Goal: Task Accomplishment & Management: Use online tool/utility

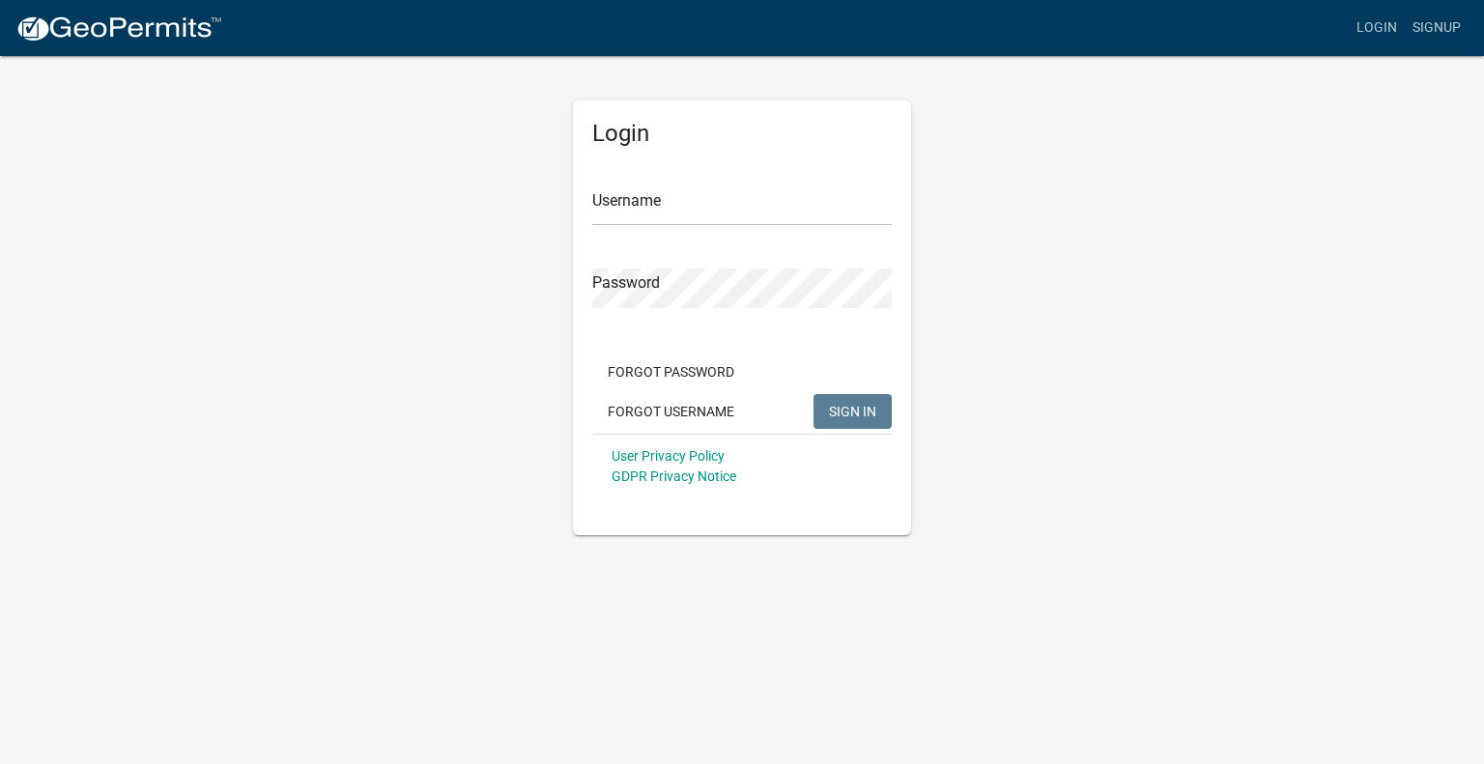
click at [687, 185] on div "Username" at bounding box center [742, 192] width 300 height 67
click at [697, 208] on input "Username" at bounding box center [742, 206] width 300 height 40
type input "cfmck"
click at [814, 394] on button "SIGN IN" at bounding box center [853, 411] width 78 height 35
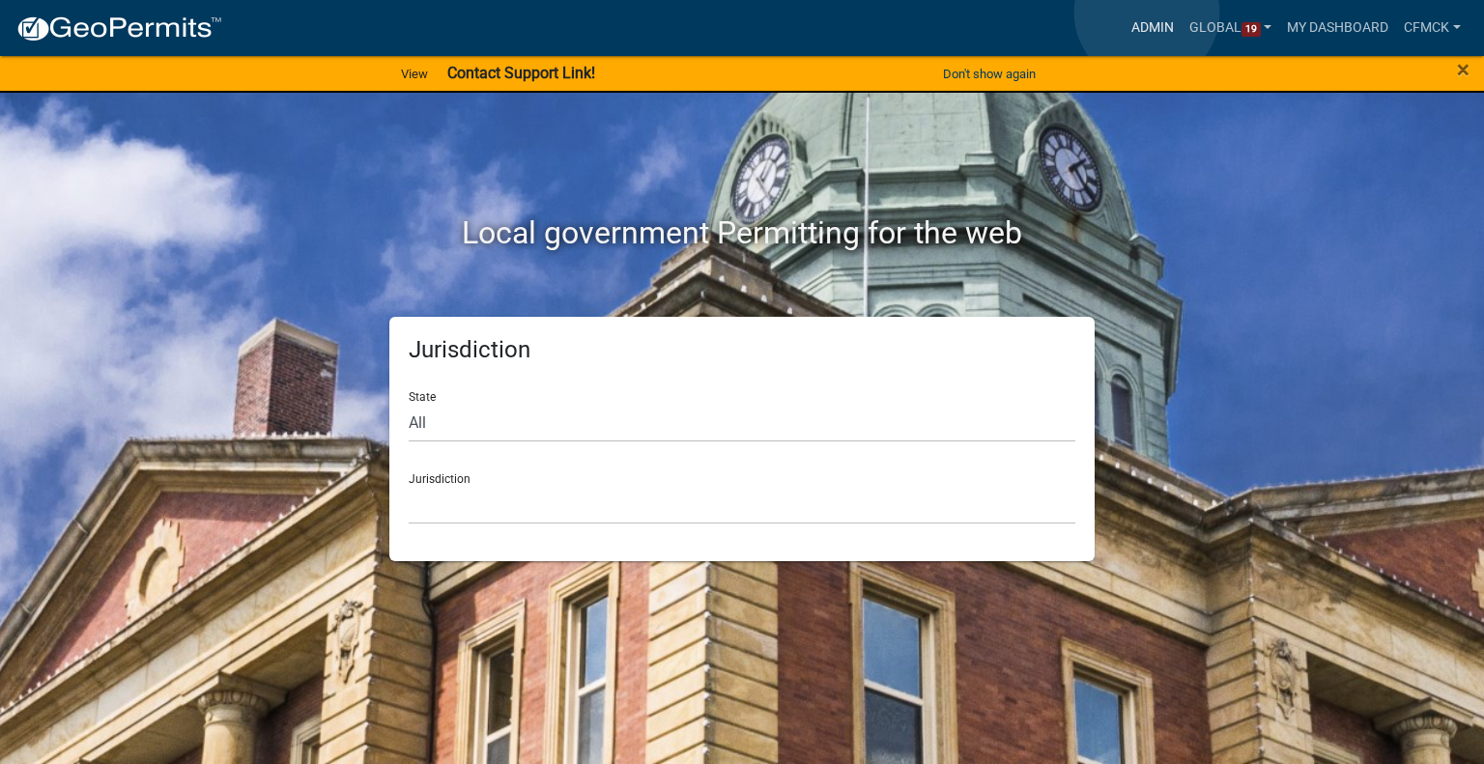
click at [1147, 13] on link "Admin" at bounding box center [1153, 28] width 58 height 37
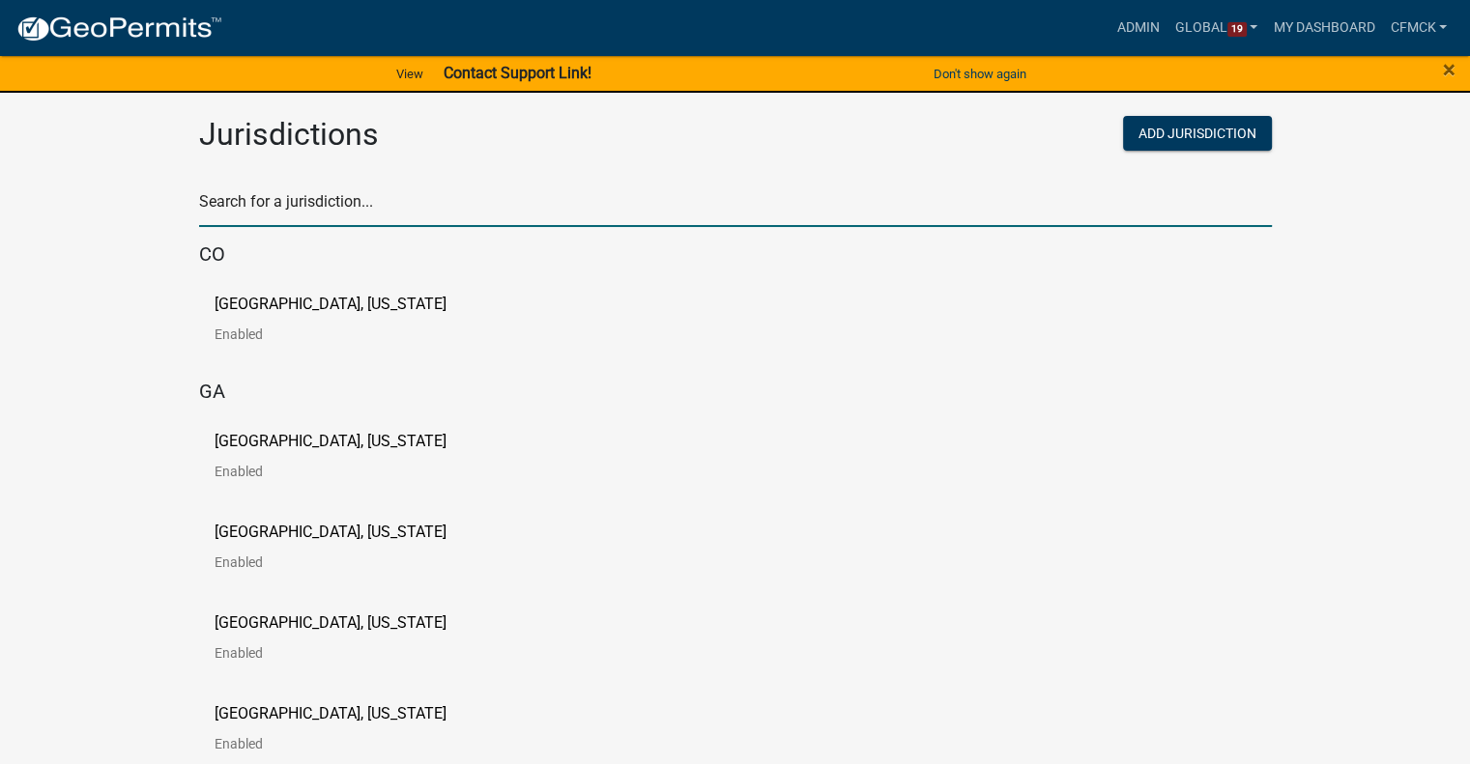
click at [301, 196] on input "text" at bounding box center [735, 207] width 1073 height 40
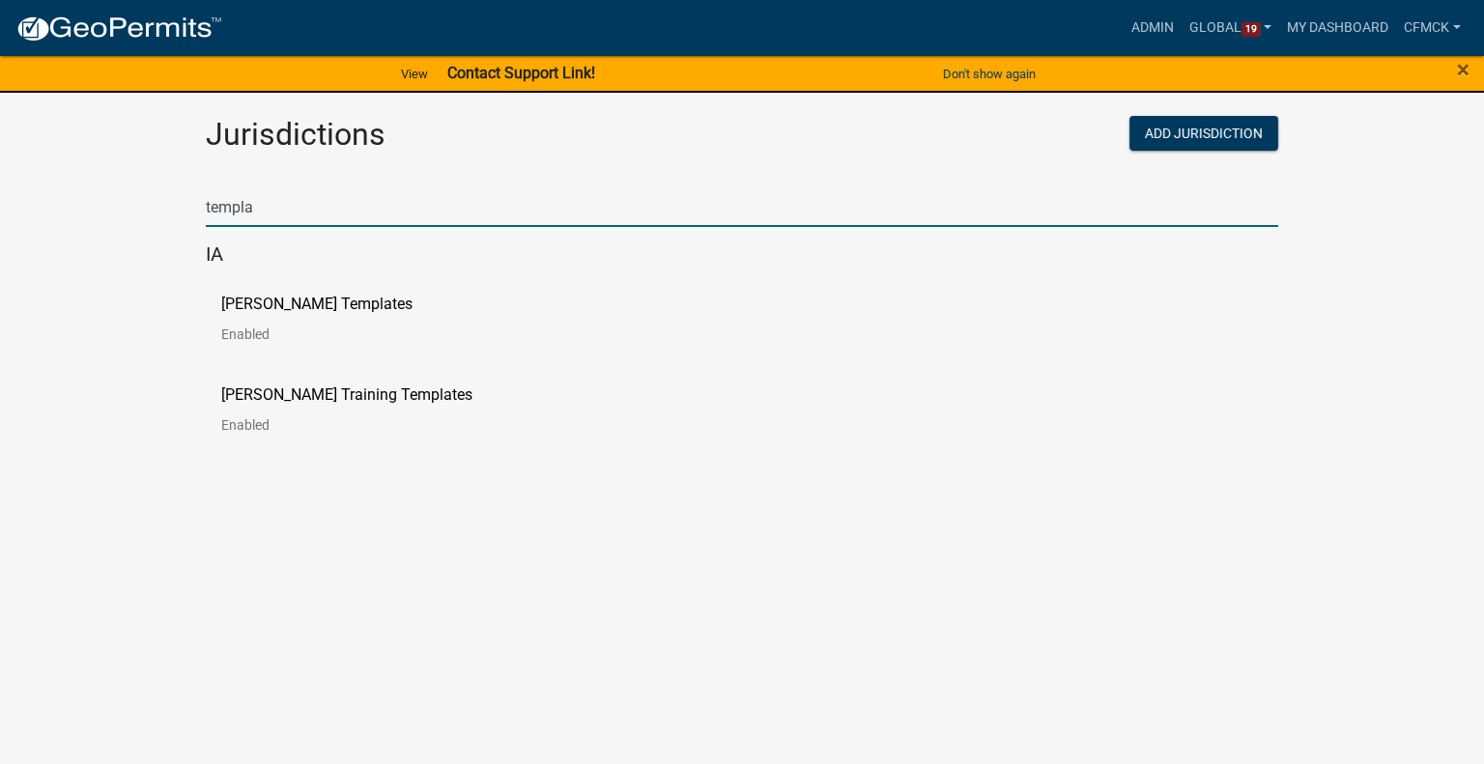
type input "templa"
click at [246, 289] on div "[PERSON_NAME] Templates Enabled" at bounding box center [742, 326] width 1073 height 91
click at [325, 301] on p "[PERSON_NAME] Templates" at bounding box center [316, 304] width 191 height 15
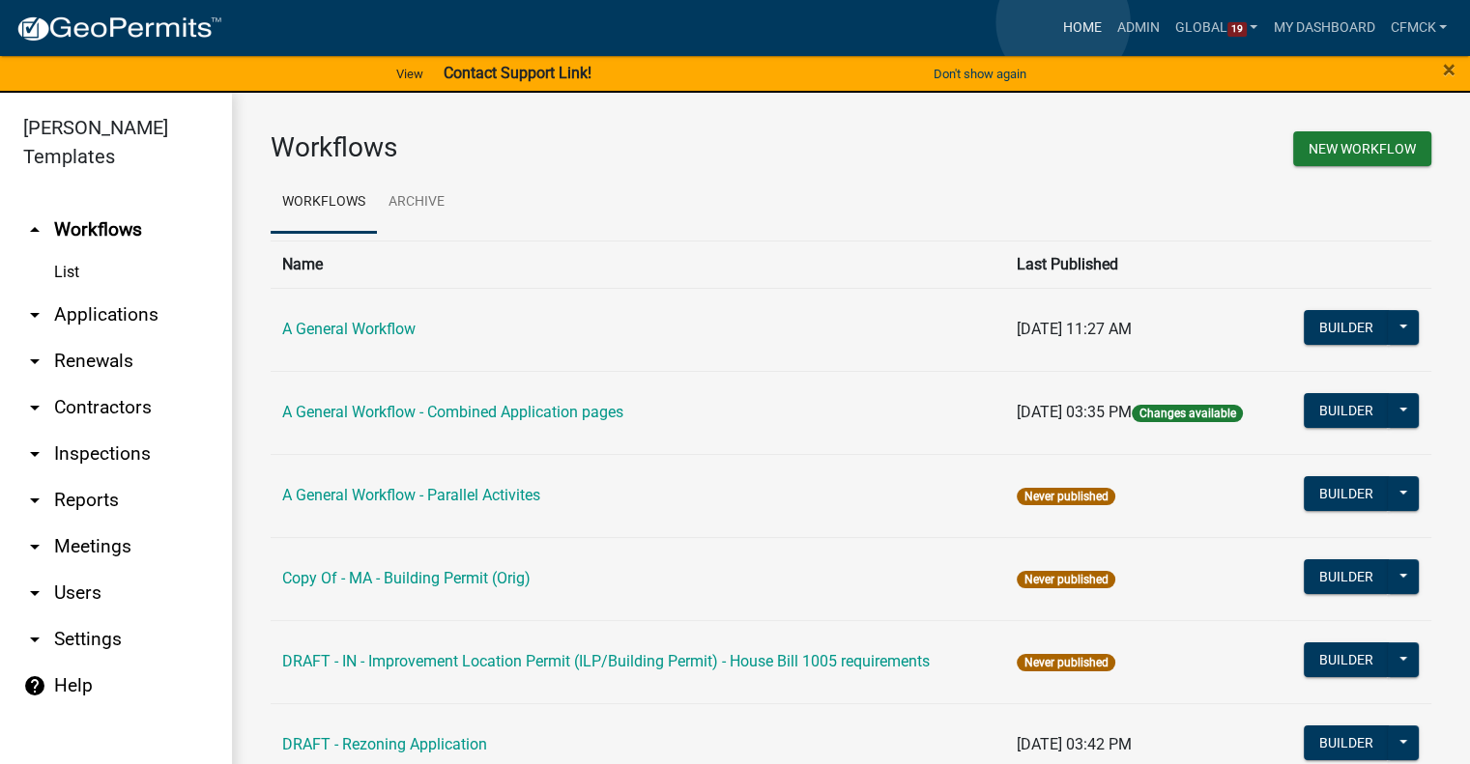
click at [1063, 22] on link "Home" at bounding box center [1082, 28] width 54 height 37
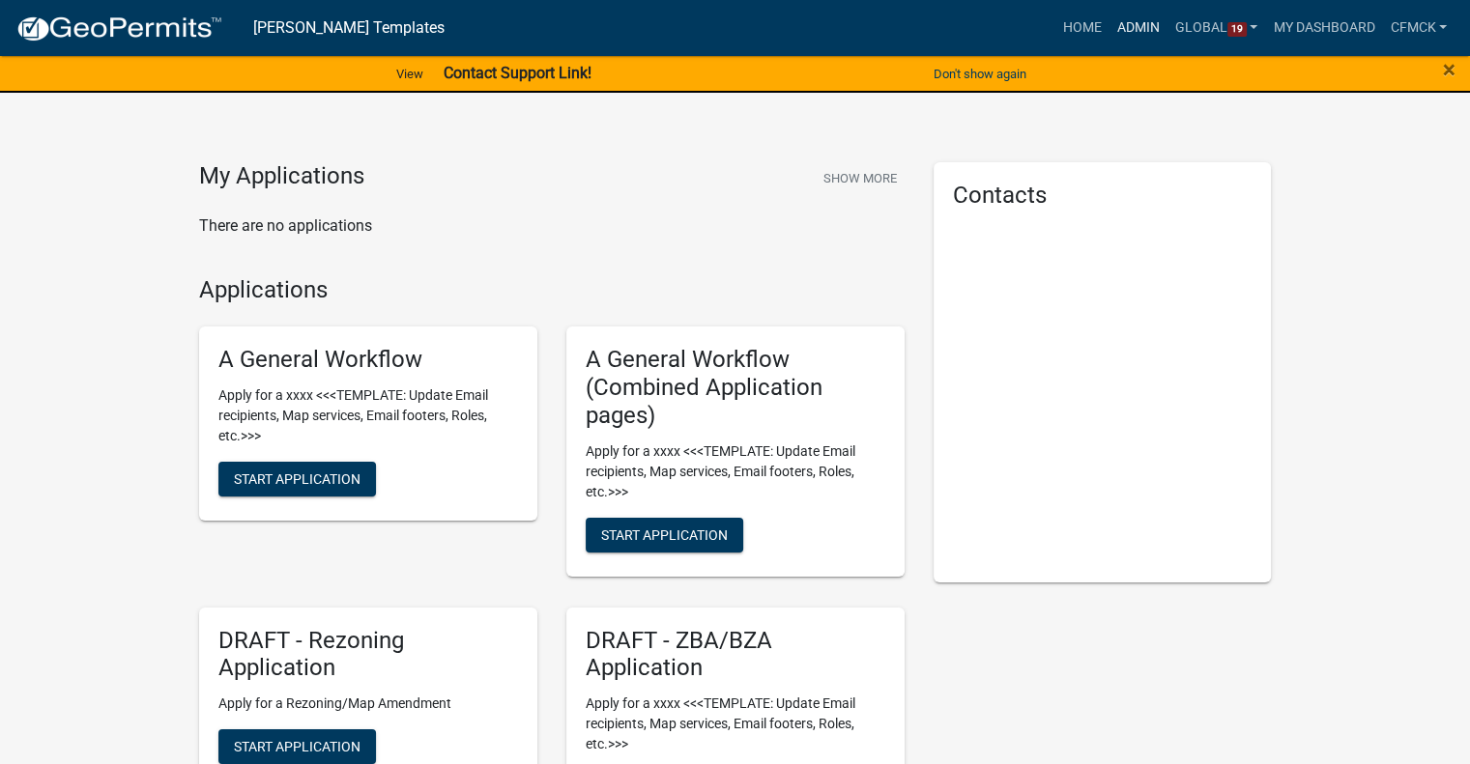
click at [1141, 26] on link "Admin" at bounding box center [1138, 28] width 58 height 37
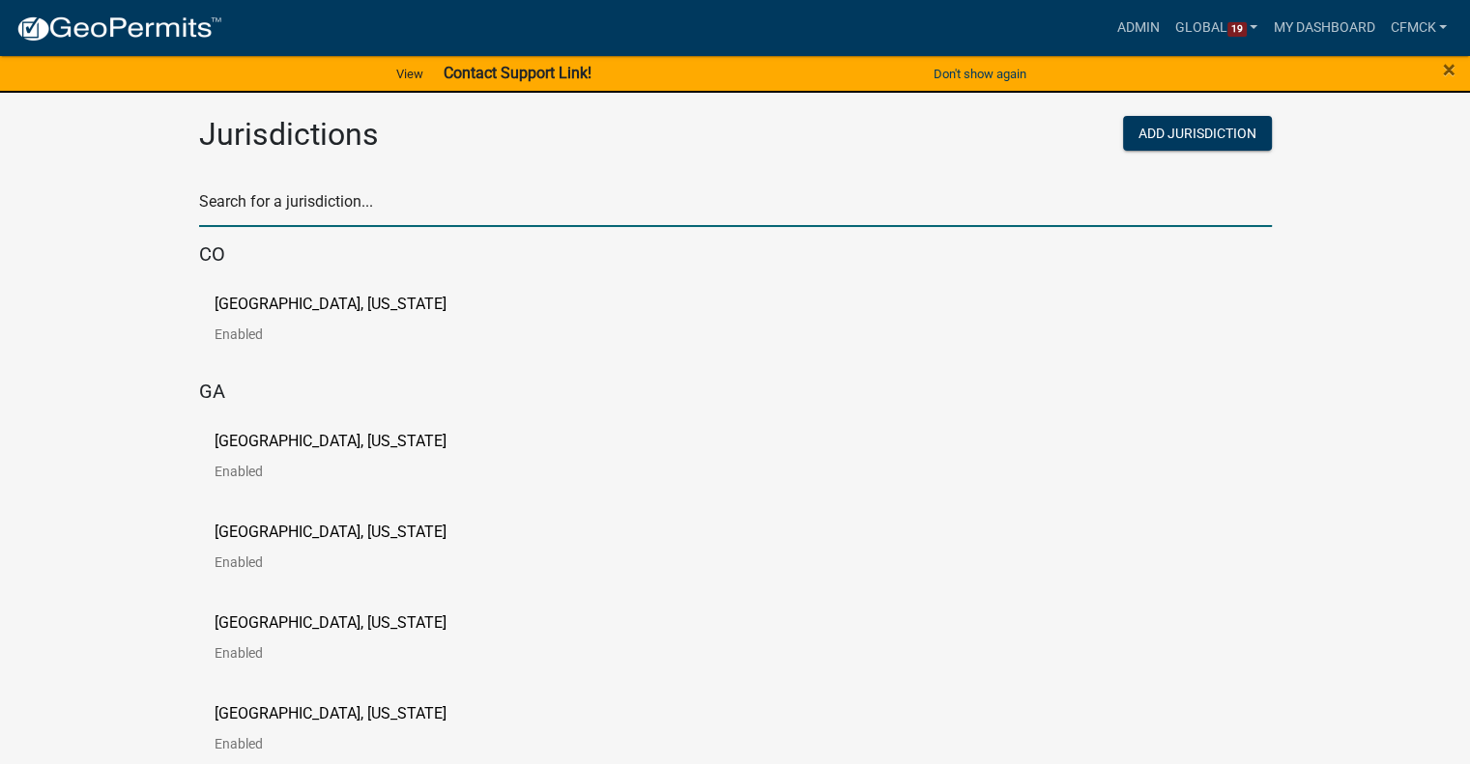
click at [658, 196] on input "text" at bounding box center [735, 207] width 1073 height 40
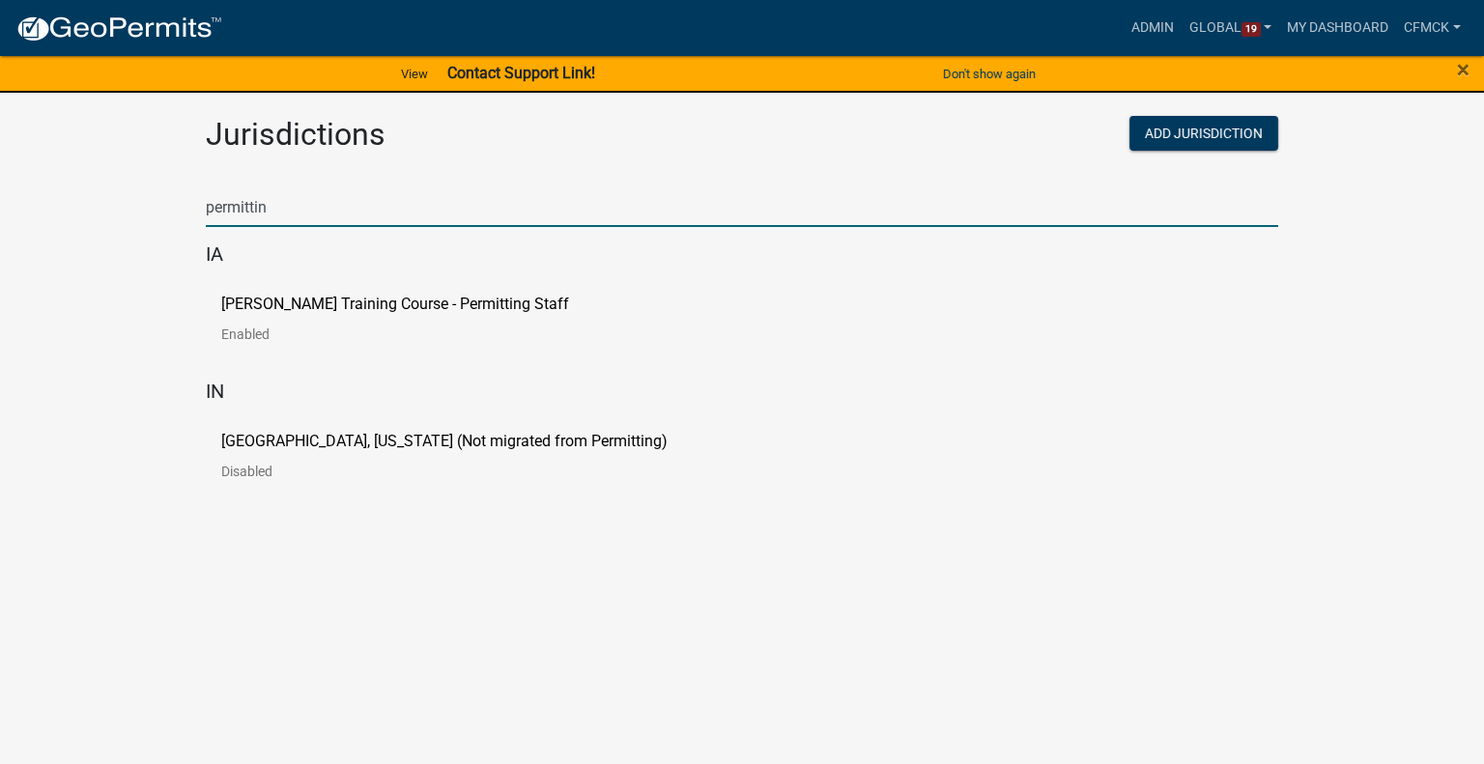
type input "permittin"
click at [408, 320] on link "[PERSON_NAME] Training Course - Permitting Staff Enabled" at bounding box center [410, 327] width 379 height 60
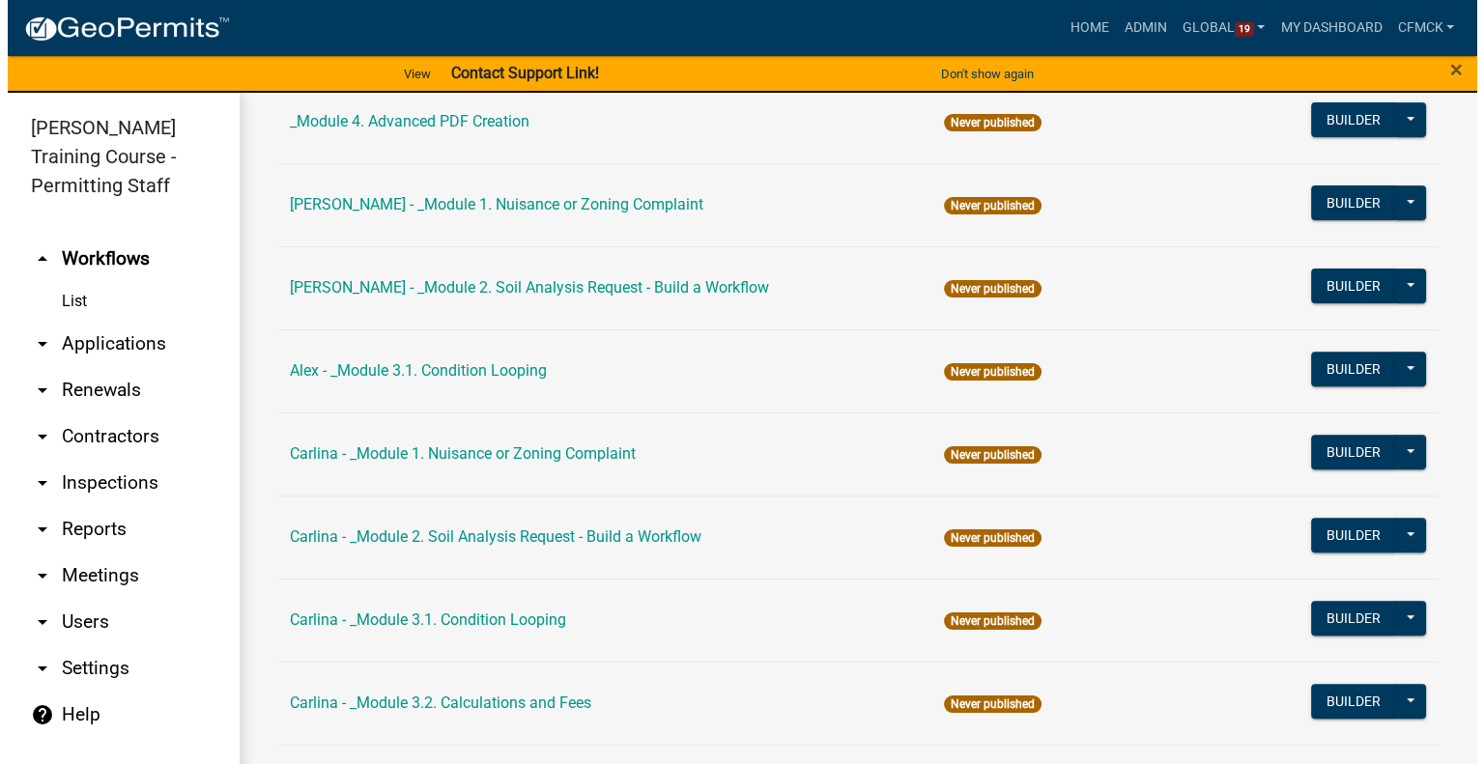
scroll to position [870, 0]
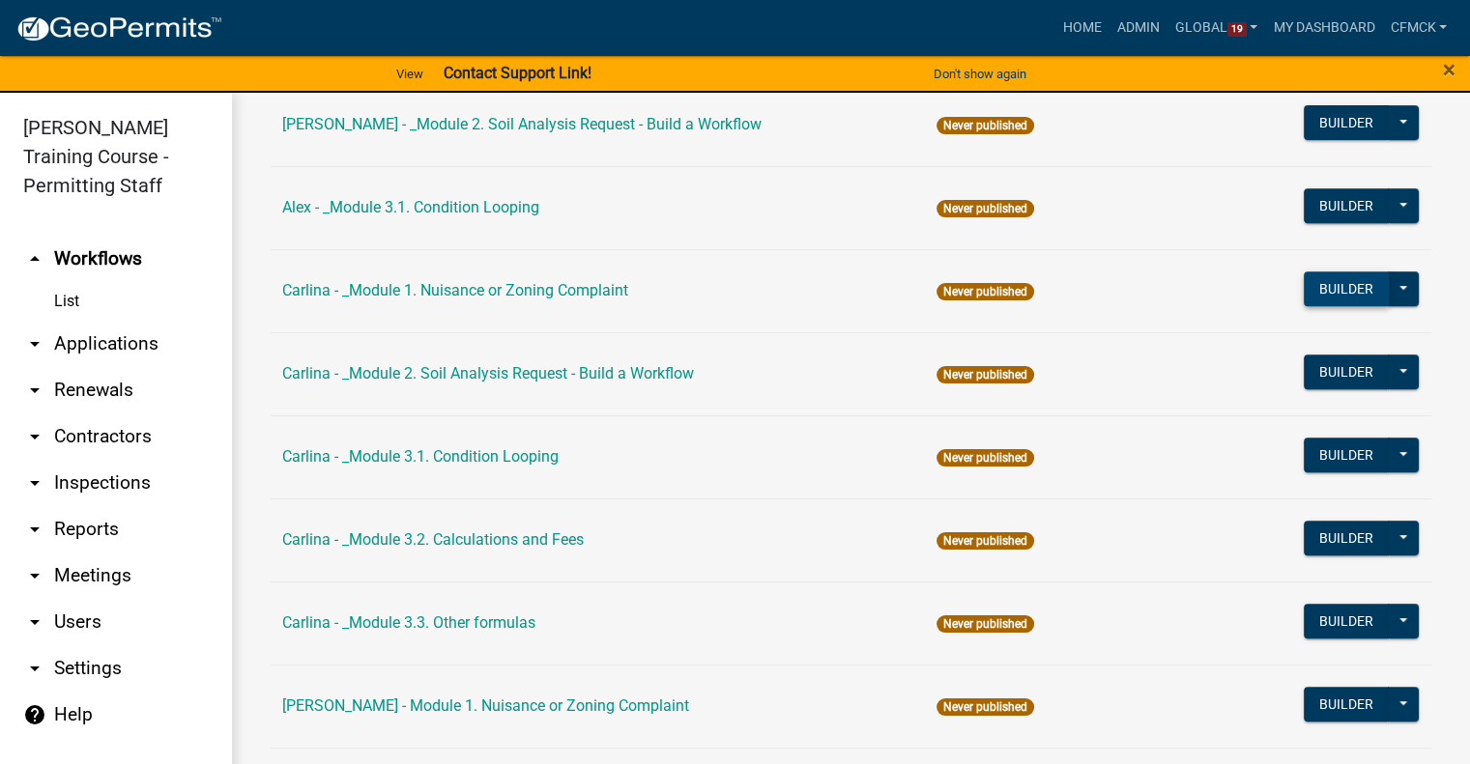
click at [1312, 291] on button "Builder" at bounding box center [1345, 289] width 85 height 35
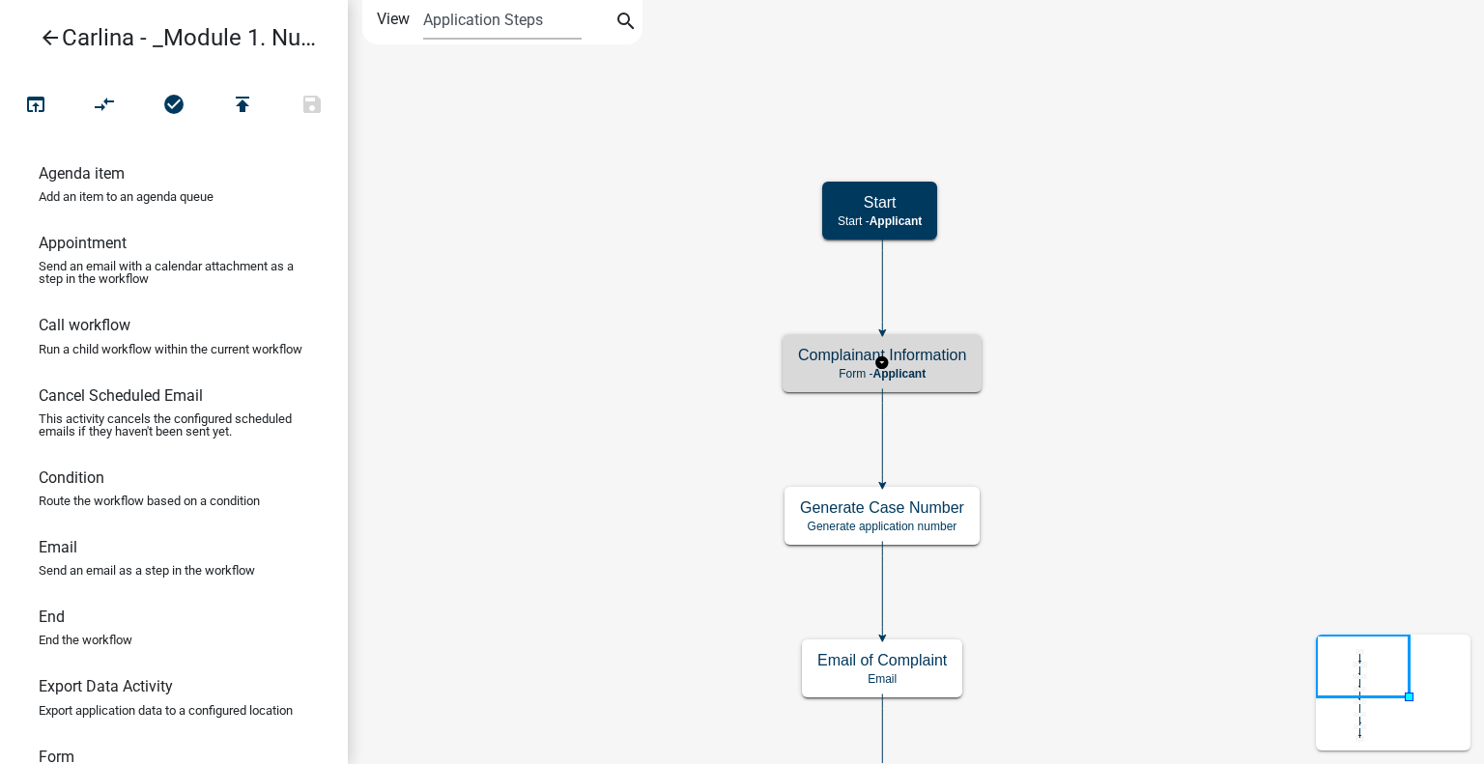
click at [943, 372] on p "Form - Applicant" at bounding box center [882, 374] width 168 height 14
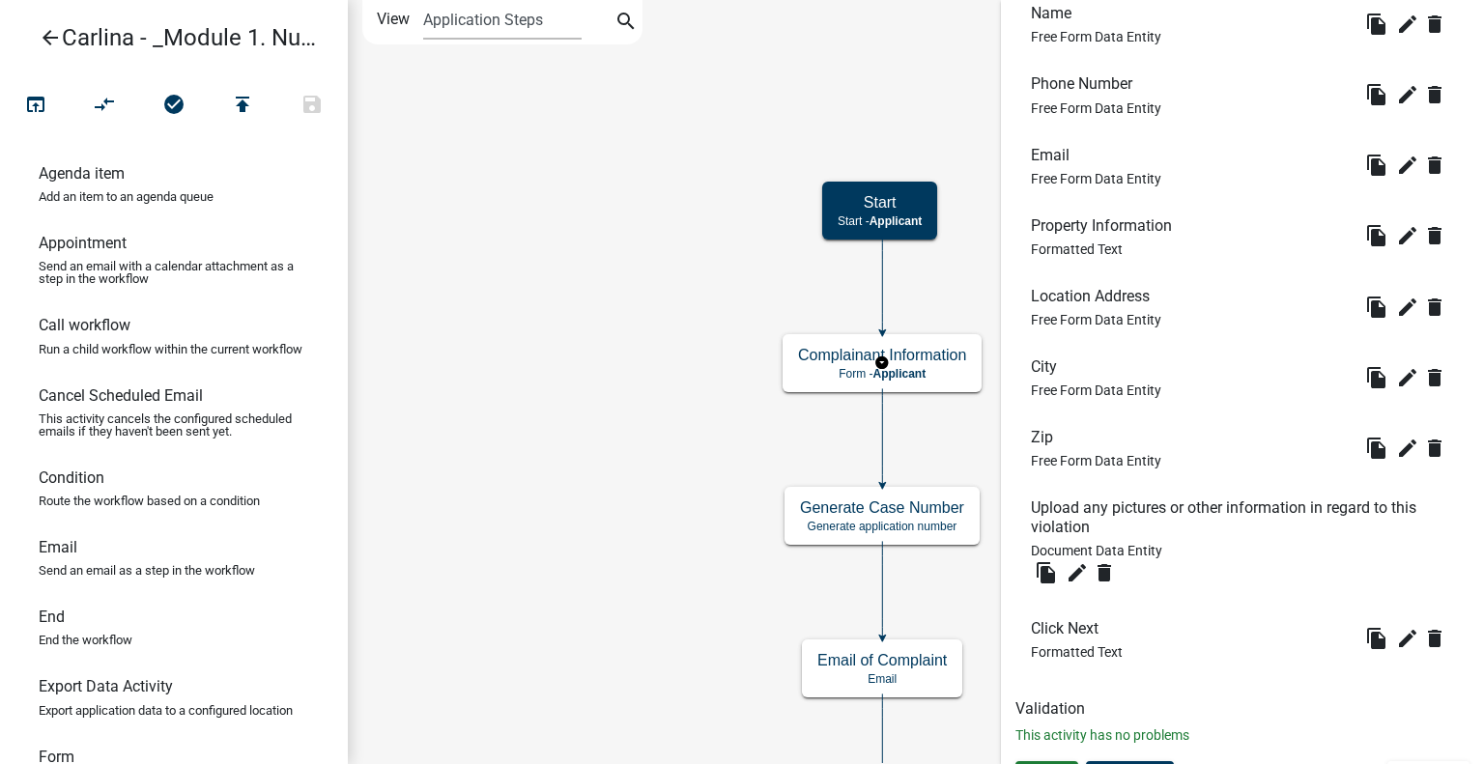
scroll to position [833, 0]
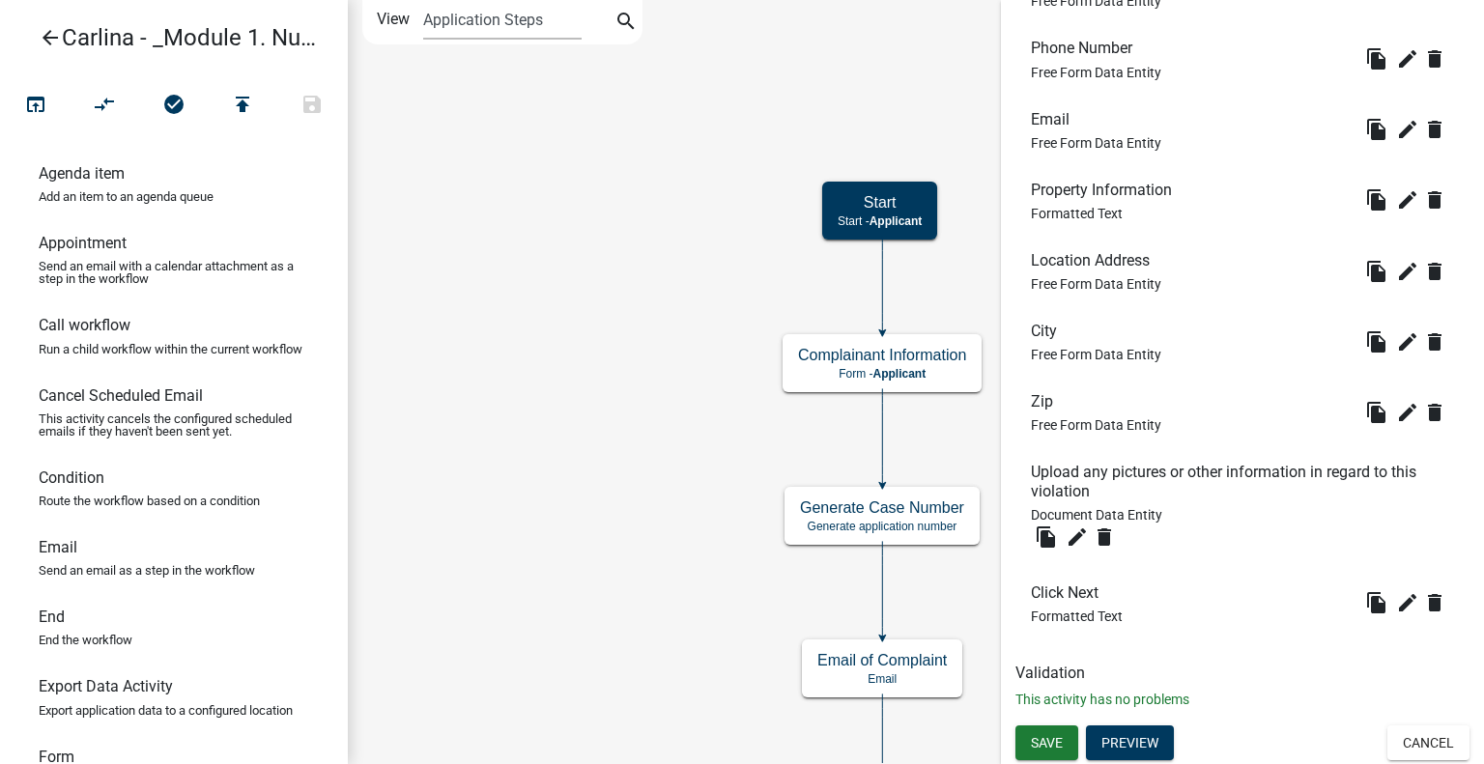
click at [627, 426] on icon "Start Start - Applicant Complainant Information Form - Applicant Notice of Viol…" at bounding box center [916, 654] width 1134 height 1306
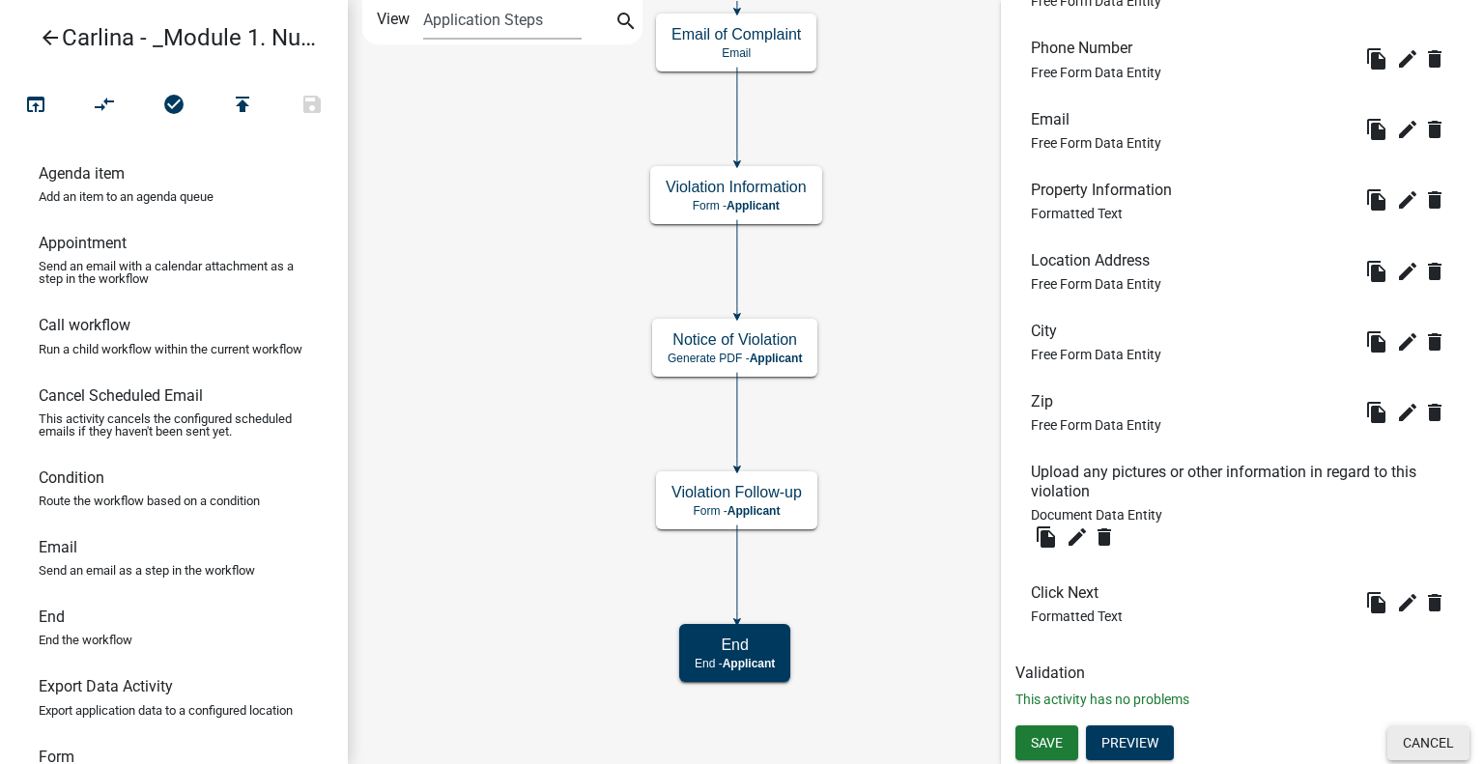
click at [1452, 746] on button "Cancel" at bounding box center [1429, 743] width 82 height 35
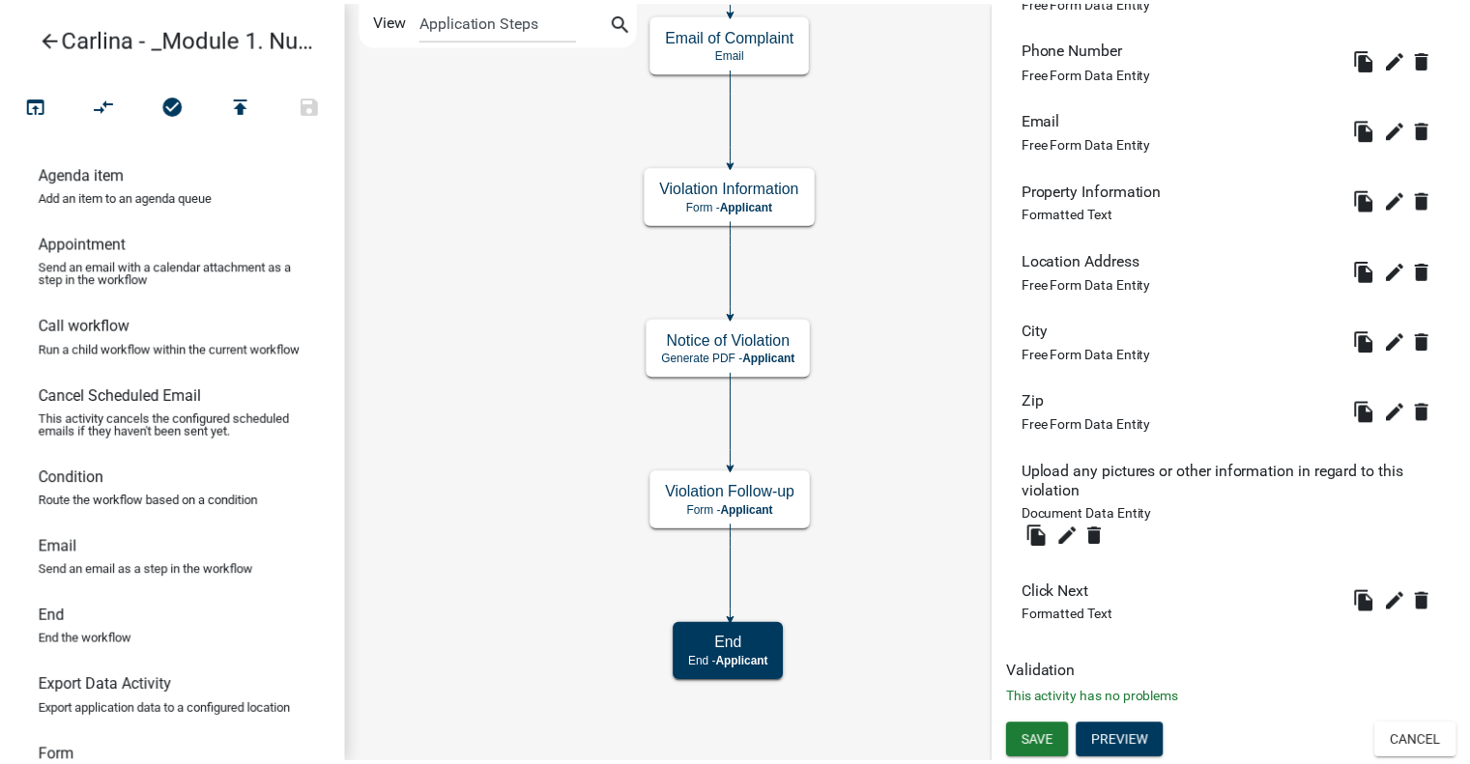
scroll to position [0, 0]
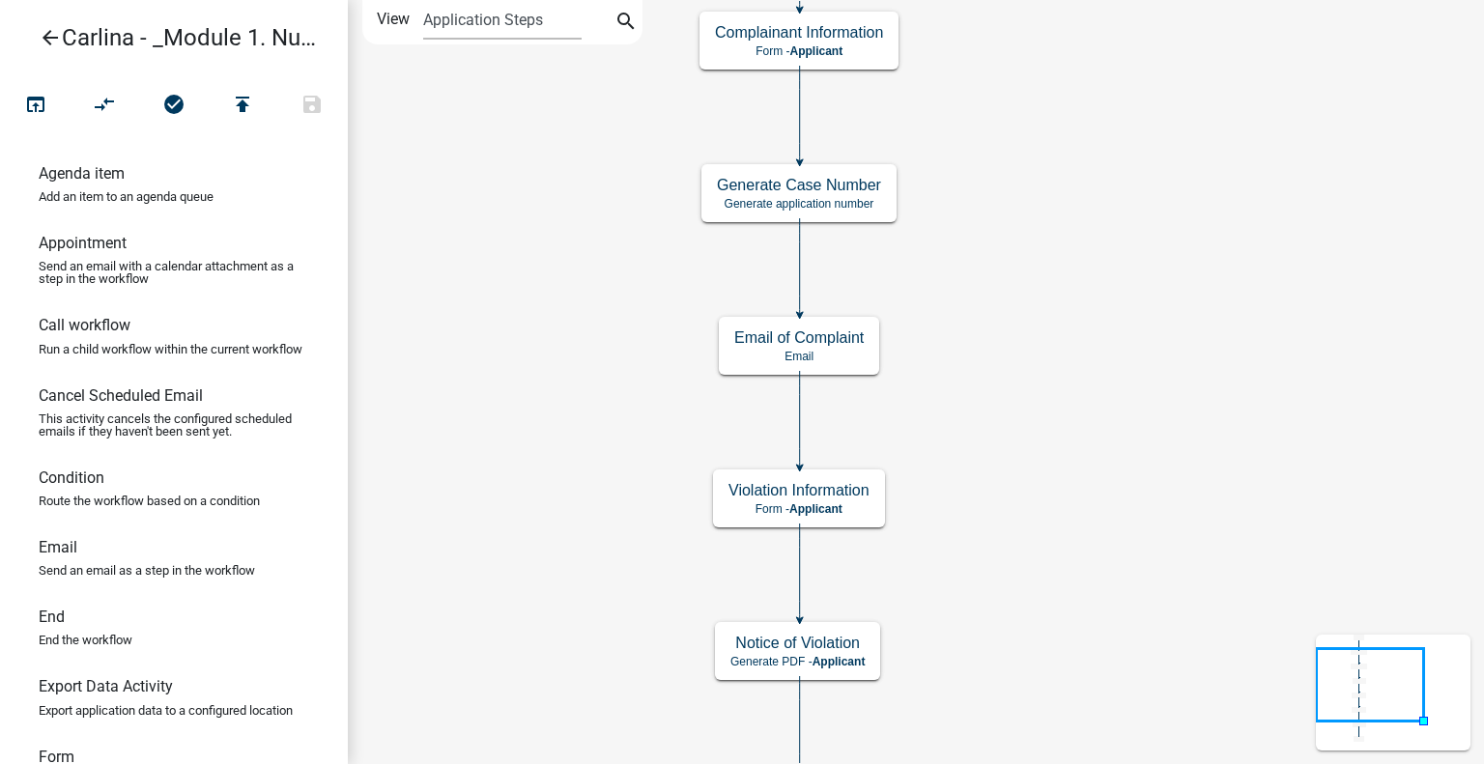
click at [70, 45] on link "arrow_back Carlina - _Module 1. Nuisance or Zoning Complaint" at bounding box center [165, 37] width 301 height 44
click at [50, 46] on icon "arrow_back" at bounding box center [50, 39] width 23 height 27
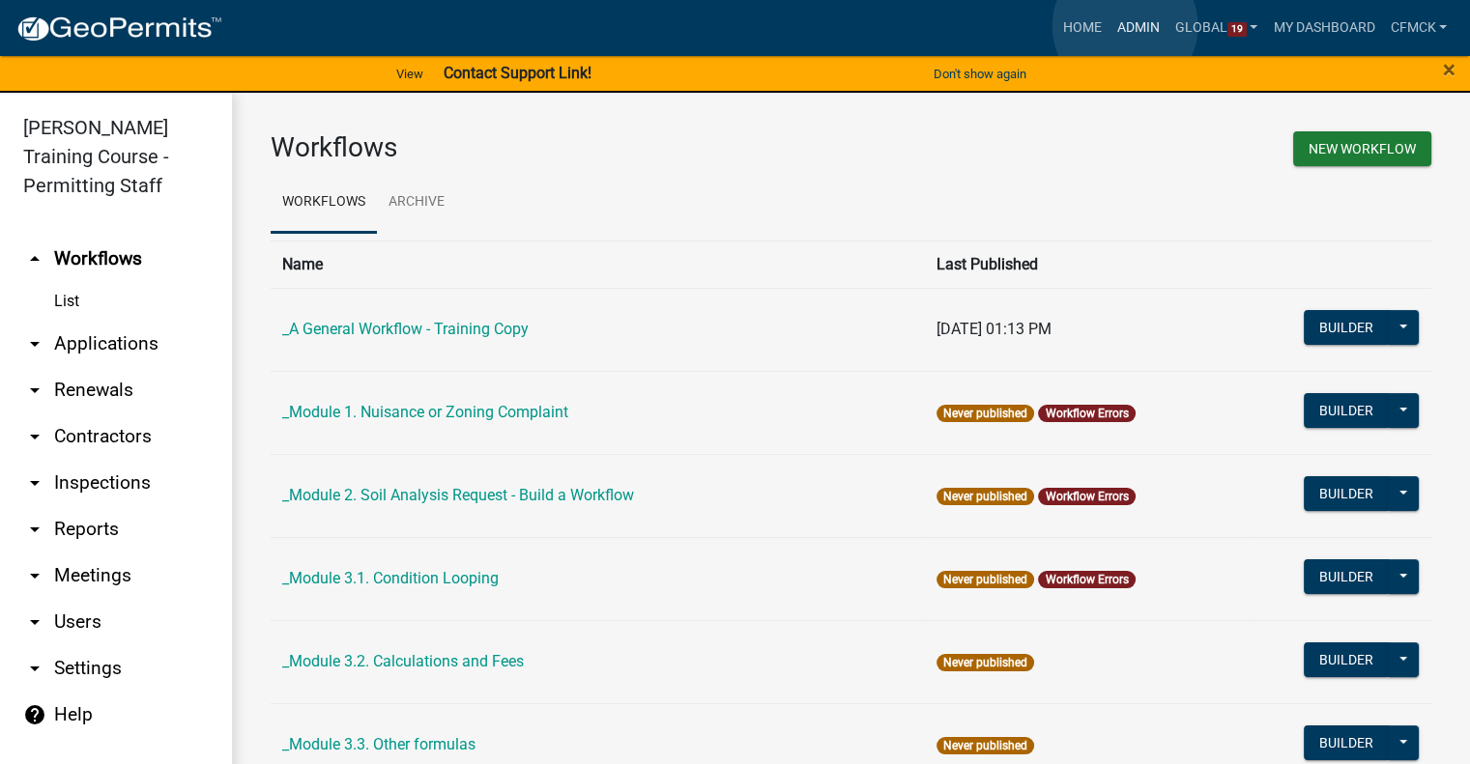
click at [1125, 26] on link "Admin" at bounding box center [1138, 28] width 58 height 37
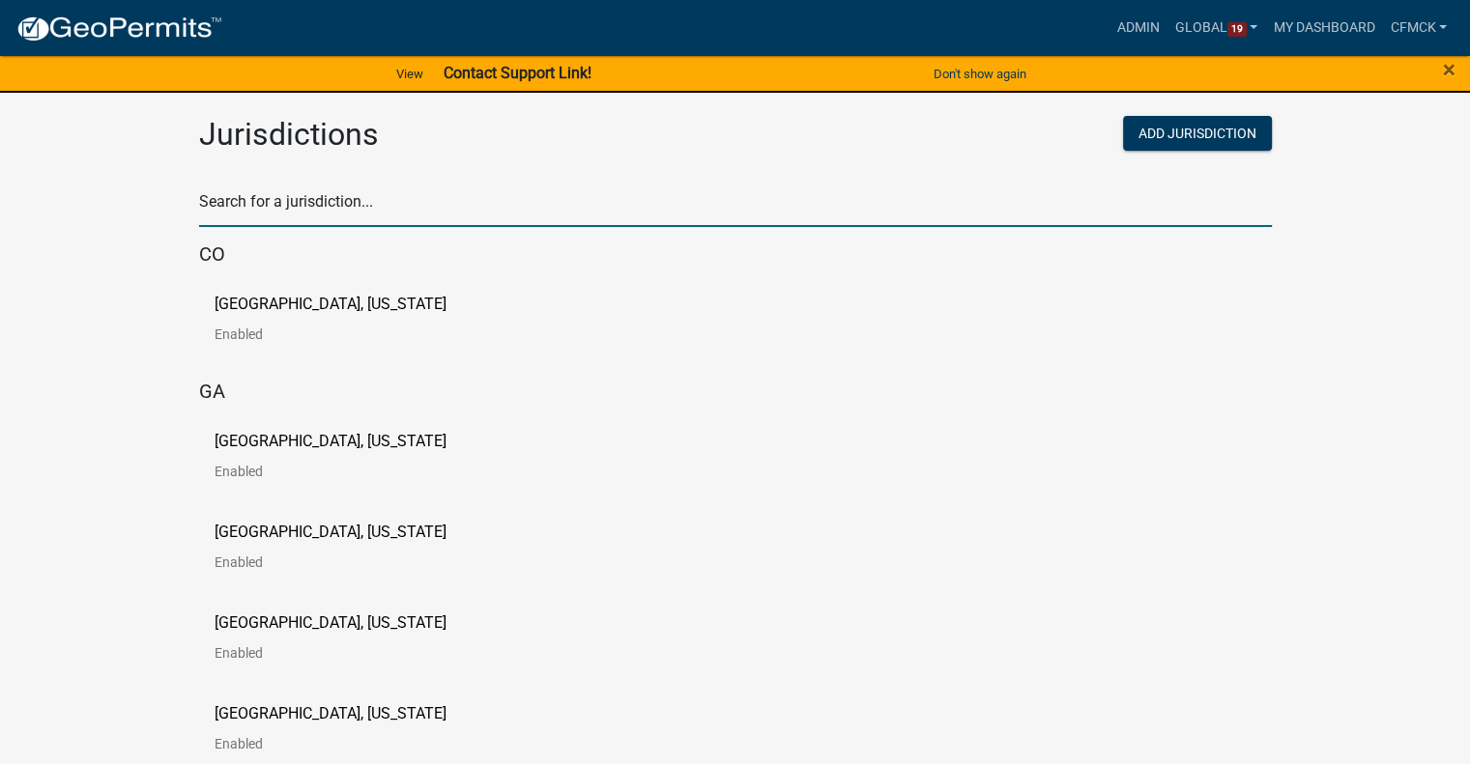
click at [472, 201] on input "text" at bounding box center [735, 207] width 1073 height 40
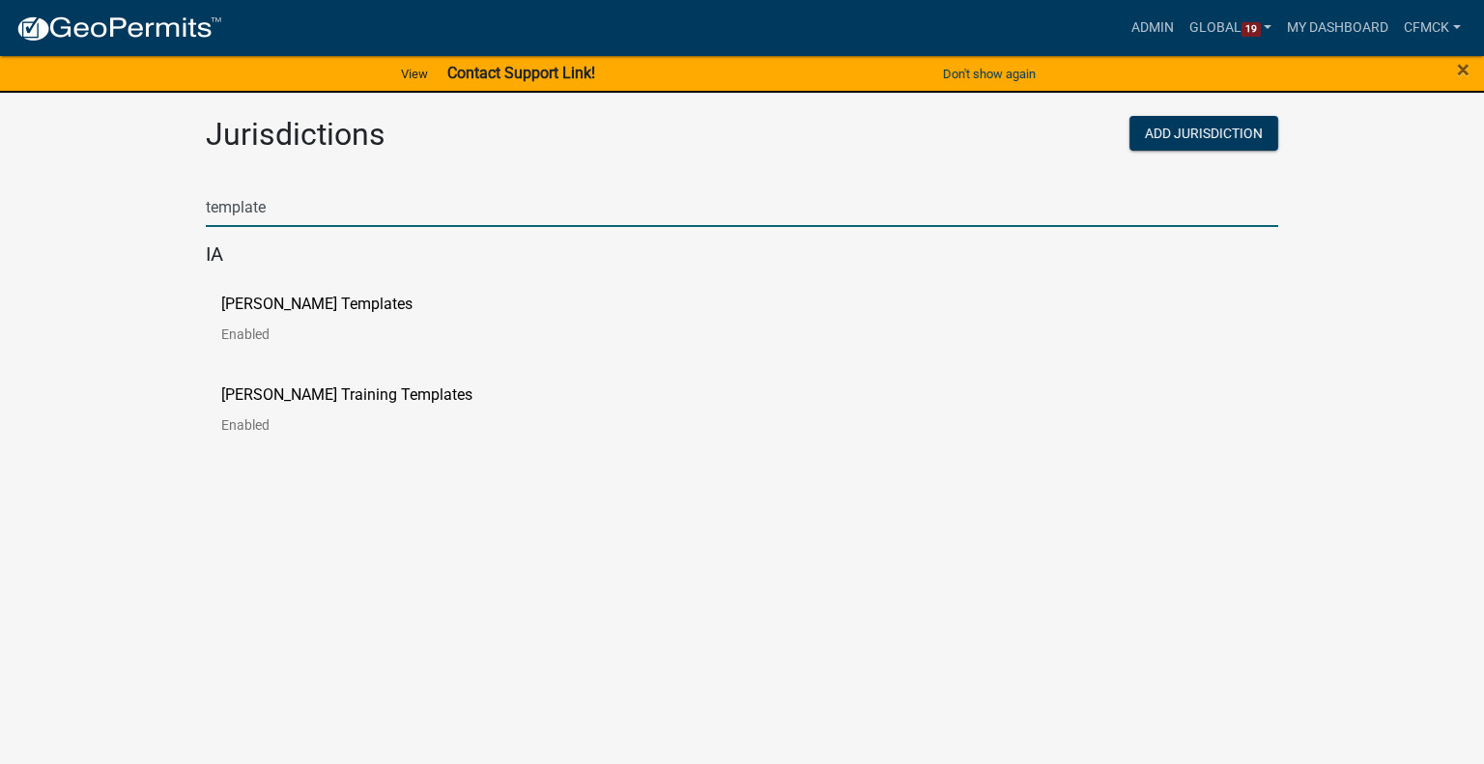
type input "template"
click at [265, 307] on p "[PERSON_NAME] Templates" at bounding box center [316, 304] width 191 height 15
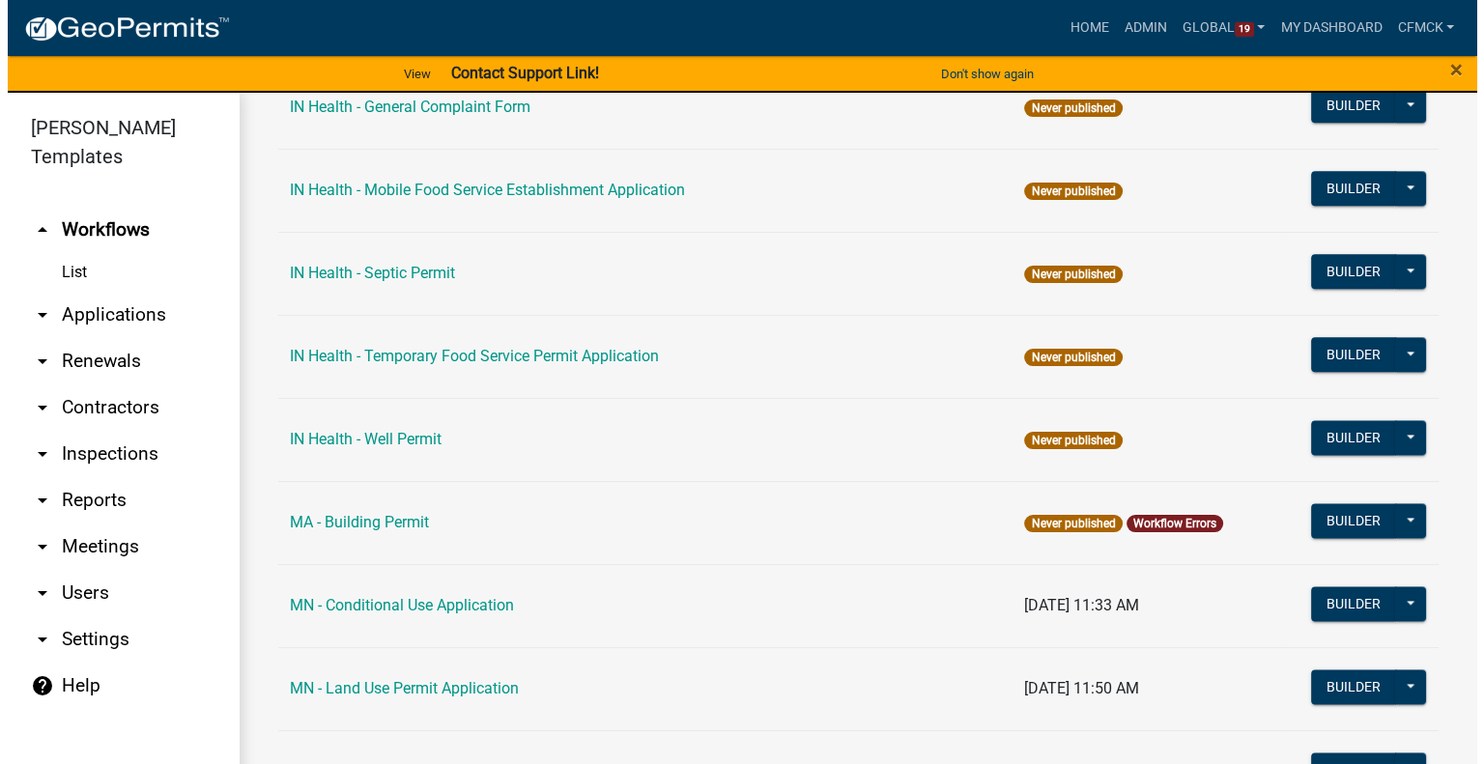
scroll to position [2512, 0]
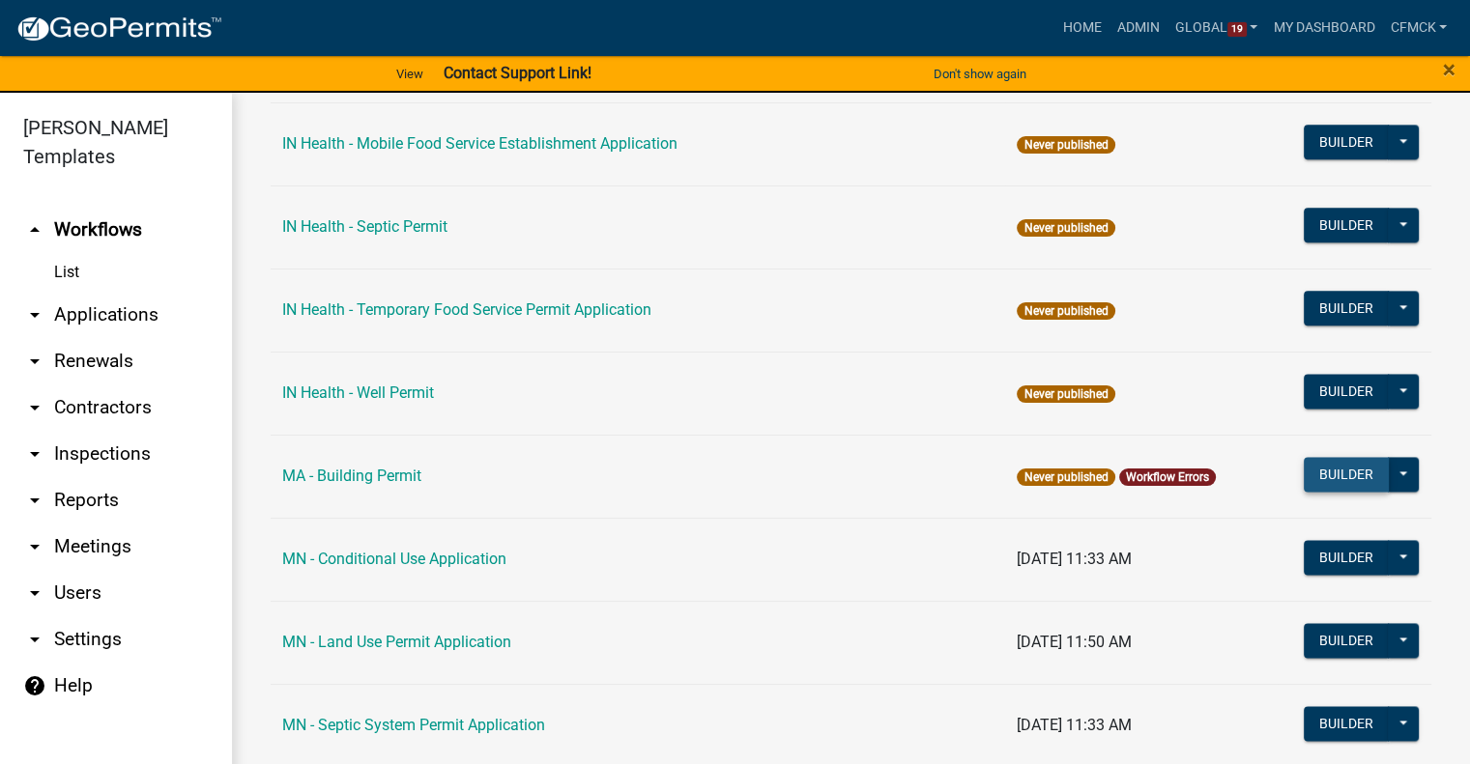
click at [1343, 474] on button "Builder" at bounding box center [1345, 474] width 85 height 35
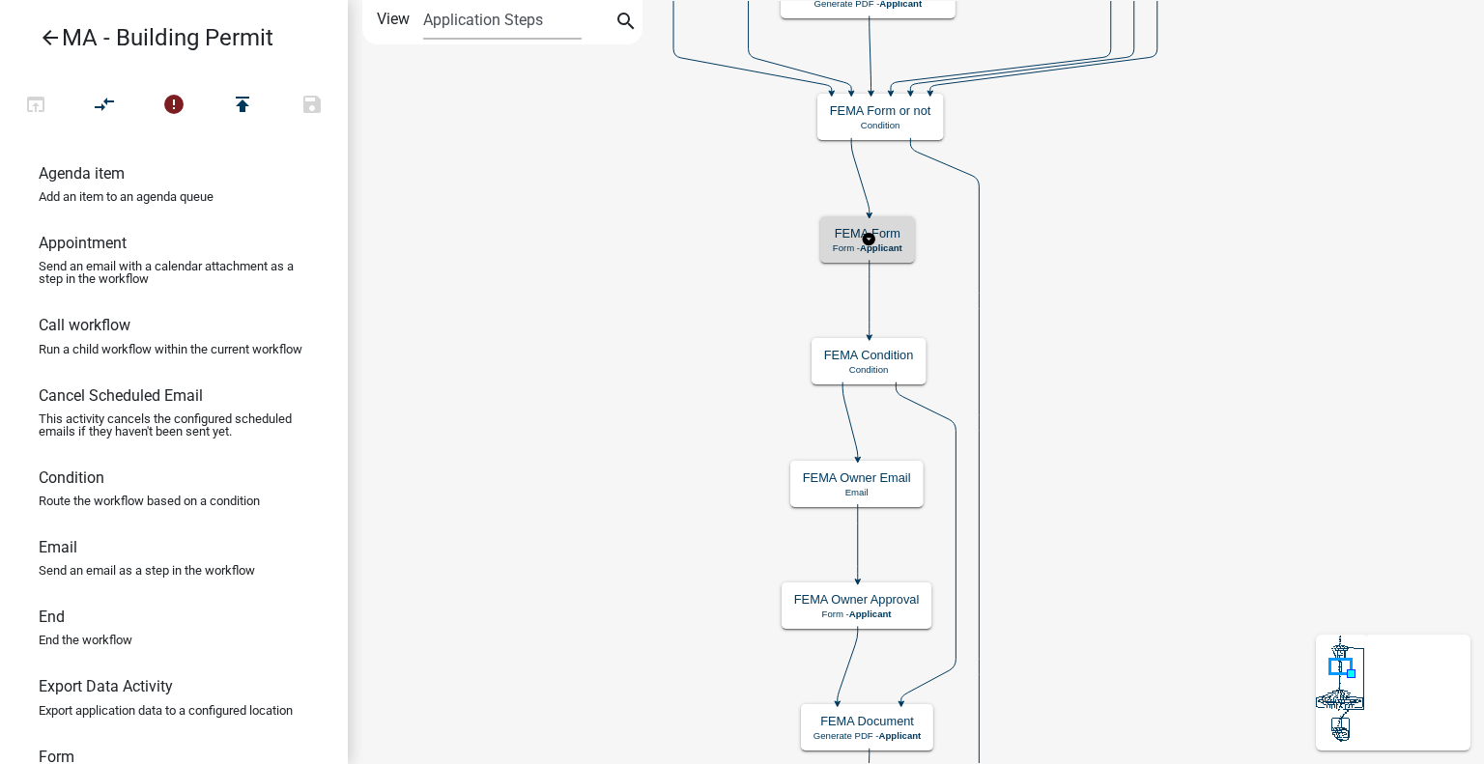
click at [893, 248] on span "Applicant" at bounding box center [881, 248] width 43 height 11
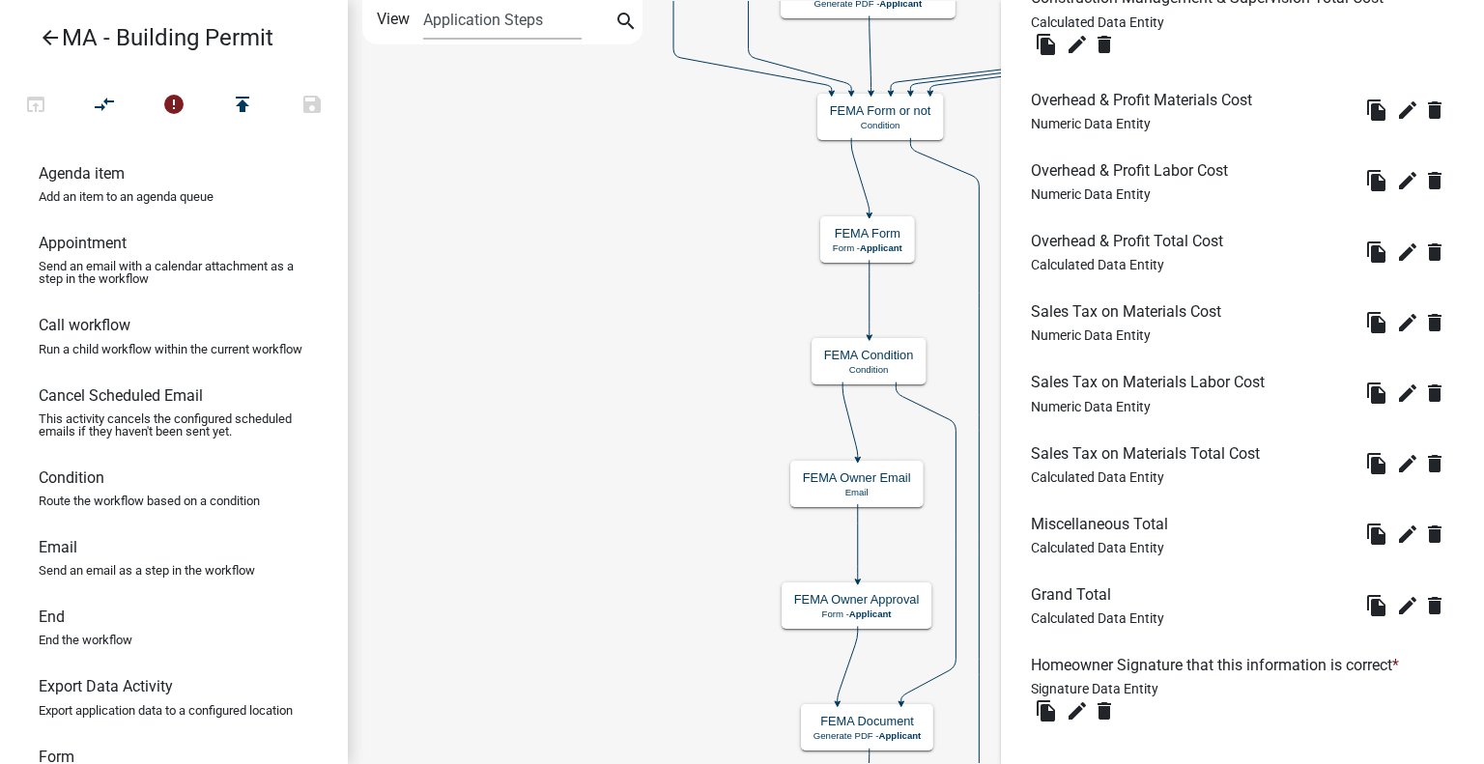
scroll to position [9606, 0]
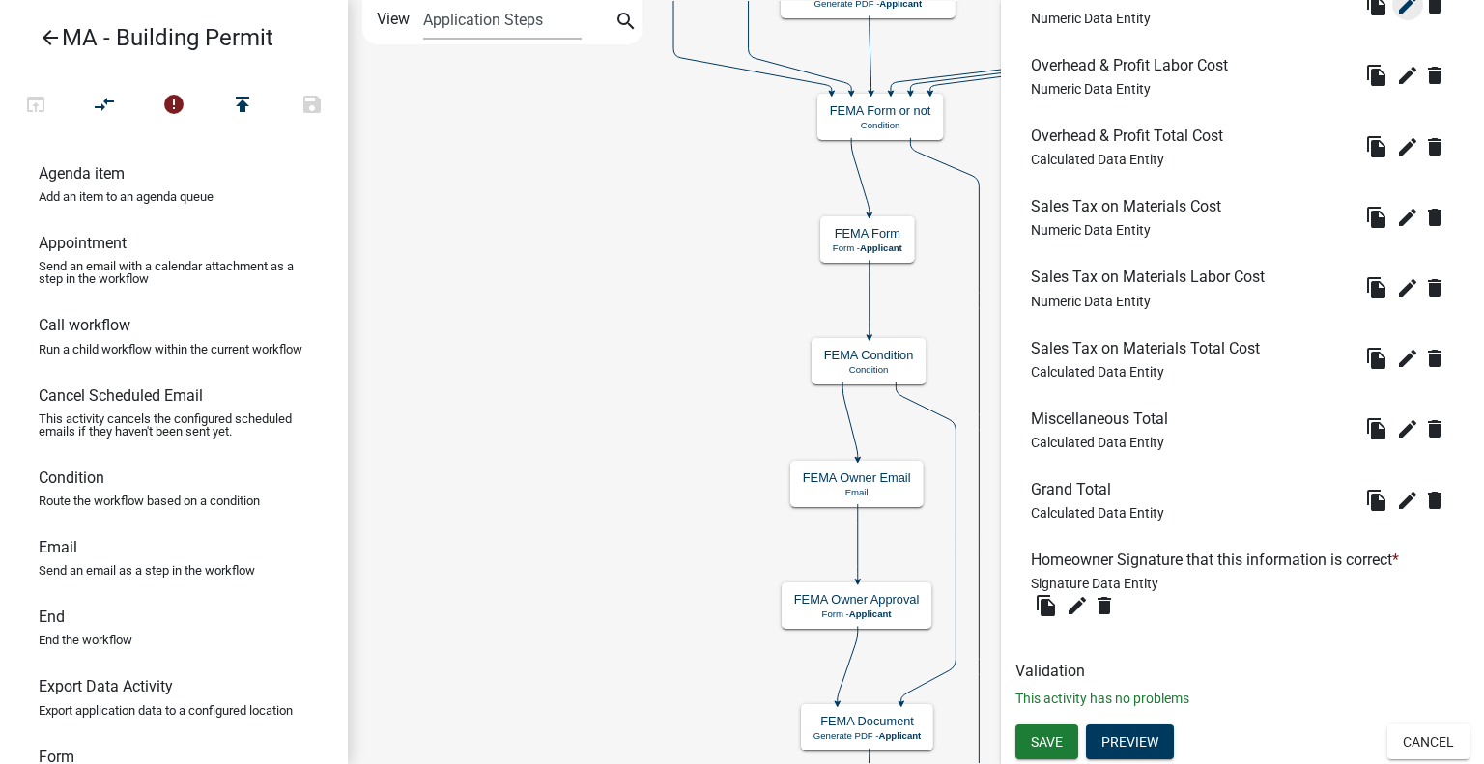
click at [1396, 16] on icon "edit" at bounding box center [1407, 4] width 23 height 23
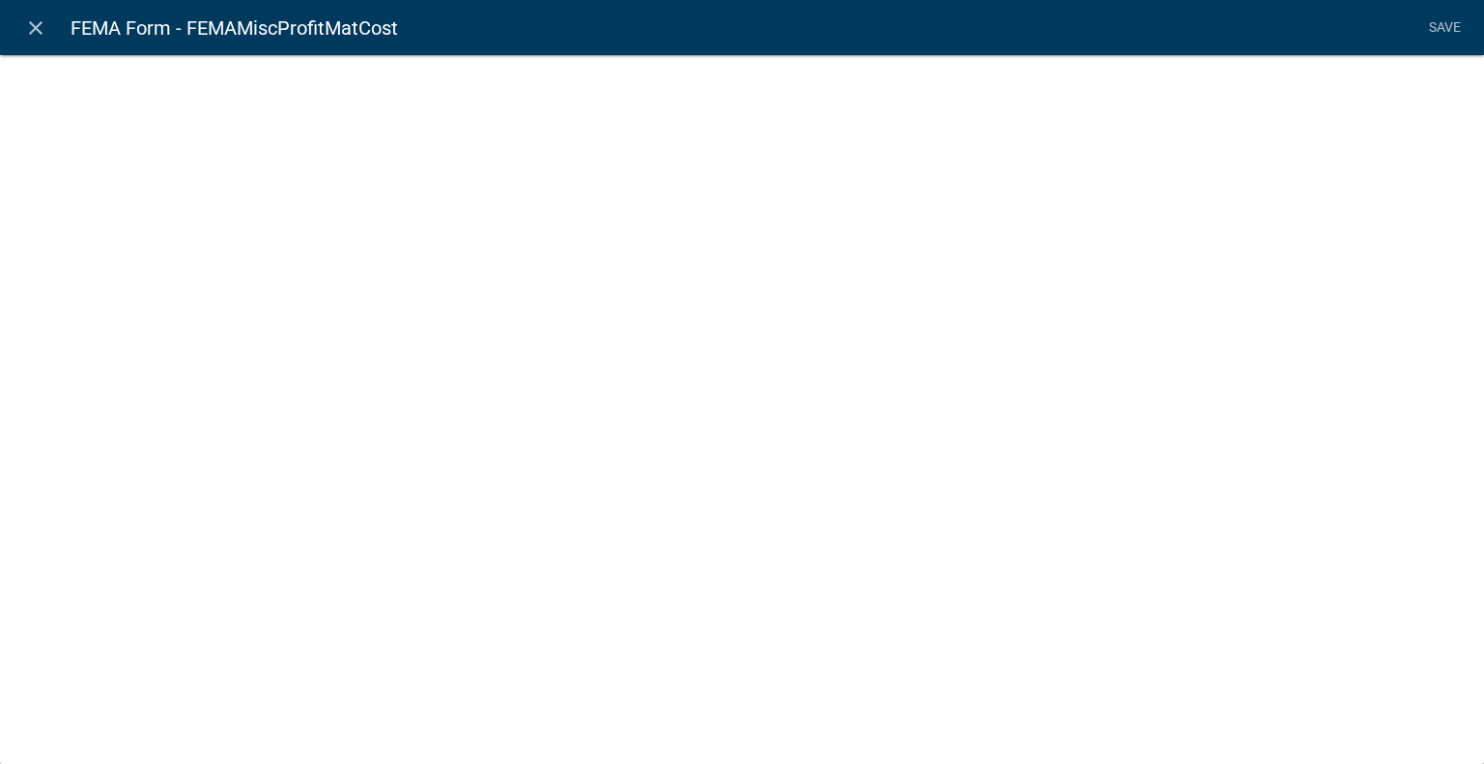
select select "numeric-data"
select select "1: 1"
select select
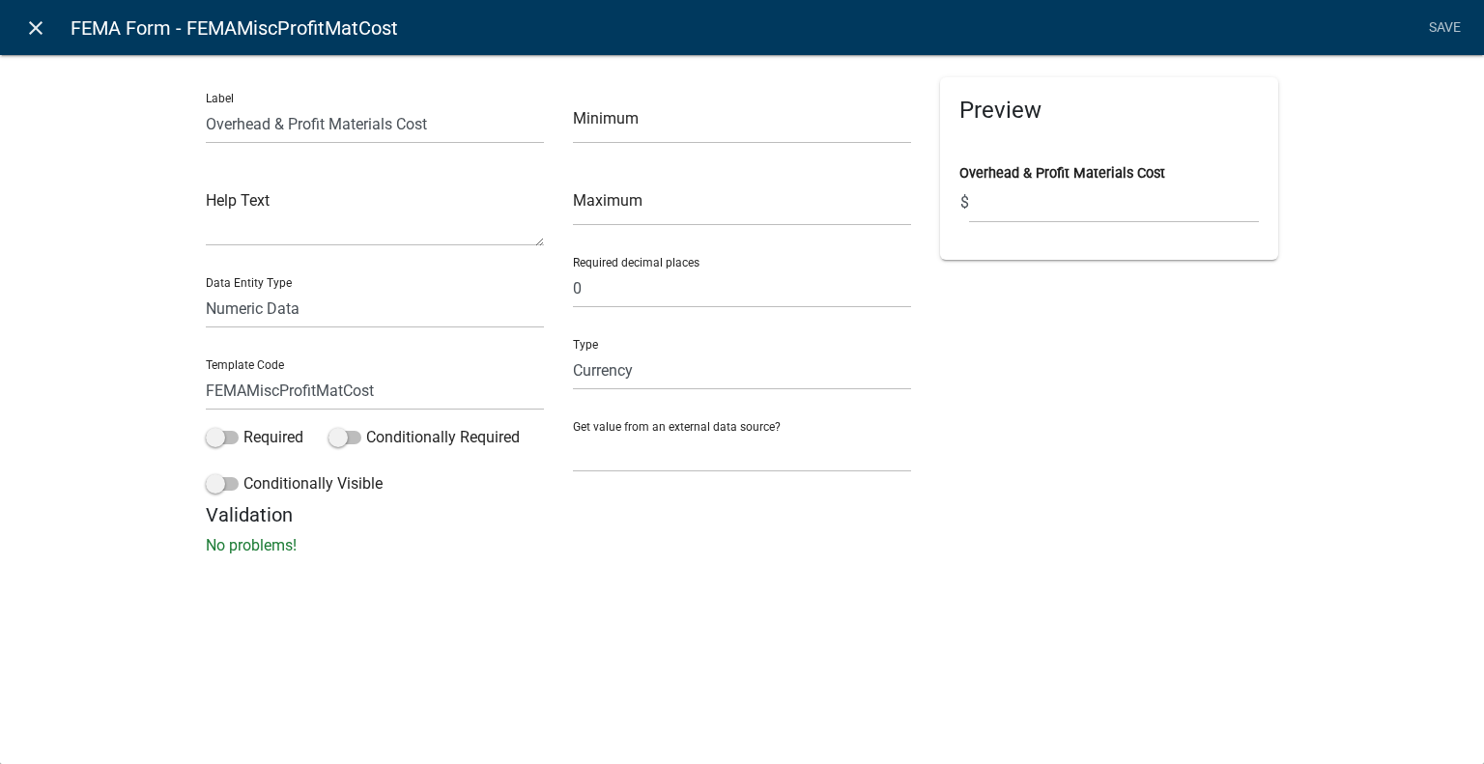
click at [27, 32] on icon "close" at bounding box center [35, 27] width 23 height 23
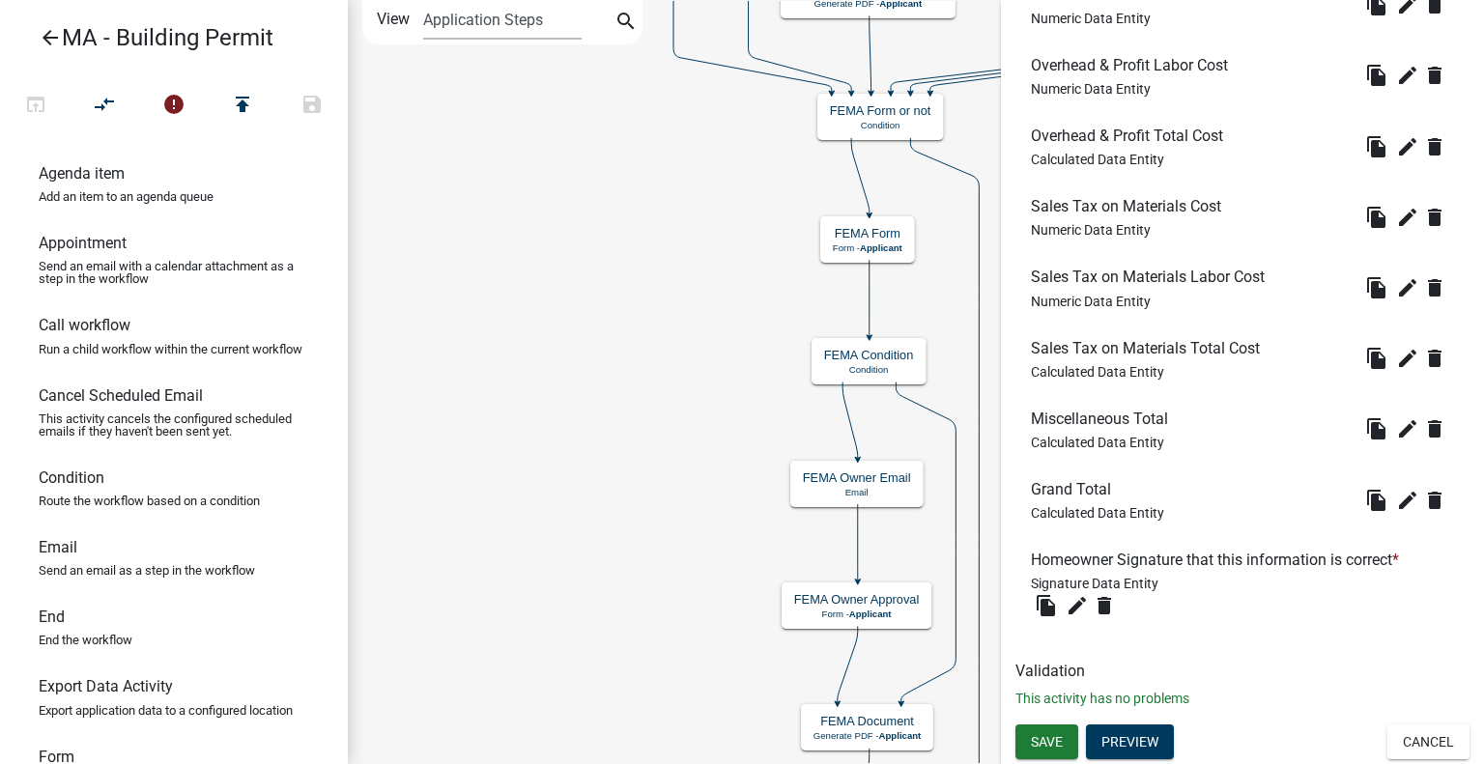
scroll to position [9817, 0]
click at [1142, 759] on button "Preview" at bounding box center [1130, 742] width 88 height 35
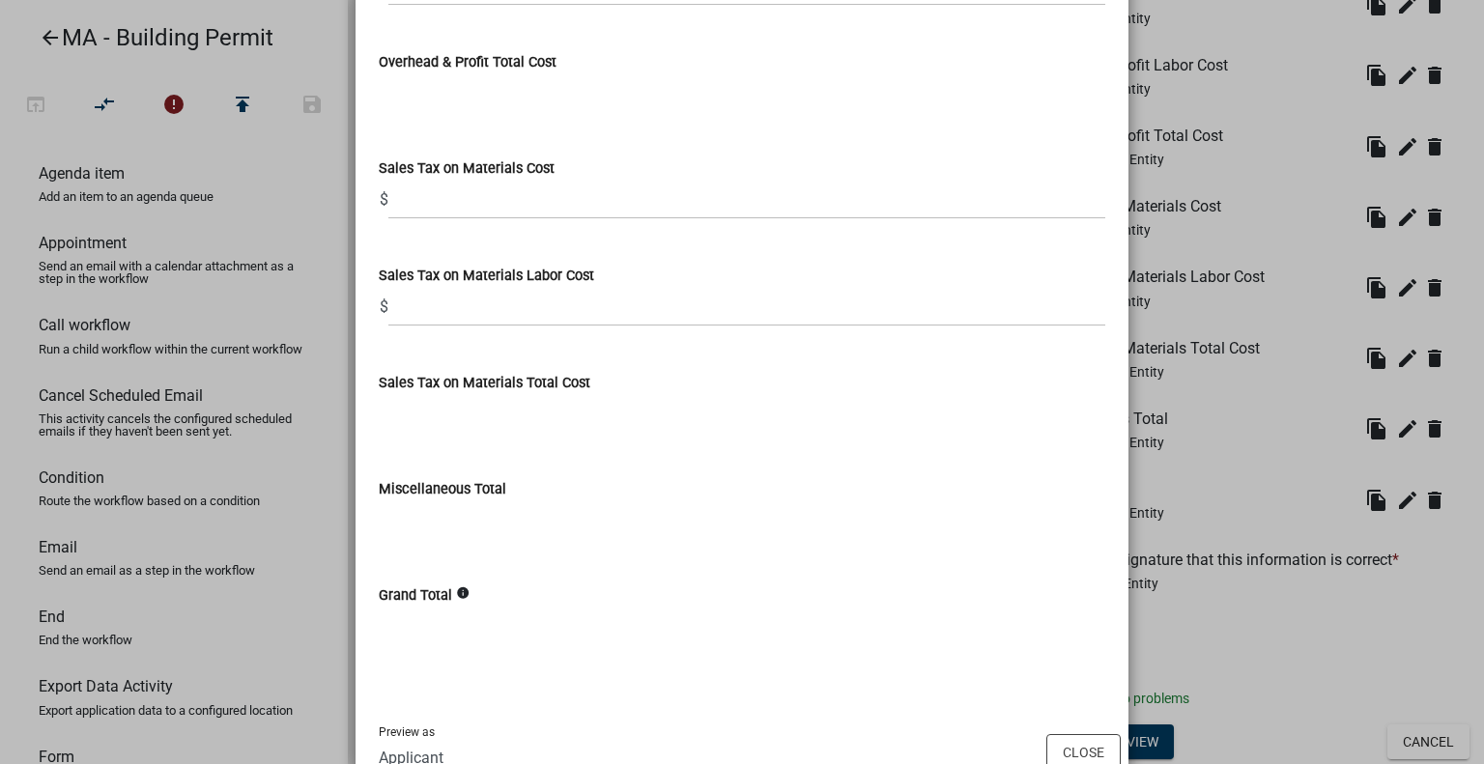
scroll to position [11881, 0]
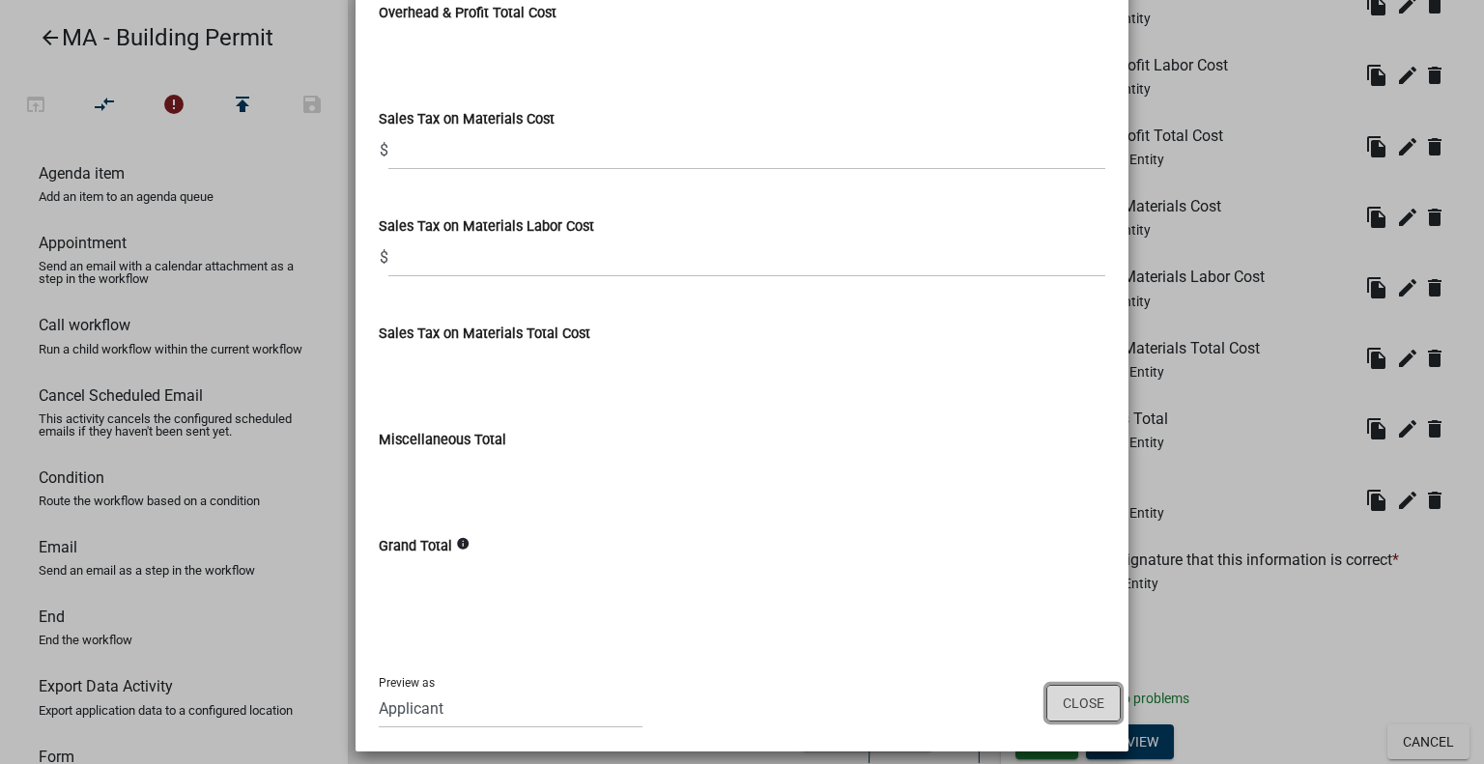
click at [1096, 685] on button "Close" at bounding box center [1083, 703] width 74 height 37
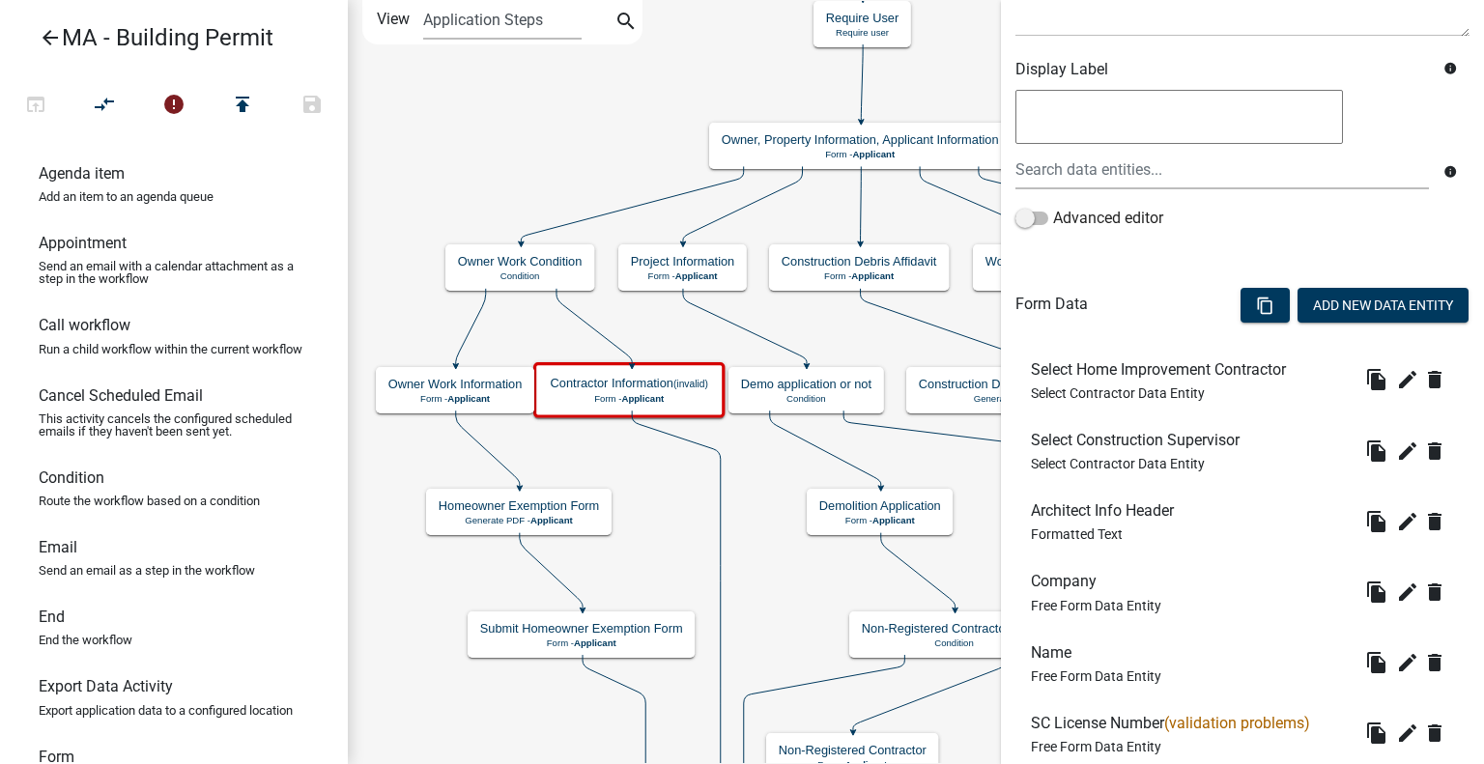
scroll to position [676, 0]
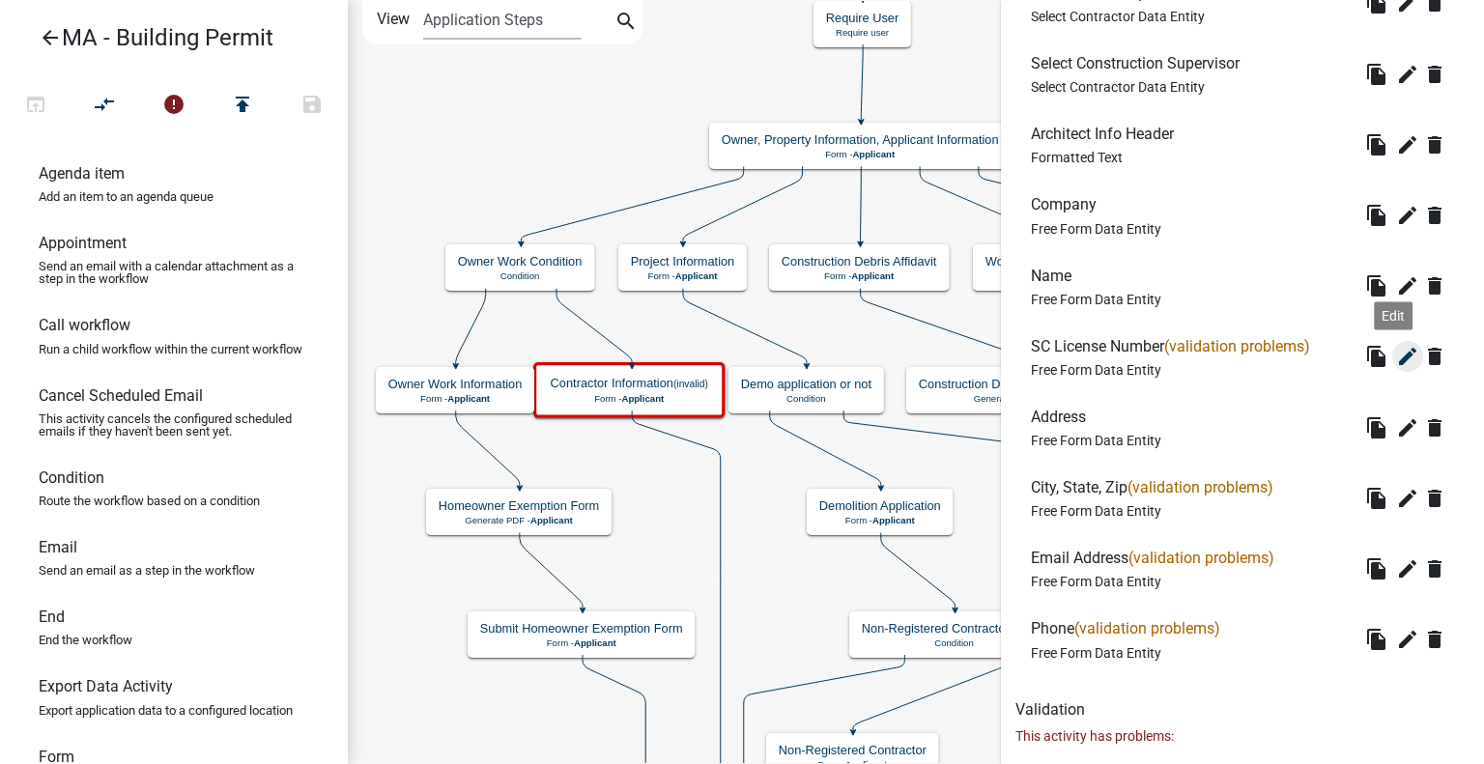
click at [1396, 358] on icon "edit" at bounding box center [1407, 356] width 23 height 23
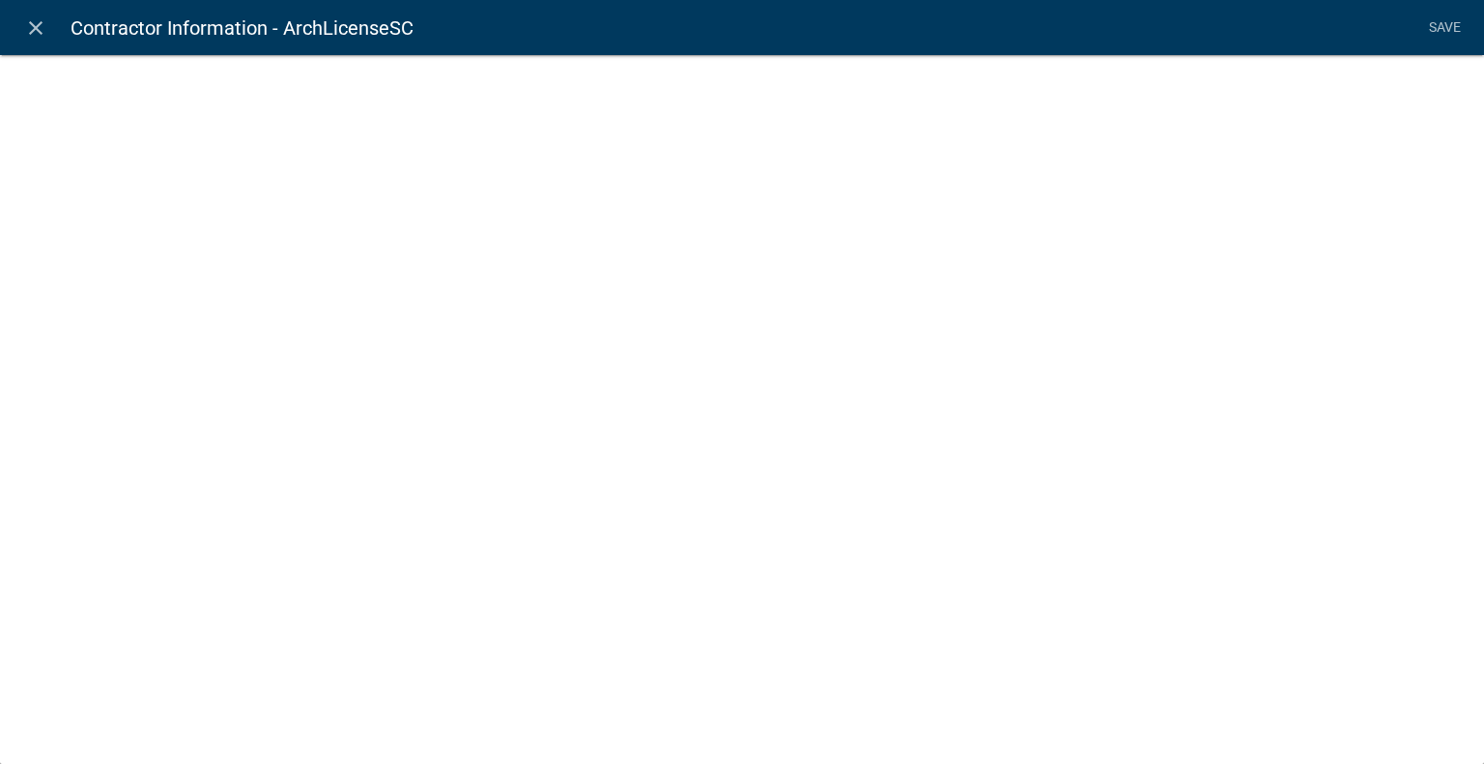
select select
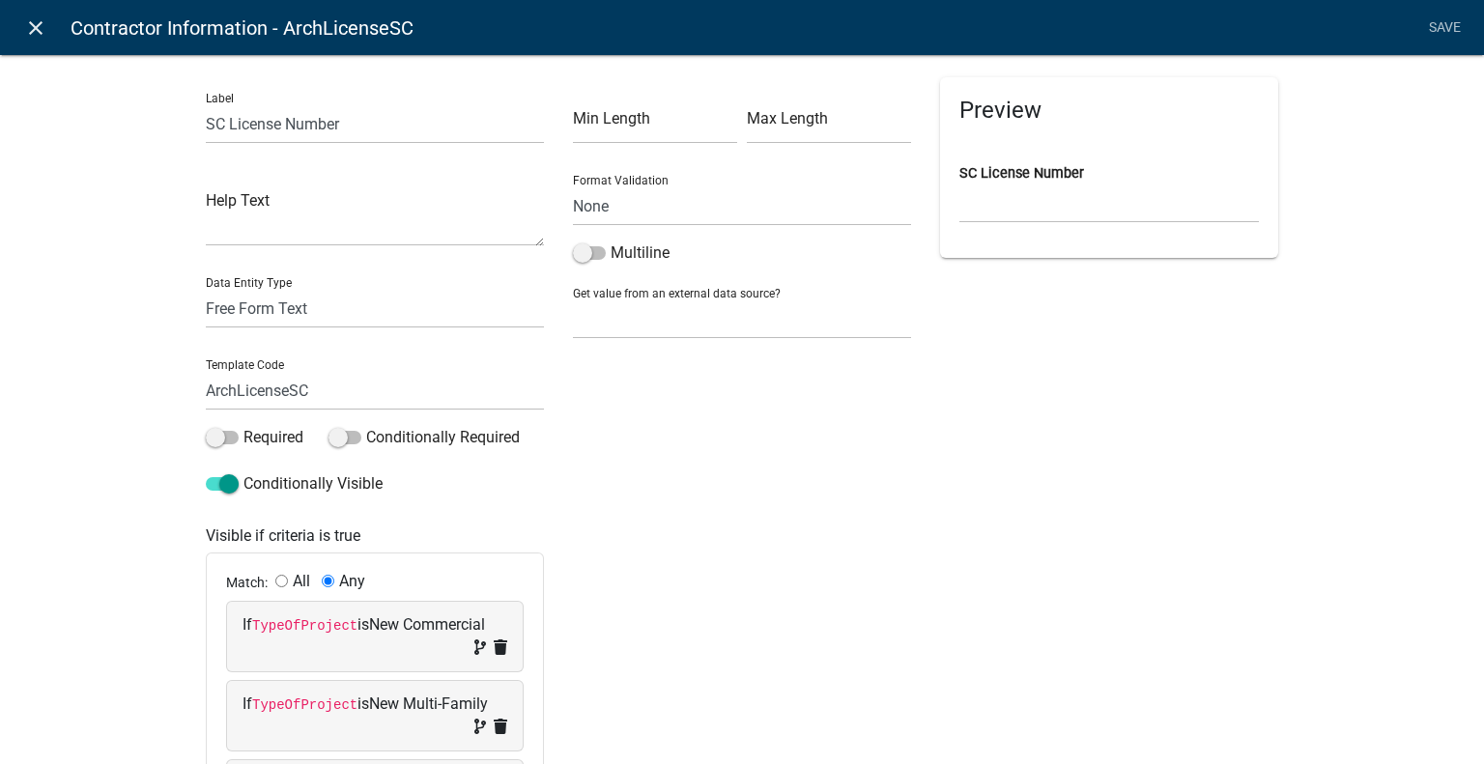
click at [37, 35] on icon "close" at bounding box center [35, 27] width 23 height 23
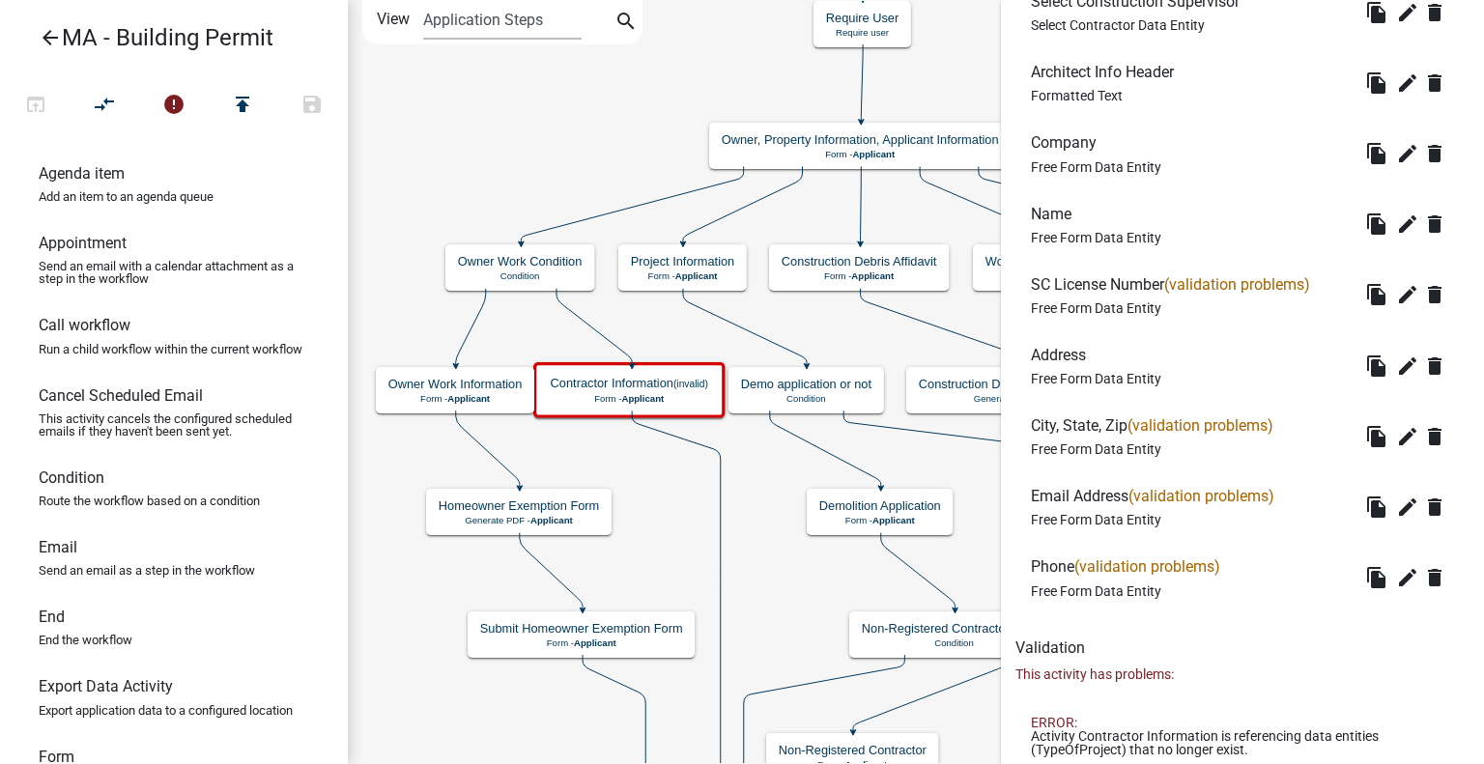
scroll to position [785, 0]
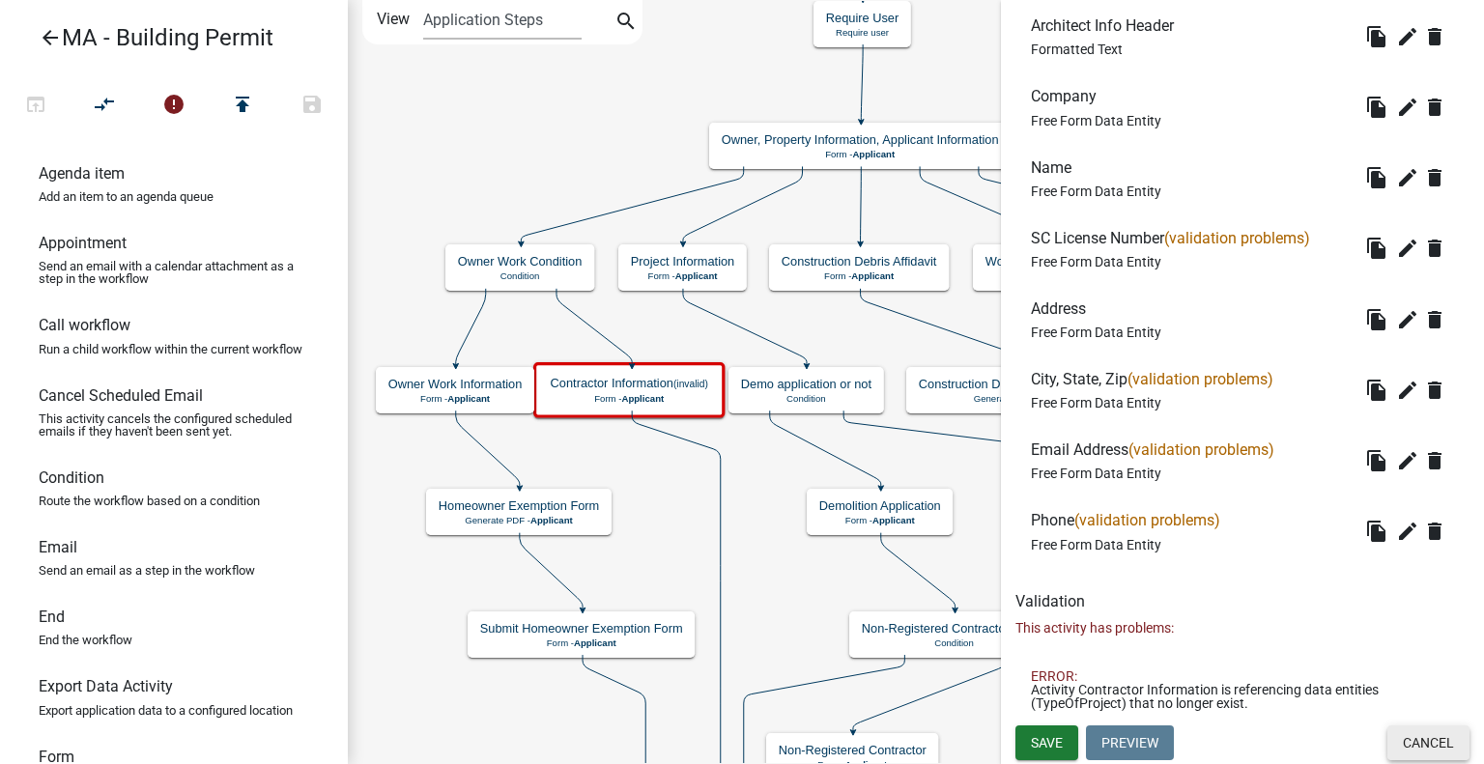
click at [1436, 741] on button "Cancel" at bounding box center [1429, 743] width 82 height 35
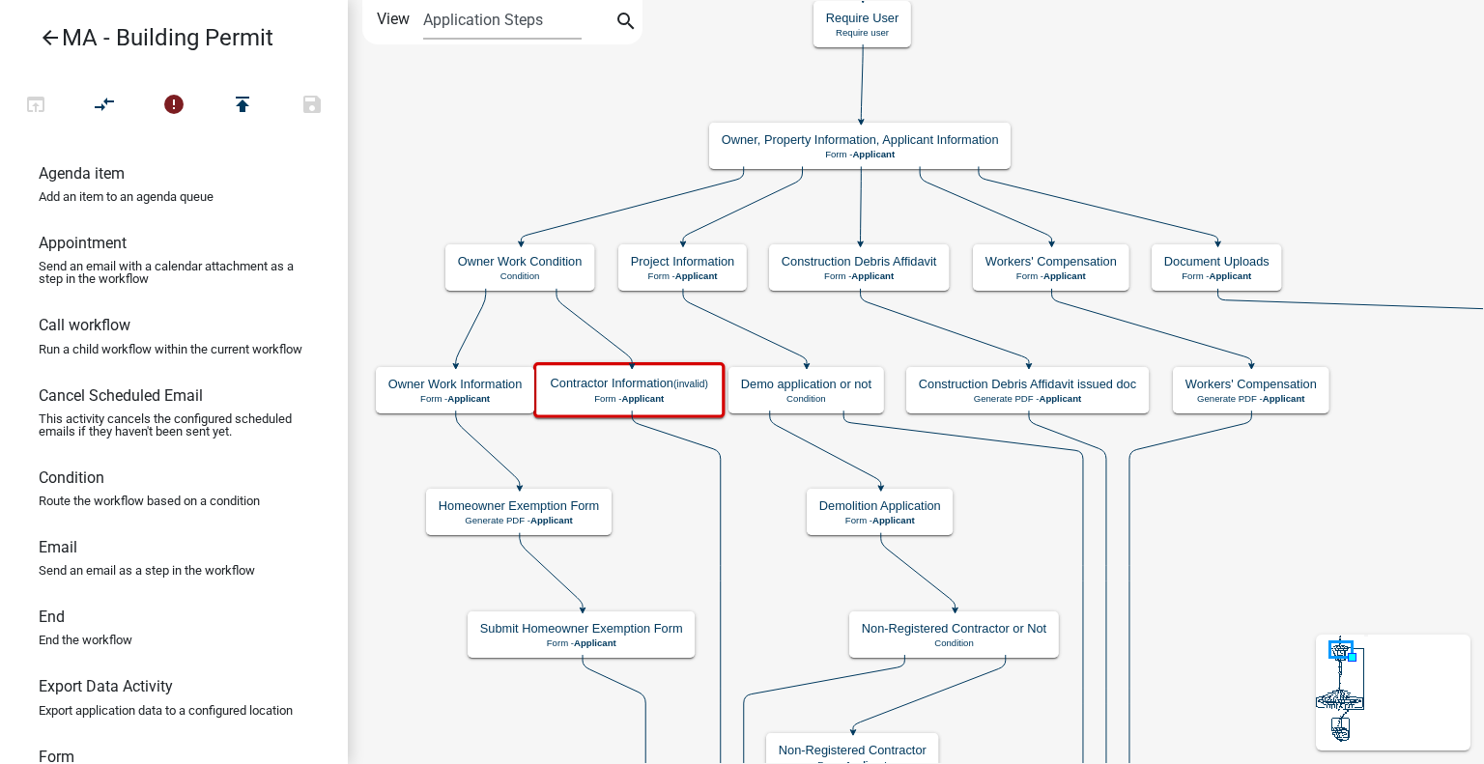
scroll to position [0, 0]
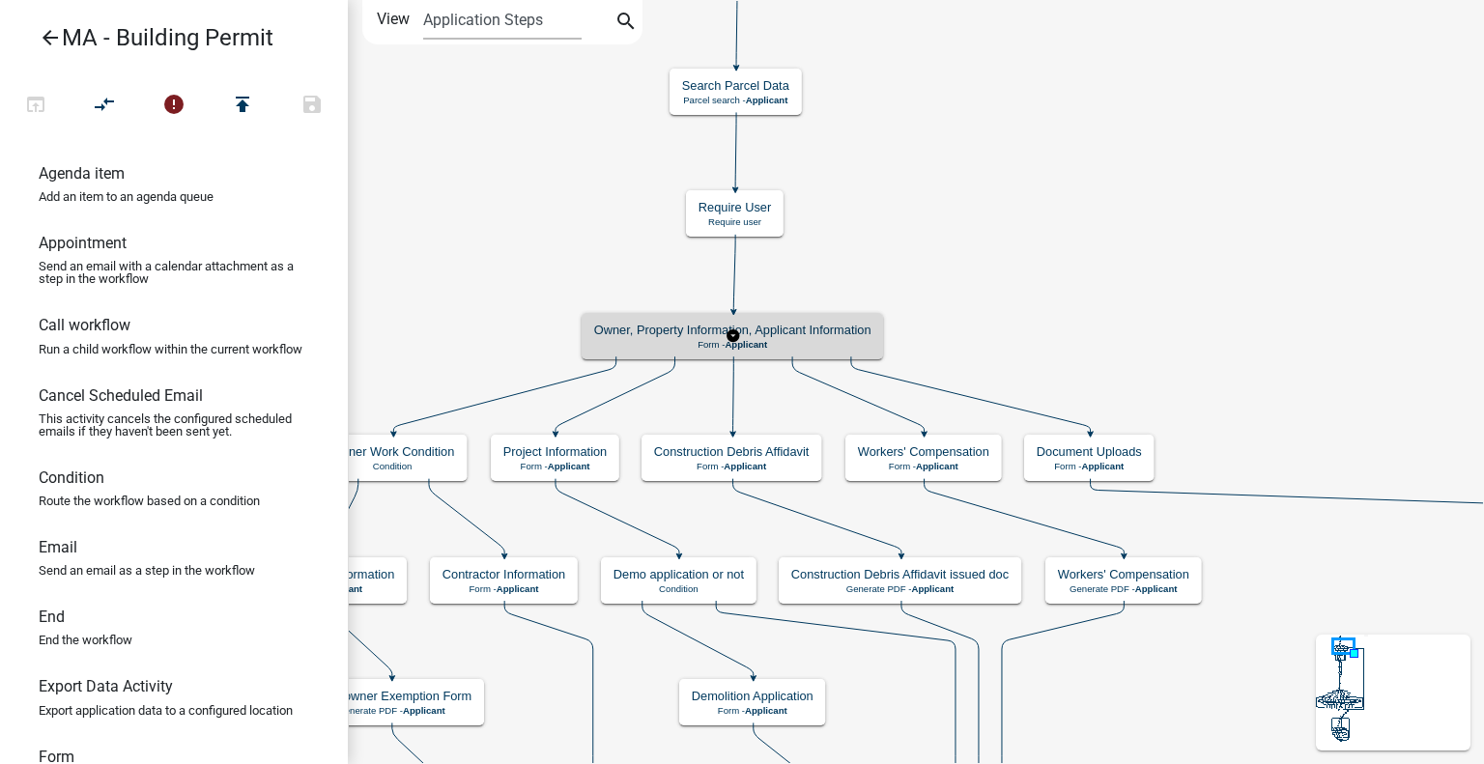
click at [853, 355] on div "Owner, Property Information, Applicant Information Form - Applicant" at bounding box center [732, 336] width 301 height 46
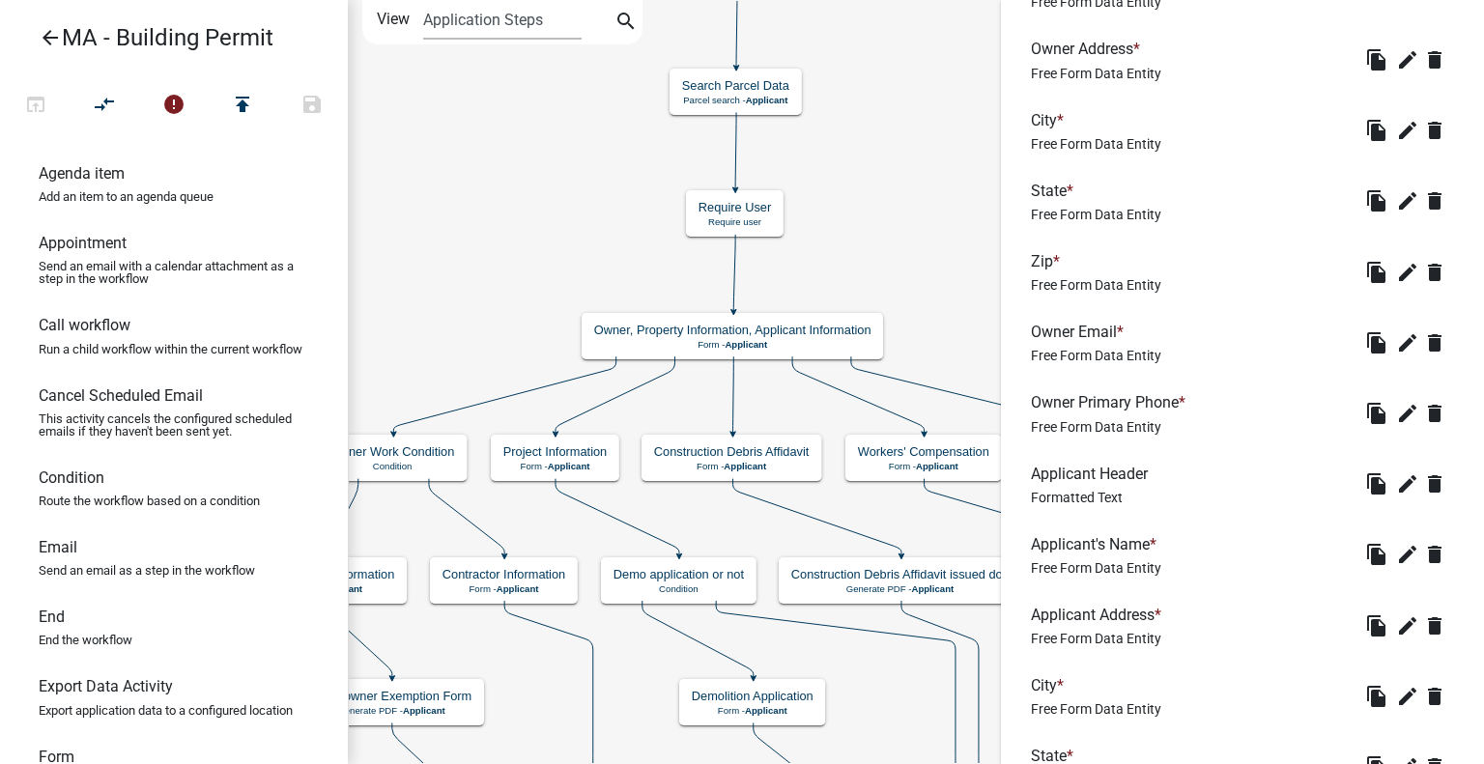
scroll to position [1632, 0]
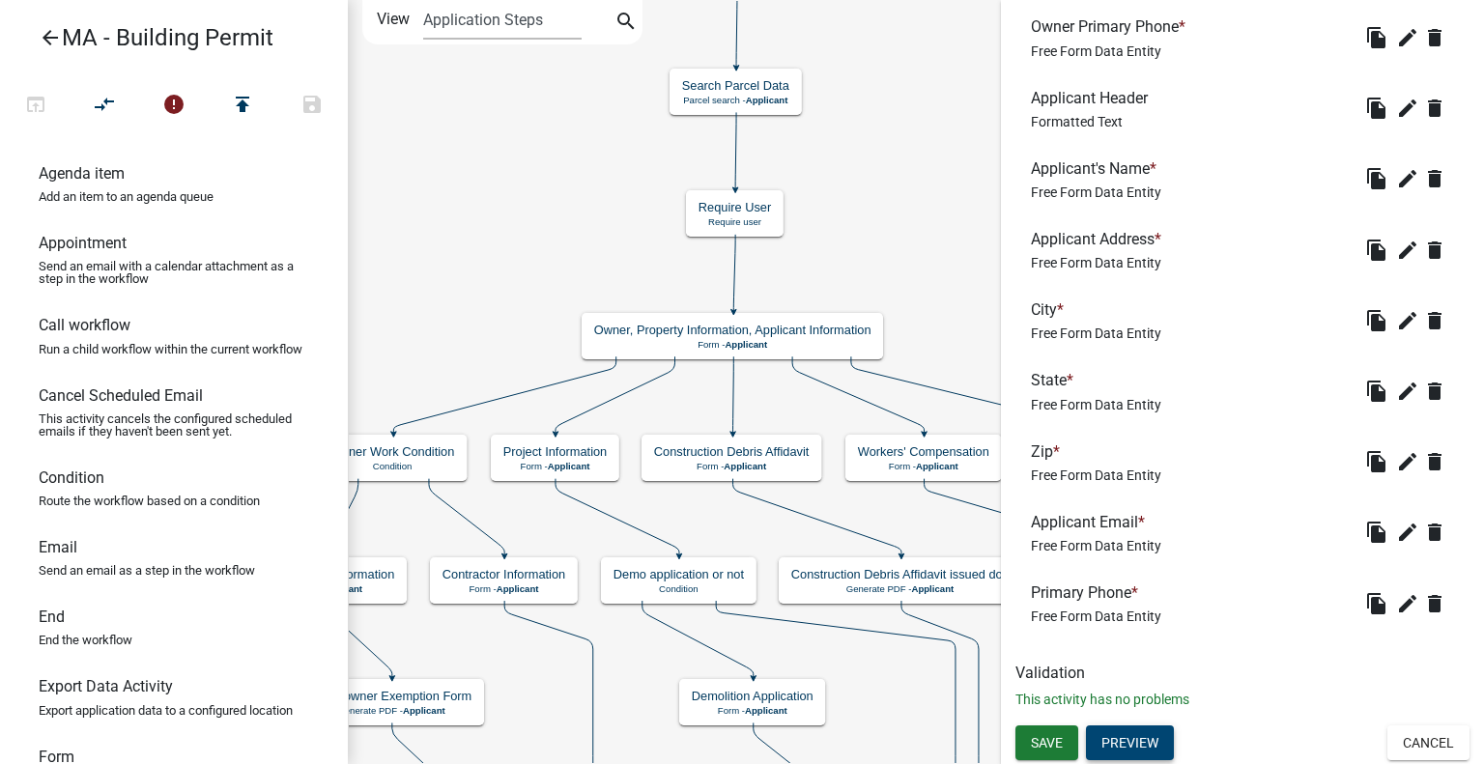
click at [1132, 738] on button "Preview" at bounding box center [1130, 743] width 88 height 35
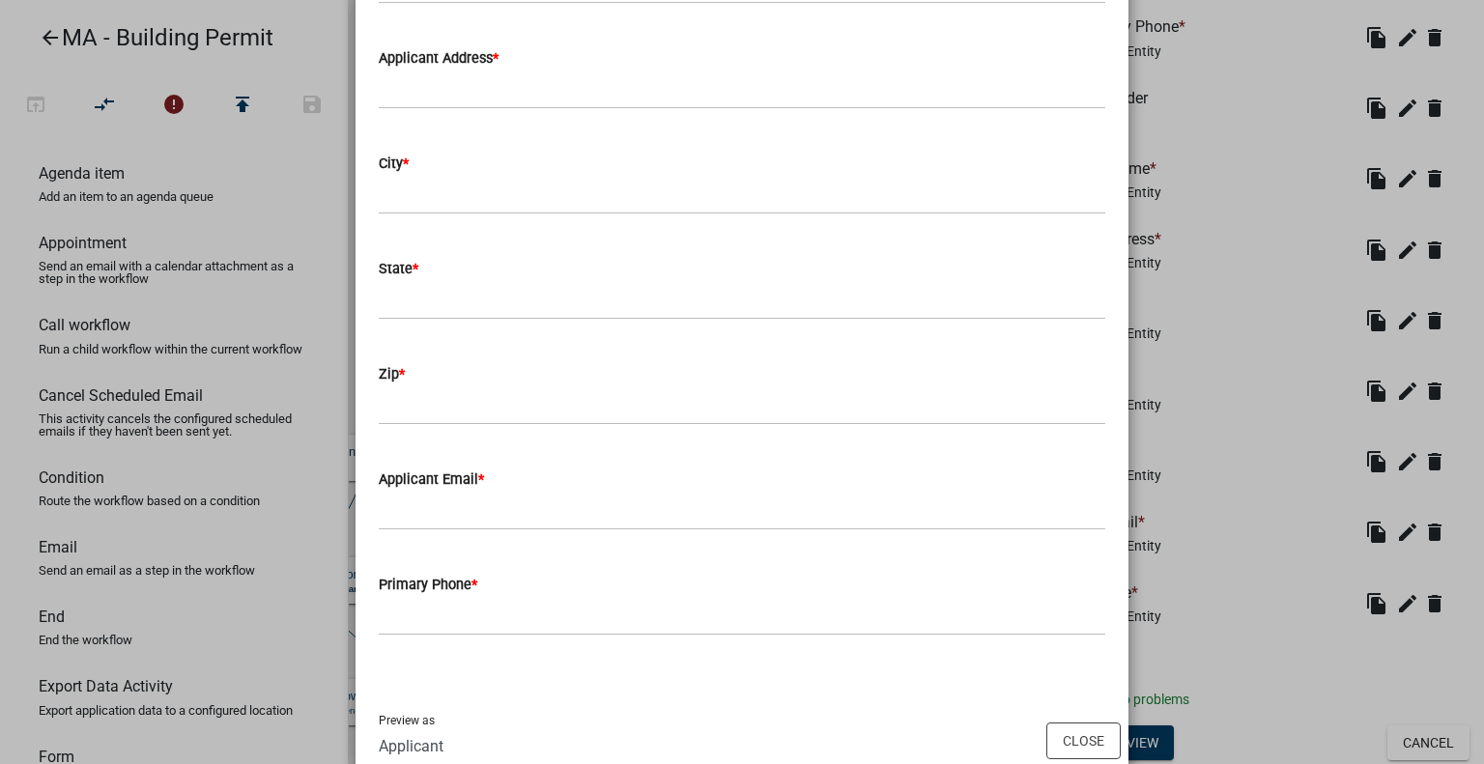
scroll to position [1831, 0]
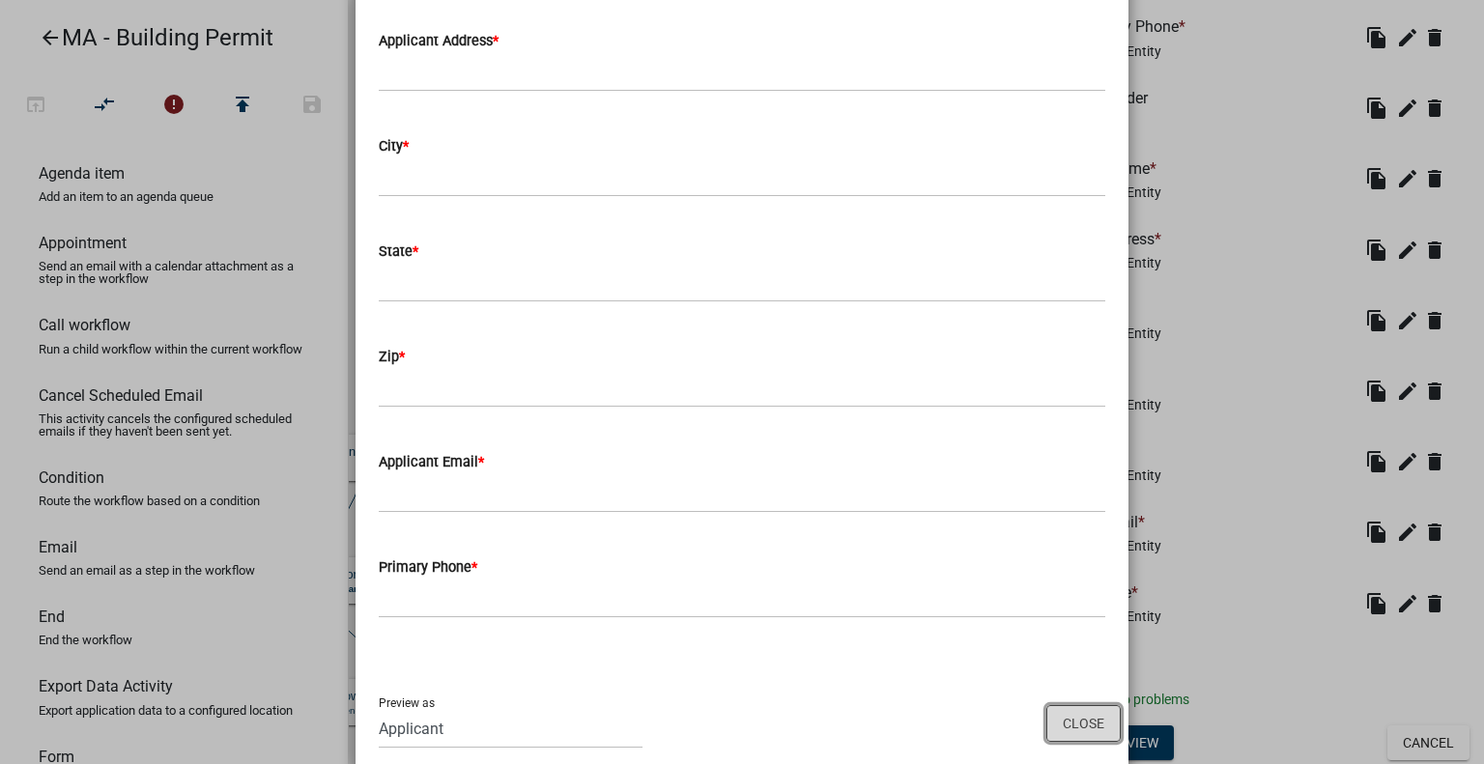
click at [1067, 705] on button "Close" at bounding box center [1083, 723] width 74 height 37
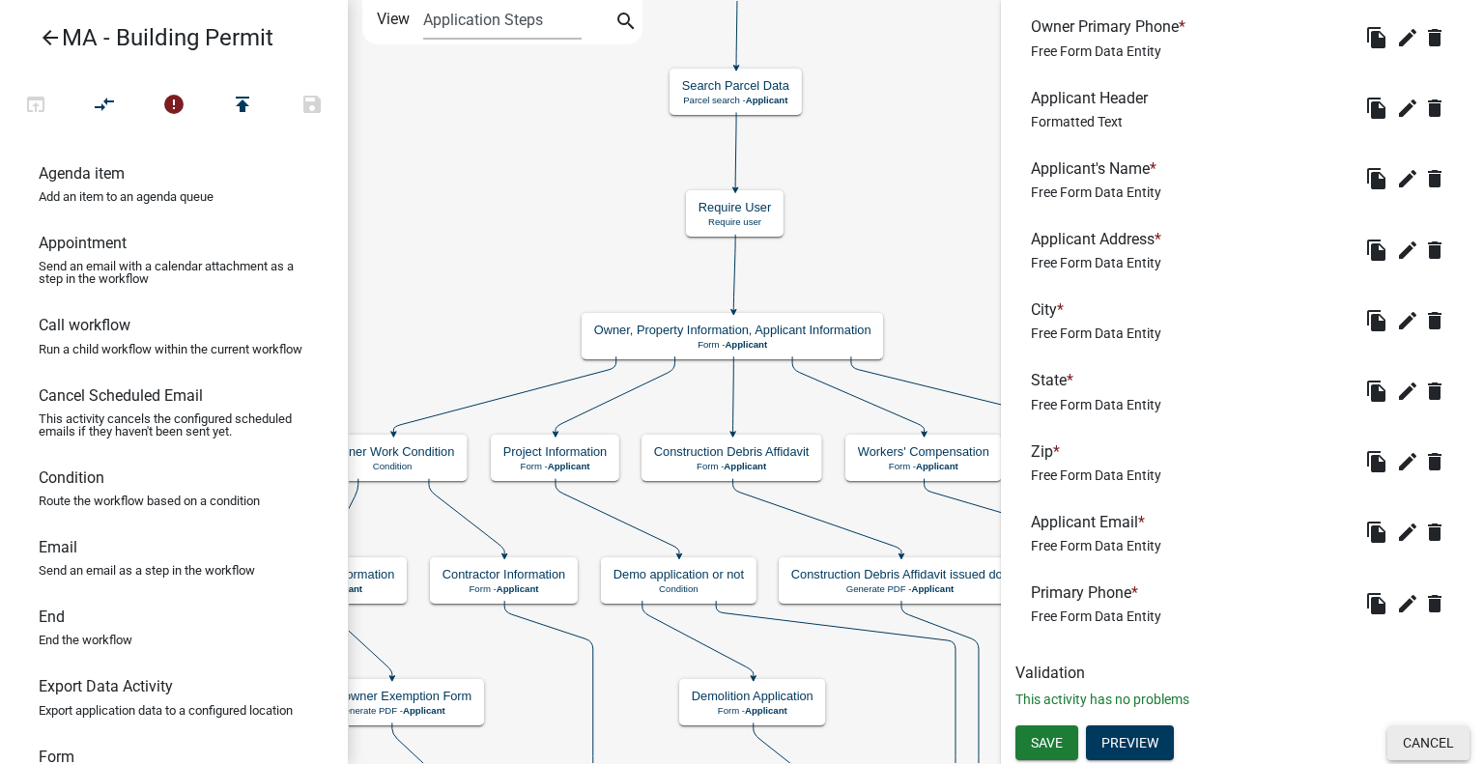
click at [1436, 739] on button "Cancel" at bounding box center [1429, 743] width 82 height 35
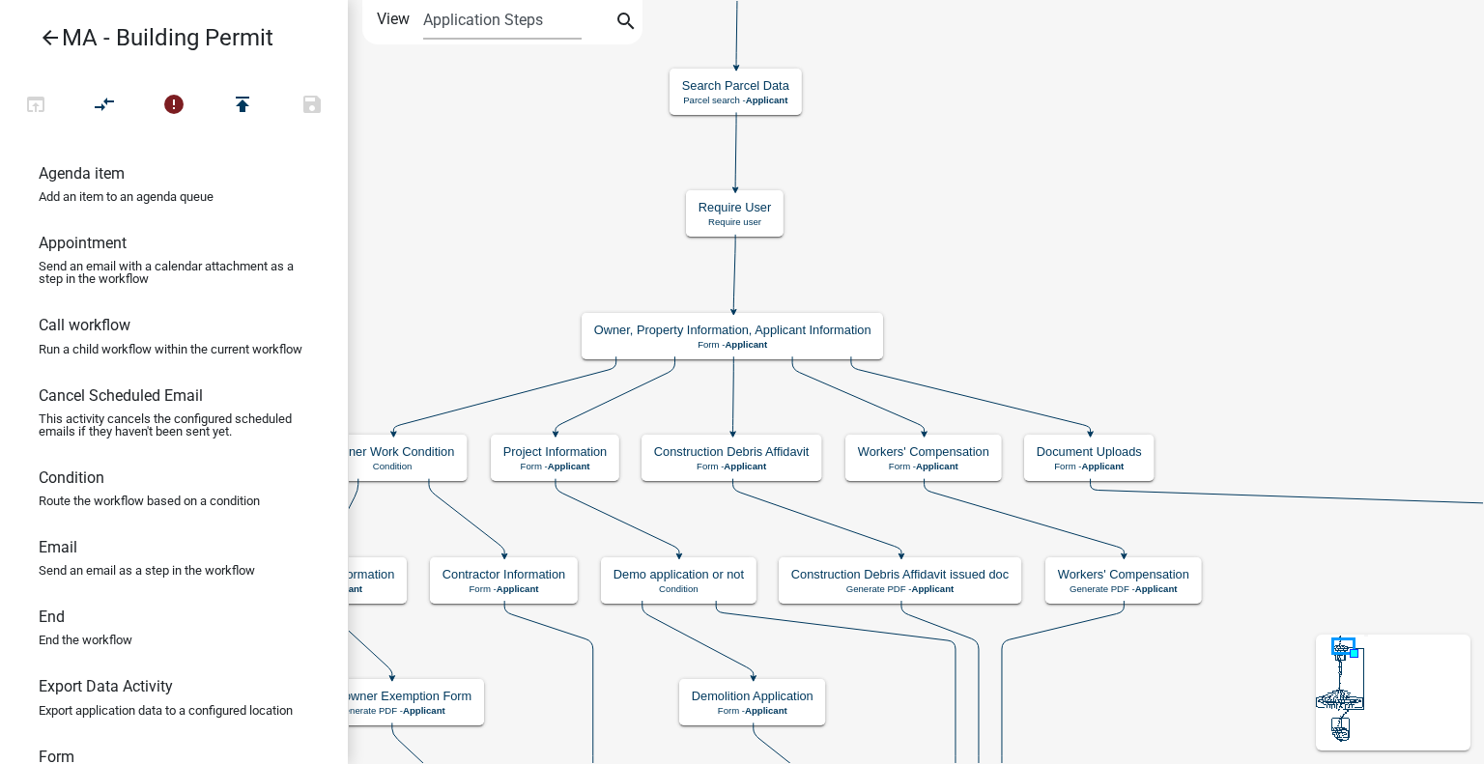
scroll to position [0, 0]
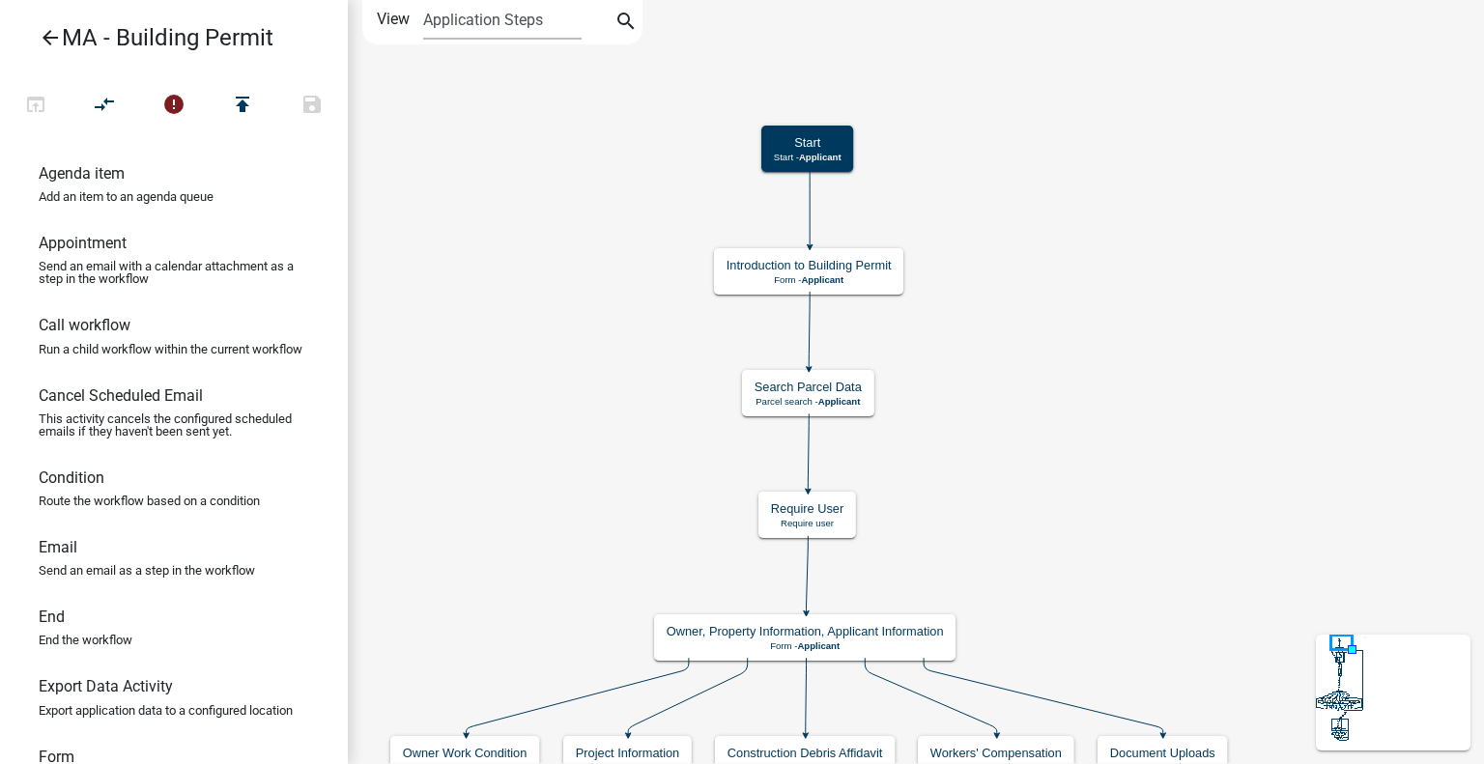
click at [870, 274] on p "Form - Applicant" at bounding box center [809, 280] width 165 height 12
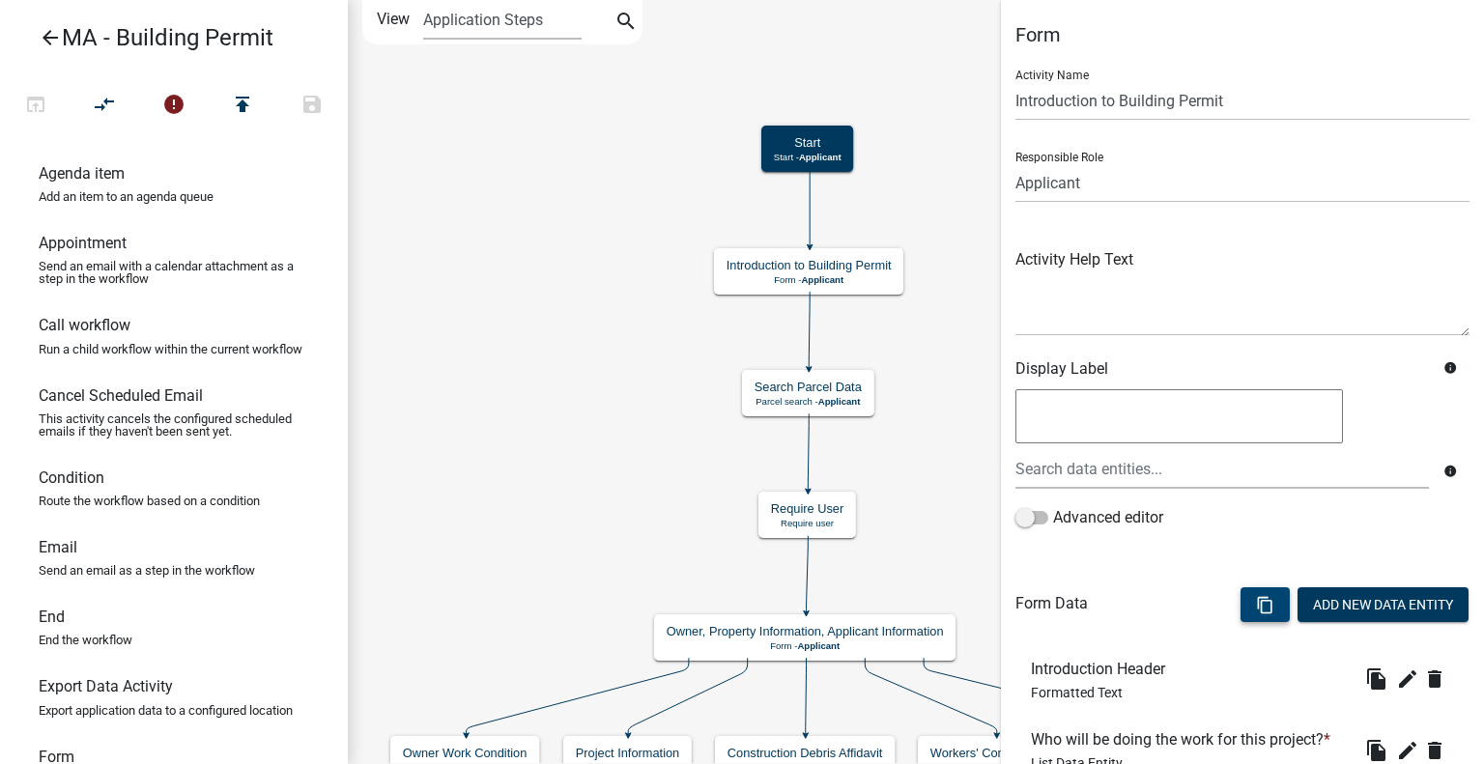
click at [1248, 591] on button "content_copy" at bounding box center [1265, 604] width 49 height 35
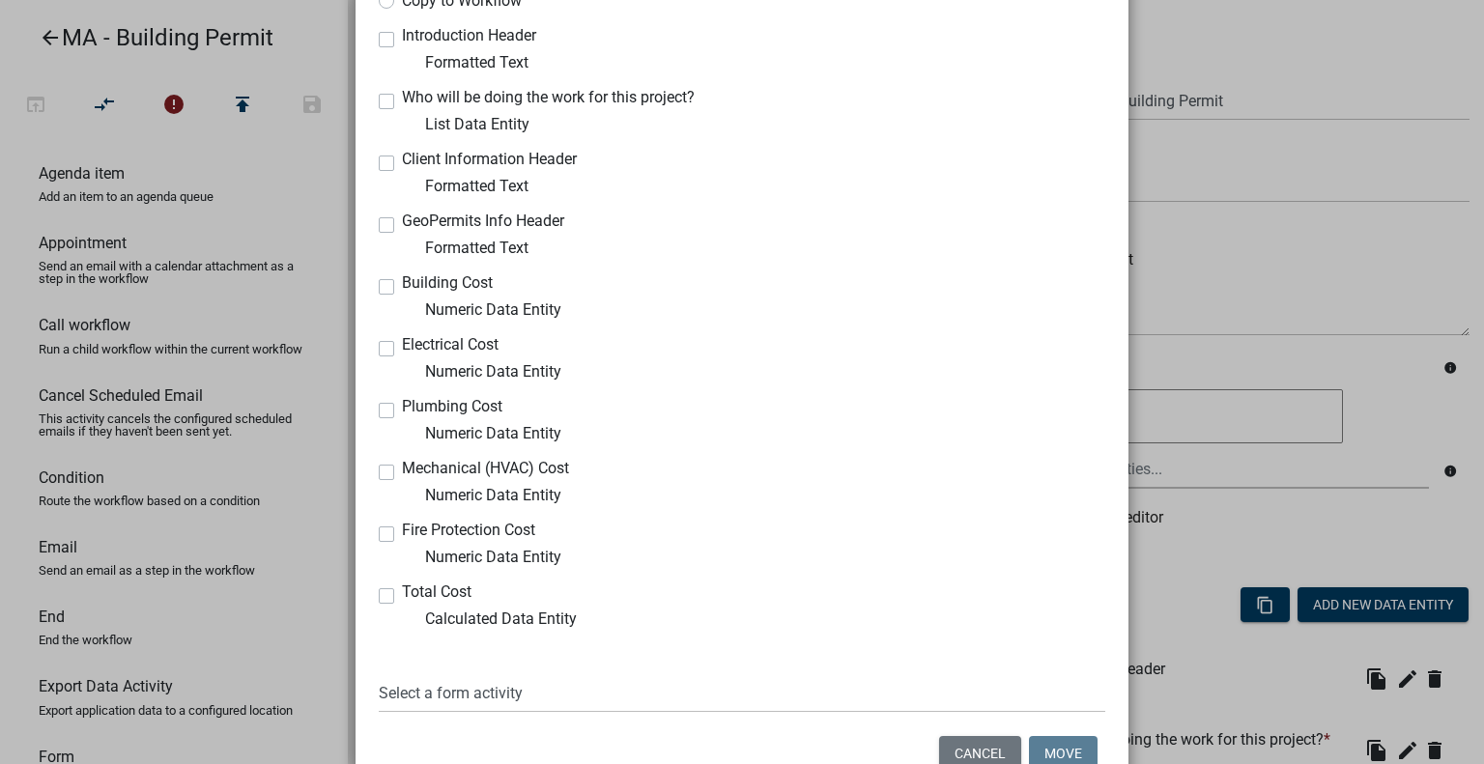
scroll to position [193, 0]
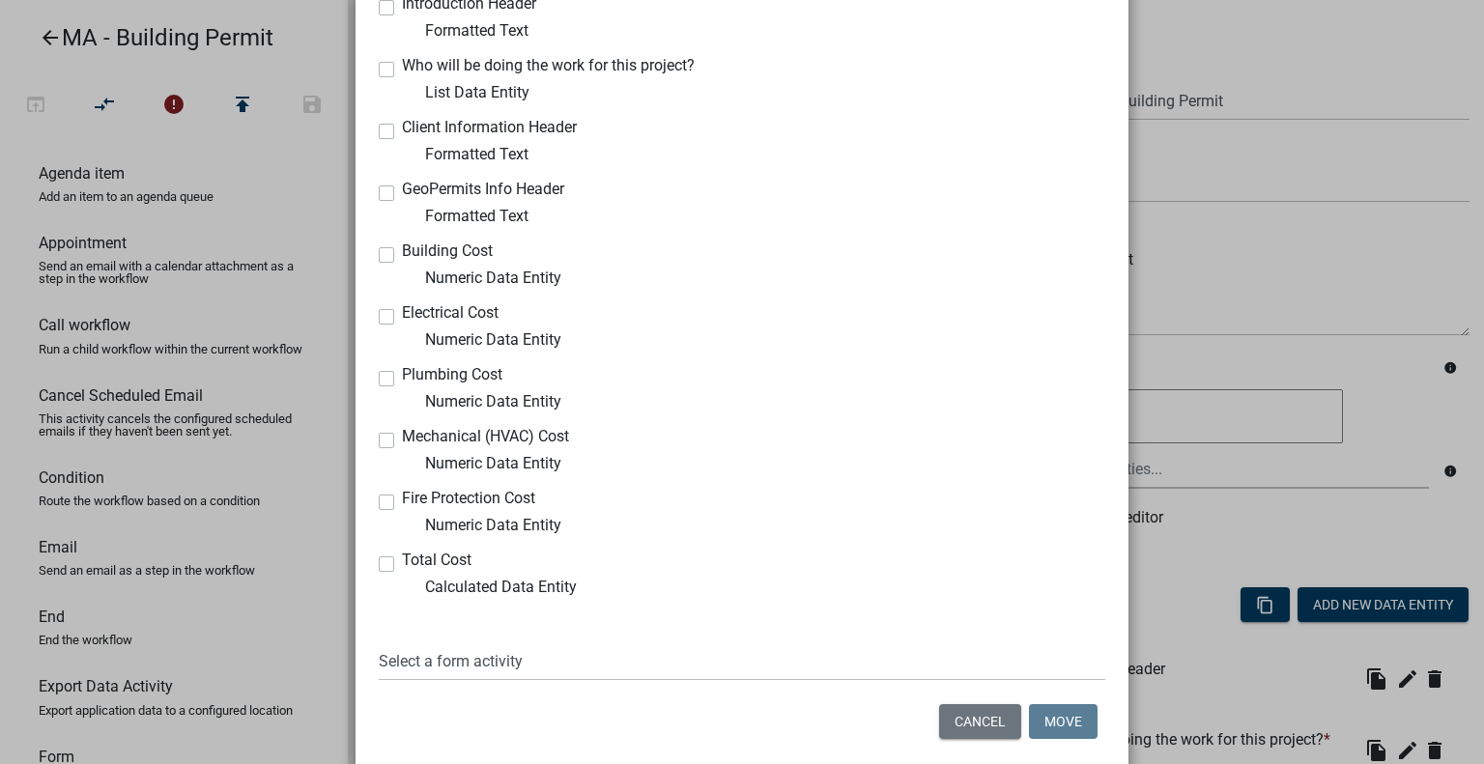
click at [402, 253] on label "Building Cost" at bounding box center [447, 250] width 91 height 15
click at [402, 253] on input "Building Cost" at bounding box center [408, 249] width 13 height 13
checkbox input "true"
click at [402, 316] on label "Electrical Cost" at bounding box center [450, 312] width 97 height 15
click at [402, 316] on input "Electrical Cost" at bounding box center [408, 311] width 13 height 13
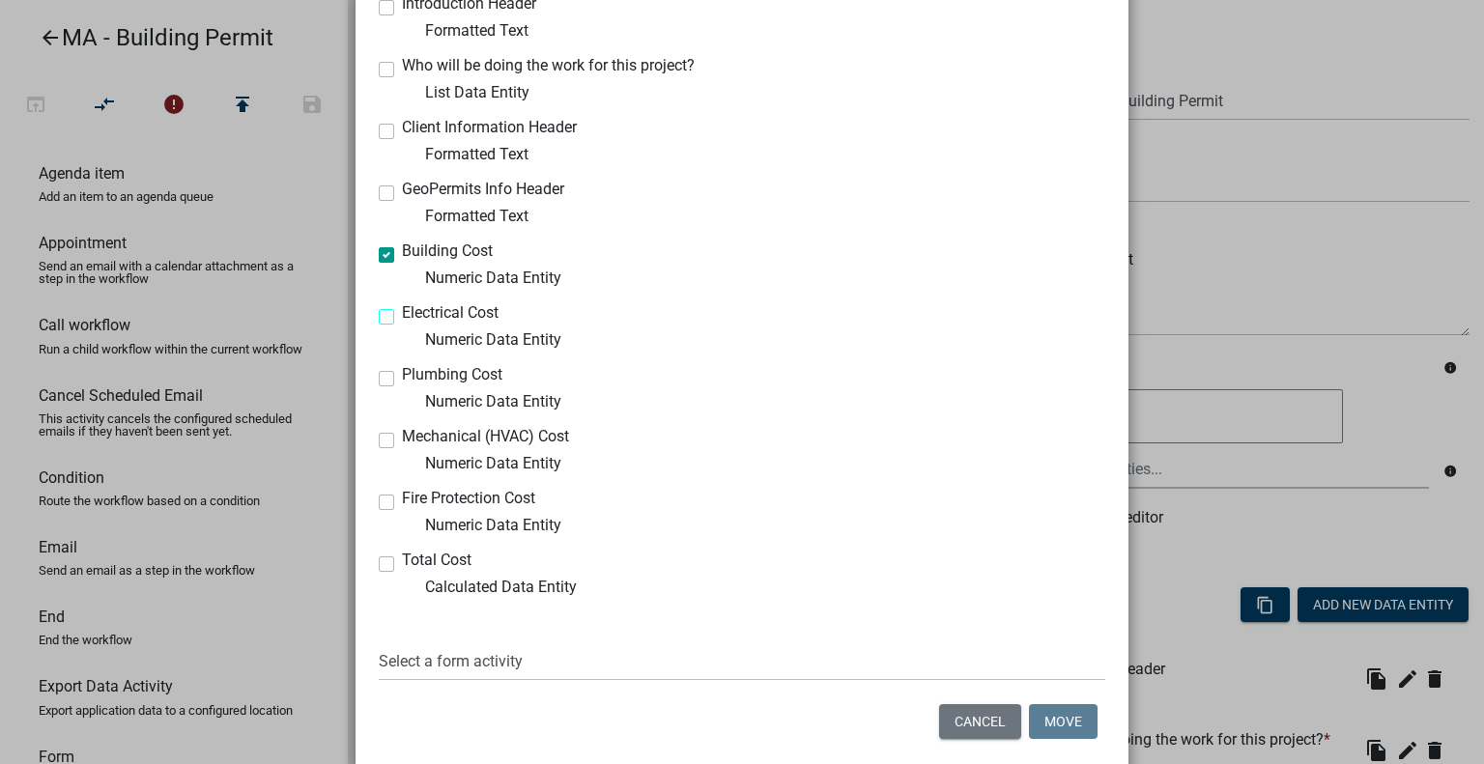
checkbox input "true"
click at [402, 376] on label "Plumbing Cost" at bounding box center [452, 374] width 100 height 15
click at [402, 376] on input "Plumbing Cost" at bounding box center [408, 373] width 13 height 13
checkbox input "true"
click at [402, 444] on label "Mechanical (HVAC) Cost" at bounding box center [485, 436] width 167 height 15
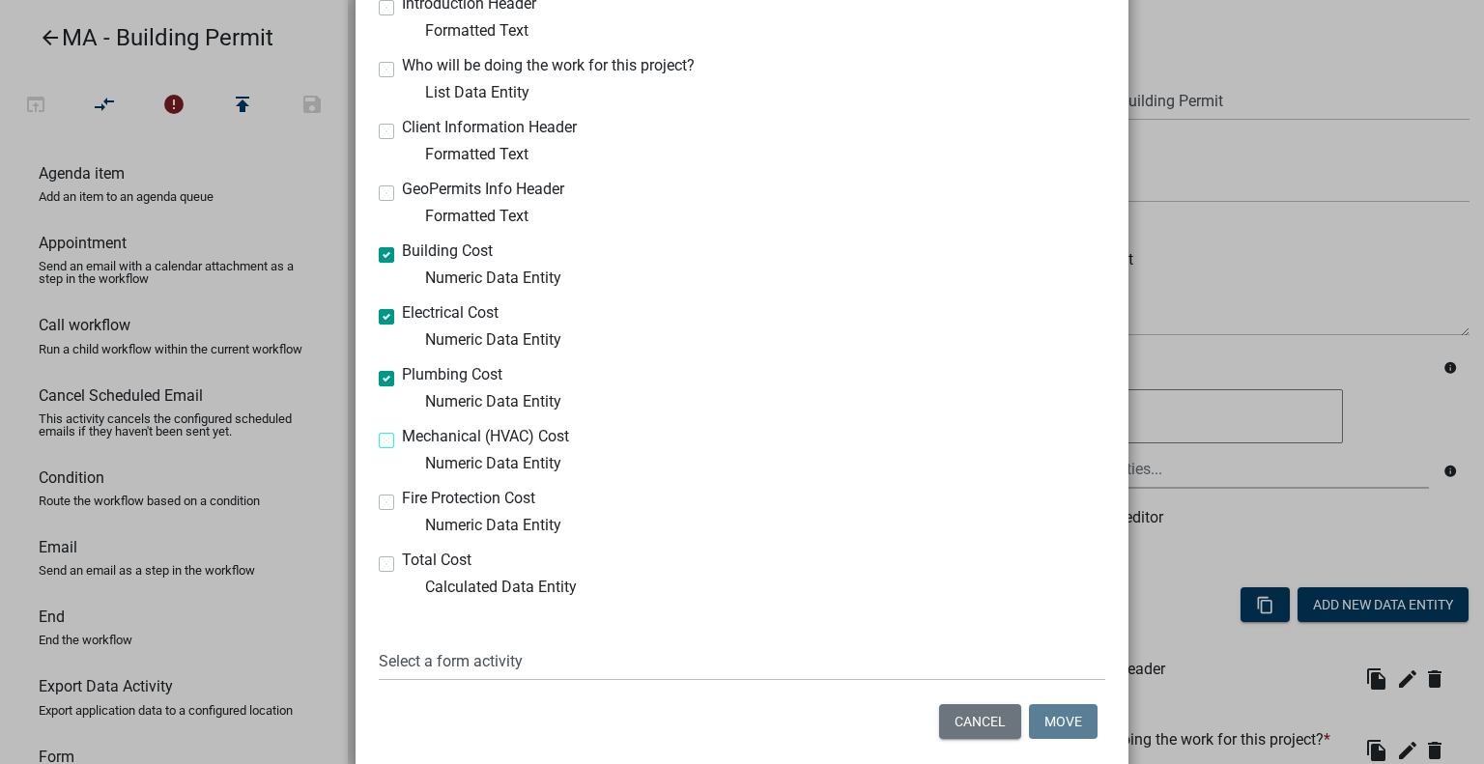
click at [402, 442] on input "Mechanical (HVAC) Cost" at bounding box center [408, 435] width 13 height 13
checkbox input "true"
click at [402, 503] on label "Fire Protection Cost" at bounding box center [468, 498] width 133 height 15
click at [402, 503] on input "Fire Protection Cost" at bounding box center [408, 497] width 13 height 13
checkbox input "true"
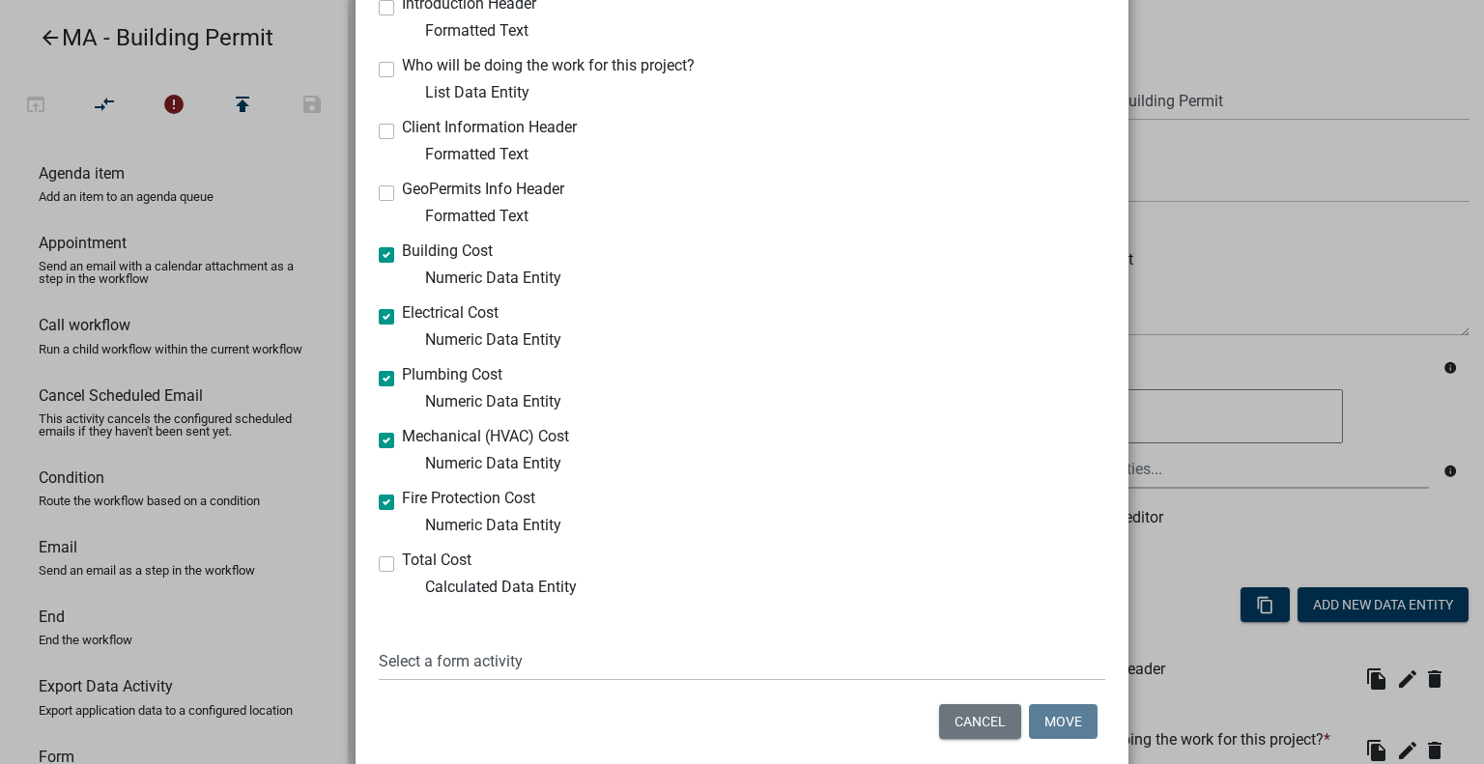
click at [402, 562] on label "Total Cost" at bounding box center [437, 560] width 70 height 15
click at [402, 562] on input "Total Cost" at bounding box center [408, 559] width 13 height 13
checkbox input "true"
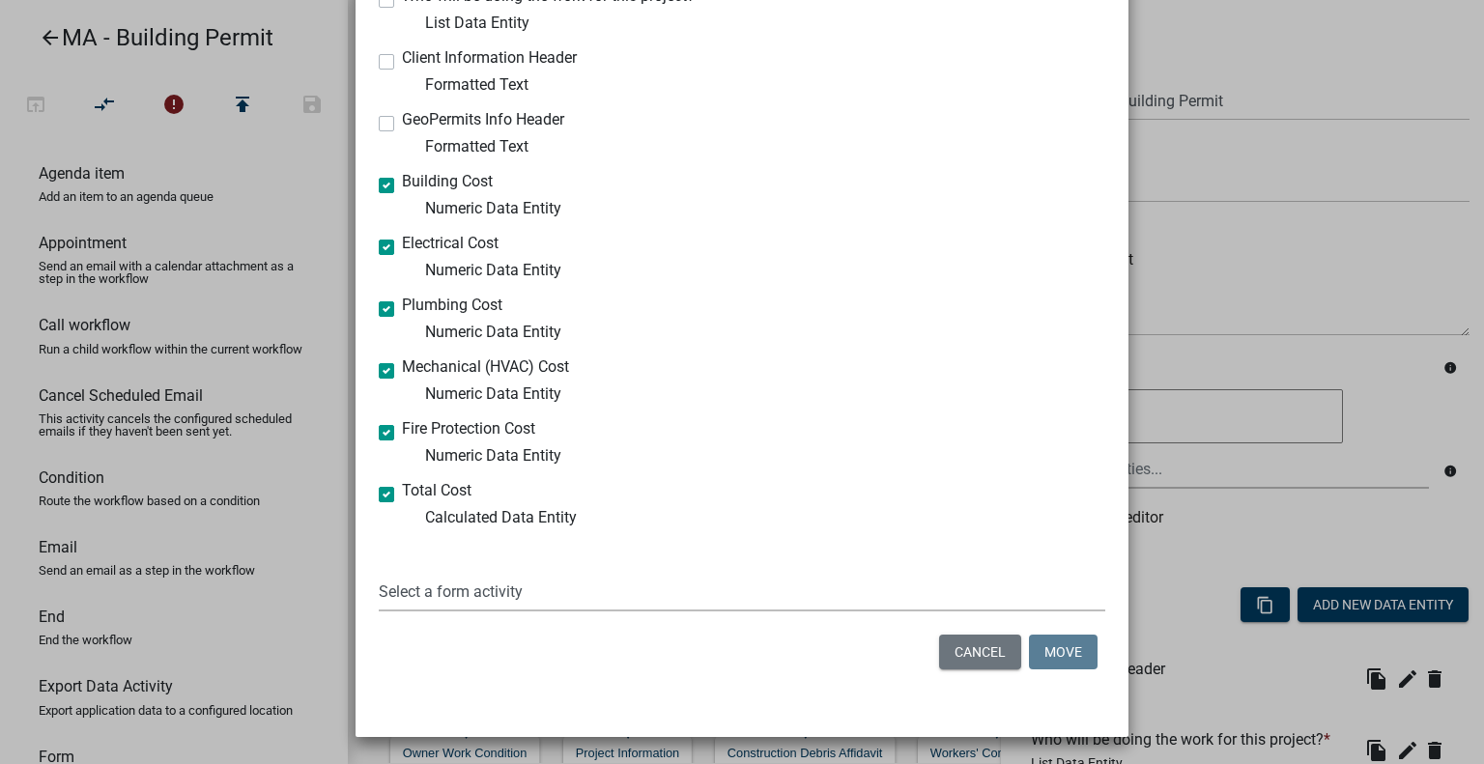
click at [499, 602] on select "Select a form activity Owner, Property Information, Applicant Information Appli…" at bounding box center [742, 592] width 727 height 40
select select "1fedd54e-dd53-4263-8491-c69c88c209db"
click at [379, 572] on select "Select a form activity Owner, Property Information, Applicant Information Appli…" at bounding box center [742, 592] width 727 height 40
click at [1056, 652] on button "Move" at bounding box center [1063, 652] width 69 height 35
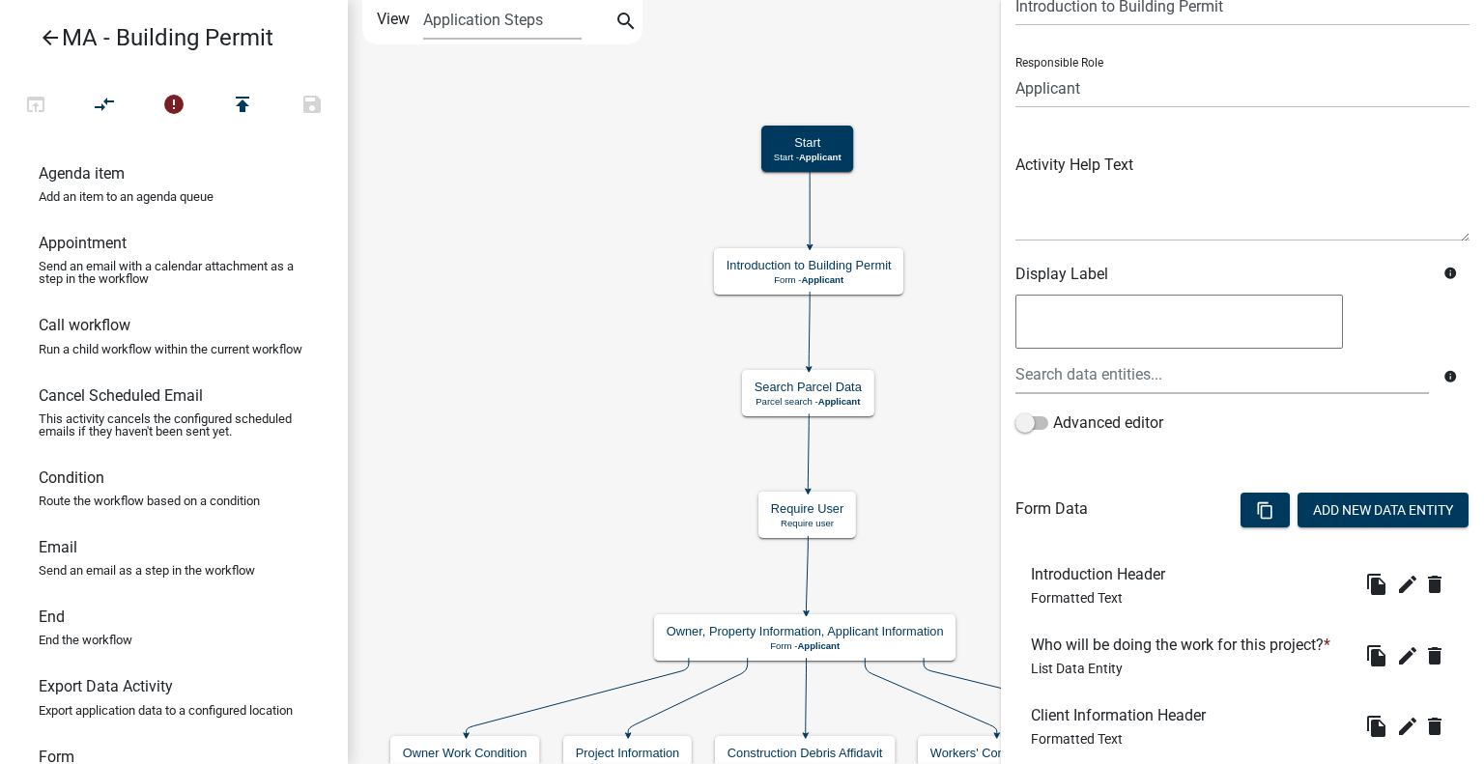
scroll to position [0, 0]
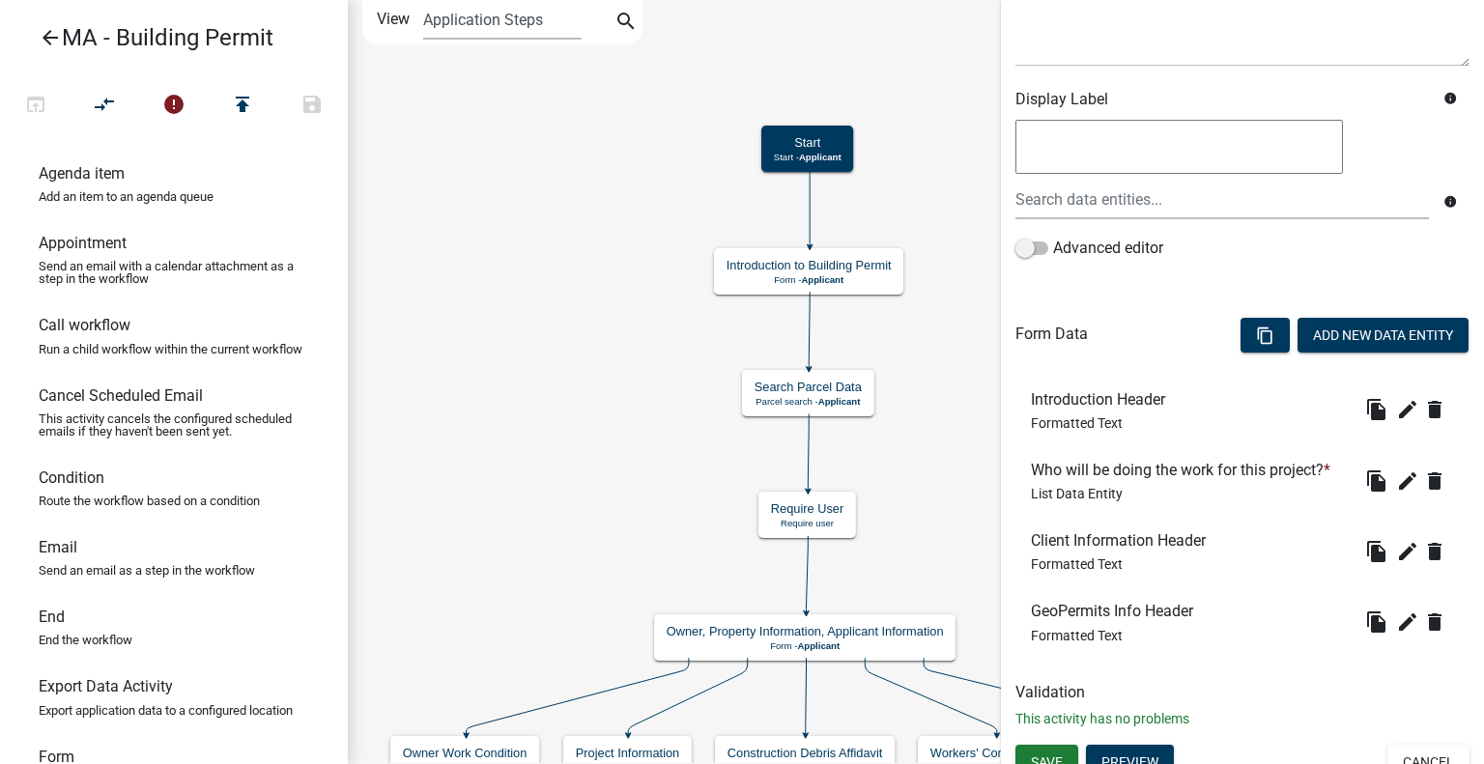
scroll to position [289, 0]
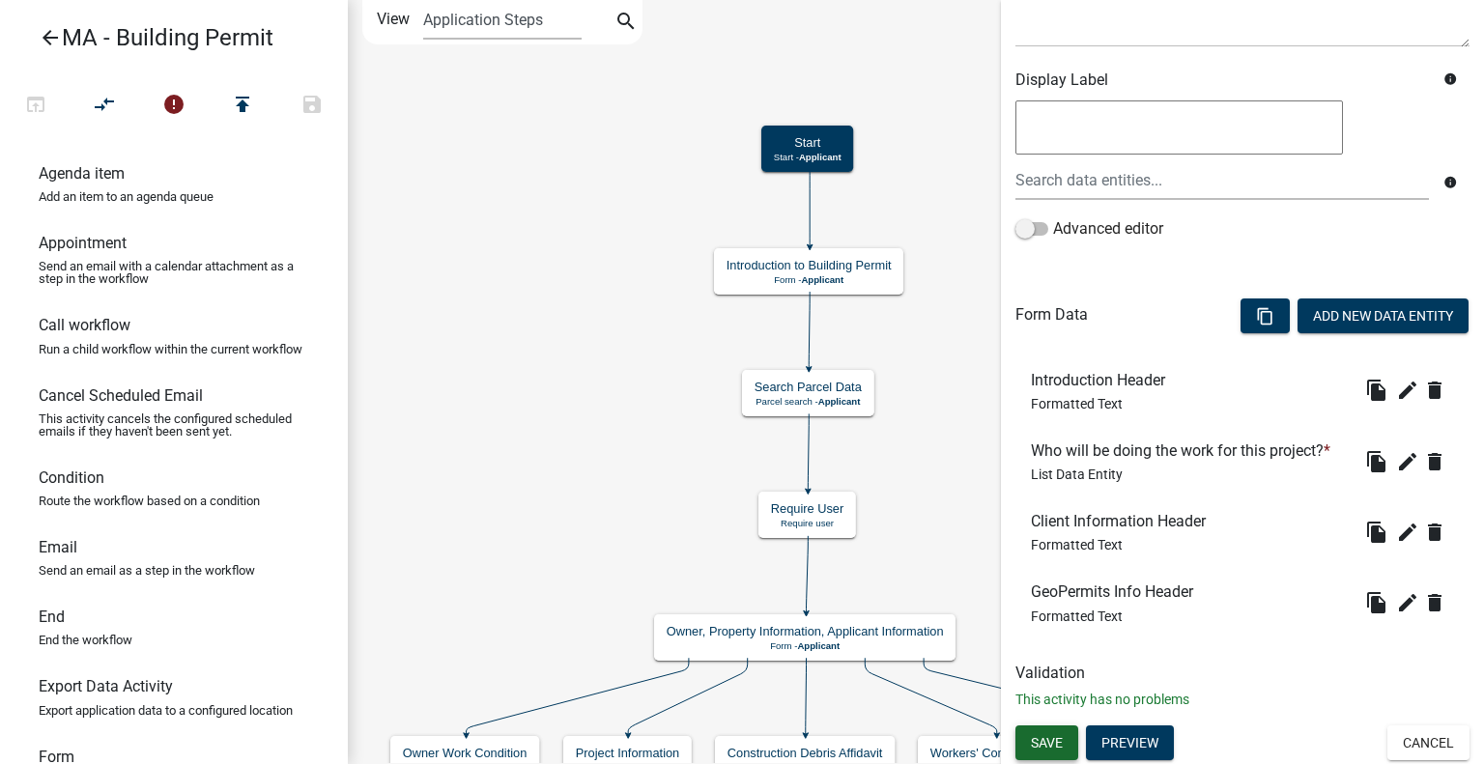
click at [1058, 731] on button "Save" at bounding box center [1047, 743] width 63 height 35
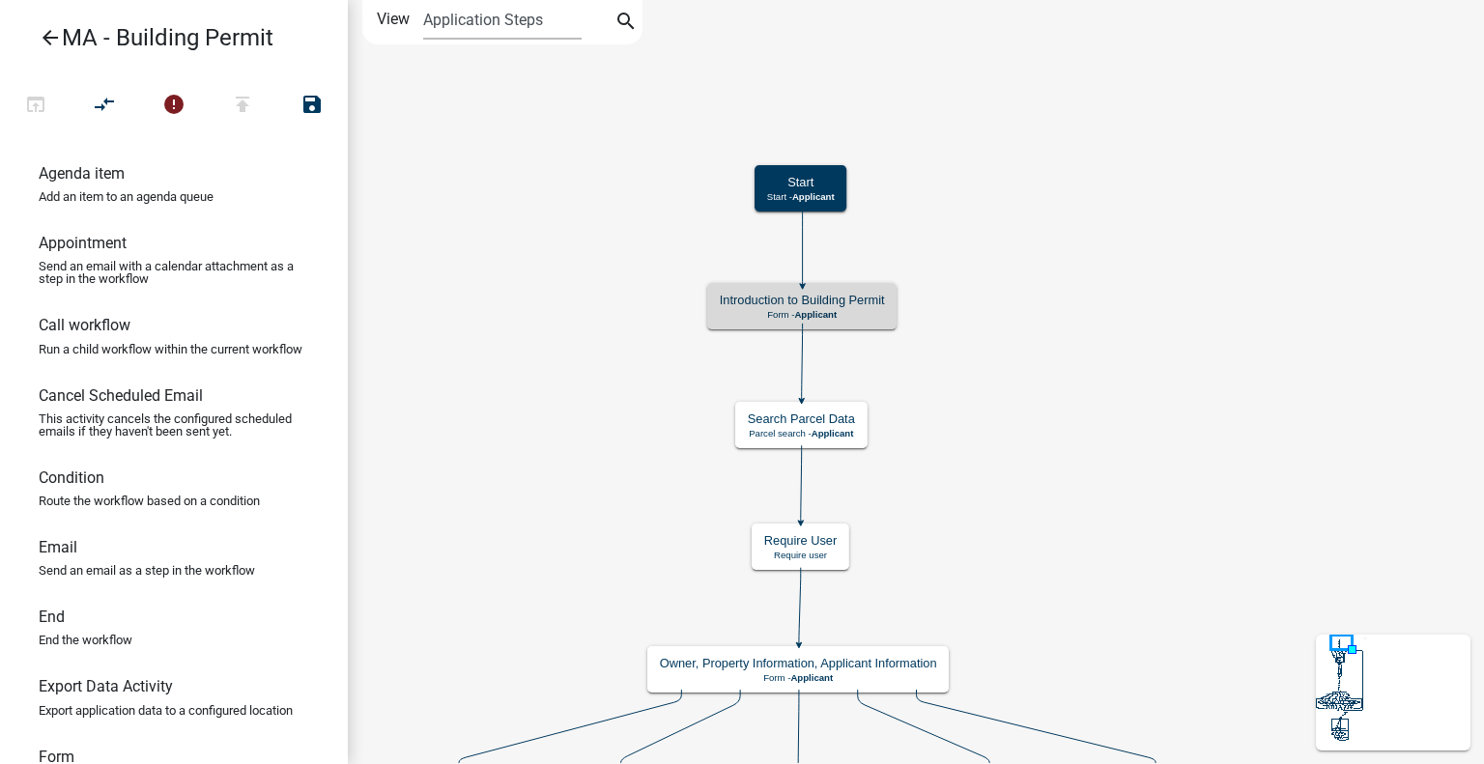
scroll to position [0, 0]
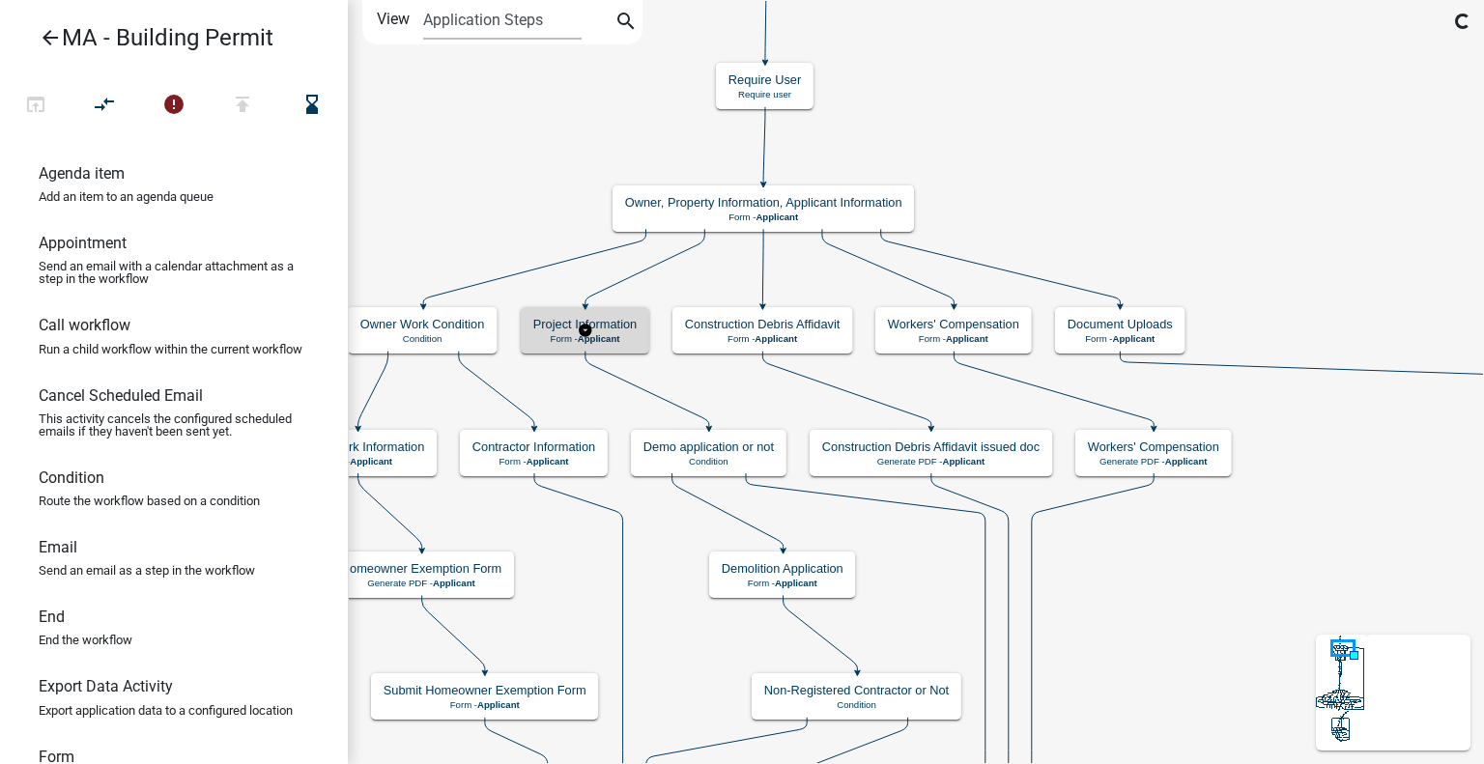
click at [611, 340] on span "Applicant" at bounding box center [599, 338] width 43 height 11
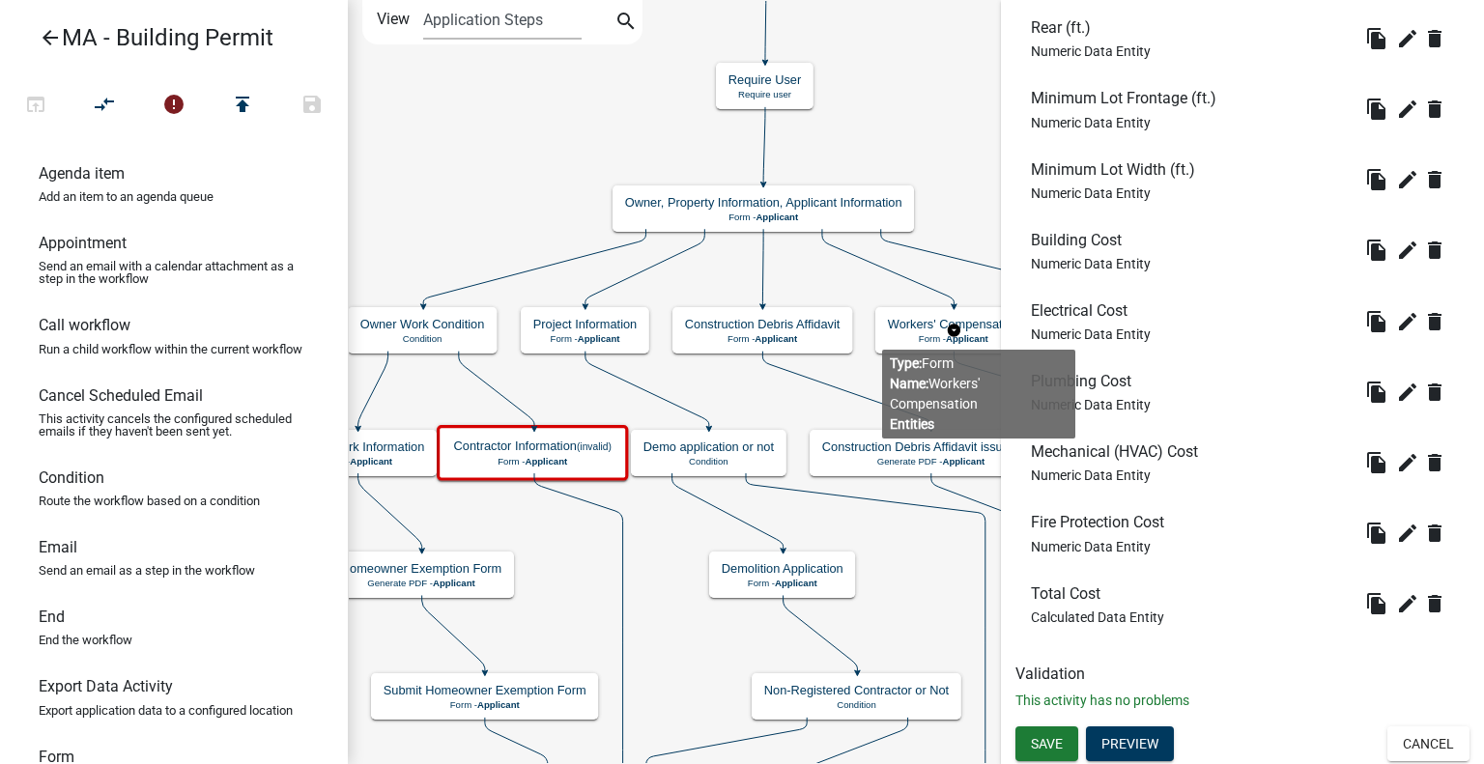
scroll to position [3047, 0]
click at [1145, 742] on button "Preview" at bounding box center [1130, 743] width 88 height 35
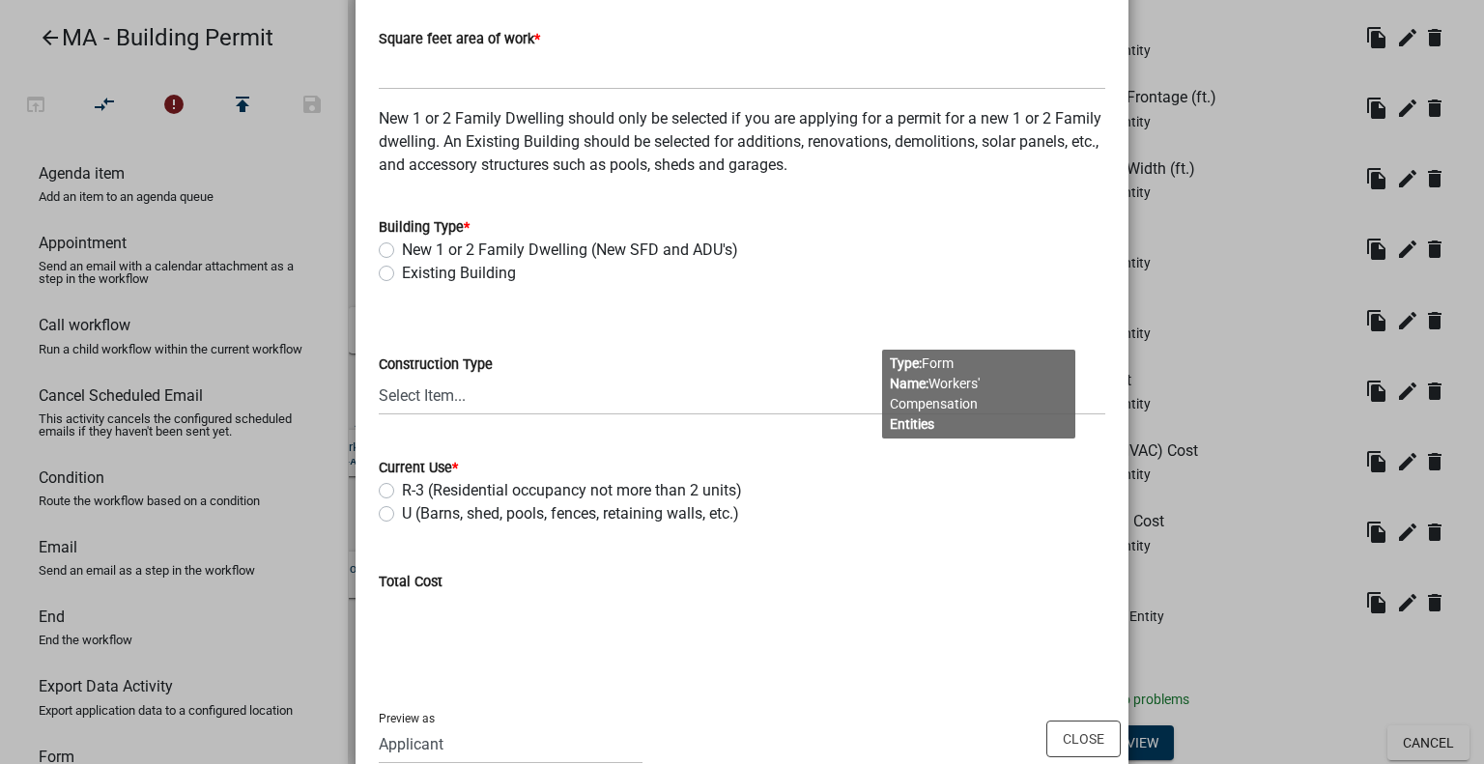
scroll to position [2851, 0]
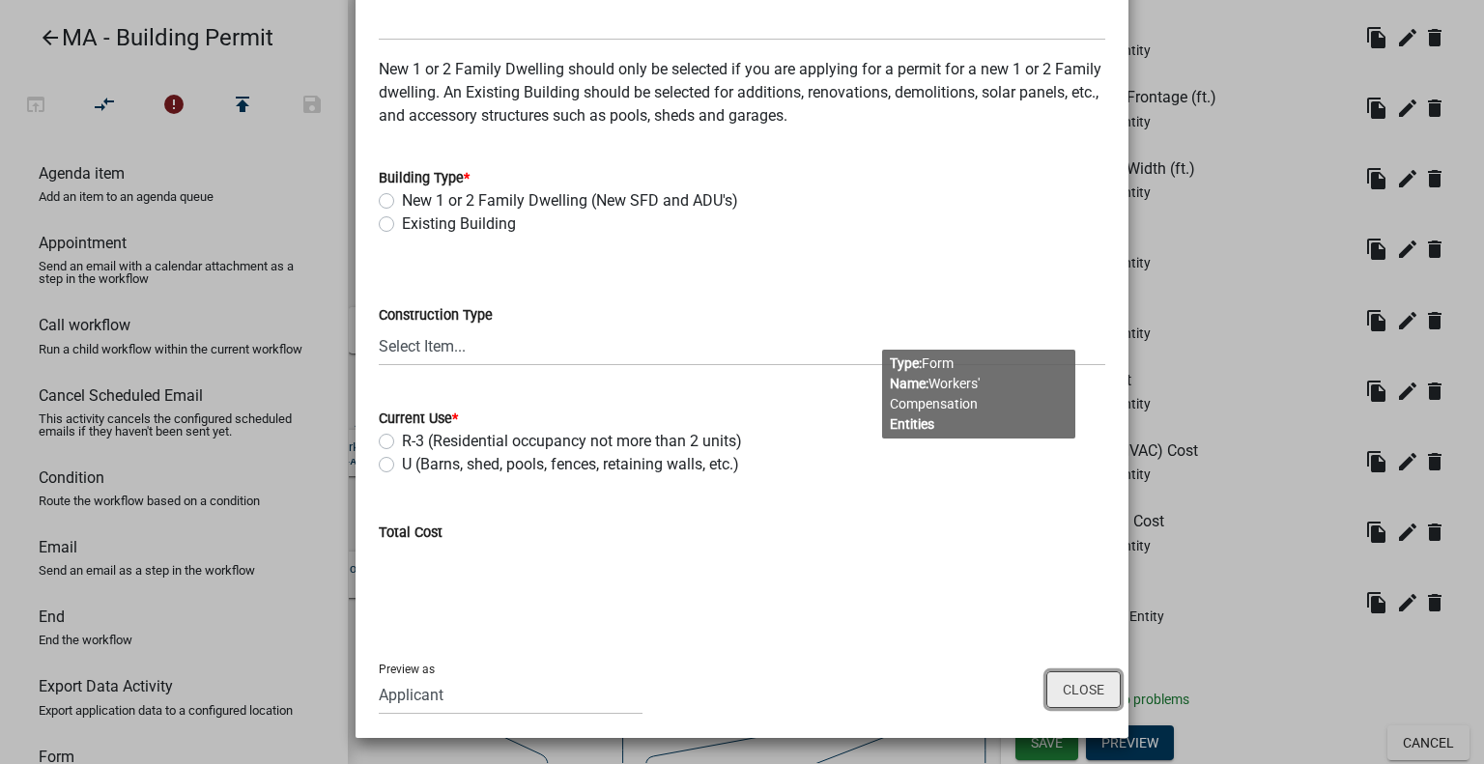
click at [1055, 687] on button "Close" at bounding box center [1083, 690] width 74 height 37
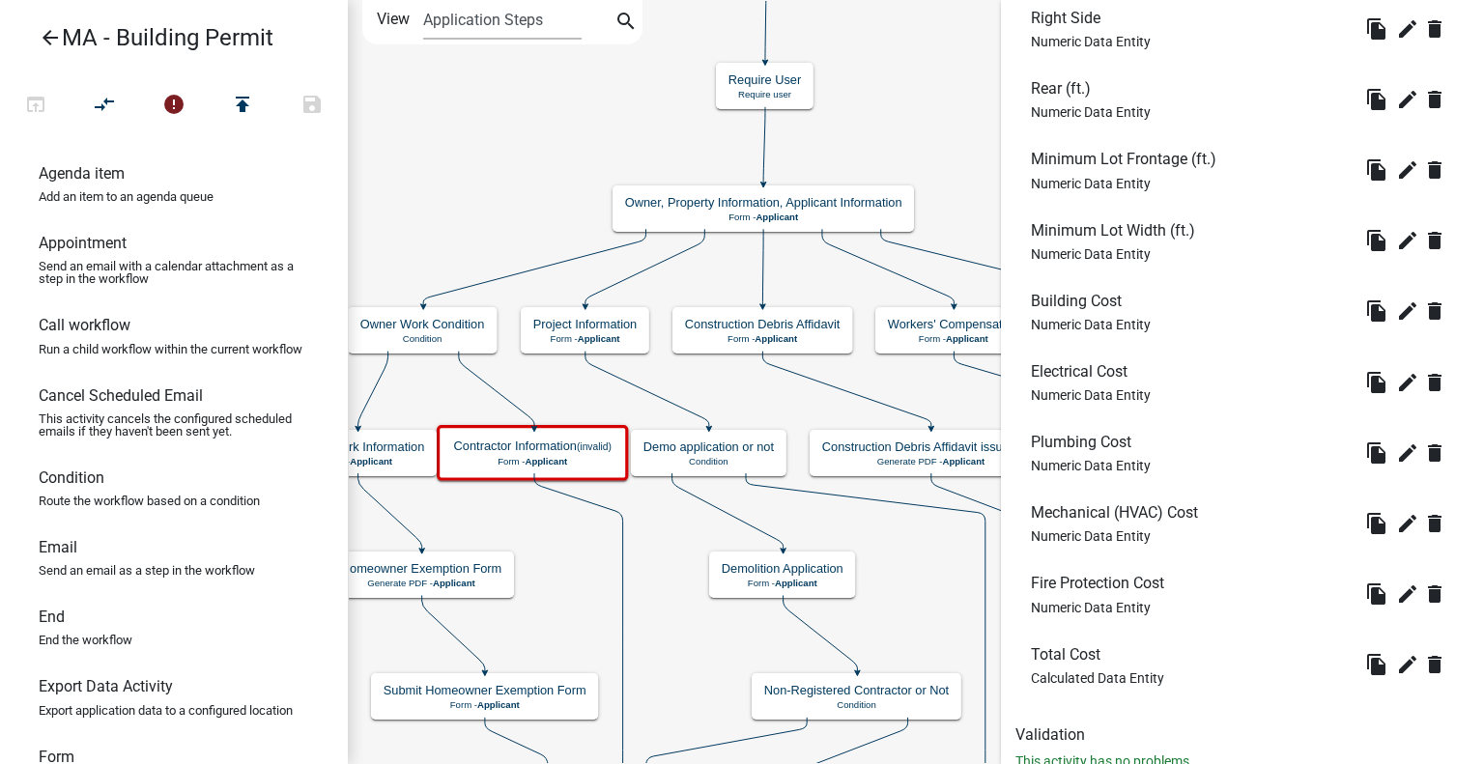
scroll to position [3047, 0]
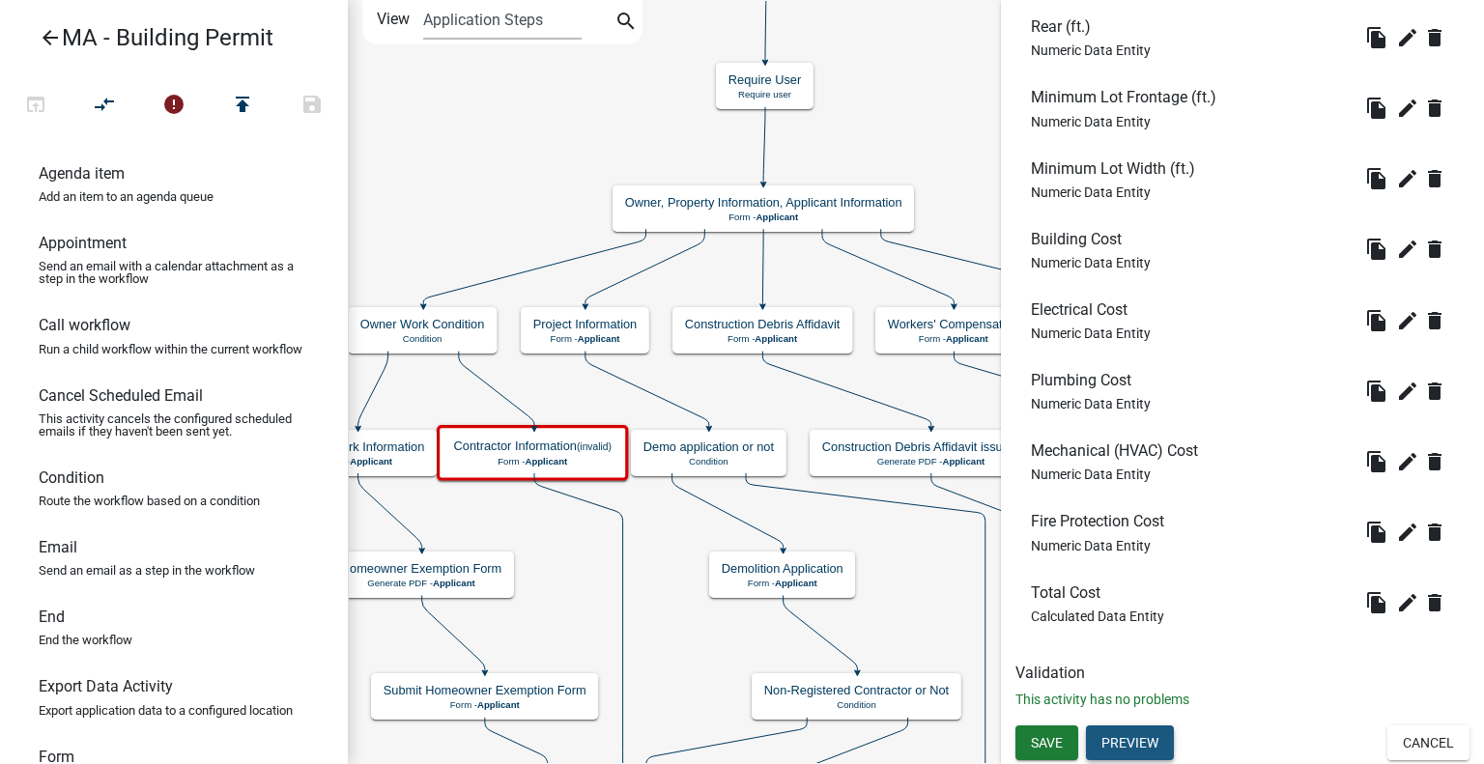
click at [1115, 740] on button "Preview" at bounding box center [1130, 743] width 88 height 35
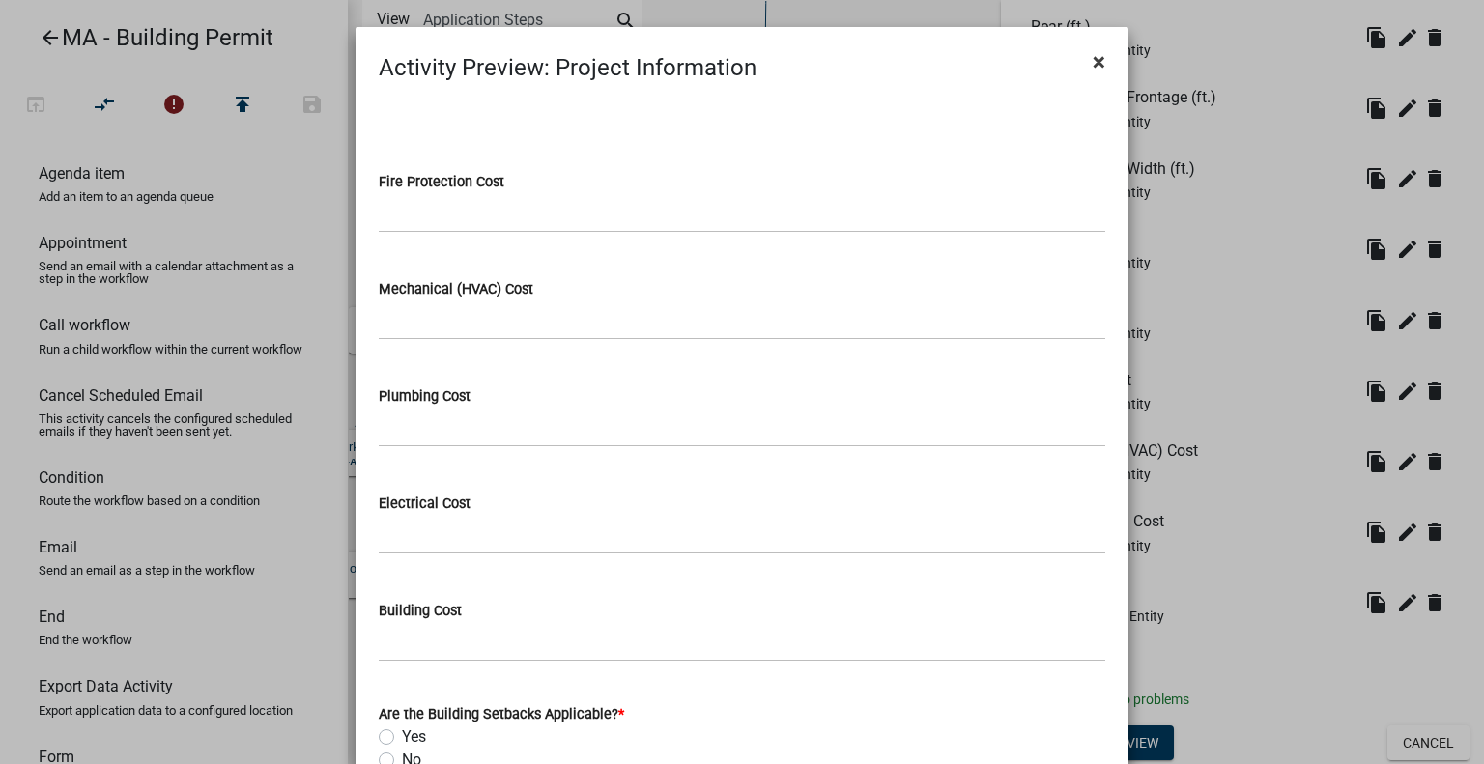
click at [1093, 61] on span "×" at bounding box center [1099, 61] width 13 height 27
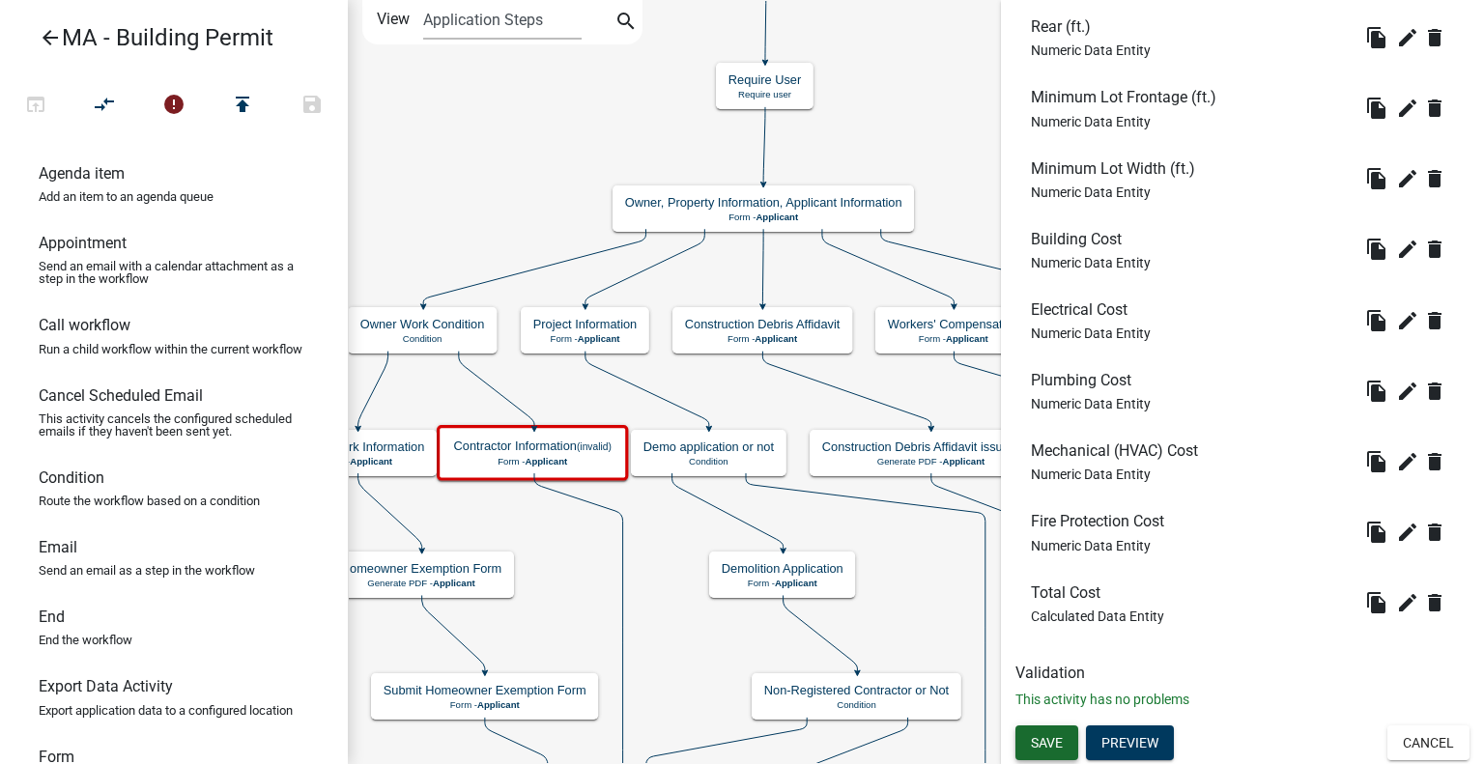
click at [1054, 743] on span "Save" at bounding box center [1047, 742] width 32 height 15
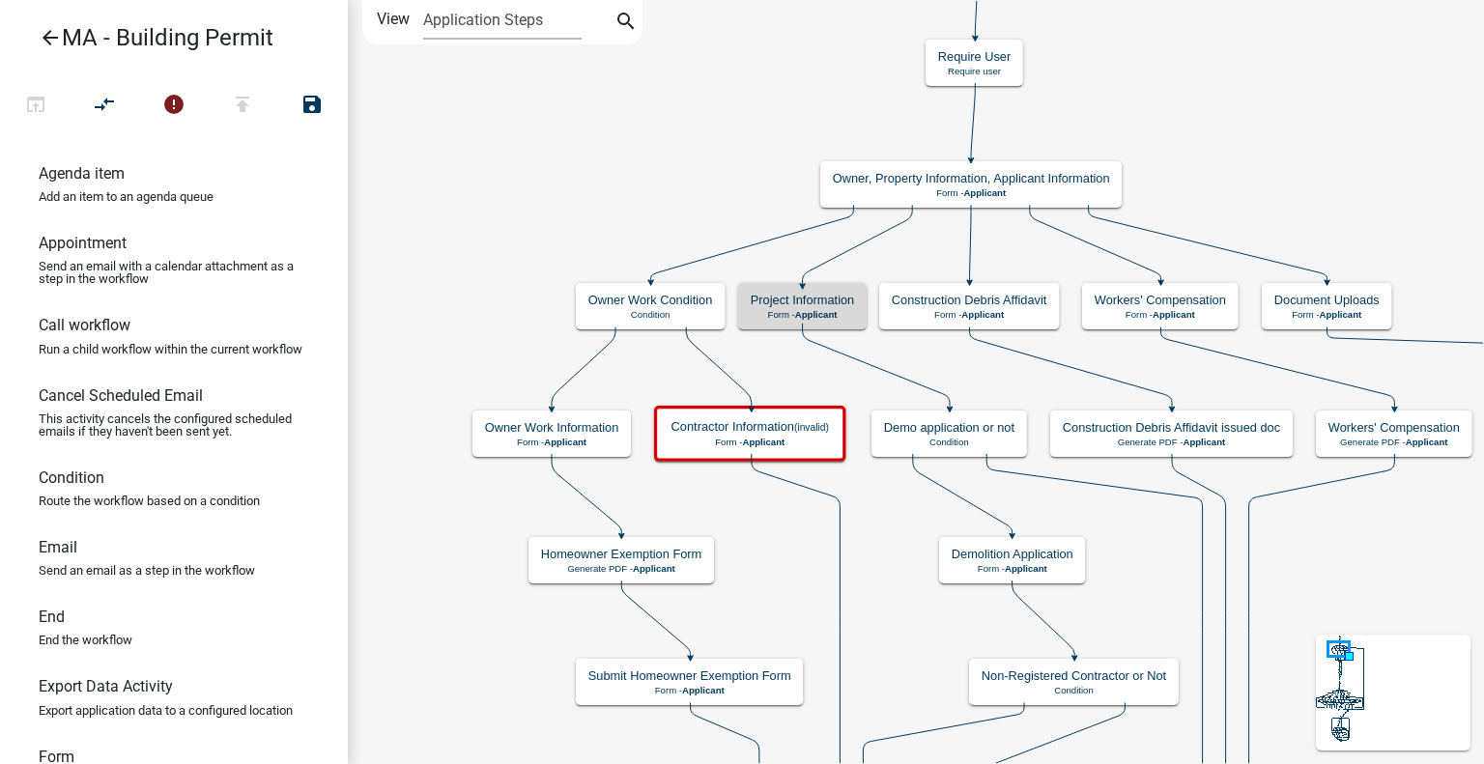
scroll to position [0, 0]
click at [834, 301] on h5 "Project Information" at bounding box center [802, 300] width 103 height 14
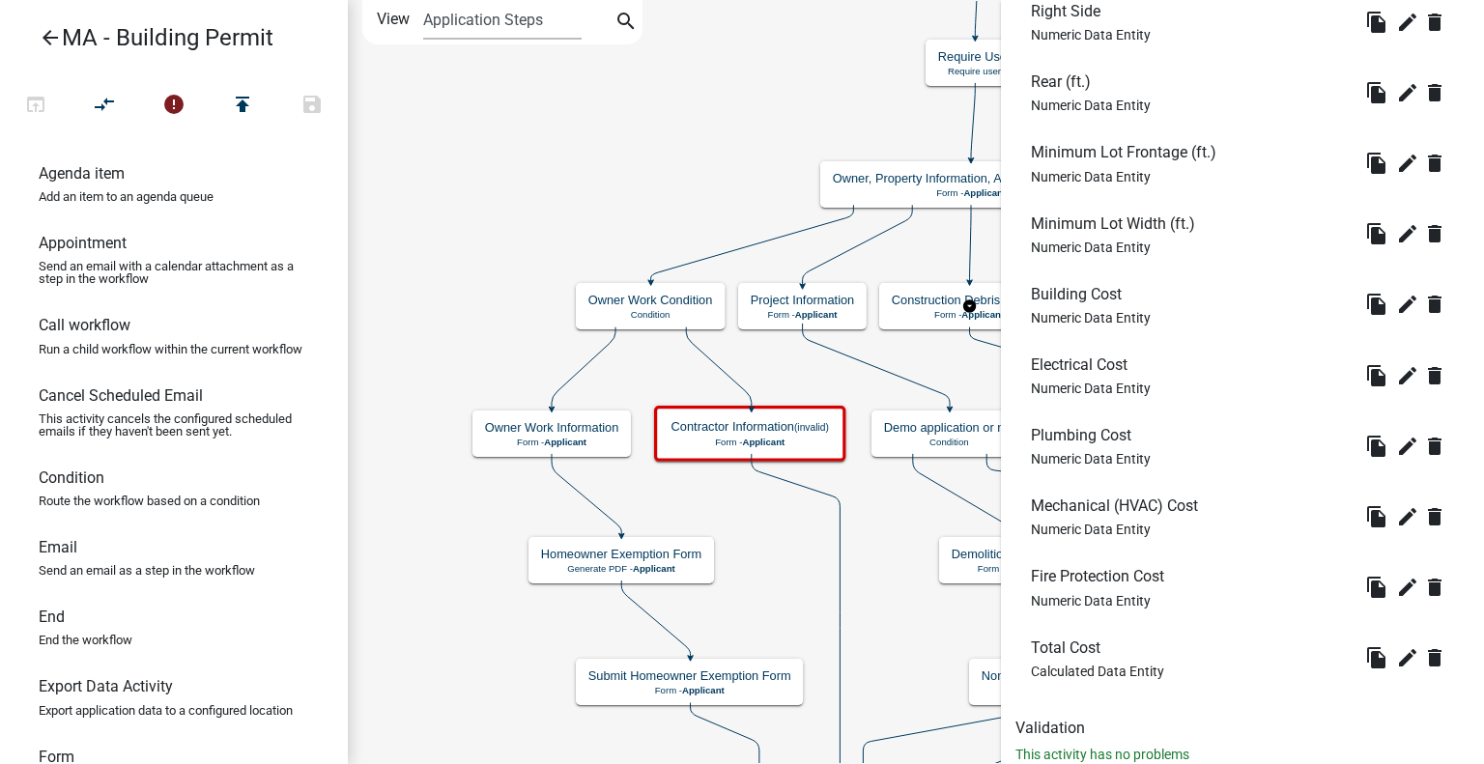
scroll to position [3047, 0]
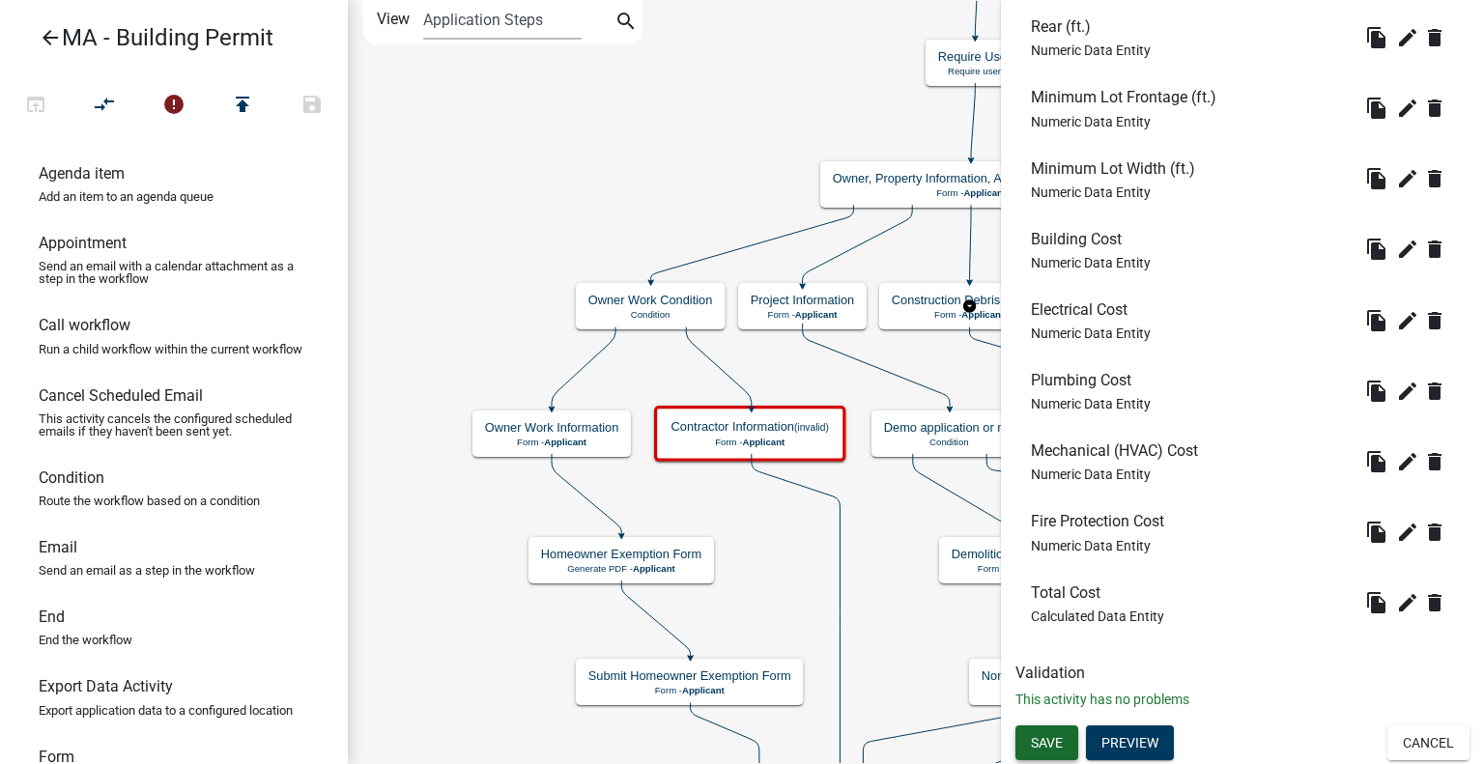
click at [1046, 735] on span "Save" at bounding box center [1047, 742] width 32 height 15
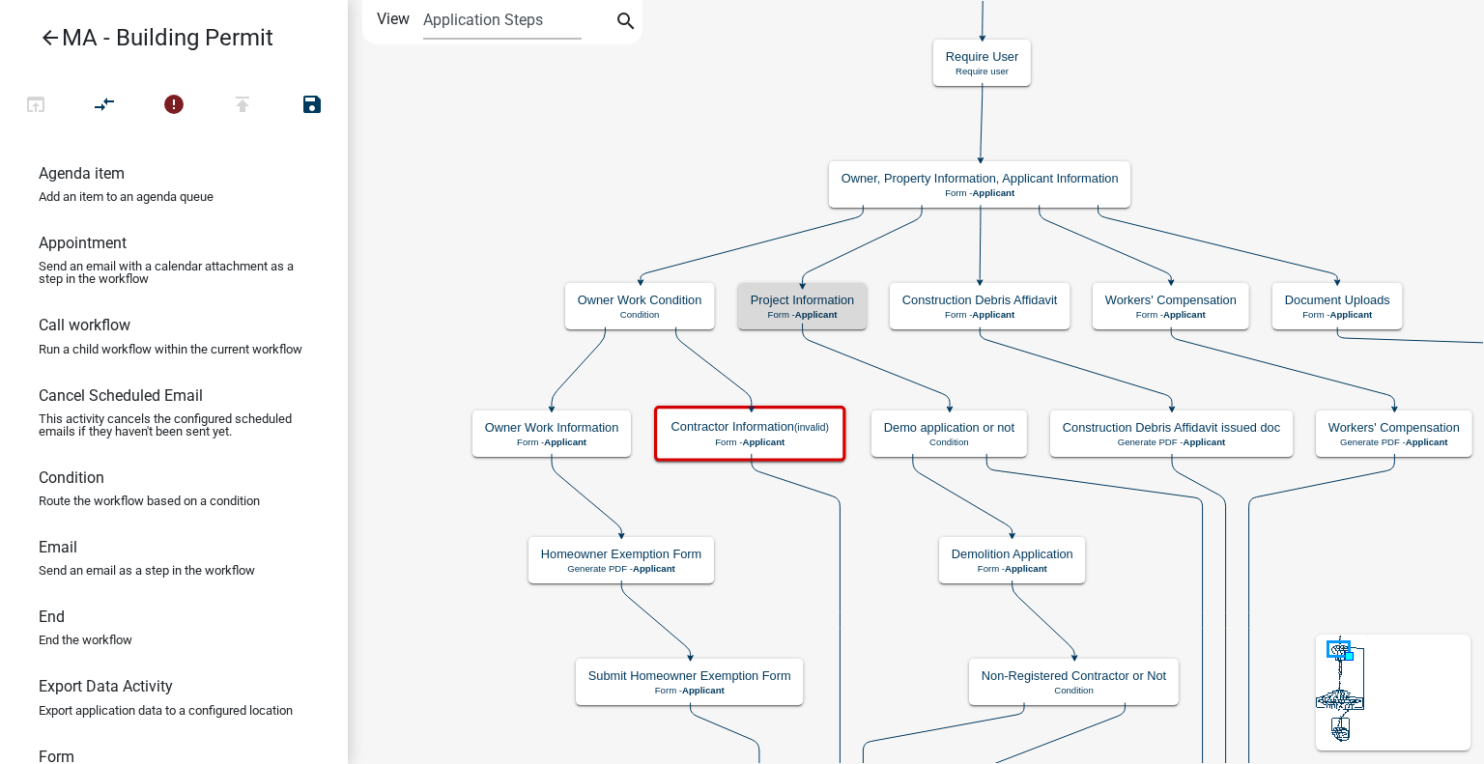
scroll to position [0, 0]
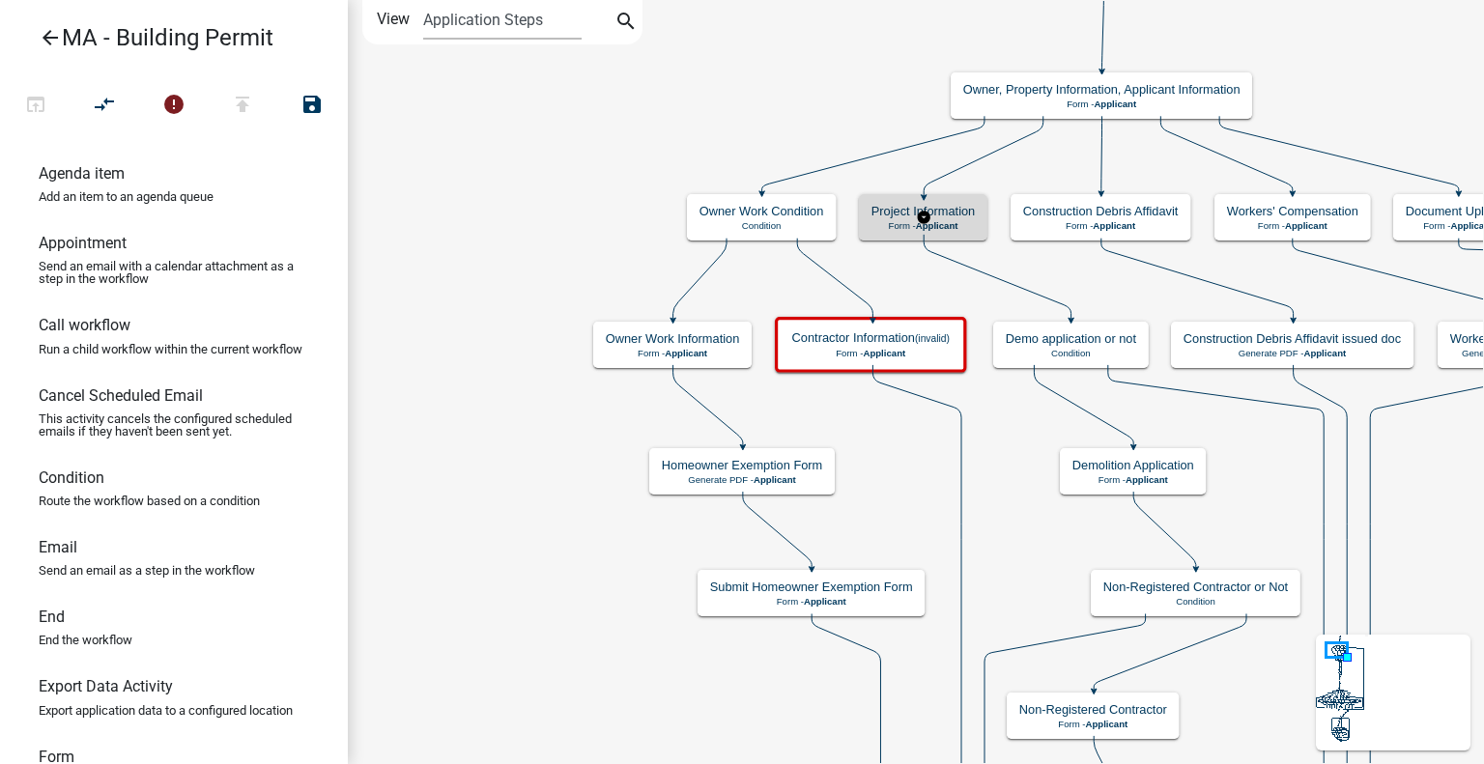
click at [952, 205] on h5 "Project Information" at bounding box center [923, 211] width 103 height 14
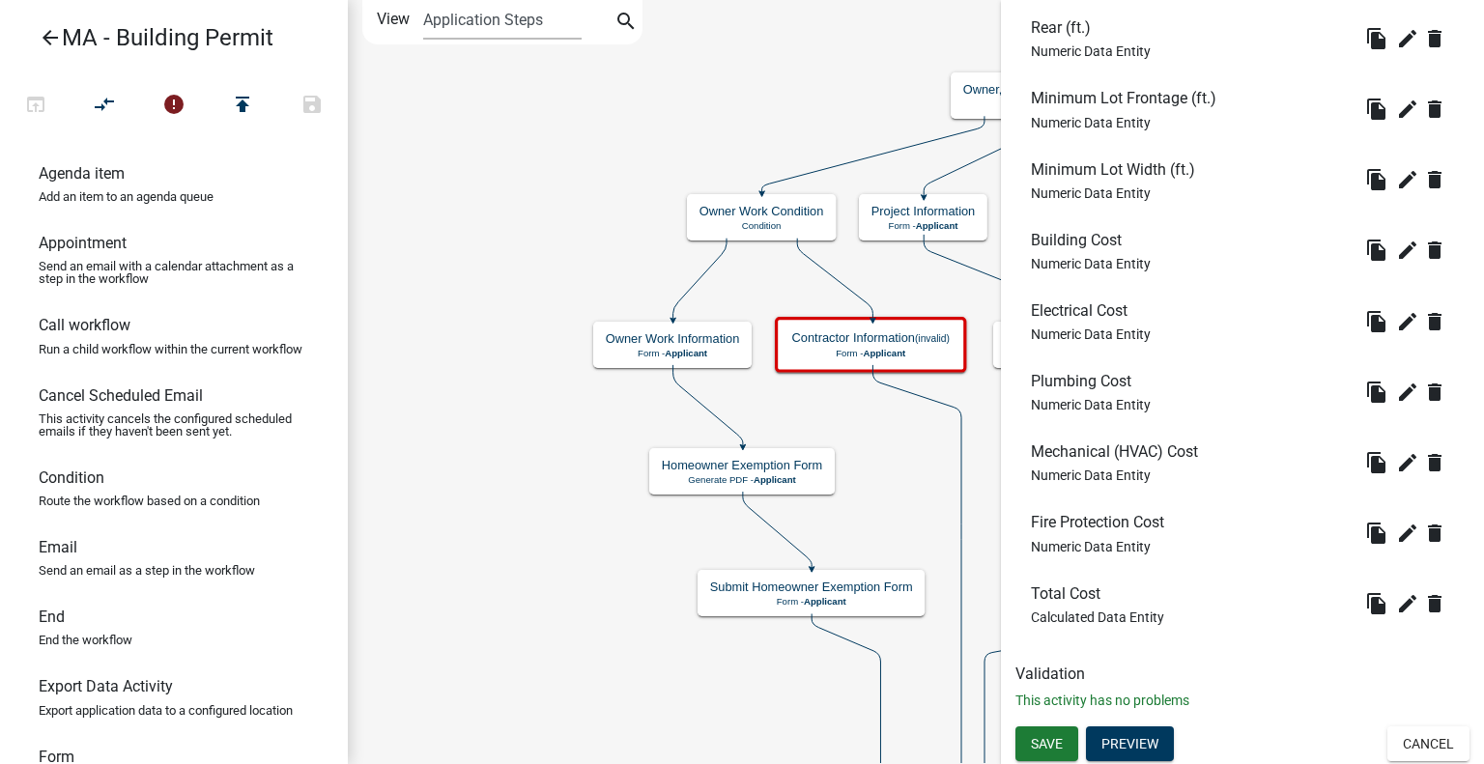
scroll to position [3047, 0]
click at [1159, 737] on button "Preview" at bounding box center [1130, 743] width 88 height 35
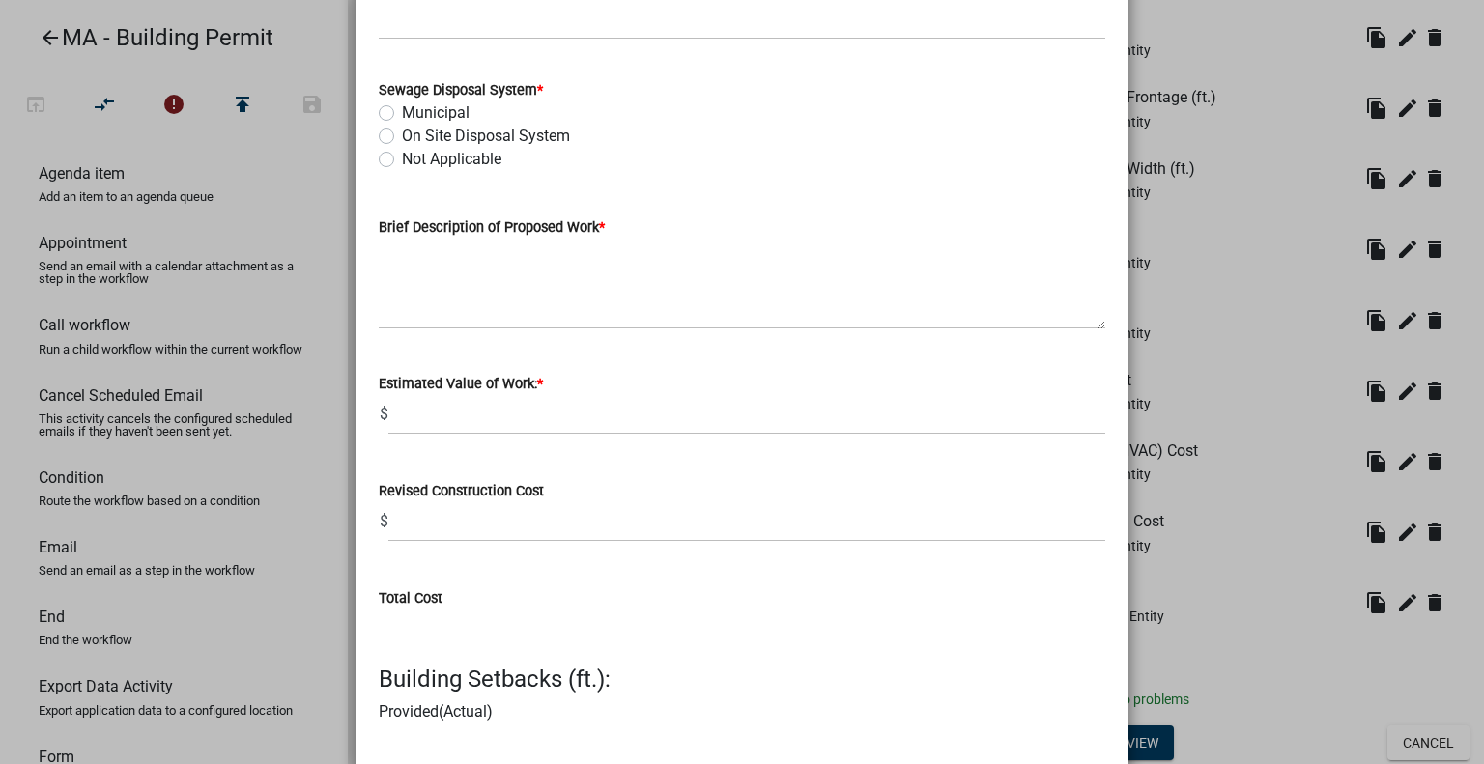
scroll to position [2078, 0]
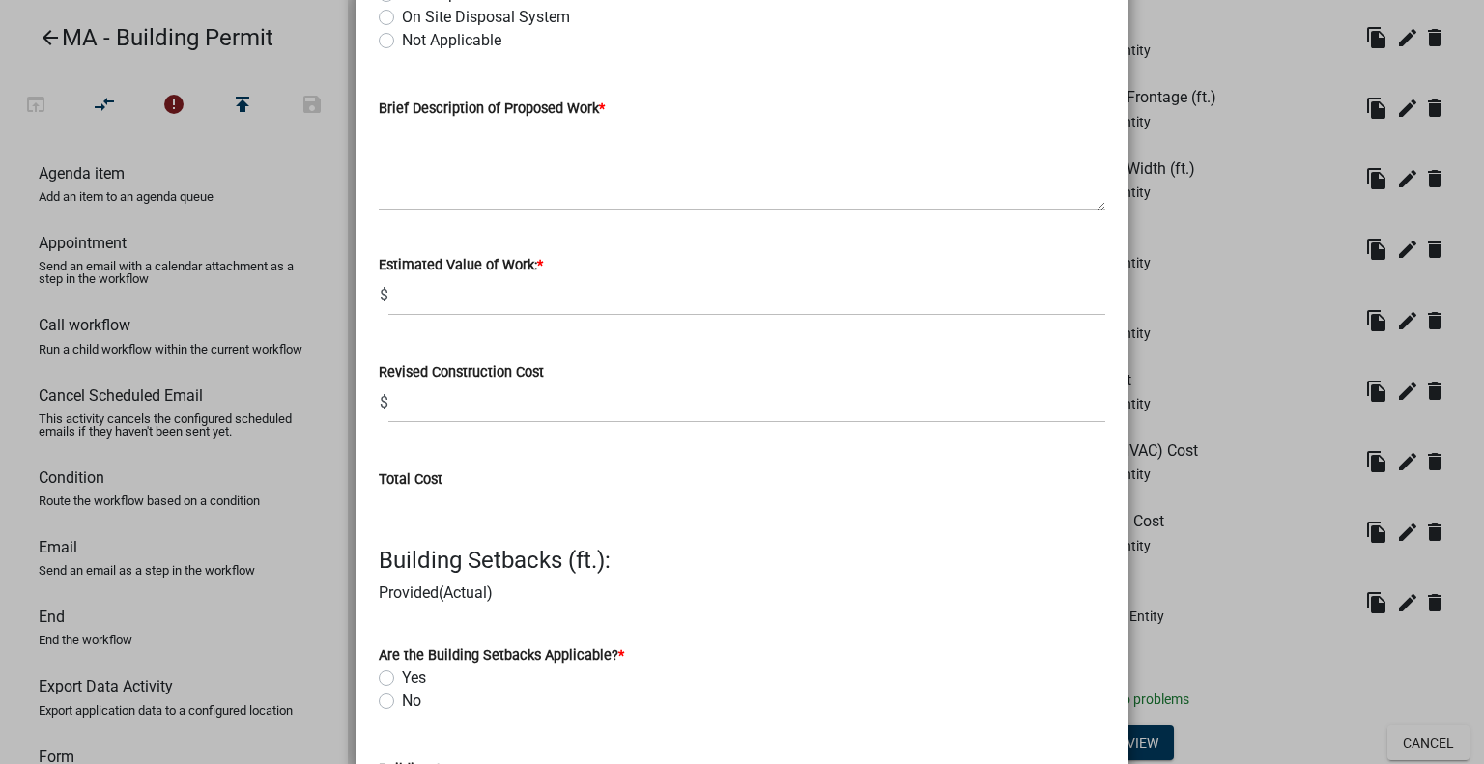
click at [1268, 244] on ngb-modal-window "Activity Preview : Project Information × Current Use * R-3 (Residential occupan…" at bounding box center [742, 382] width 1484 height 764
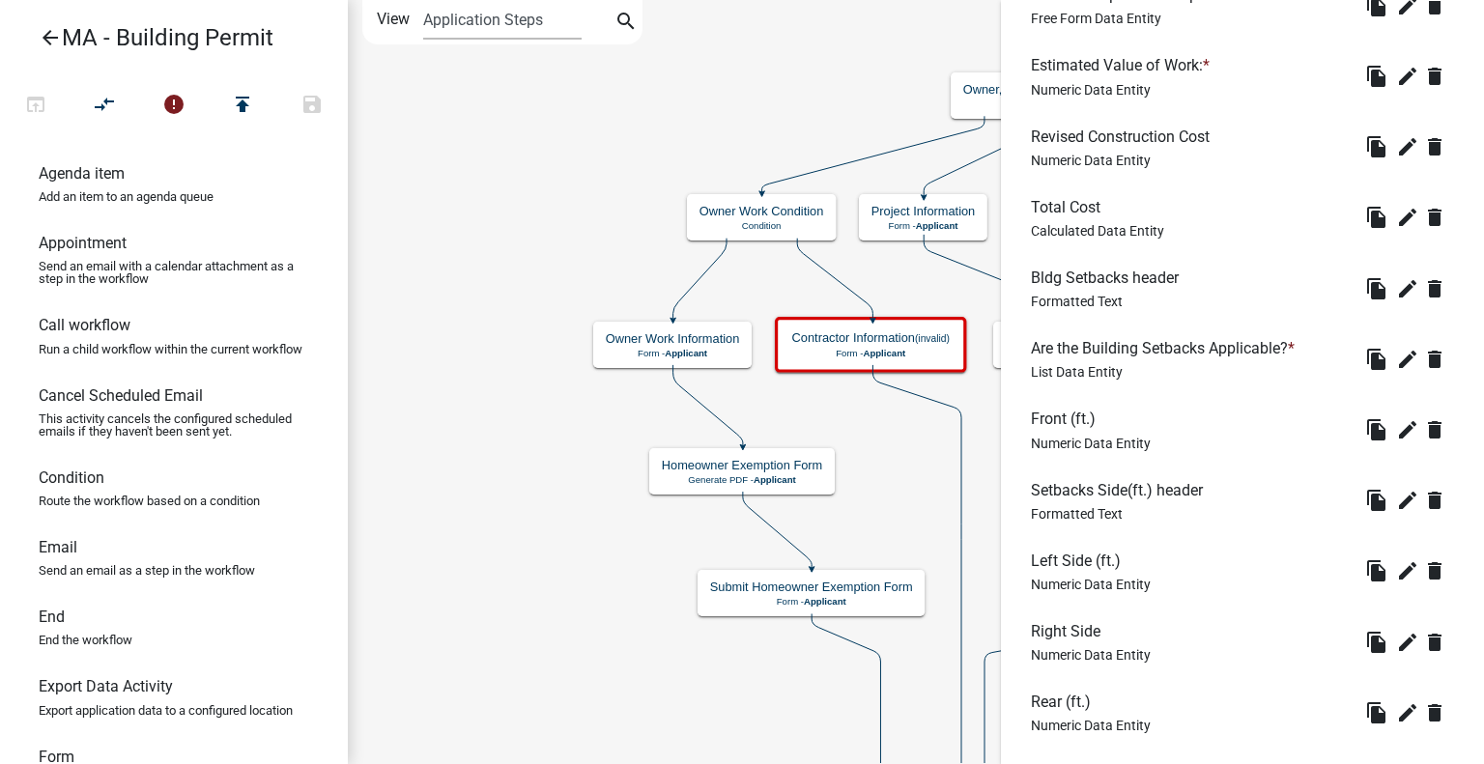
scroll to position [2370, 0]
click at [1423, 214] on icon "delete" at bounding box center [1434, 218] width 23 height 23
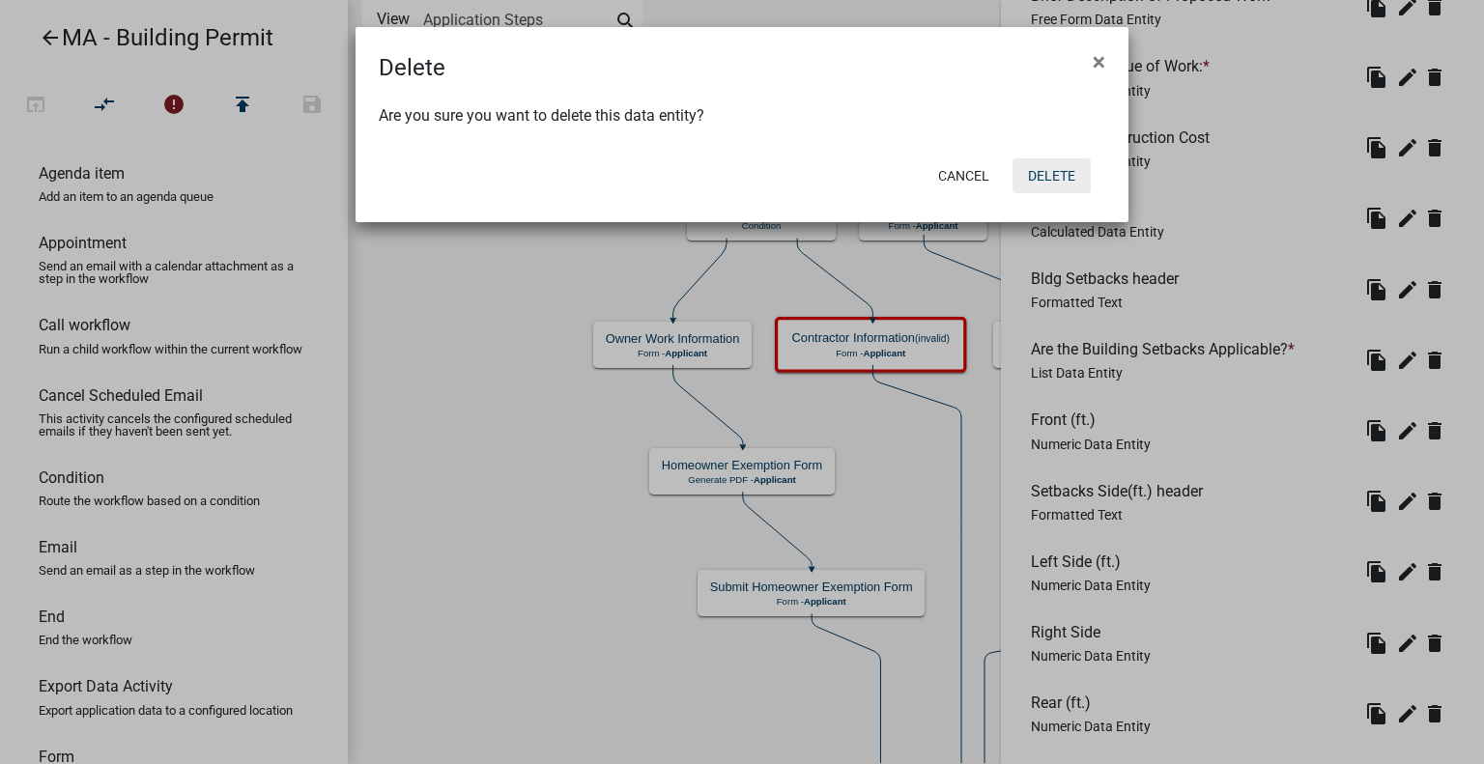
click at [1050, 181] on button "Delete" at bounding box center [1052, 175] width 78 height 35
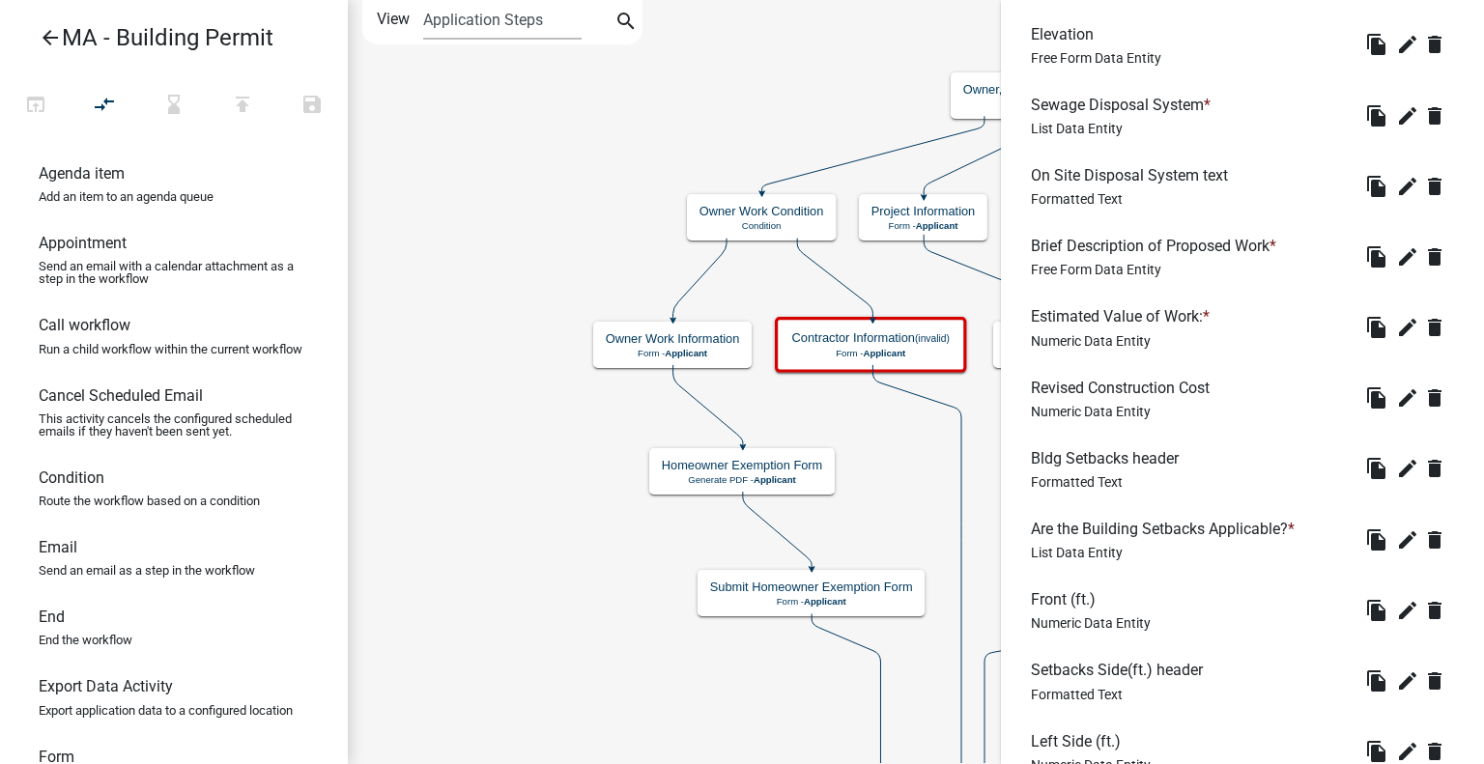
scroll to position [2126, 0]
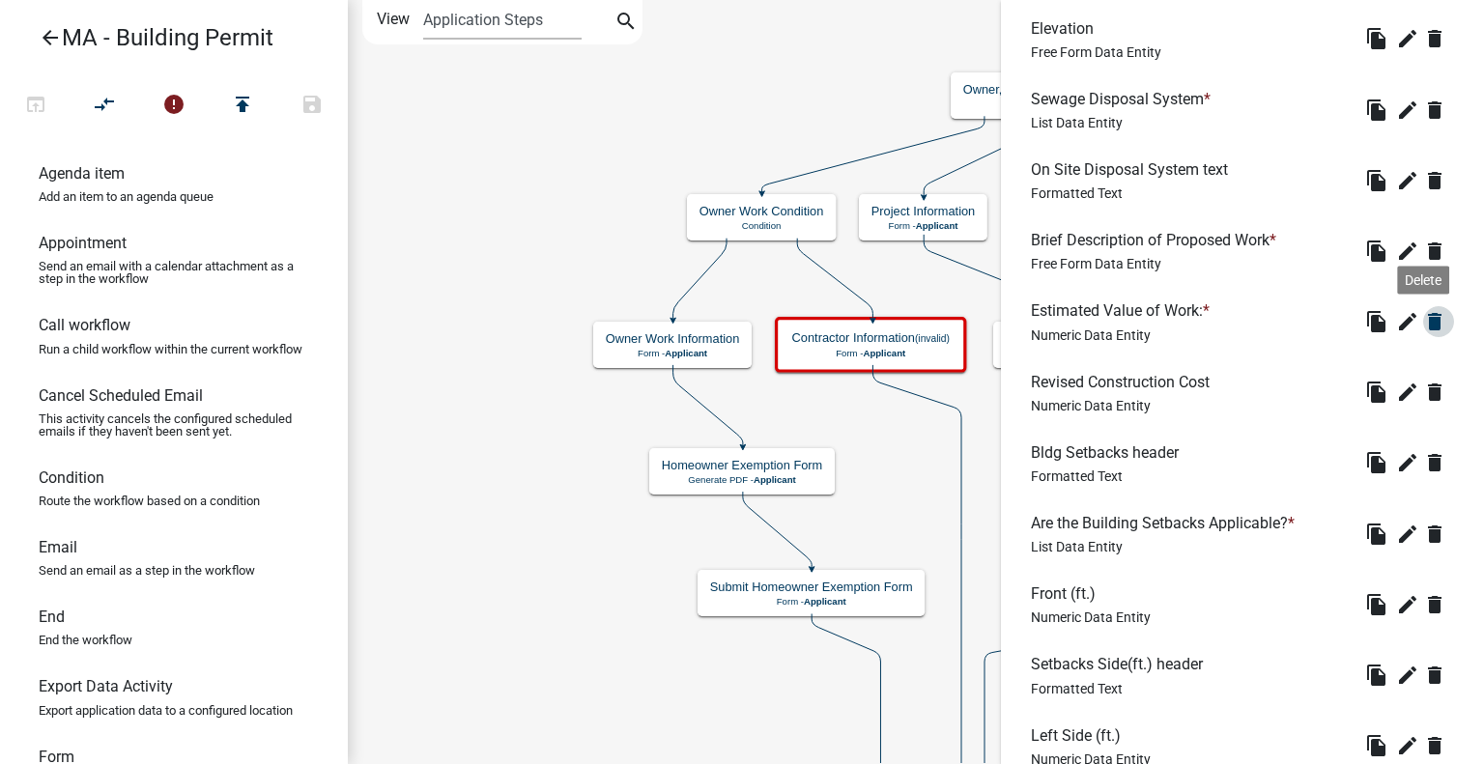
click at [1423, 325] on icon "delete" at bounding box center [1434, 321] width 23 height 23
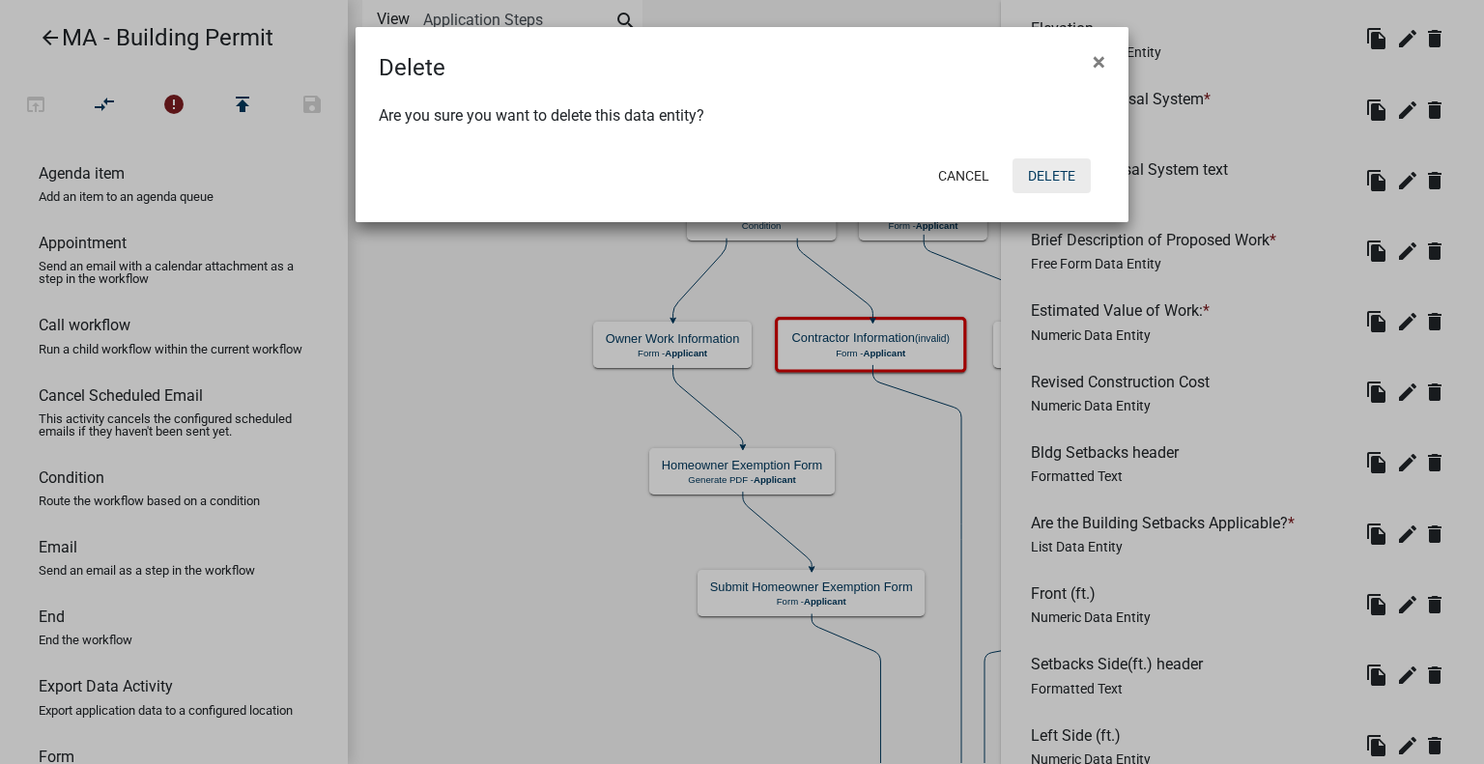
click at [1060, 178] on button "Delete" at bounding box center [1052, 175] width 78 height 35
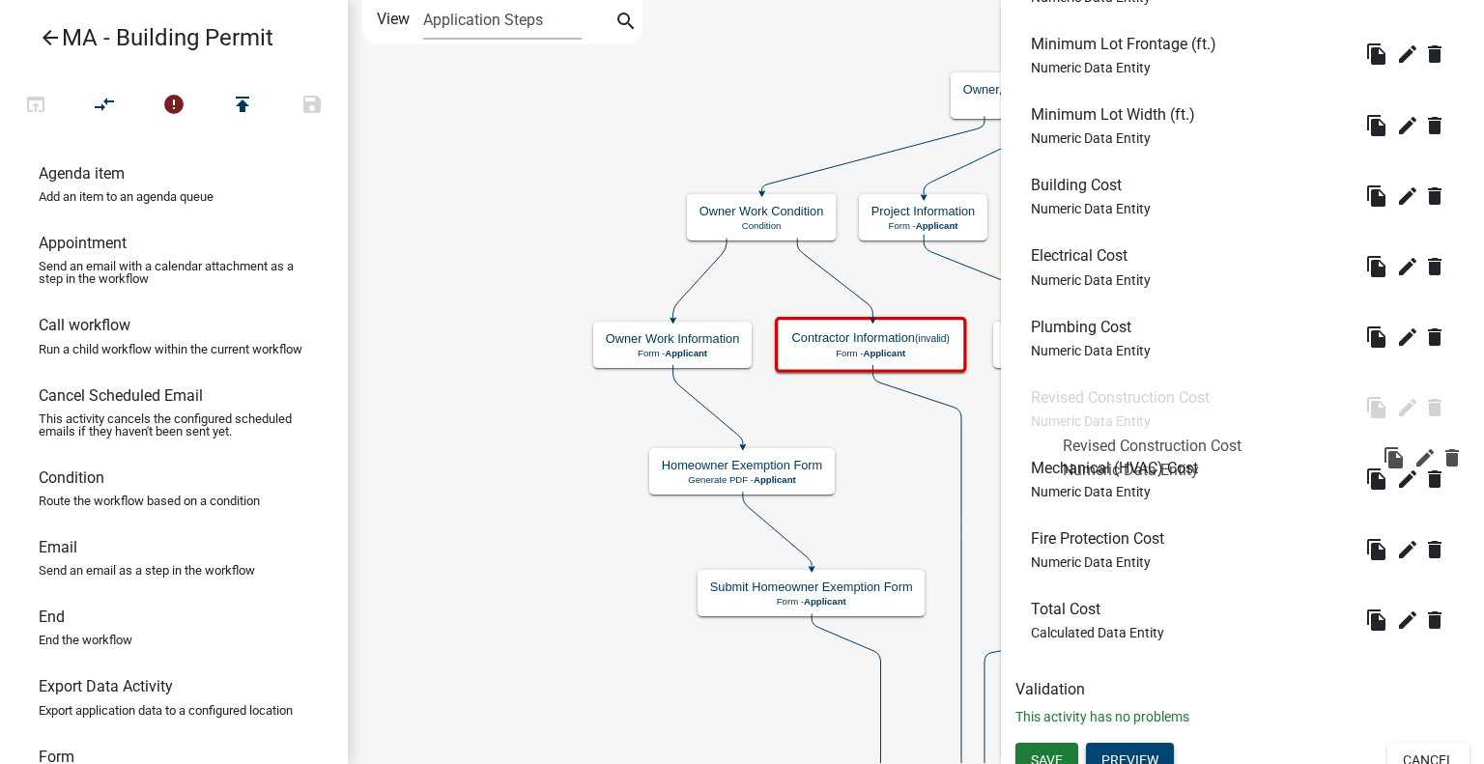
scroll to position [2906, 0]
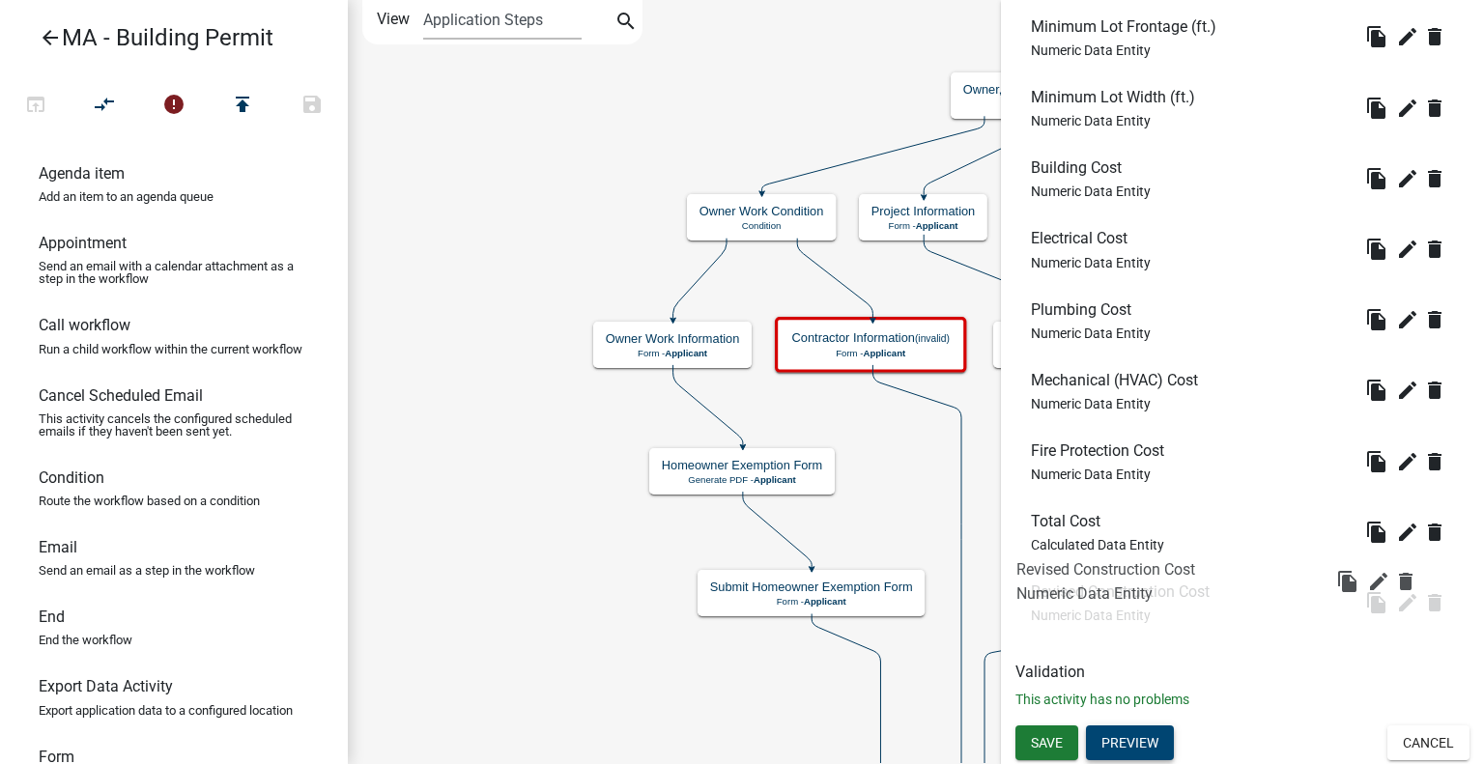
drag, startPoint x: 1183, startPoint y: 215, endPoint x: 1167, endPoint y: 572, distance: 357.8
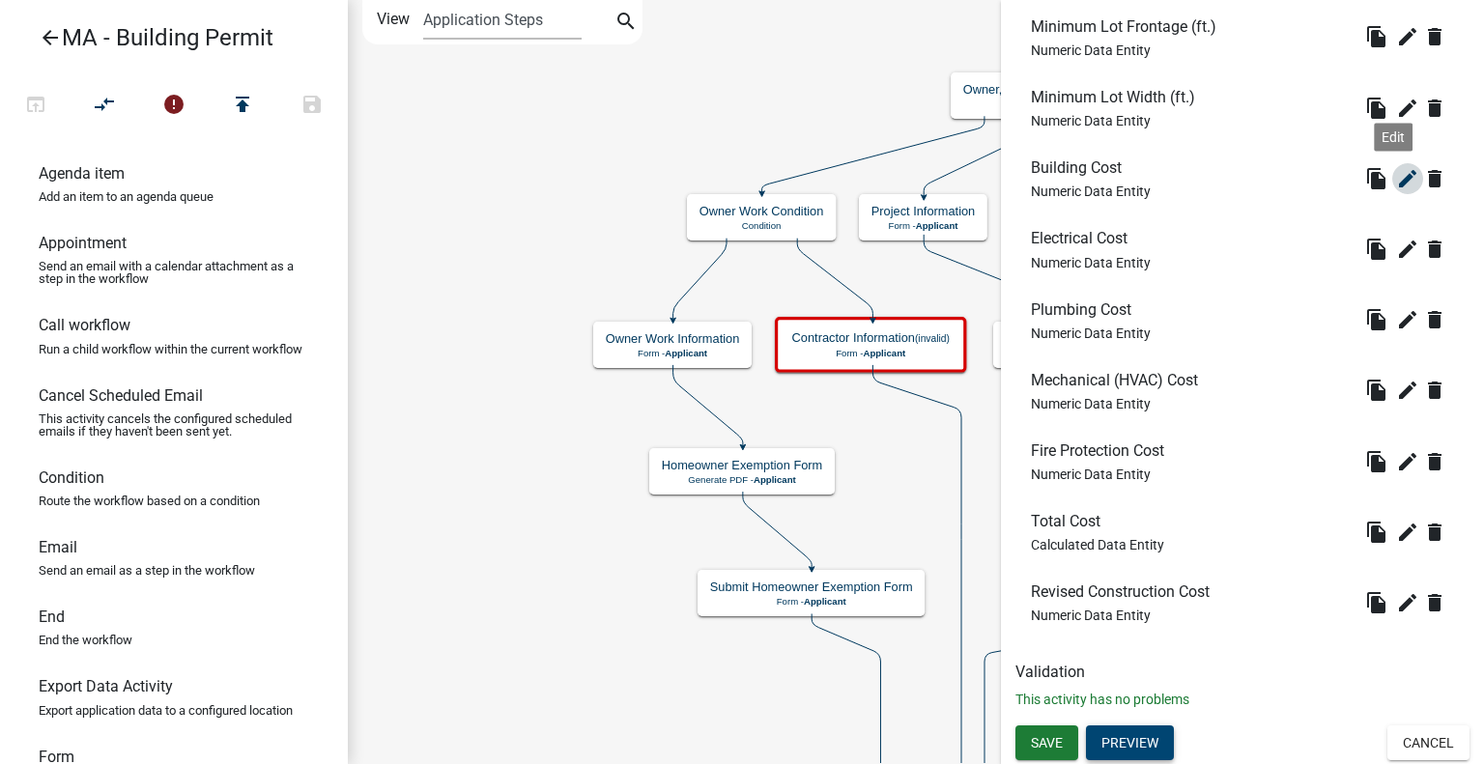
click at [1396, 181] on icon "edit" at bounding box center [1407, 178] width 23 height 23
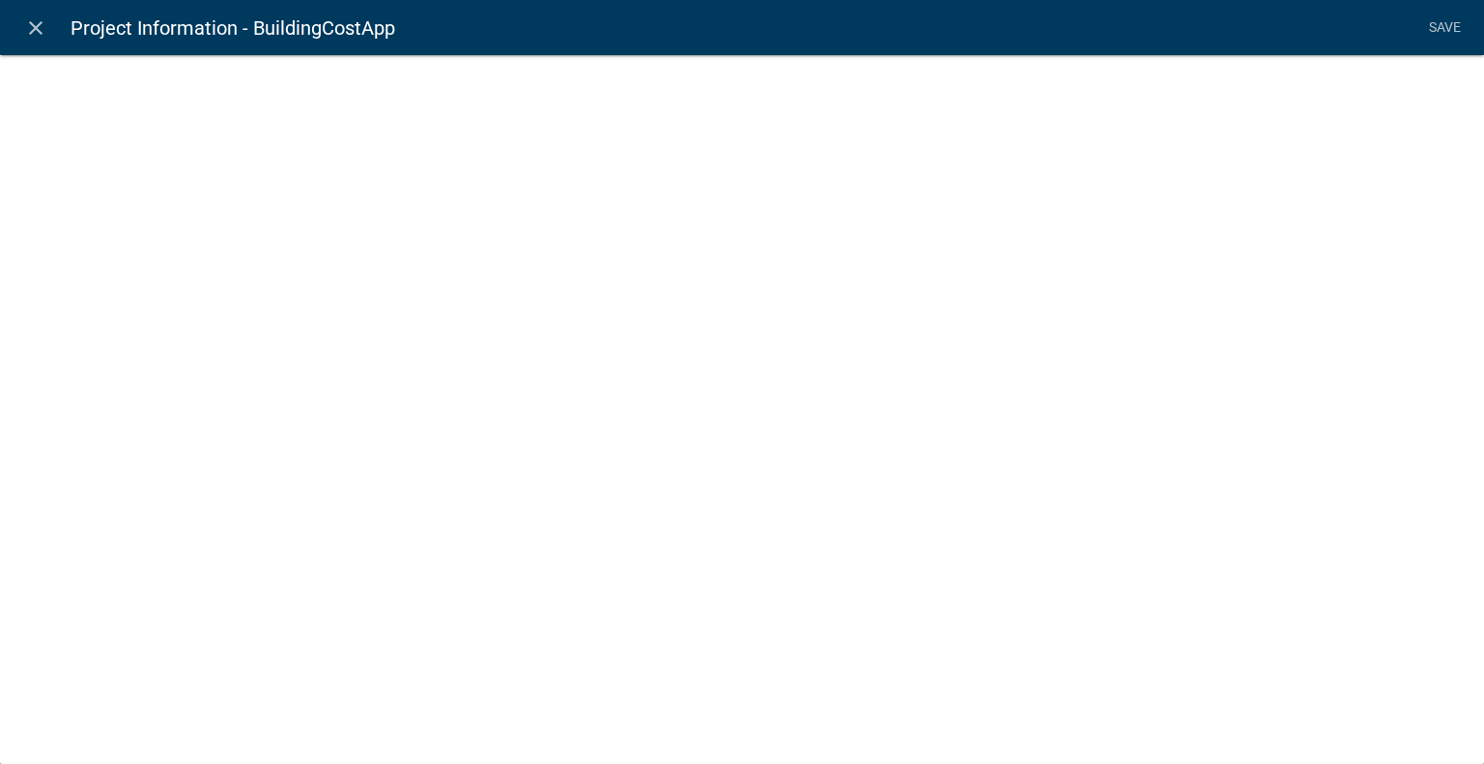
select select "numeric-data"
select select
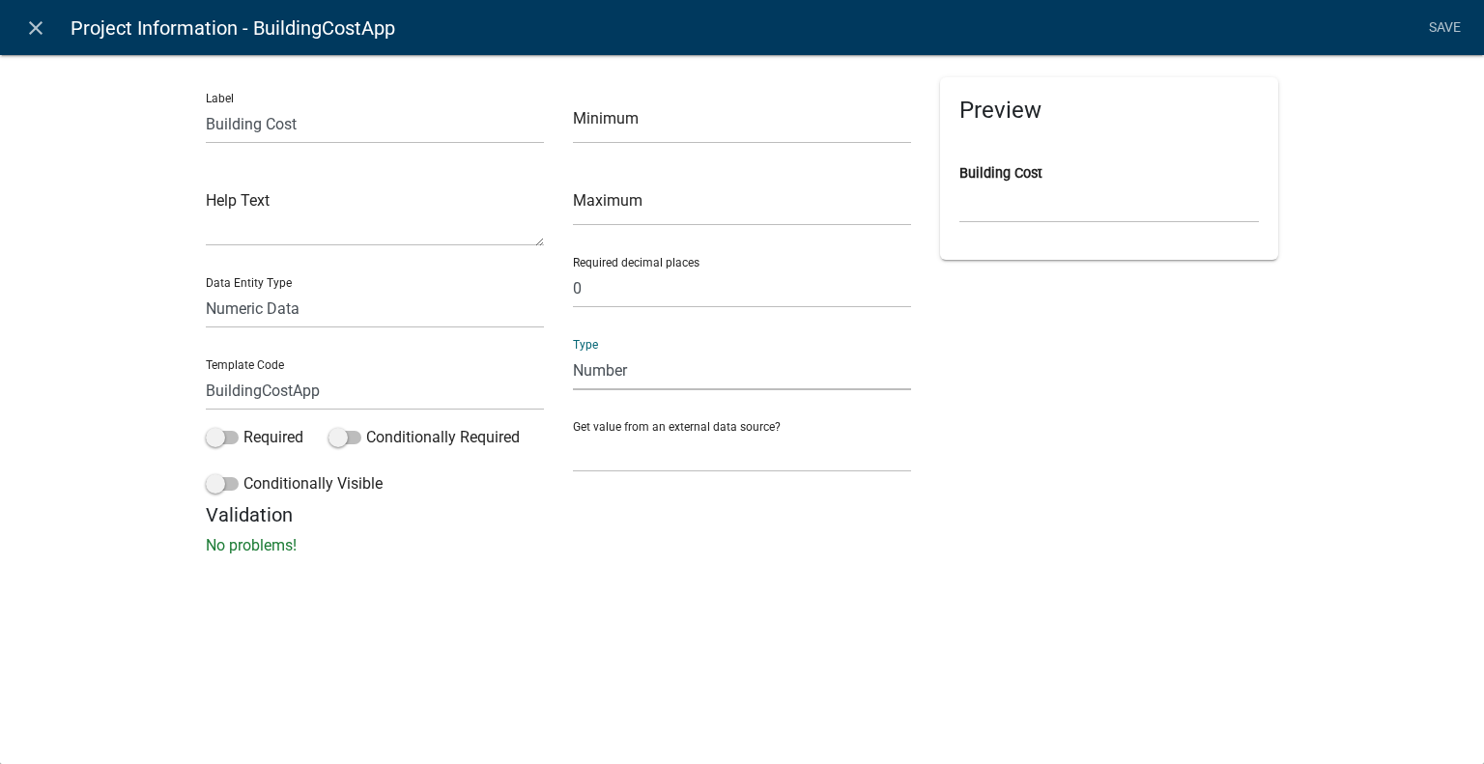
drag, startPoint x: 635, startPoint y: 363, endPoint x: 650, endPoint y: 387, distance: 28.7
click at [635, 363] on select "Number Currency" at bounding box center [742, 371] width 338 height 40
select select "1: 1"
click at [573, 351] on select "Number Currency" at bounding box center [742, 371] width 338 height 40
click at [1449, 38] on link "Save" at bounding box center [1444, 28] width 48 height 37
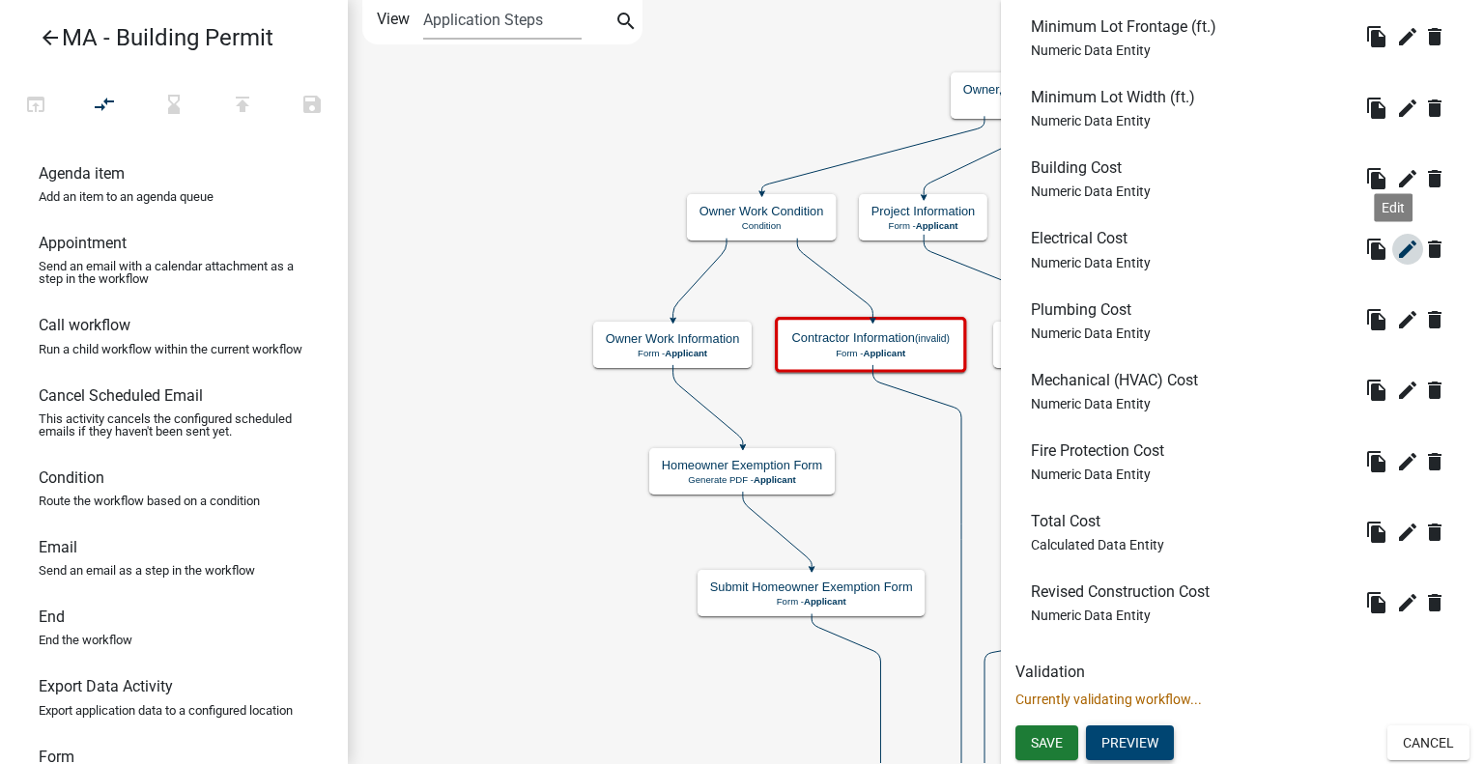
click at [1399, 246] on icon "edit" at bounding box center [1407, 249] width 23 height 23
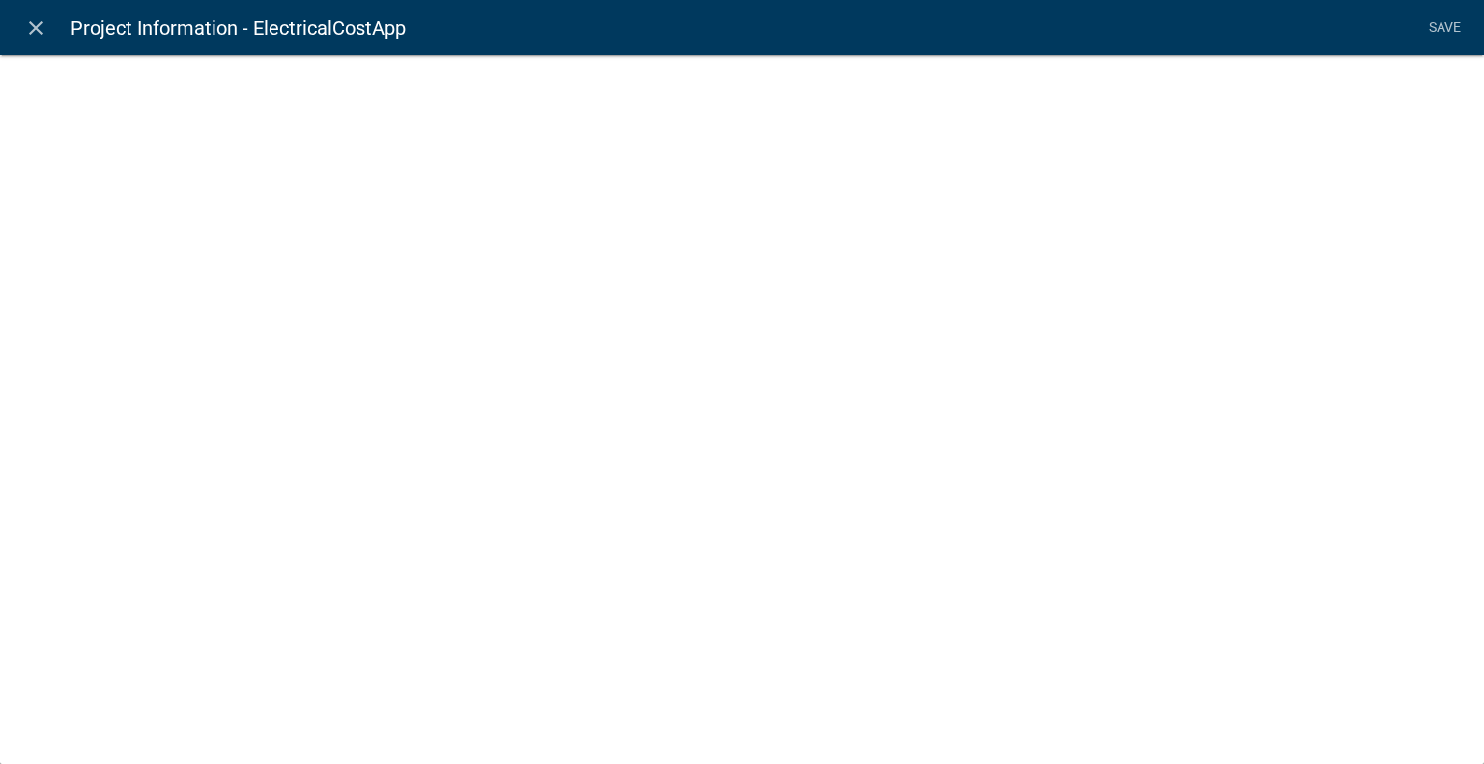
select select "numeric-data"
select select
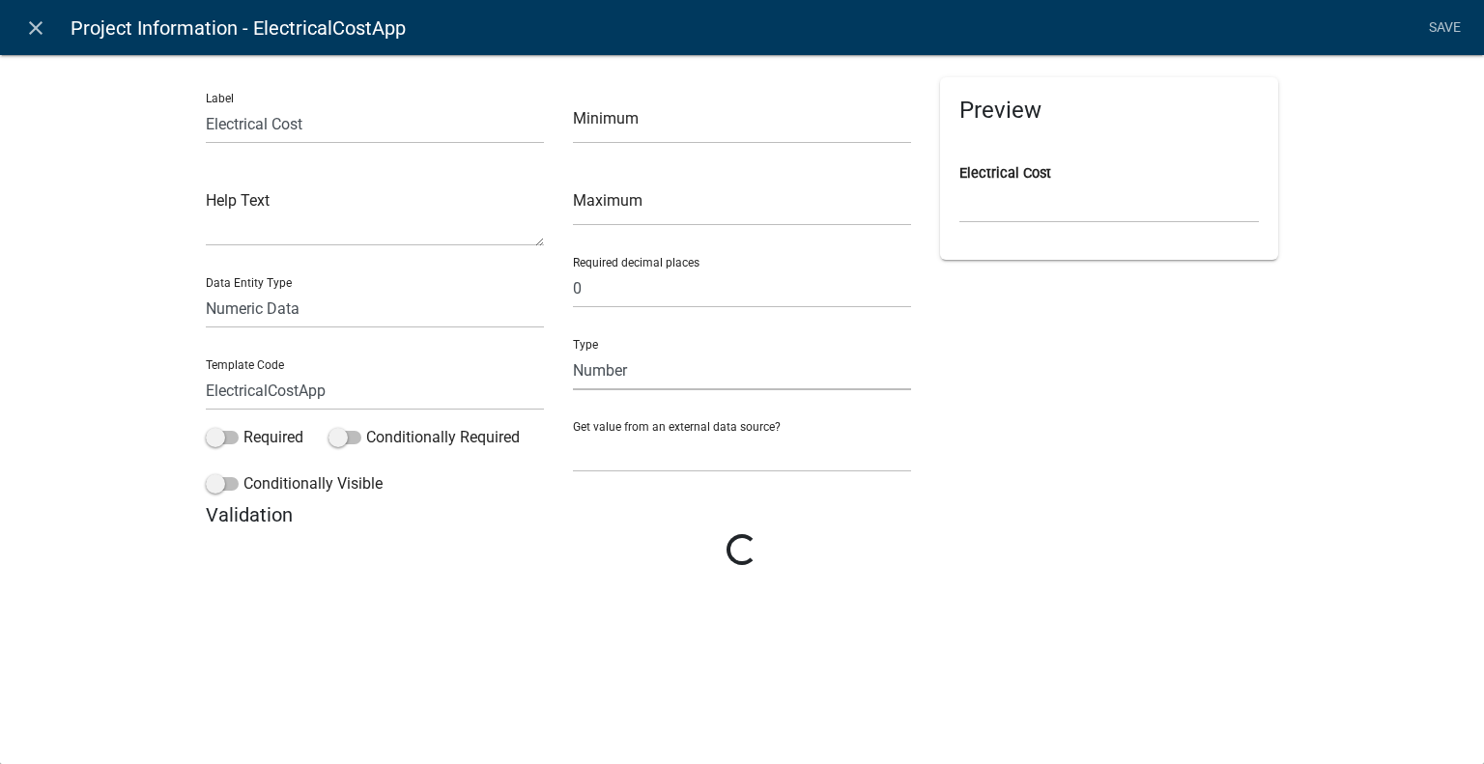
click at [631, 365] on select "Number Currency" at bounding box center [742, 371] width 338 height 40
select select "1: 1"
click at [573, 351] on select "Number Currency" at bounding box center [742, 371] width 338 height 40
click at [1434, 33] on link "Save" at bounding box center [1444, 28] width 48 height 37
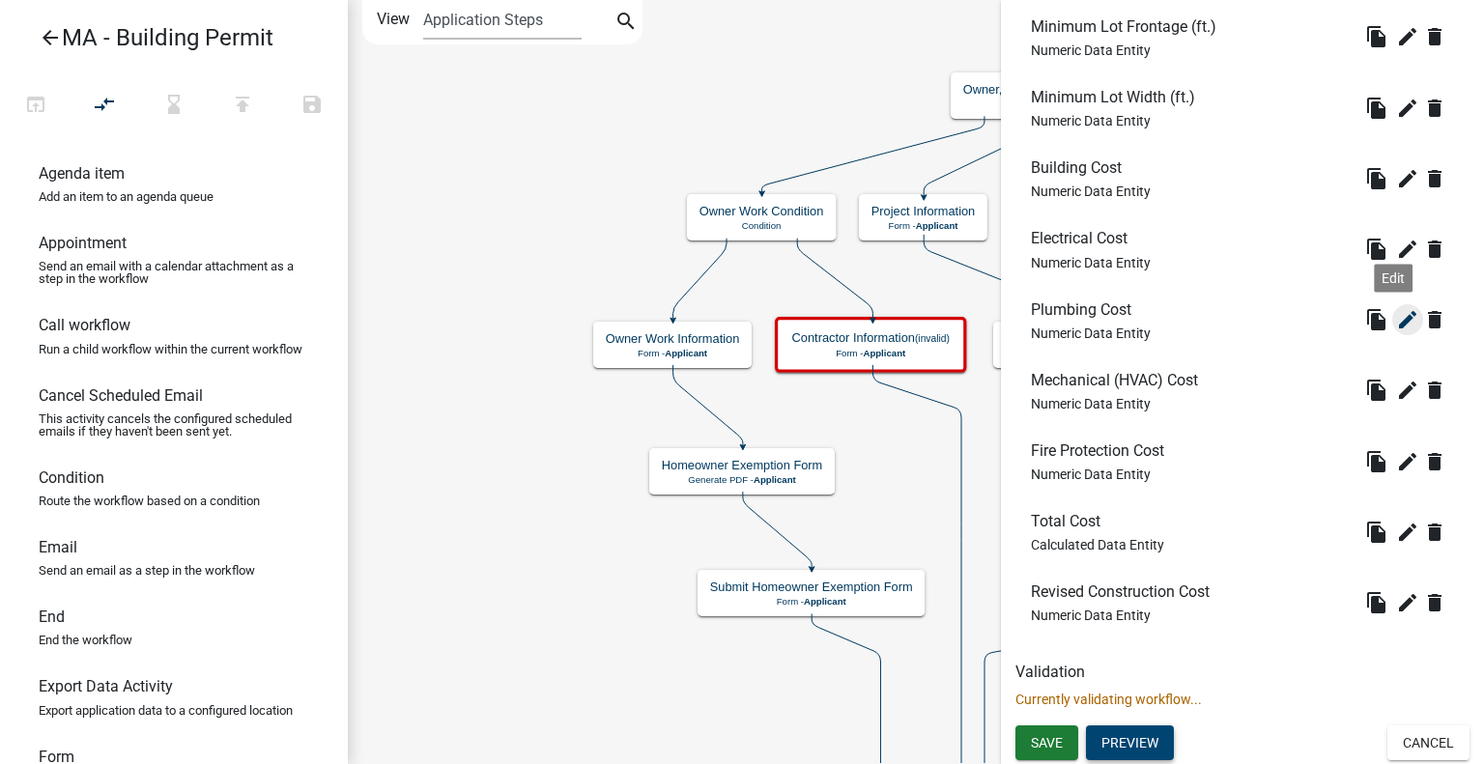
click at [1396, 324] on icon "edit" at bounding box center [1407, 319] width 23 height 23
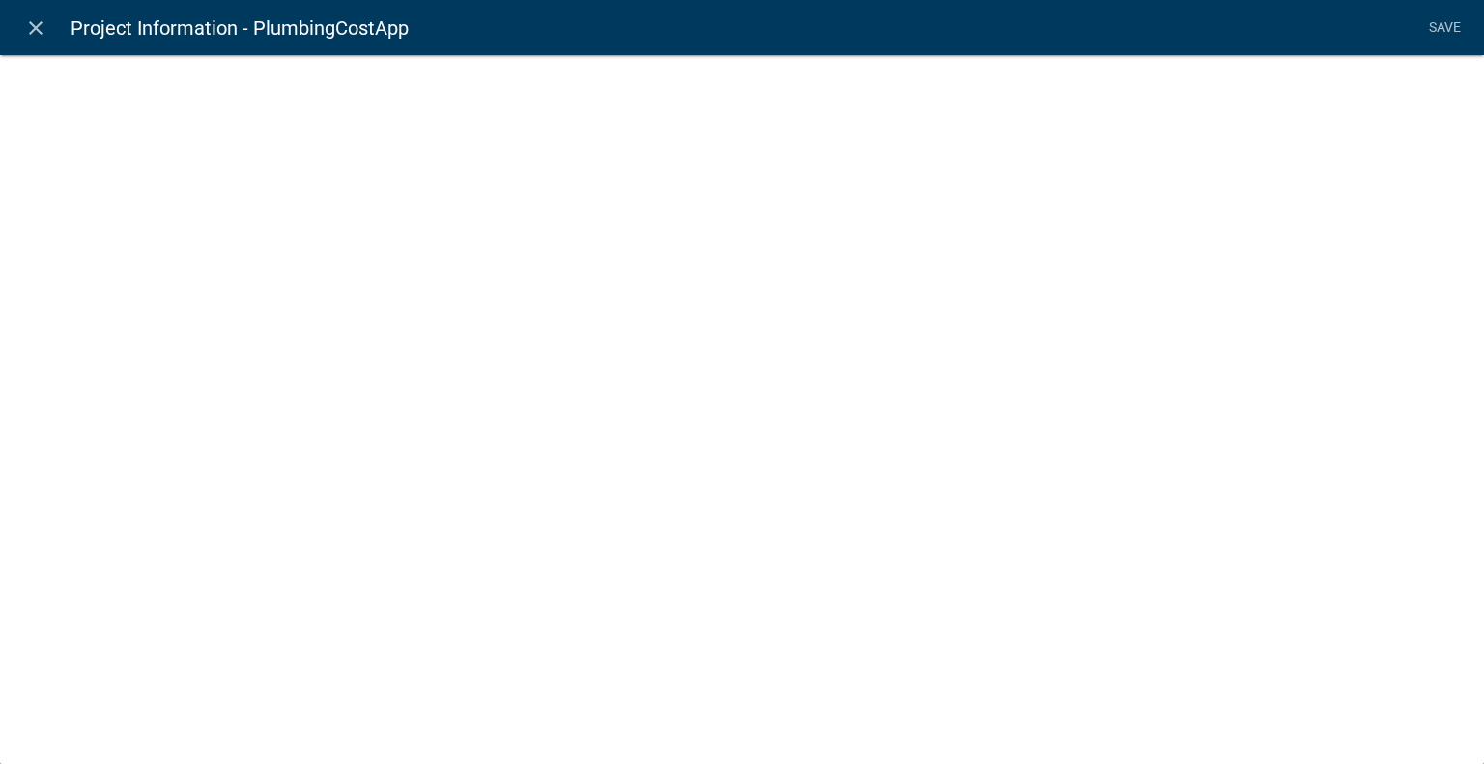
select select "numeric-data"
select select
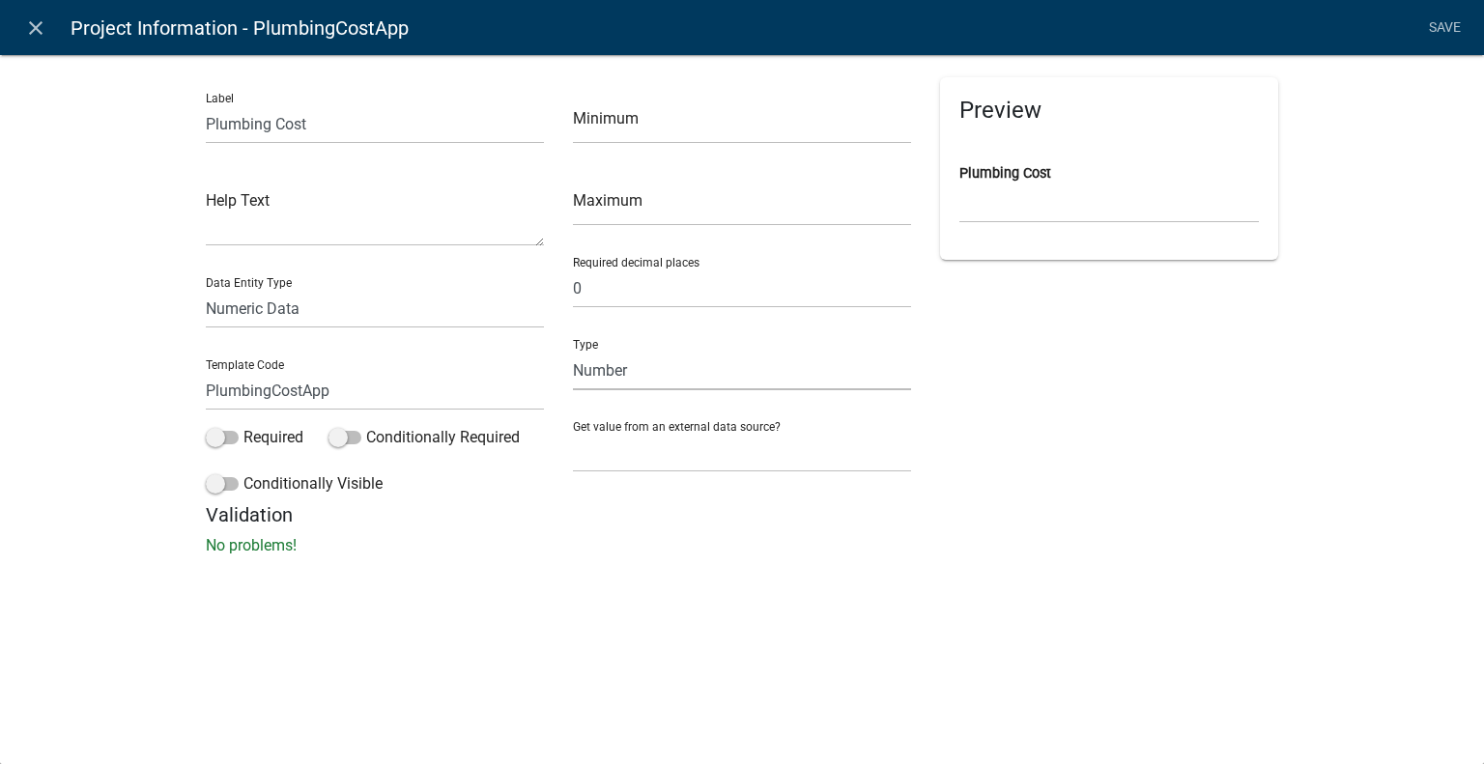
click at [776, 366] on select "Number Currency" at bounding box center [742, 371] width 338 height 40
select select "1: 1"
click at [573, 351] on select "Number Currency" at bounding box center [742, 371] width 338 height 40
click at [1440, 34] on link "Save" at bounding box center [1444, 28] width 48 height 37
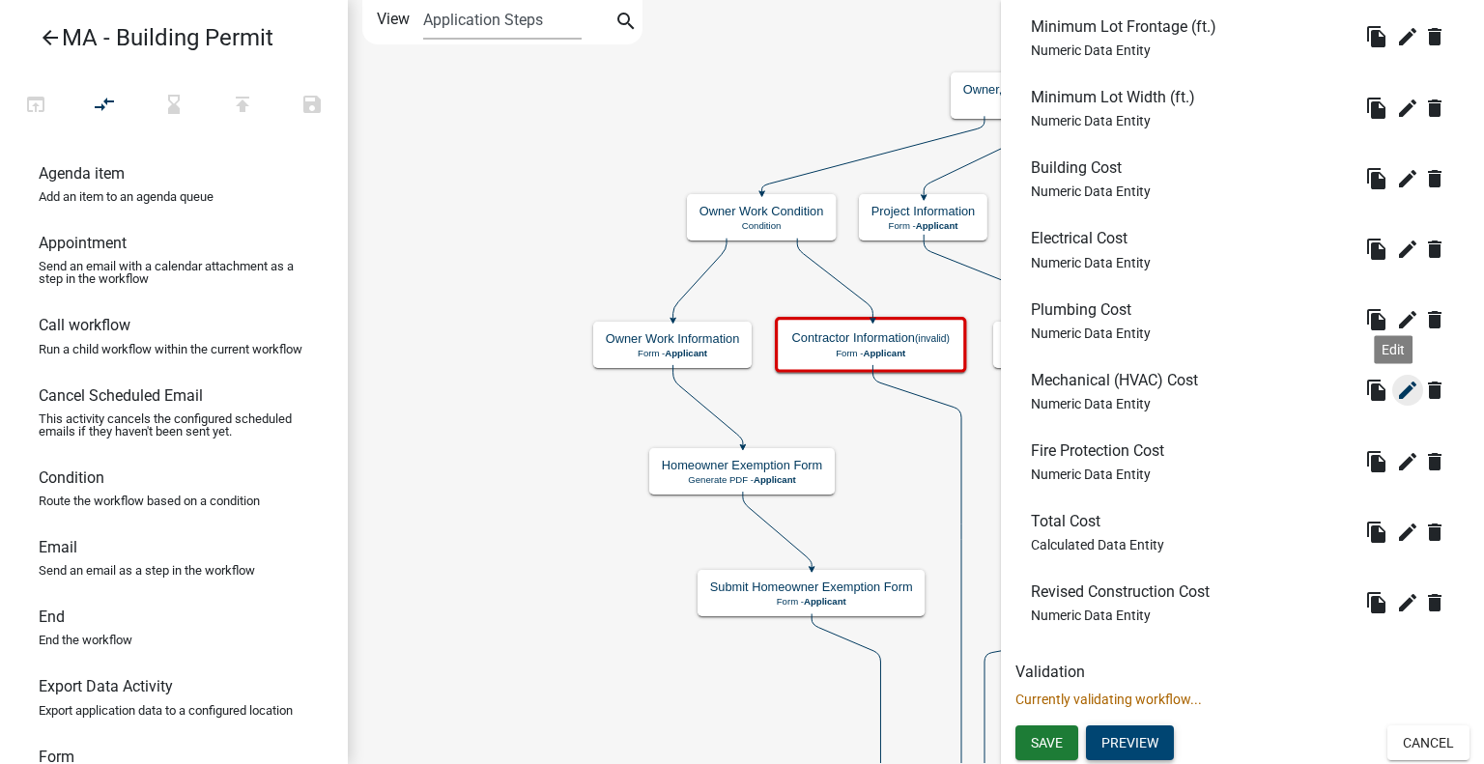
click at [1396, 395] on icon "edit" at bounding box center [1407, 390] width 23 height 23
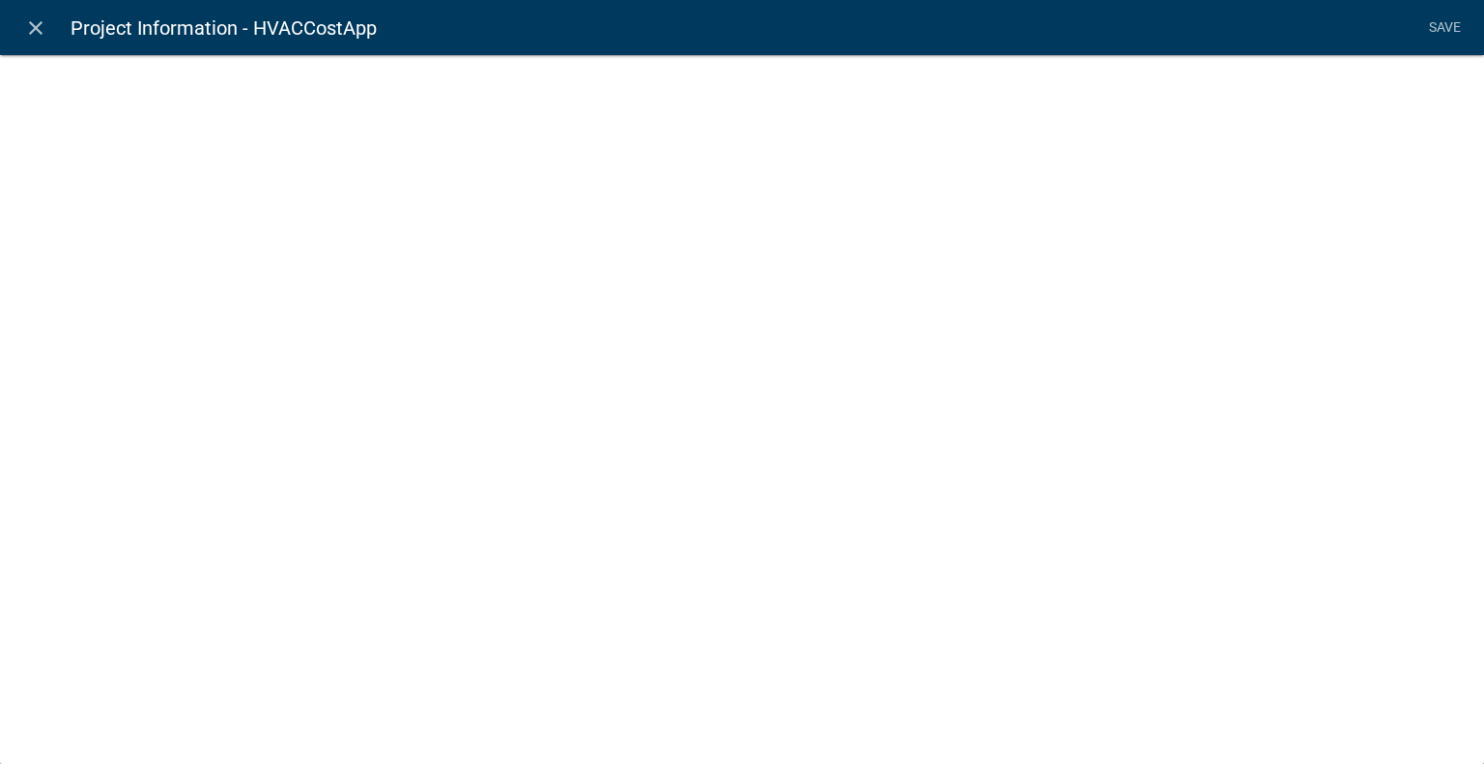
select select "numeric-data"
select select
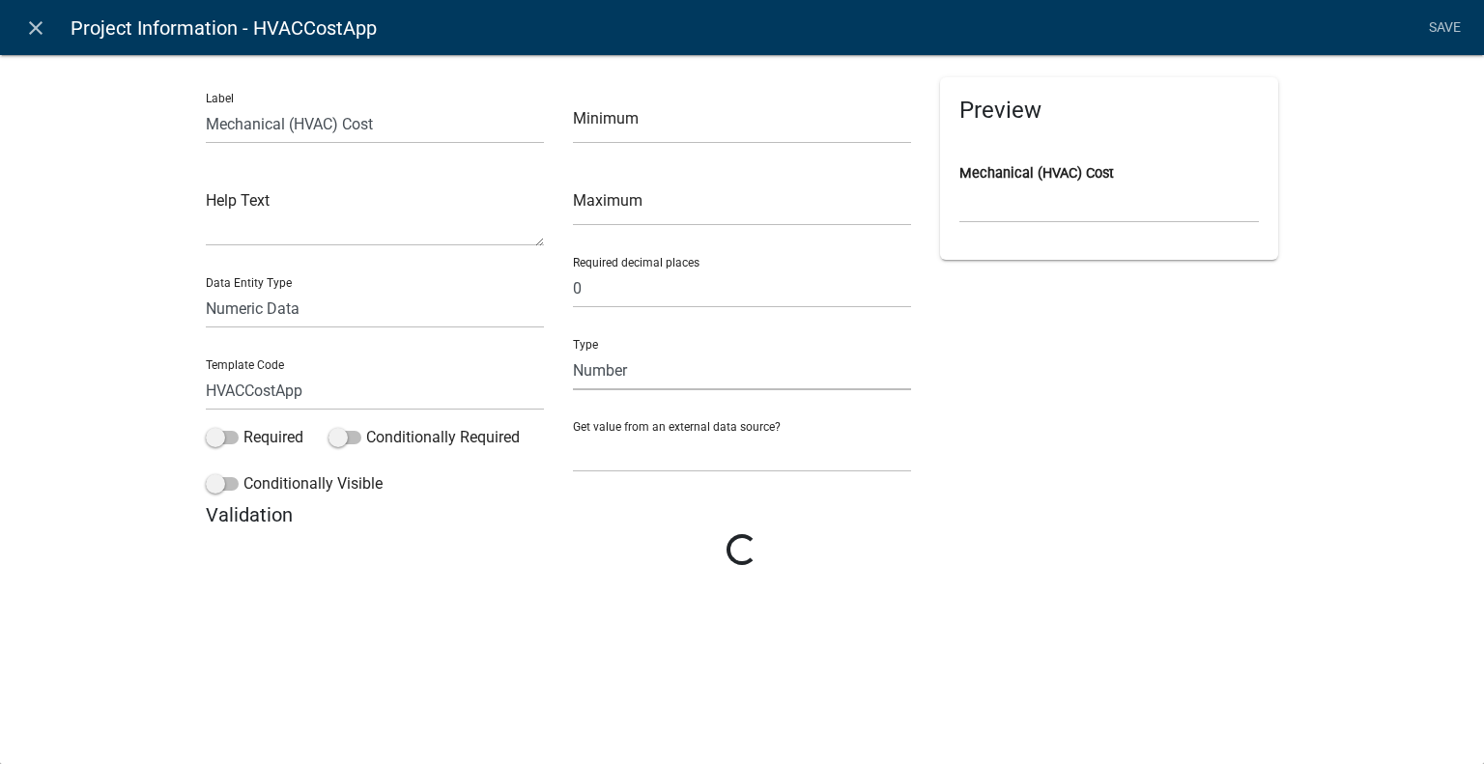
click at [694, 378] on select "Number Currency" at bounding box center [742, 371] width 338 height 40
select select "1: 1"
click at [573, 351] on select "Number Currency" at bounding box center [742, 371] width 338 height 40
click at [1435, 23] on link "Save" at bounding box center [1444, 28] width 48 height 37
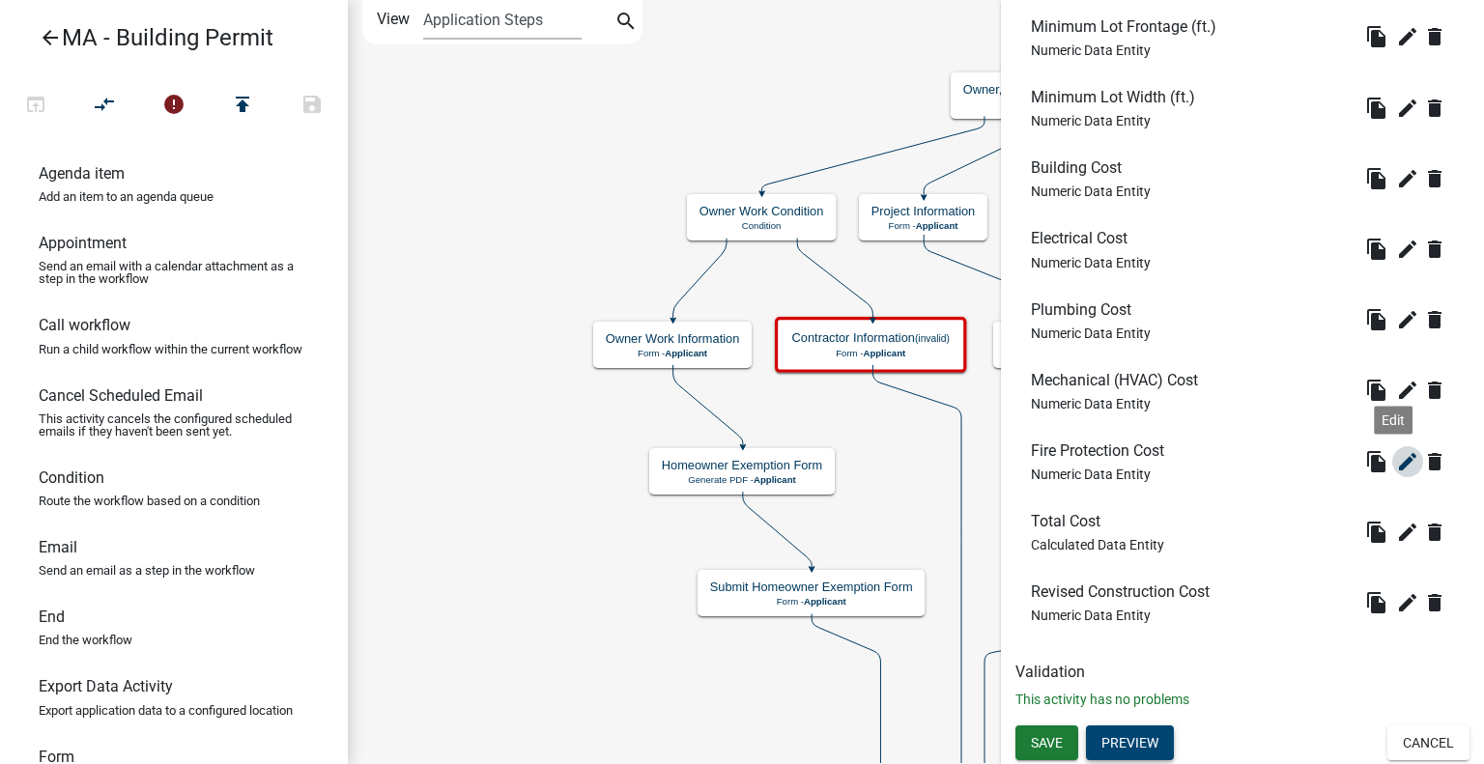
click at [1396, 466] on icon "edit" at bounding box center [1407, 461] width 23 height 23
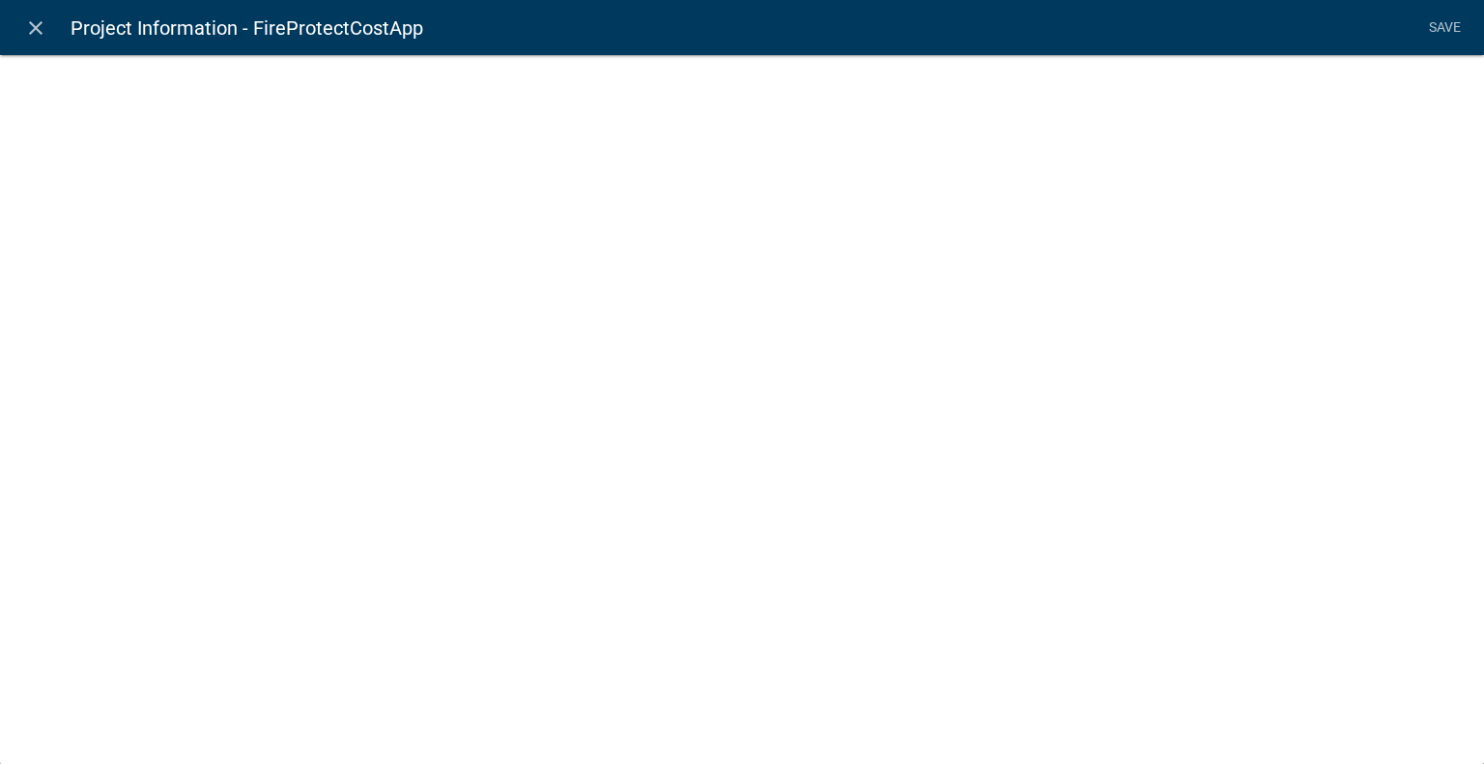
select select "numeric-data"
select select
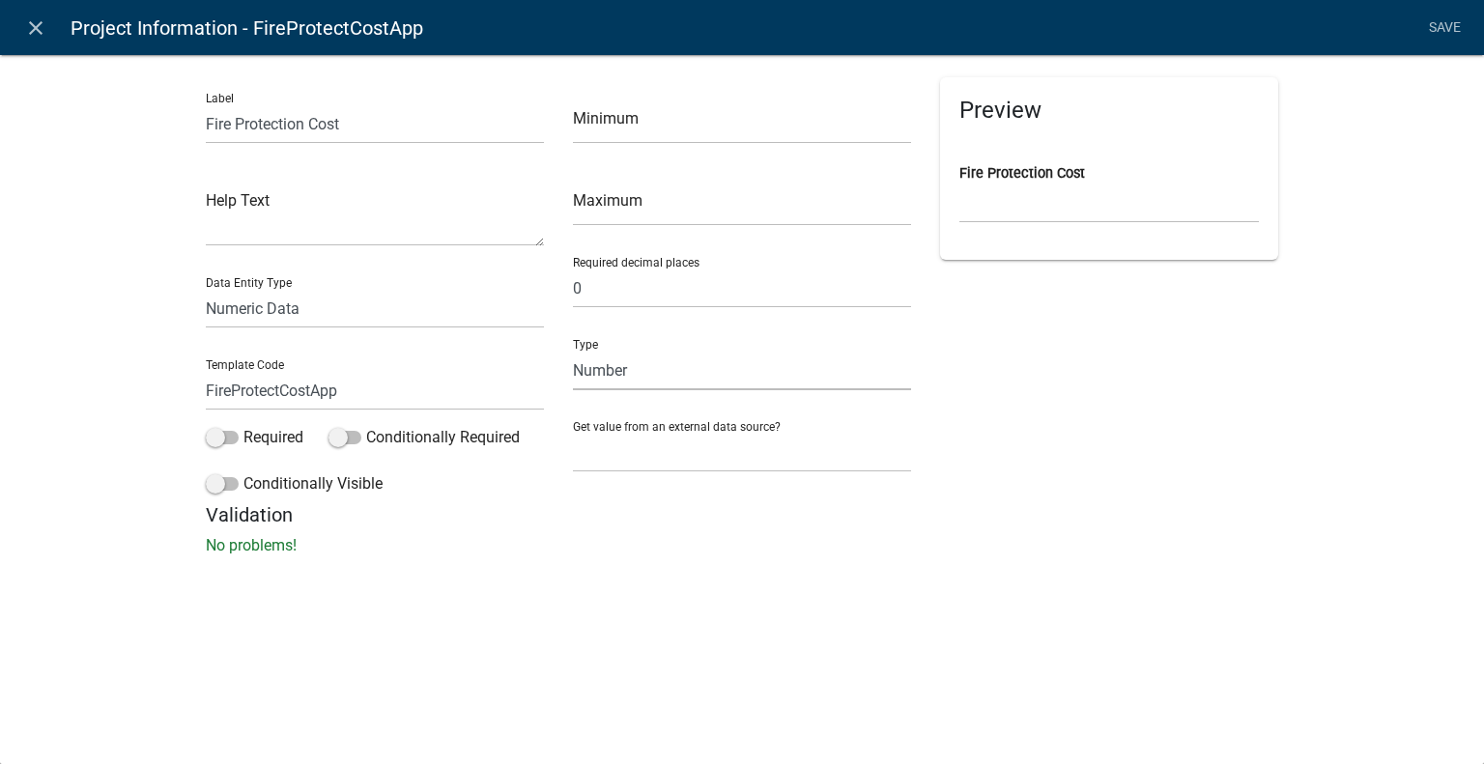
drag, startPoint x: 645, startPoint y: 374, endPoint x: 645, endPoint y: 387, distance: 13.5
click at [645, 375] on select "Number Currency" at bounding box center [742, 371] width 338 height 40
select select "1: 1"
click at [573, 351] on select "Number Currency" at bounding box center [742, 371] width 338 height 40
click at [1446, 18] on link "Save" at bounding box center [1444, 28] width 48 height 37
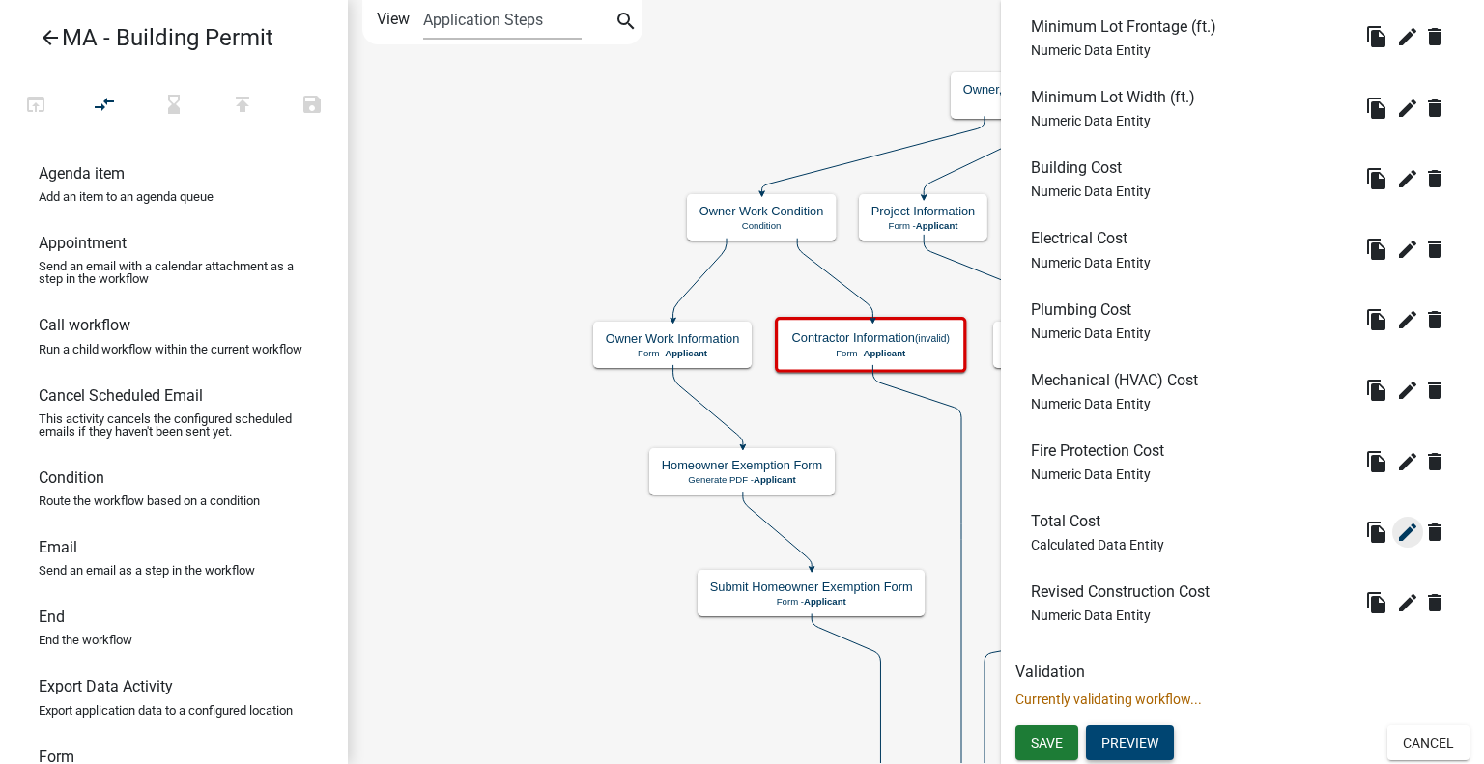
click at [1397, 529] on icon "edit" at bounding box center [1407, 532] width 23 height 23
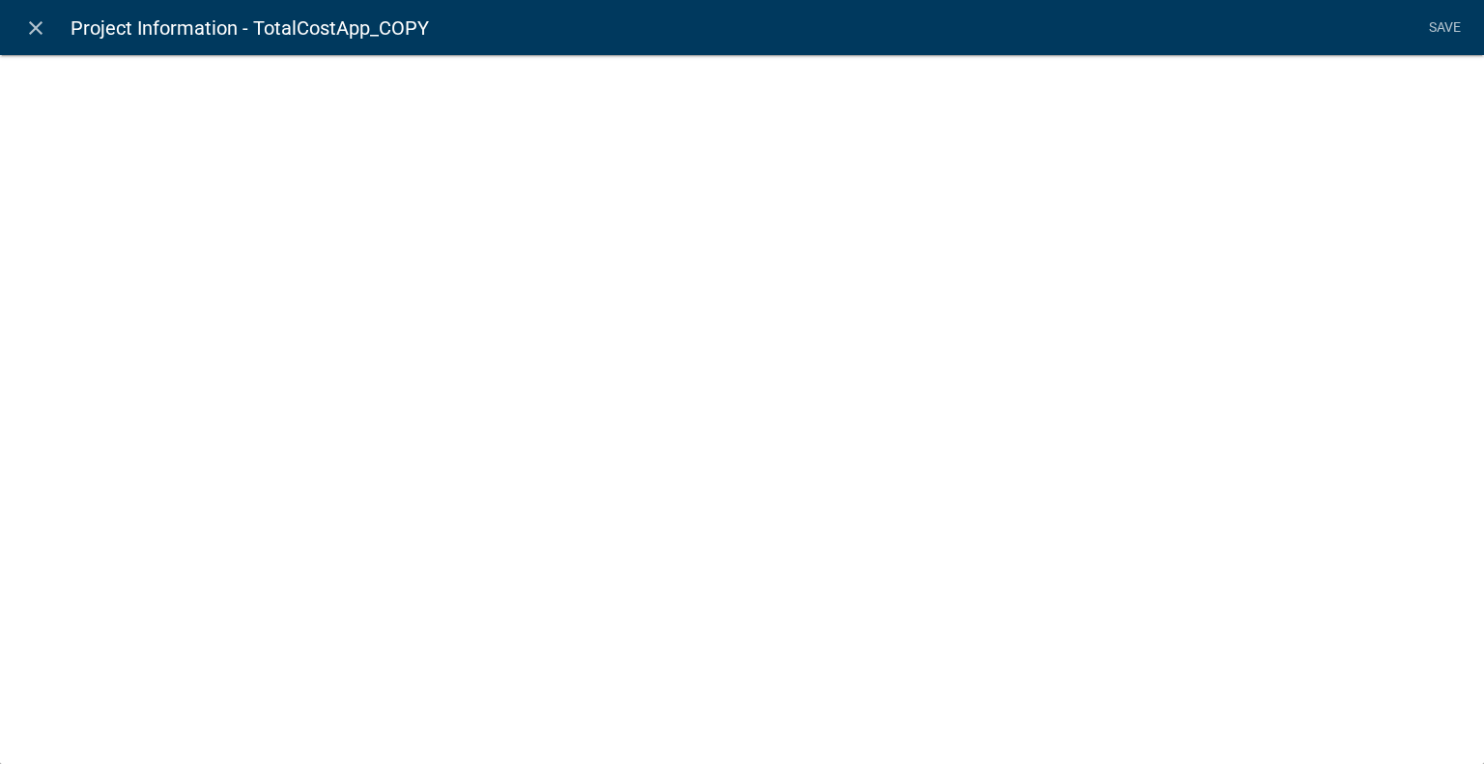
select select "calculated-value"
select select "2"
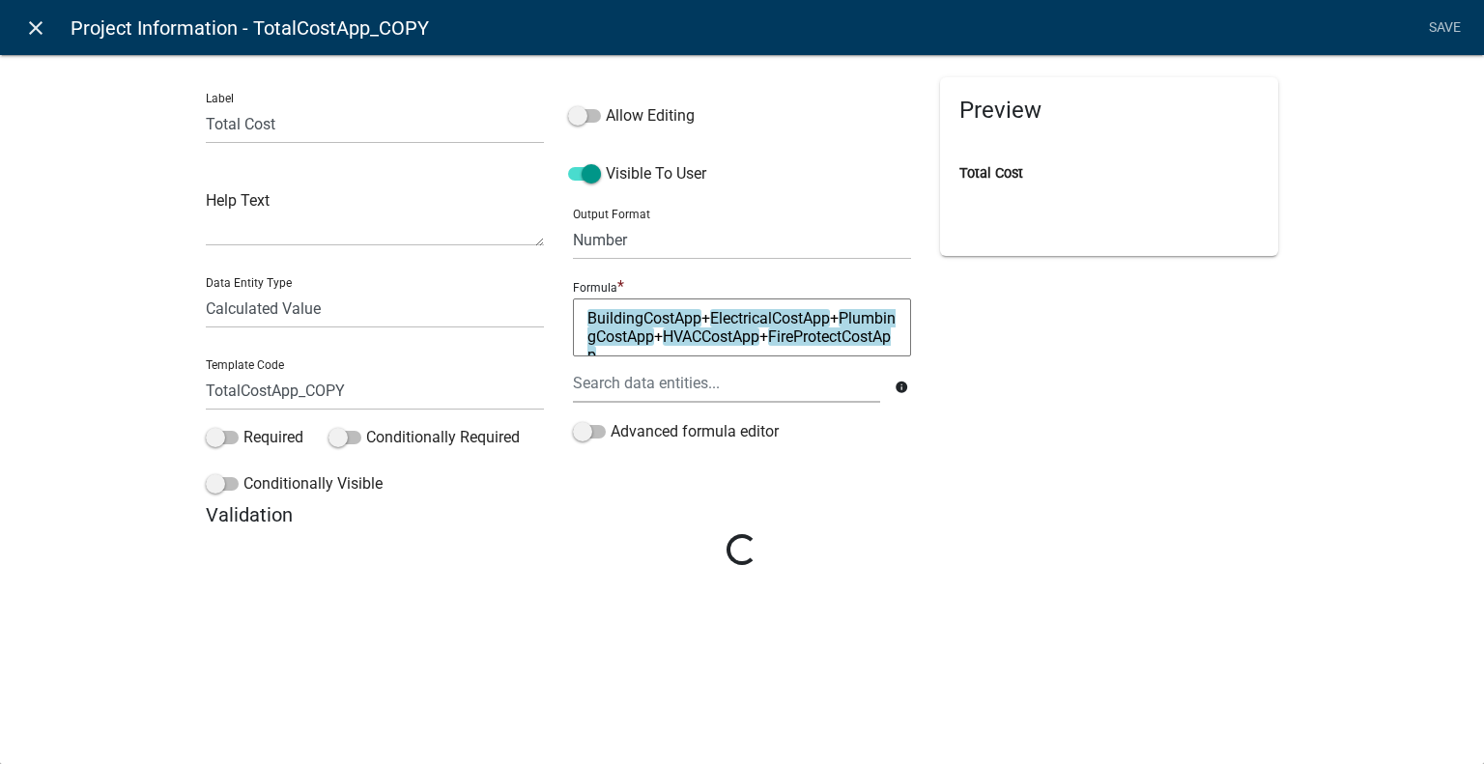
click at [35, 26] on icon "close" at bounding box center [35, 27] width 23 height 23
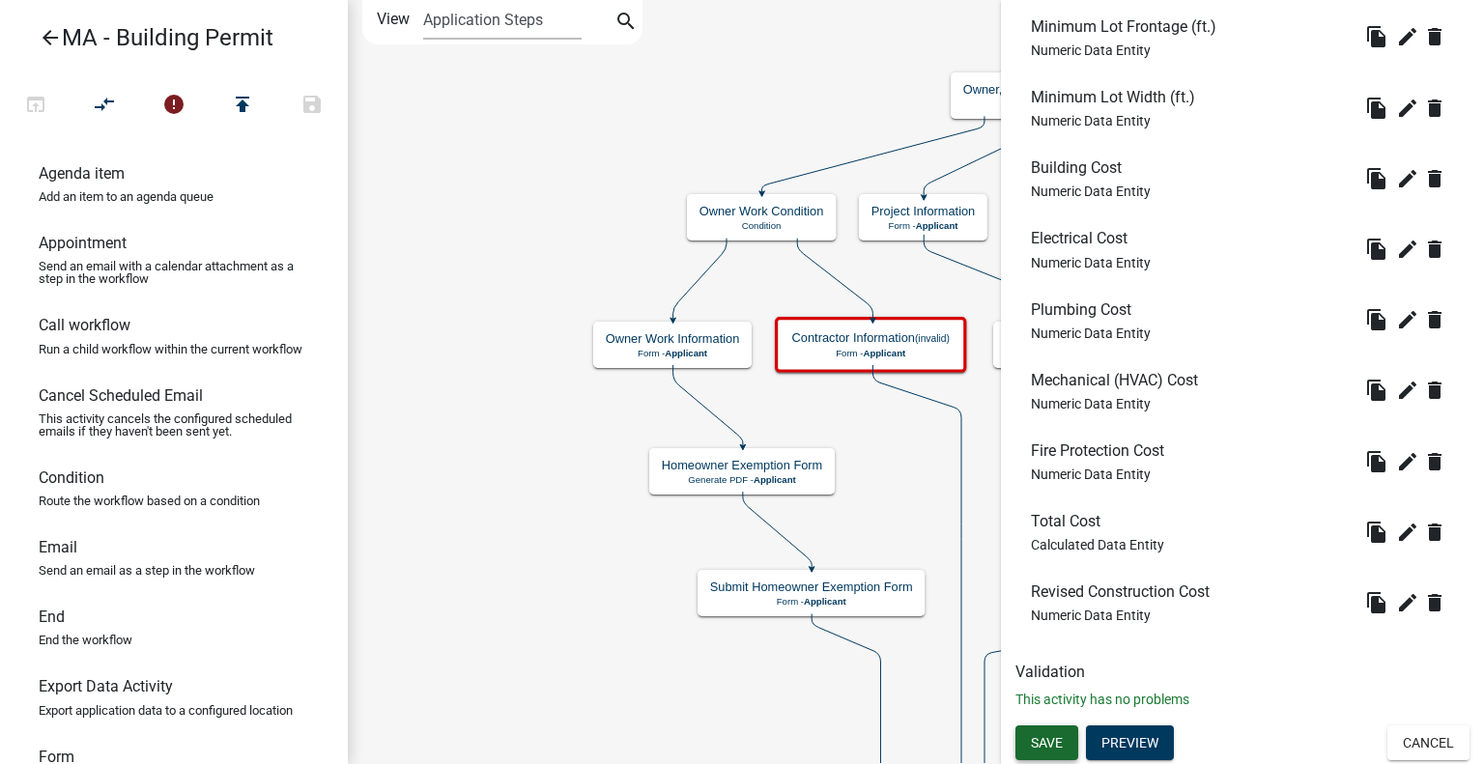
click at [1051, 741] on span "Save" at bounding box center [1047, 741] width 32 height 15
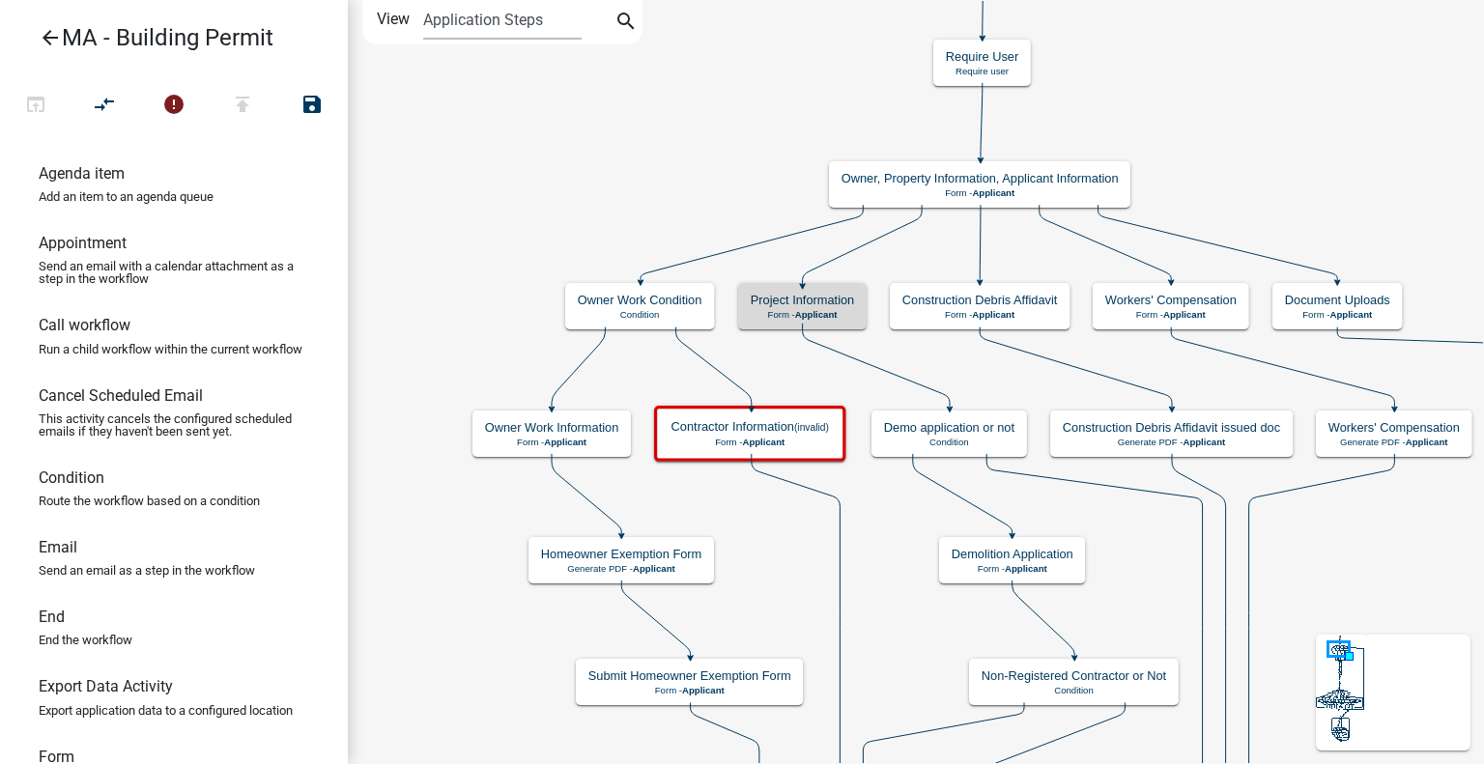
scroll to position [0, 0]
click at [97, 100] on icon "compare_arrows" at bounding box center [105, 106] width 23 height 27
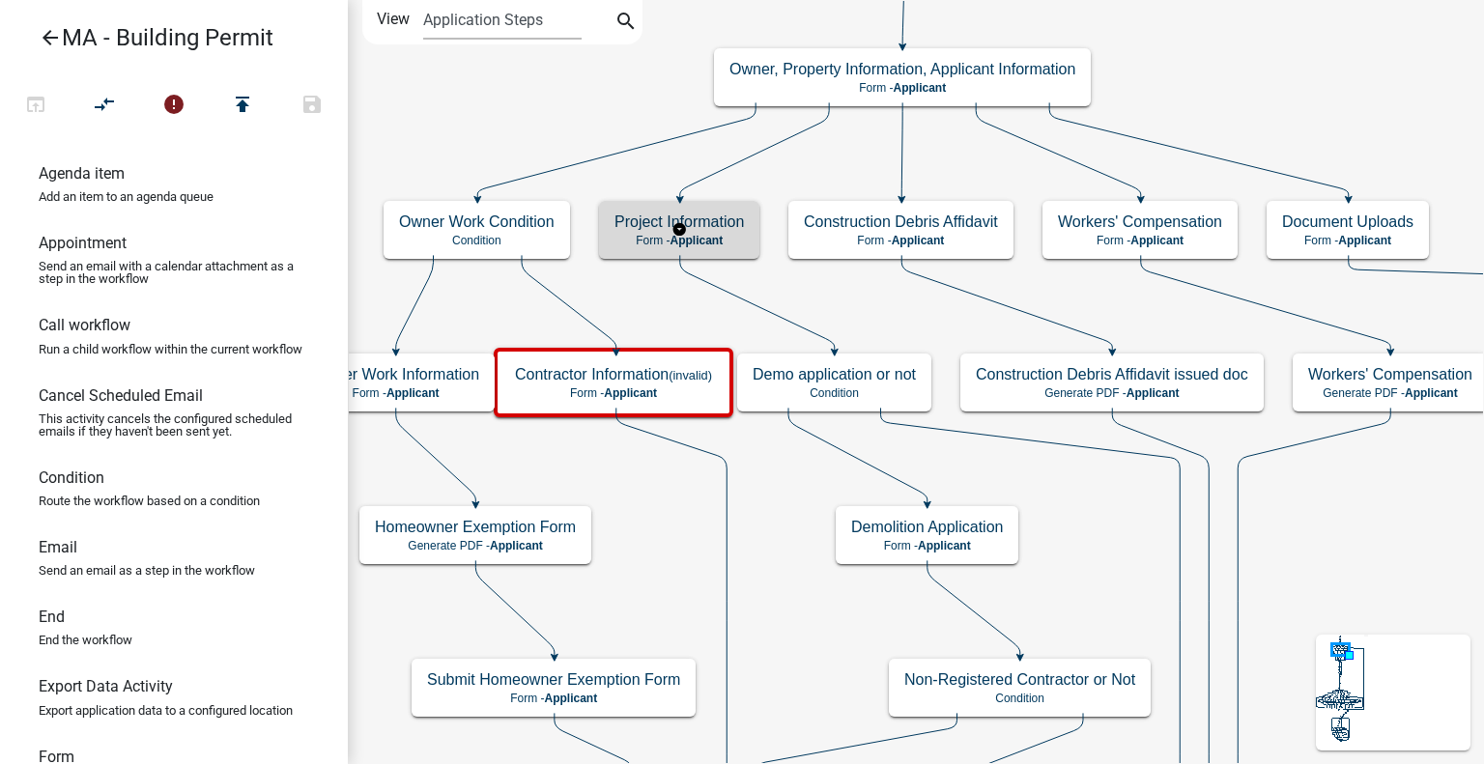
click at [654, 243] on p "Form - Applicant" at bounding box center [679, 241] width 129 height 14
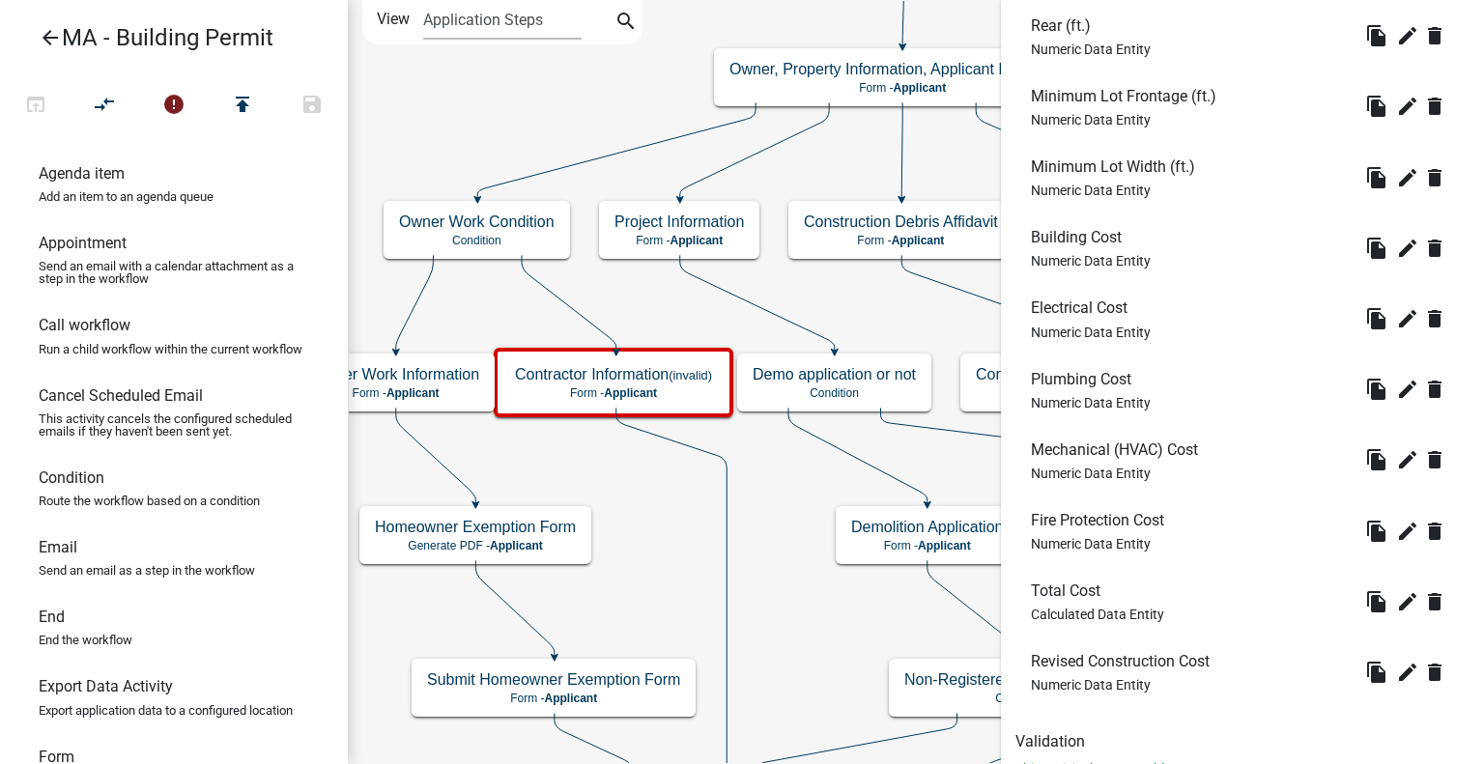
scroll to position [2906, 0]
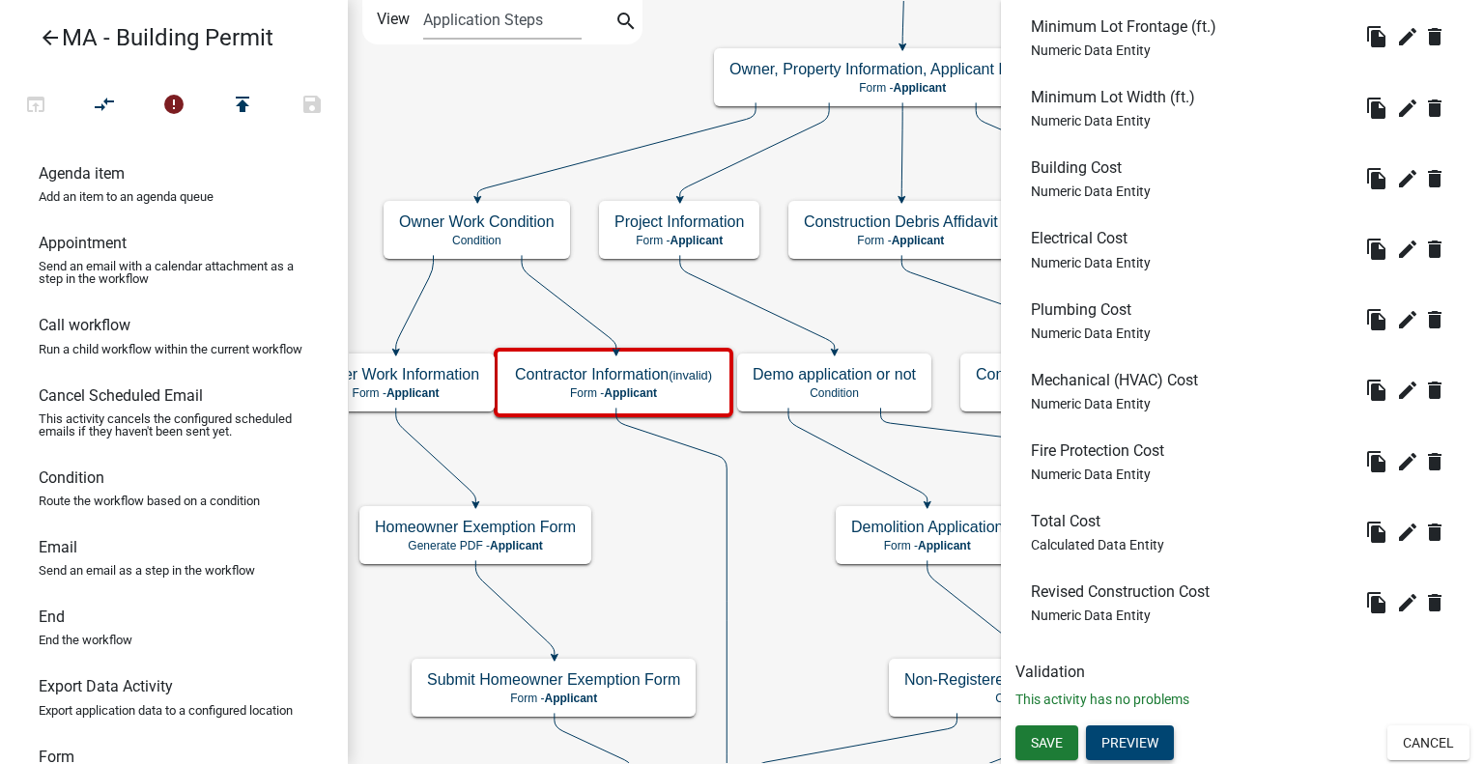
click at [1142, 737] on button "Preview" at bounding box center [1130, 743] width 88 height 35
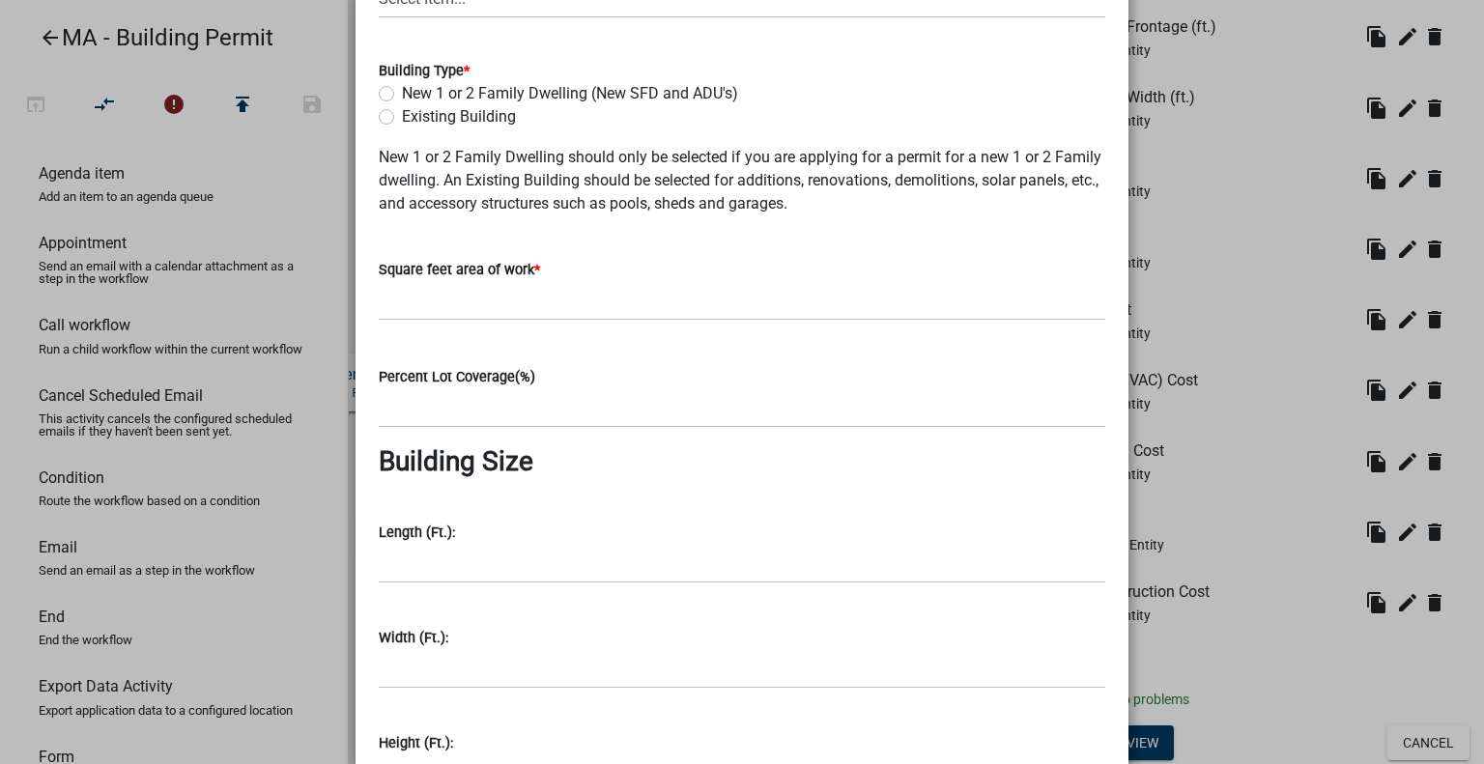
scroll to position [193, 0]
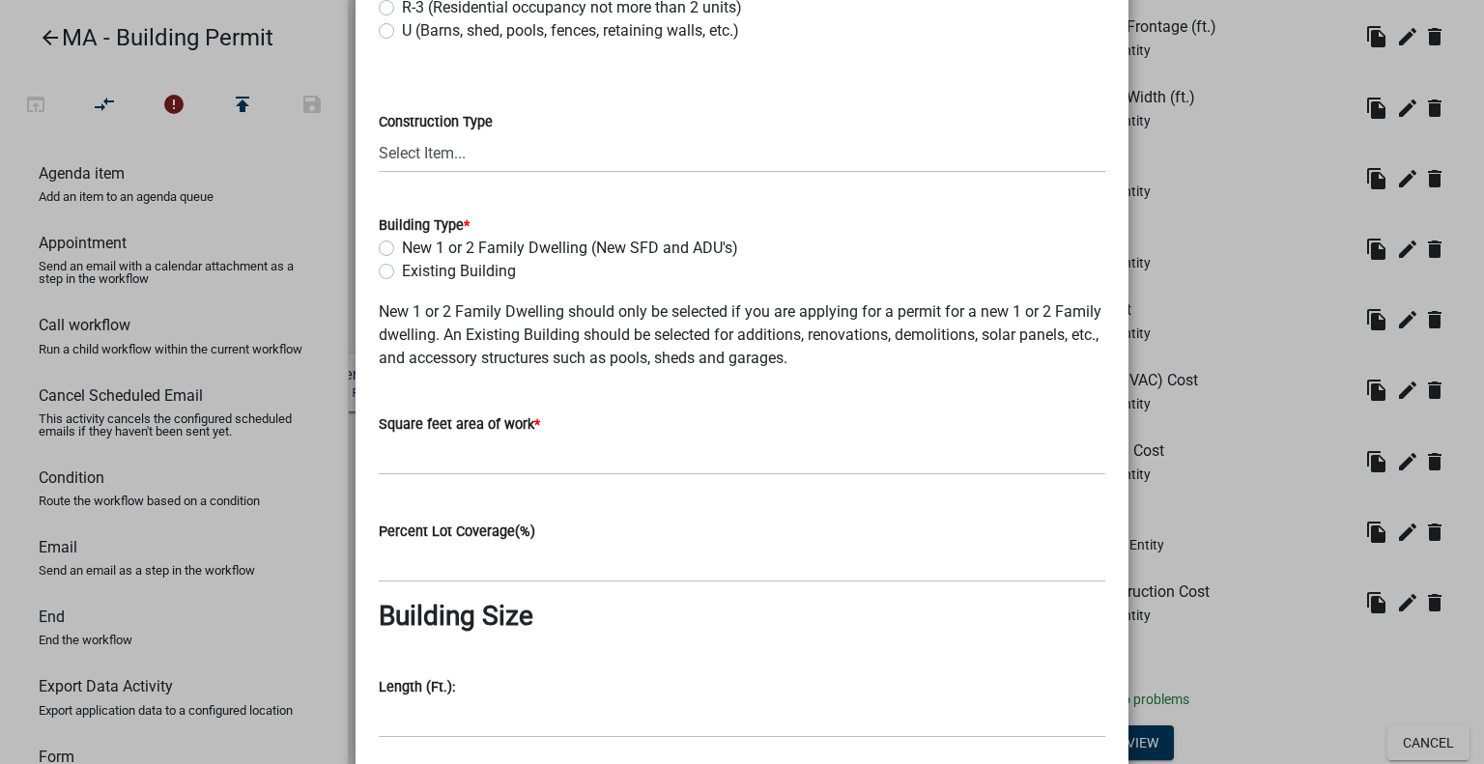
click at [409, 247] on label "New 1 or 2 Family Dwelling (New SFD and ADU's)" at bounding box center [570, 248] width 336 height 23
click at [409, 247] on input "New 1 or 2 Family Dwelling (New SFD and ADU's)" at bounding box center [408, 243] width 13 height 13
radio input "true"
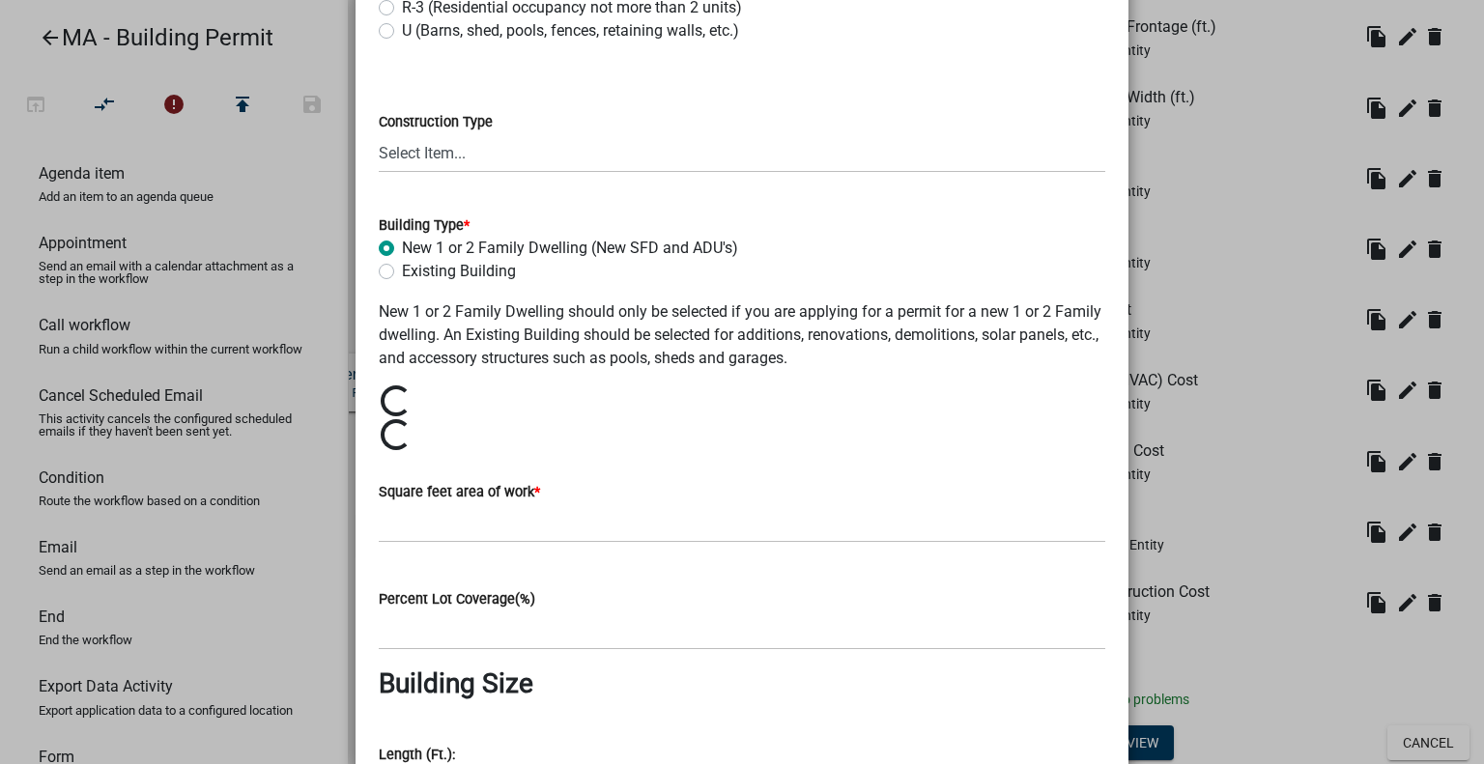
click at [409, 247] on label "New 1 or 2 Family Dwelling (New SFD and ADU's)" at bounding box center [570, 248] width 336 height 23
click at [409, 247] on input "New 1 or 2 Family Dwelling (New SFD and ADU's)" at bounding box center [408, 243] width 13 height 13
click at [410, 278] on label "Existing Building" at bounding box center [459, 271] width 114 height 23
click at [410, 272] on input "Existing Building" at bounding box center [408, 266] width 13 height 13
radio input "true"
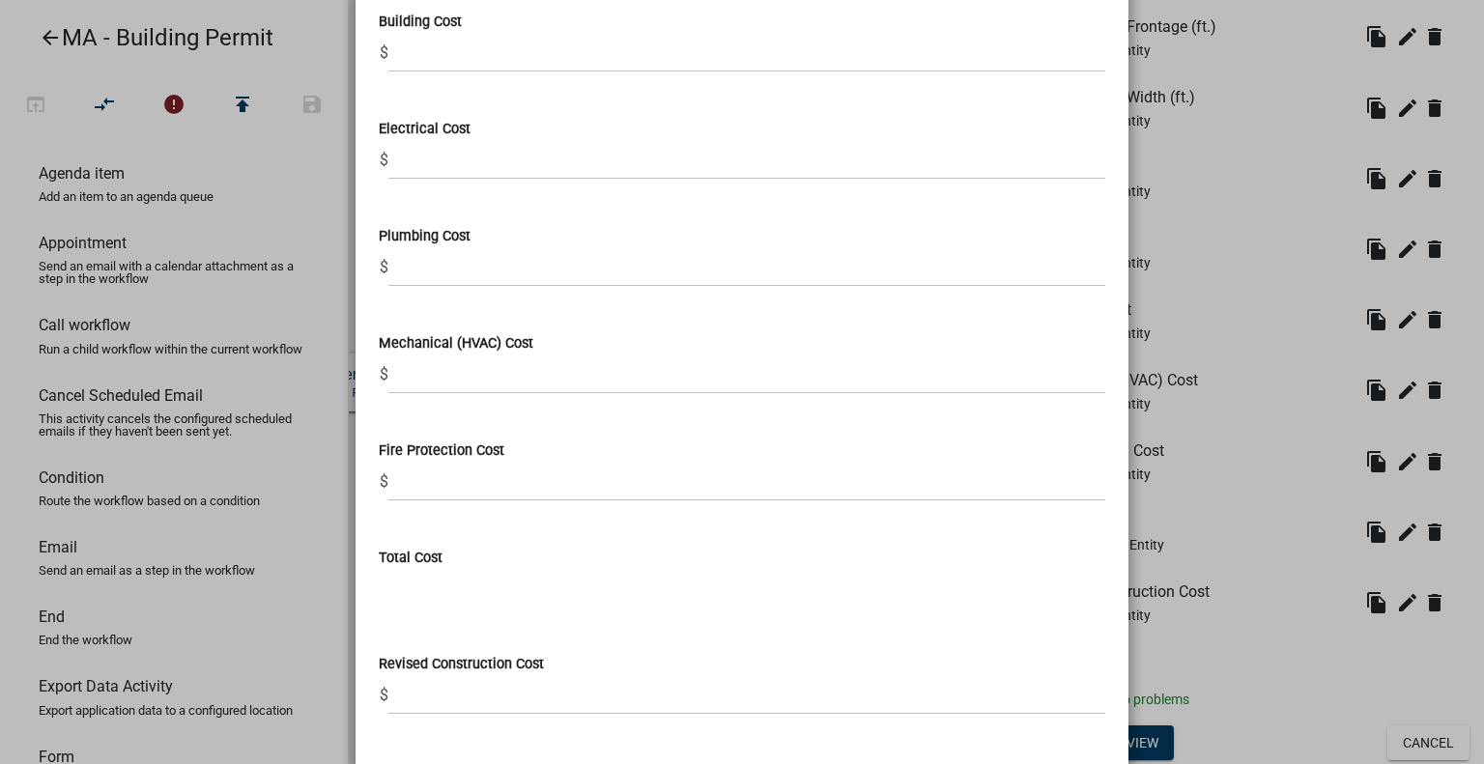
scroll to position [2705, 0]
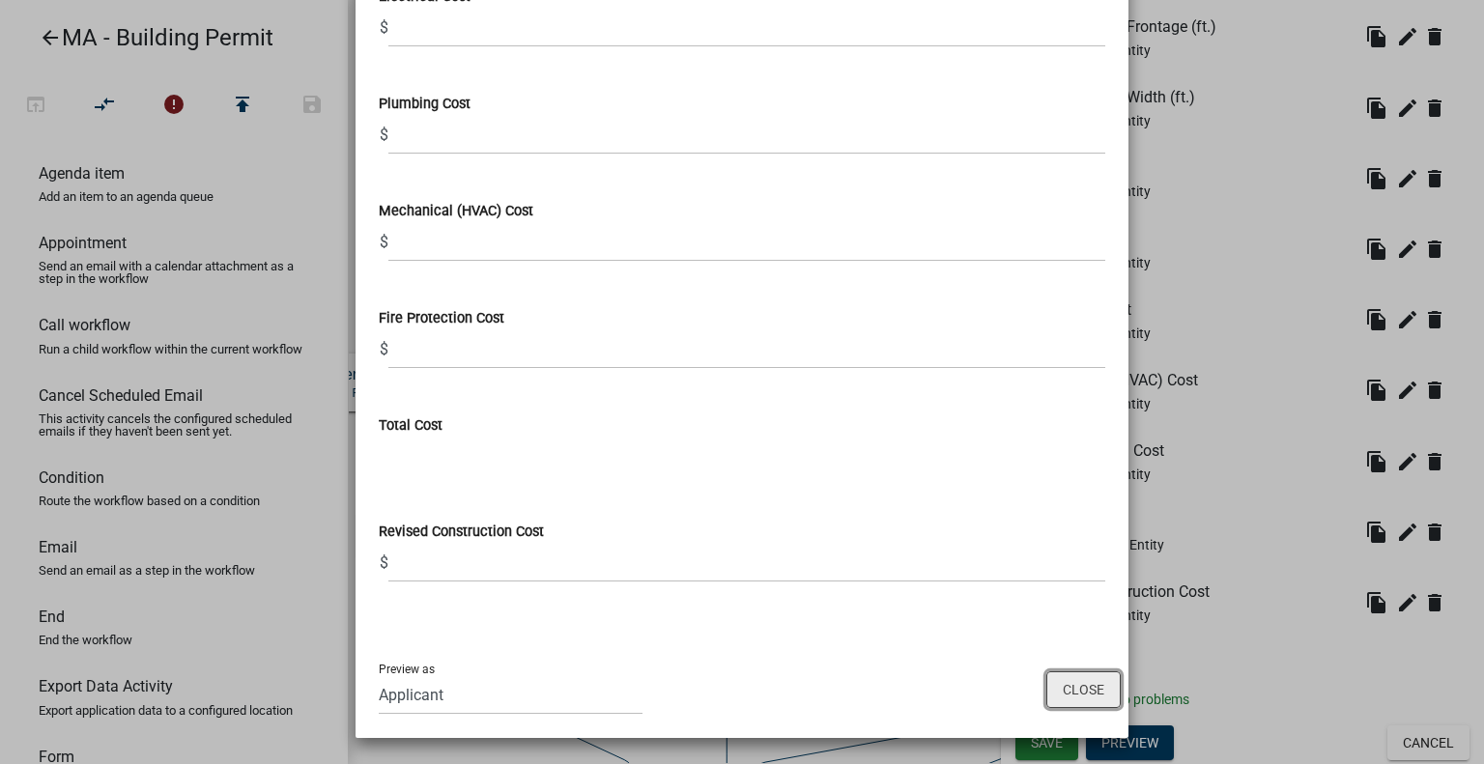
click at [1070, 682] on button "Close" at bounding box center [1083, 690] width 74 height 37
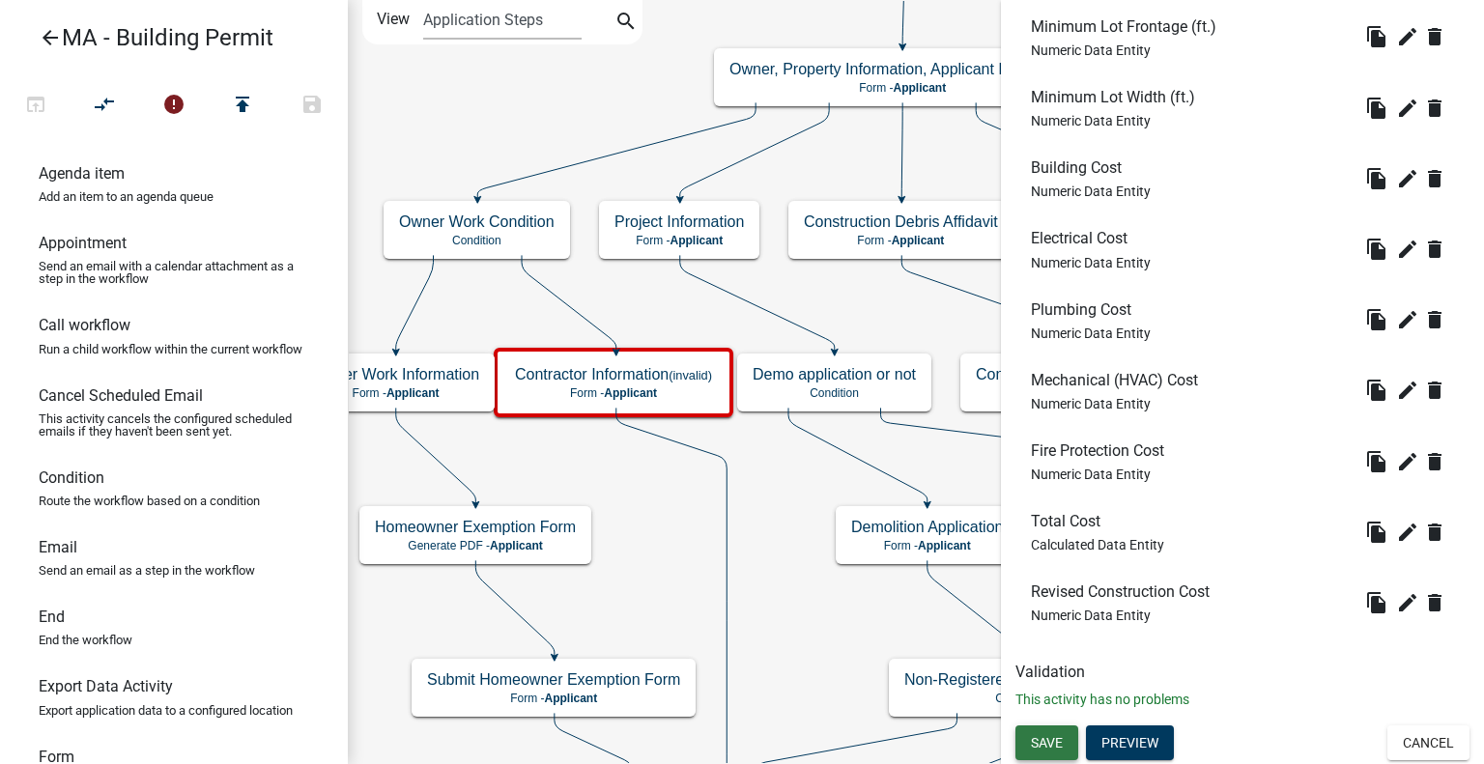
click at [1050, 740] on span "Save" at bounding box center [1047, 741] width 32 height 15
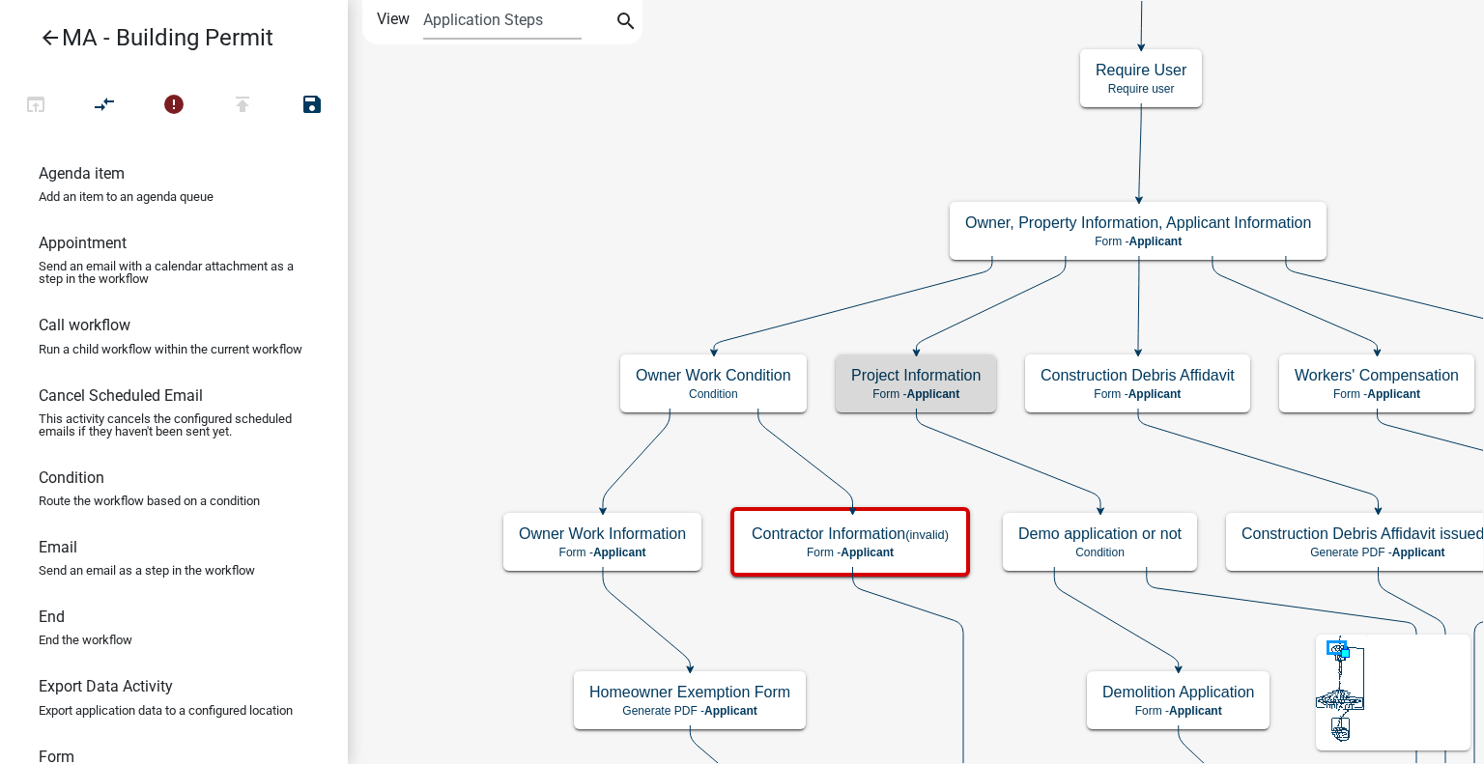
scroll to position [0, 0]
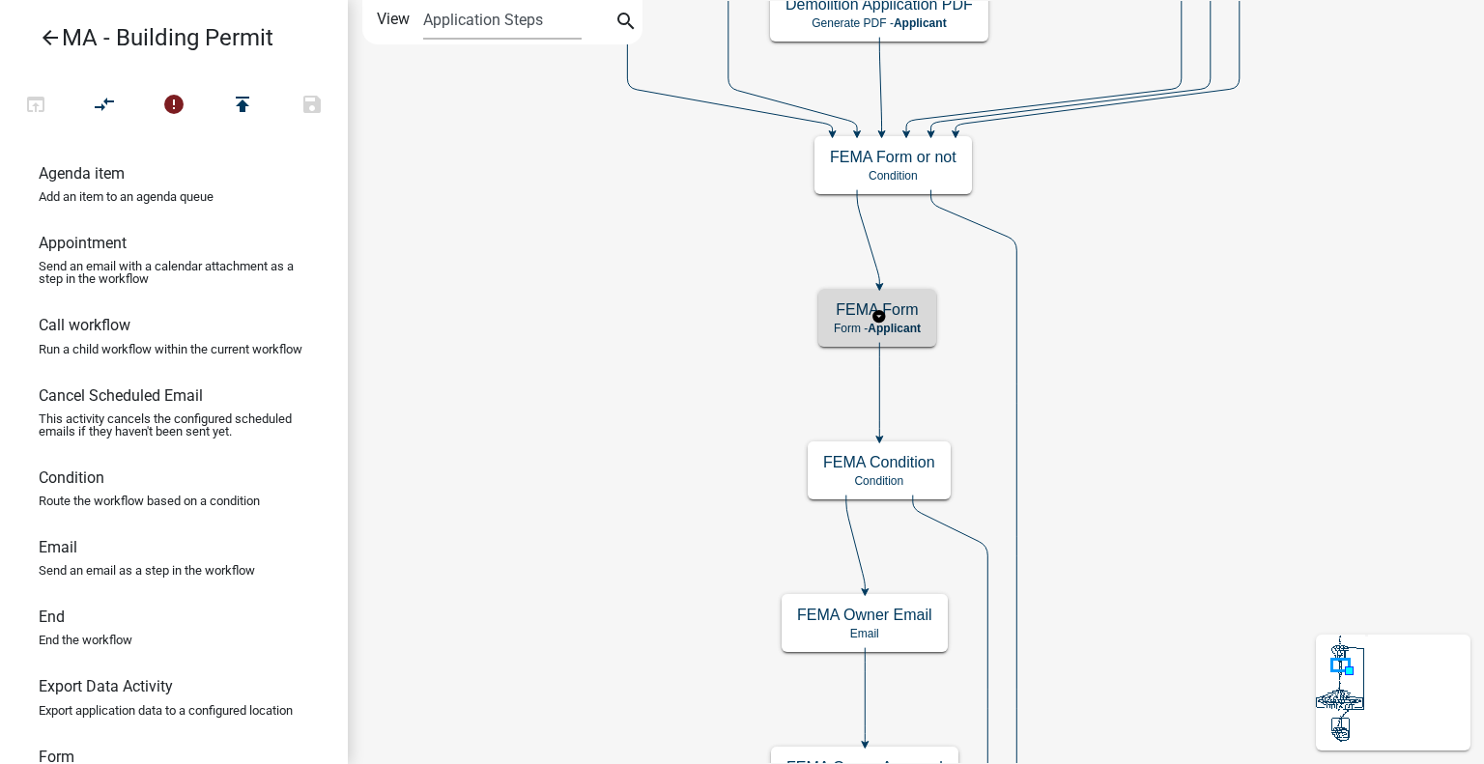
click at [914, 310] on h5 "FEMA Form" at bounding box center [877, 310] width 87 height 18
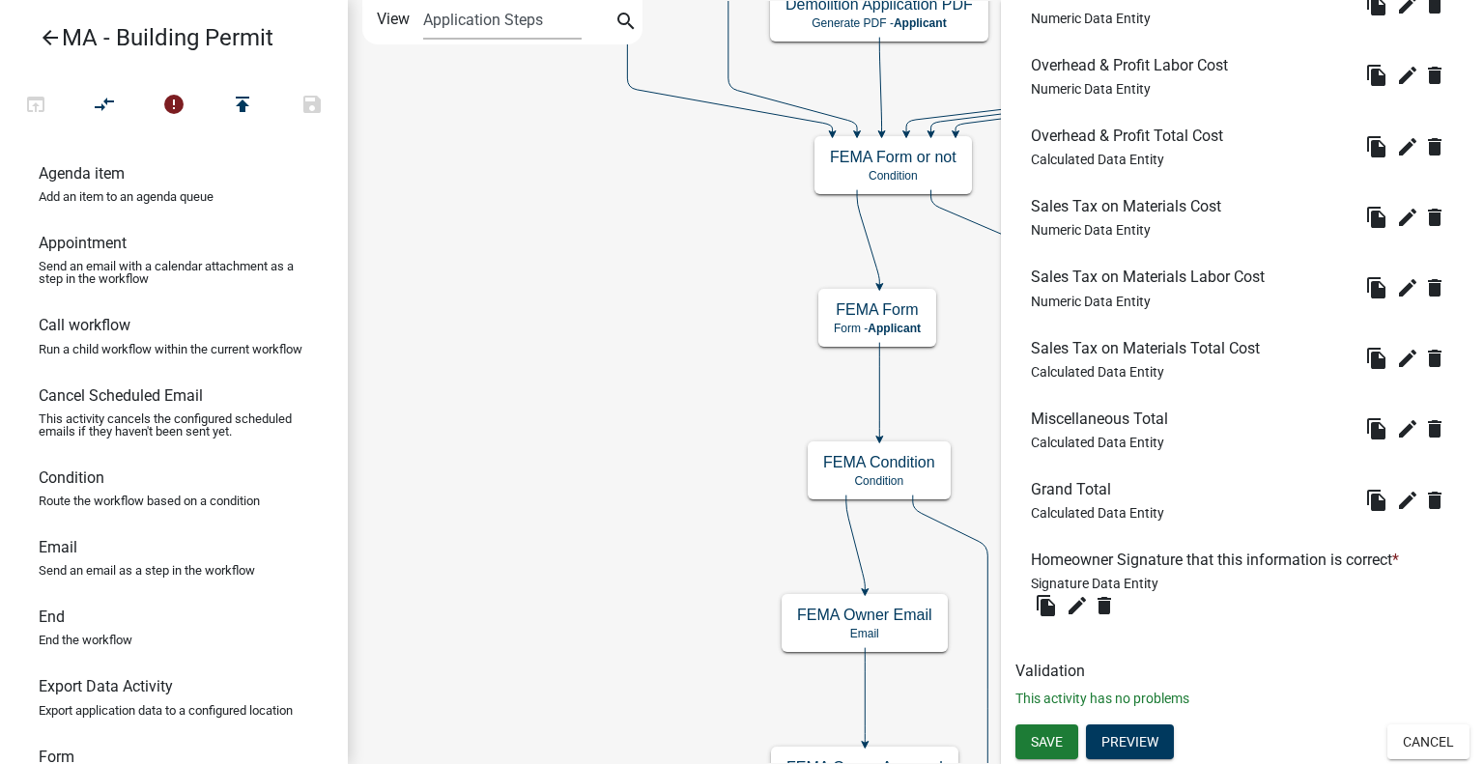
scroll to position [9817, 0]
click at [1136, 741] on button "Preview" at bounding box center [1130, 742] width 88 height 35
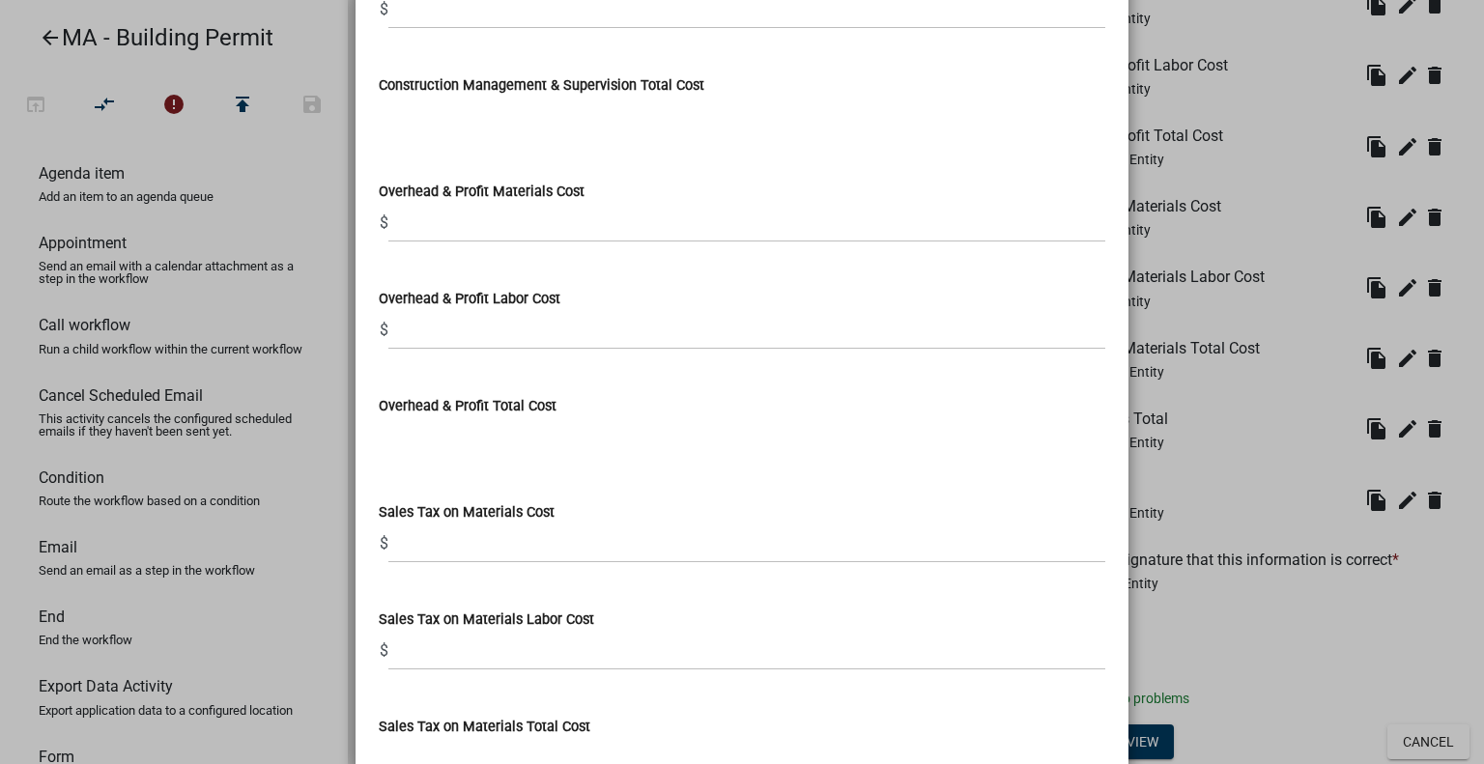
scroll to position [11881, 0]
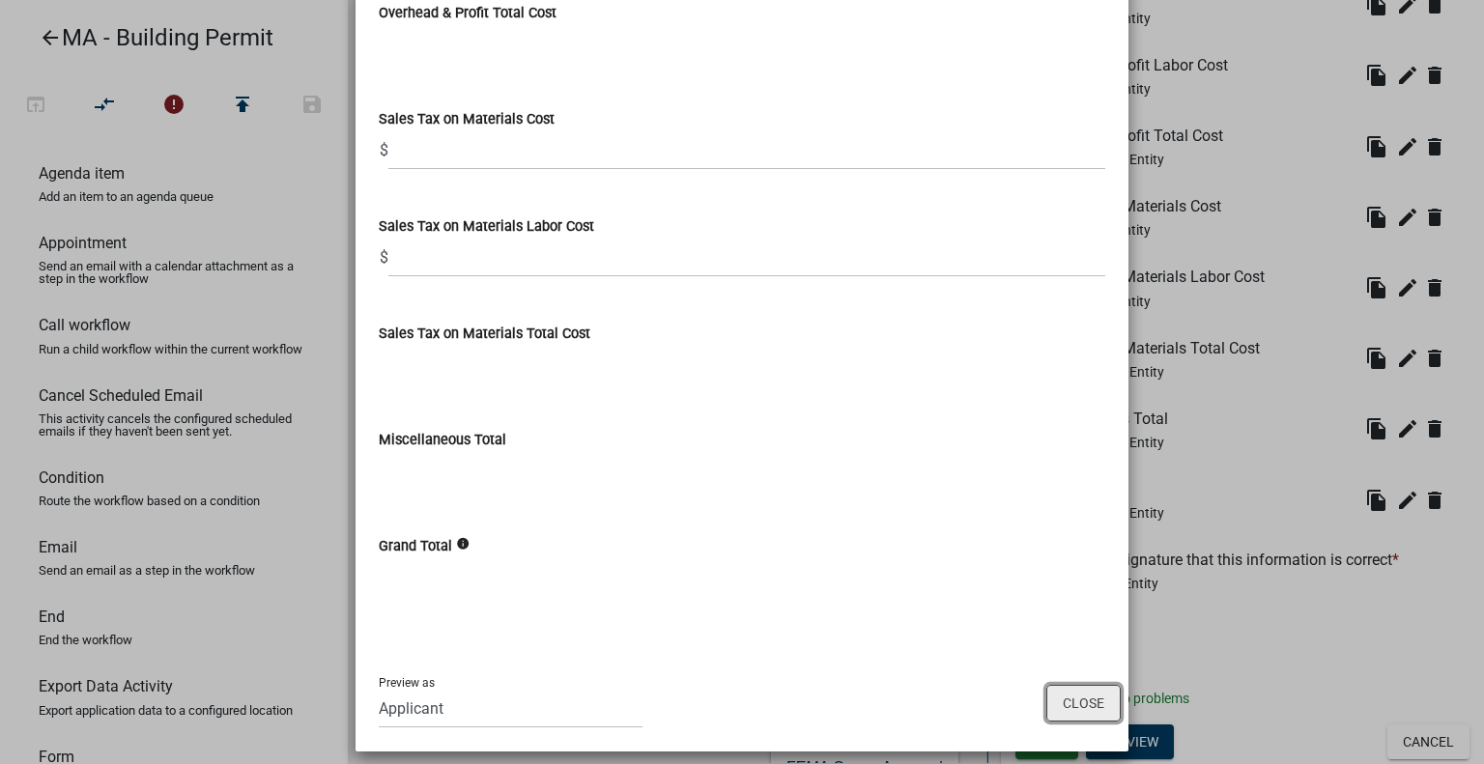
click at [1102, 695] on button "Close" at bounding box center [1083, 703] width 74 height 37
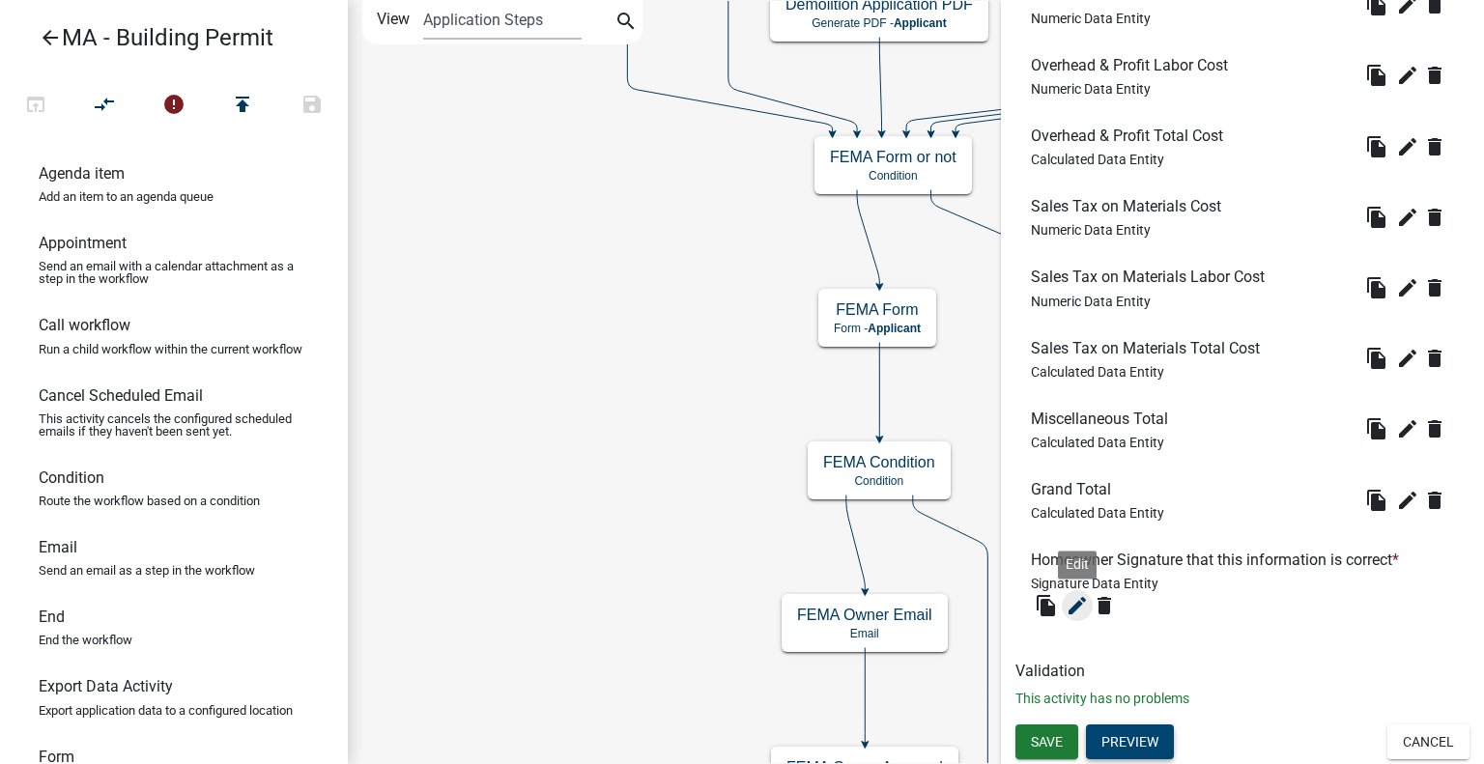
click at [1075, 611] on icon "edit" at bounding box center [1077, 605] width 23 height 23
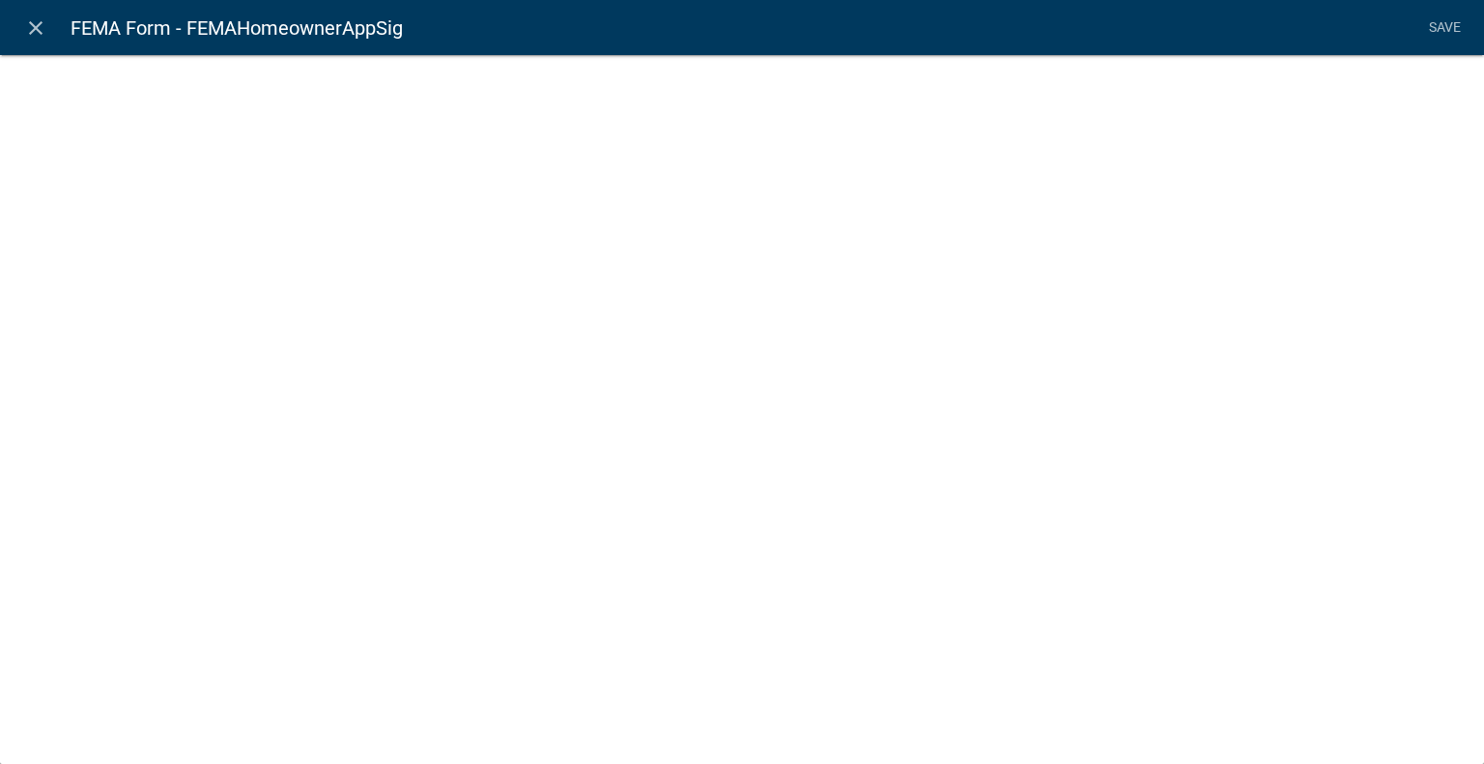
select select "signature"
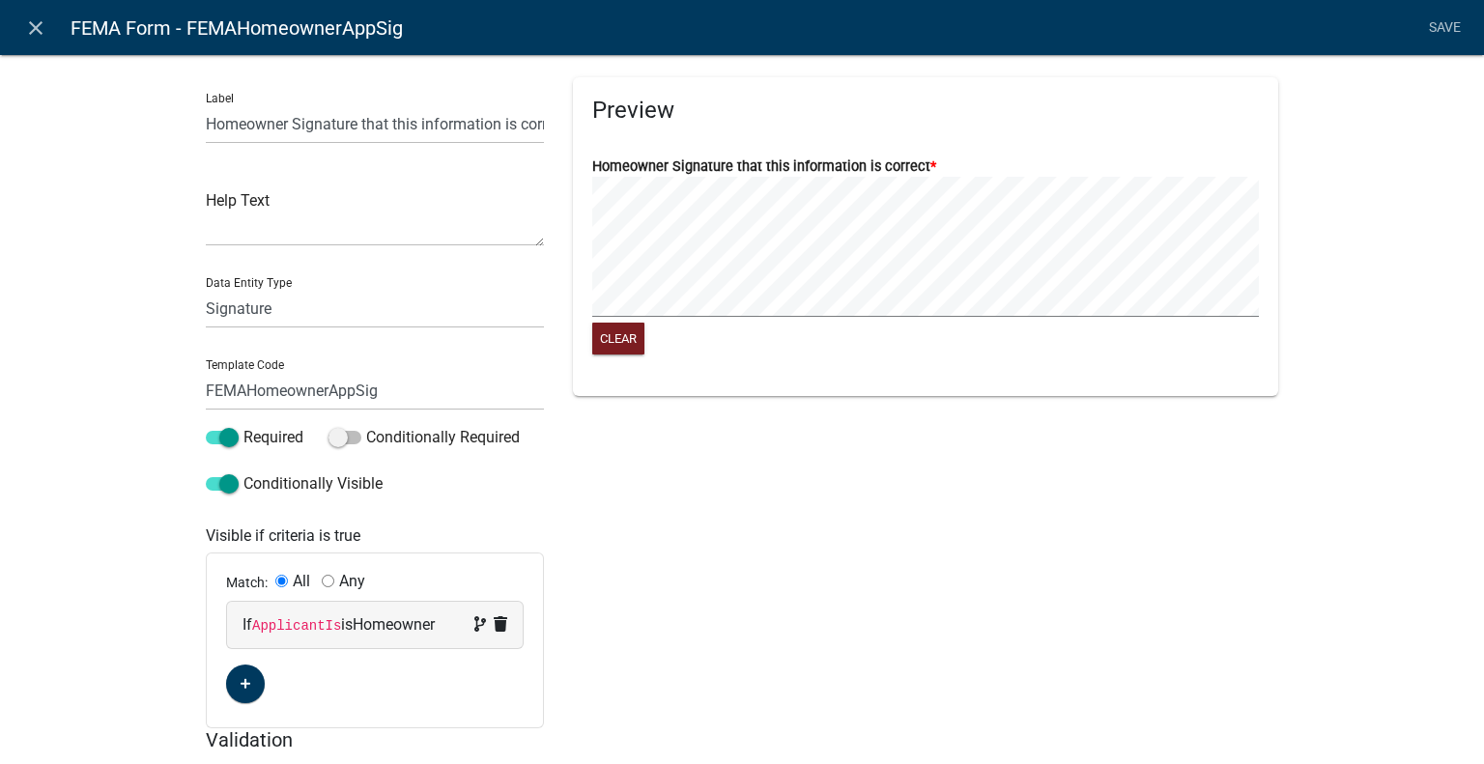
click at [665, 513] on div "Preview Homeowner Signature that this information is correct * Clear" at bounding box center [925, 402] width 734 height 651
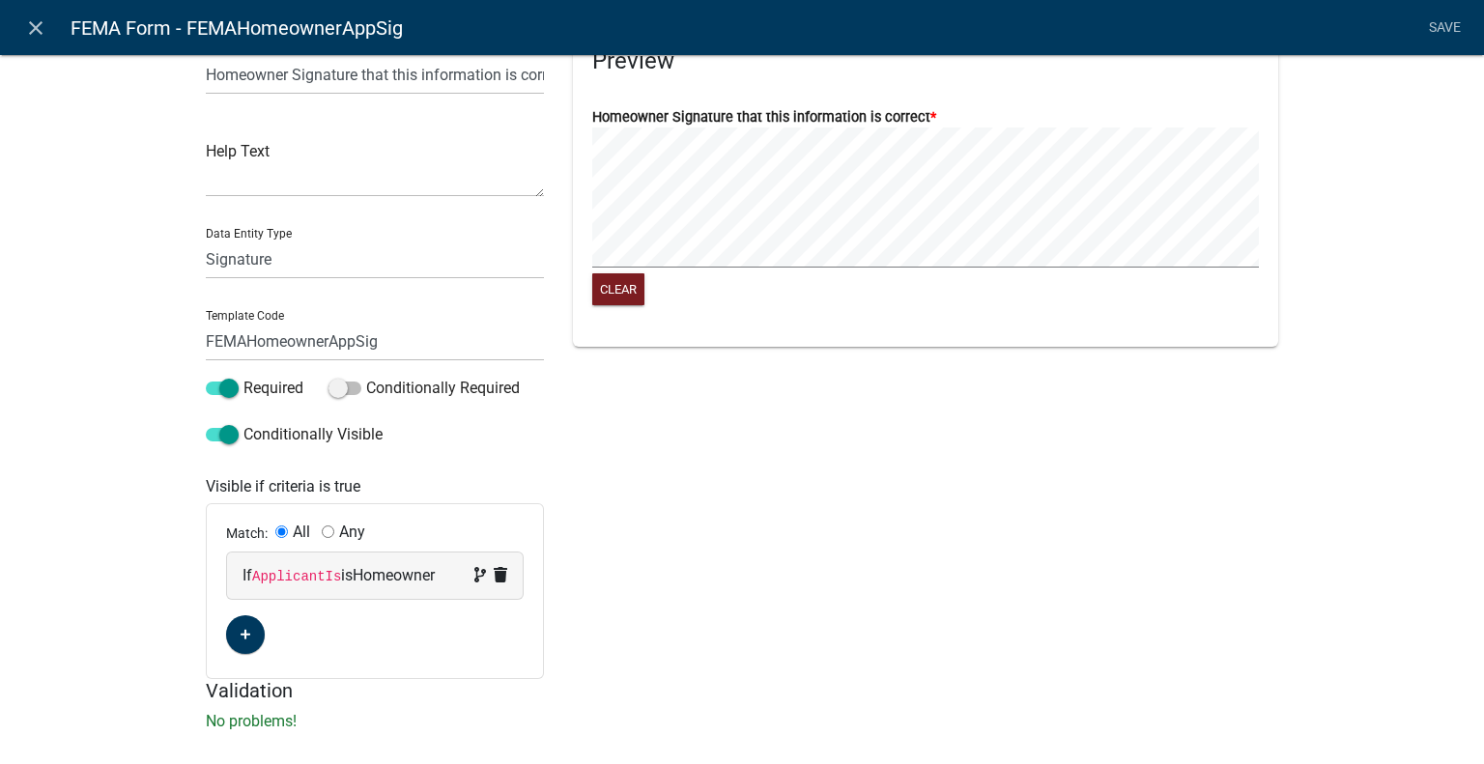
scroll to position [75, 0]
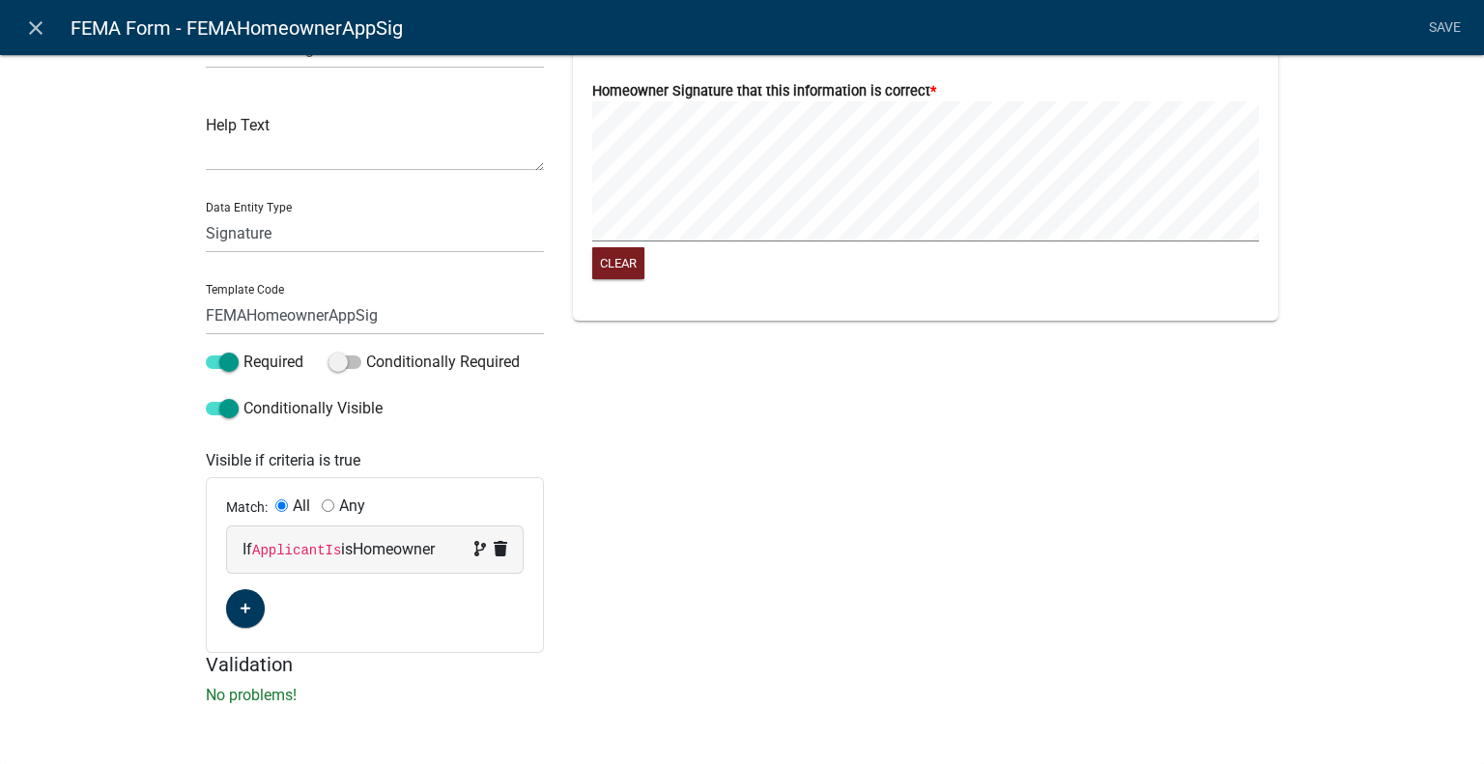
click at [764, 508] on div "Preview Homeowner Signature that this information is correct * Clear" at bounding box center [925, 327] width 734 height 651
click at [348, 365] on span at bounding box center [345, 363] width 33 height 14
click at [366, 351] on input "Conditionally Required" at bounding box center [366, 351] width 0 height 0
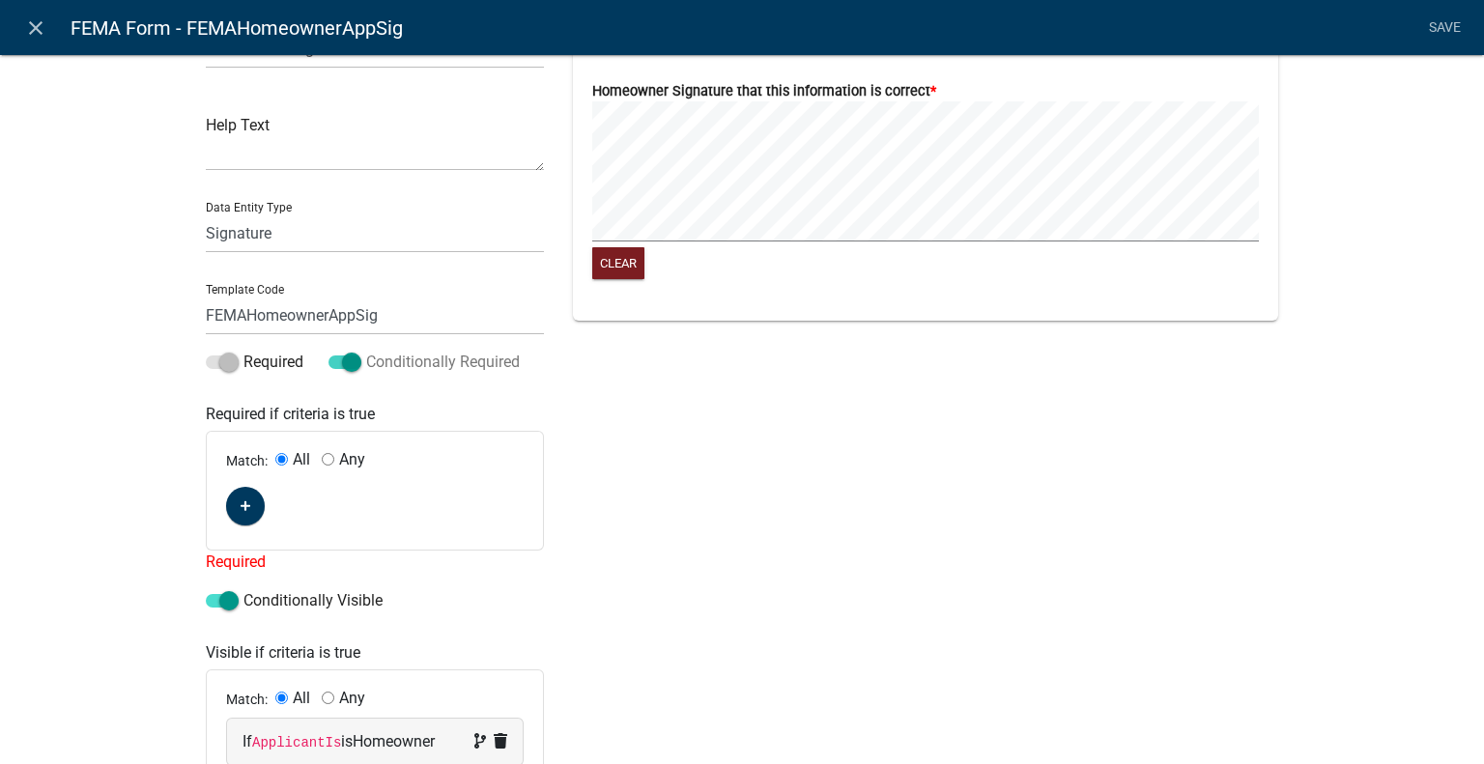
click at [349, 364] on span at bounding box center [345, 363] width 33 height 14
click at [366, 351] on input "Conditionally Required" at bounding box center [366, 351] width 0 height 0
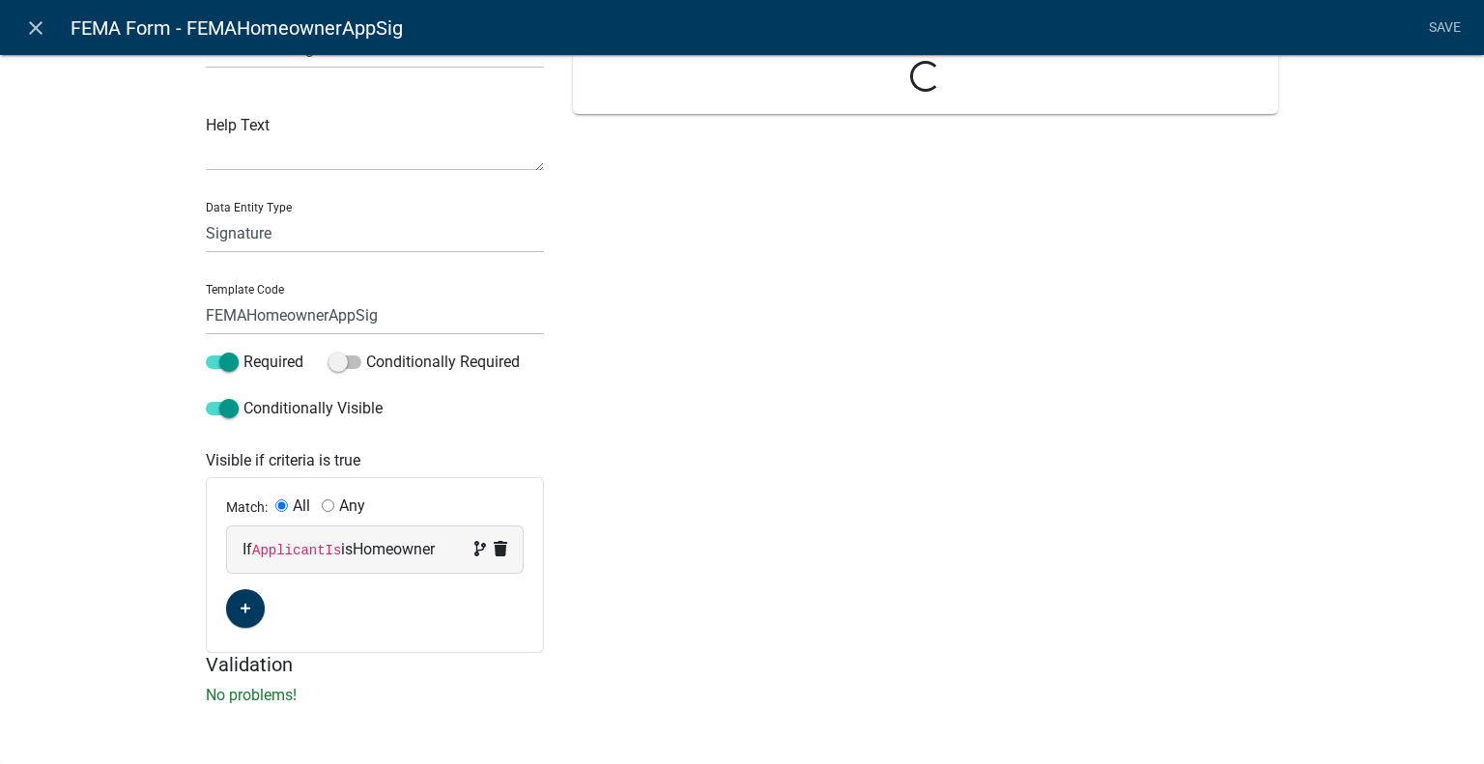
click at [877, 437] on div "Preview Loading..." at bounding box center [925, 327] width 734 height 651
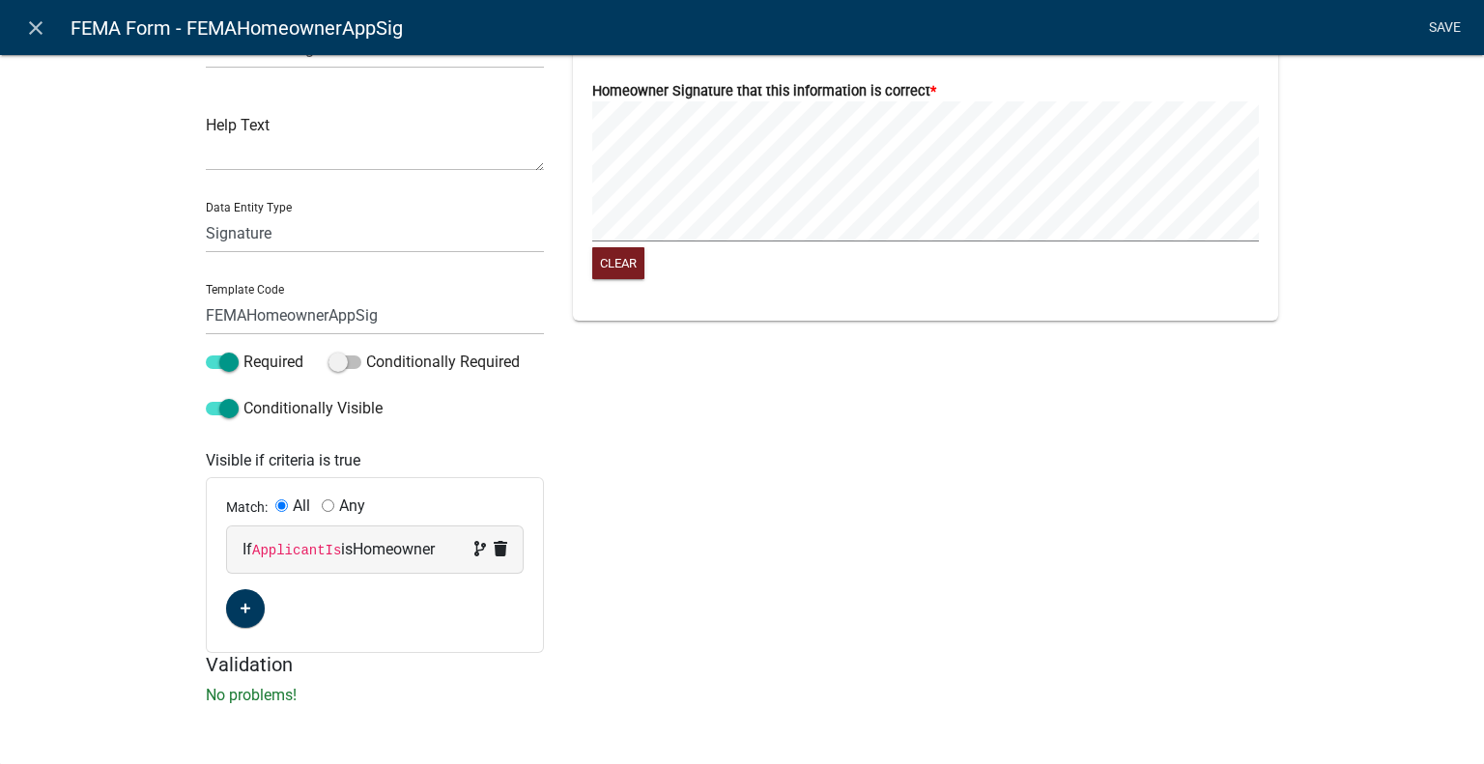
click at [1454, 27] on link "Save" at bounding box center [1444, 28] width 48 height 37
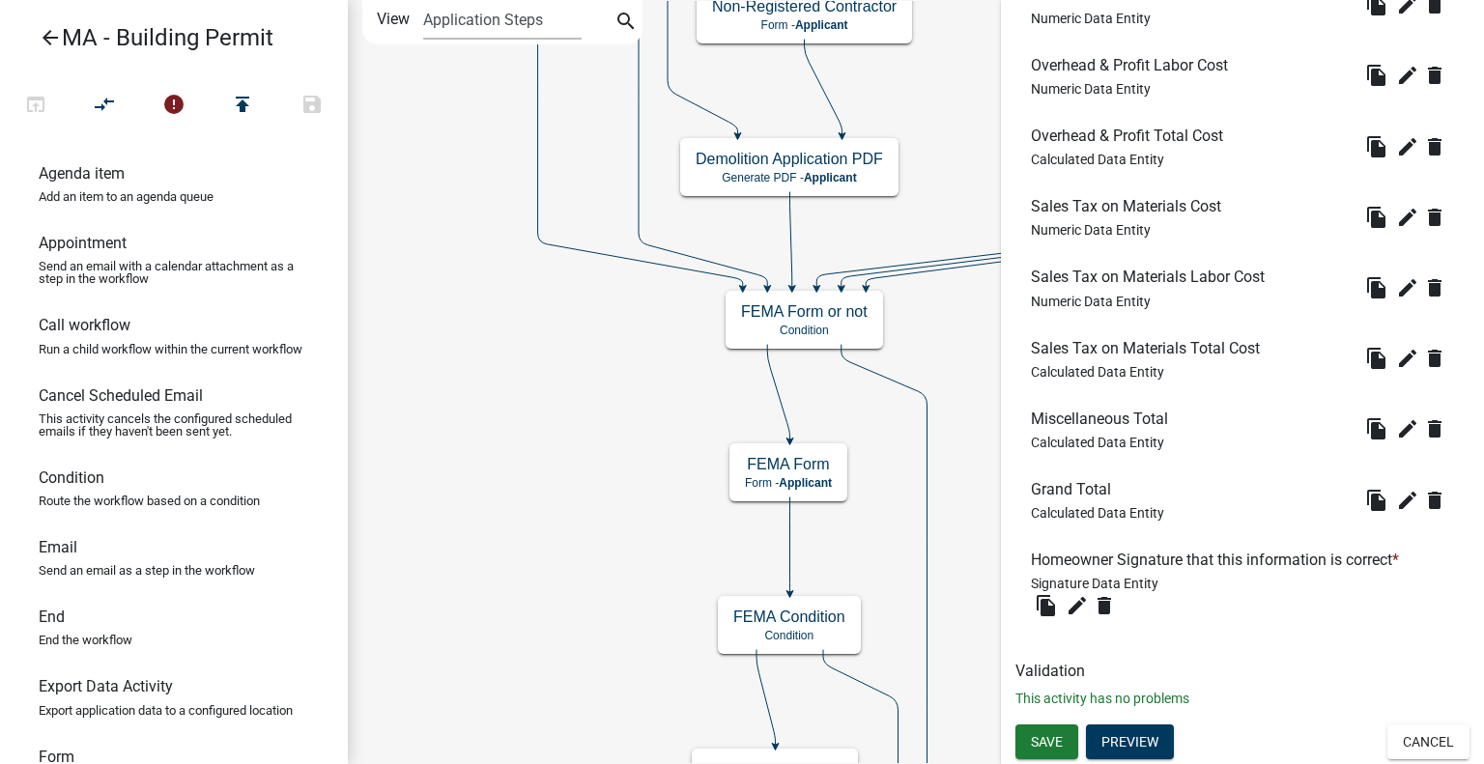
scroll to position [9817, 0]
click at [1432, 743] on button "Cancel" at bounding box center [1429, 742] width 82 height 35
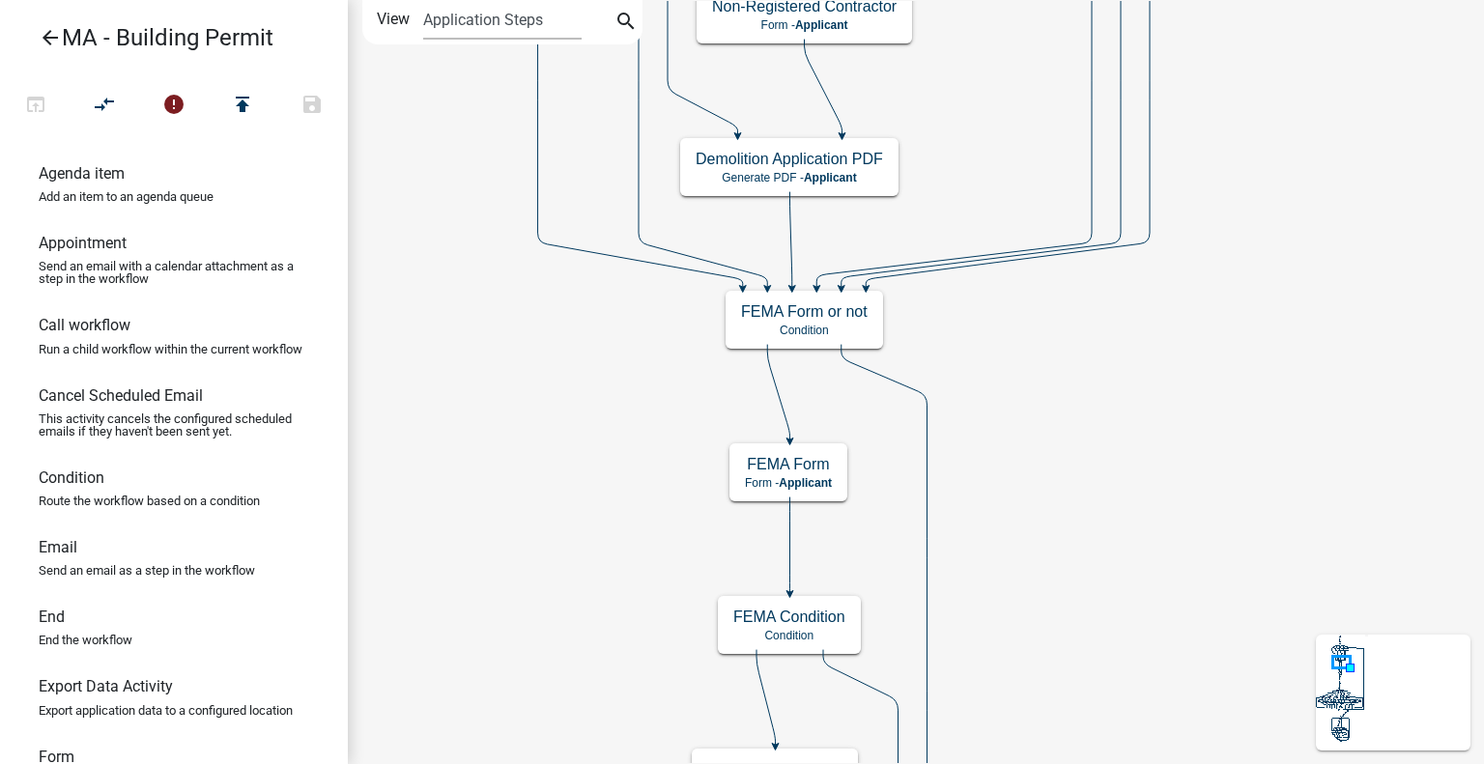
scroll to position [0, 0]
